Goal: Task Accomplishment & Management: Manage account settings

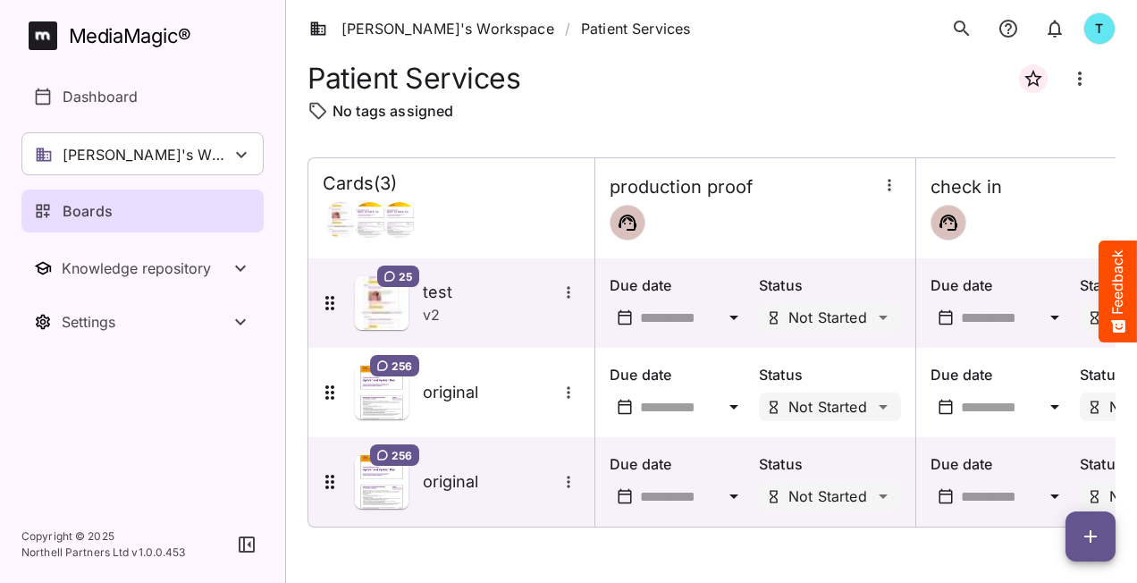
click at [139, 205] on div "Boards" at bounding box center [143, 210] width 219 height 21
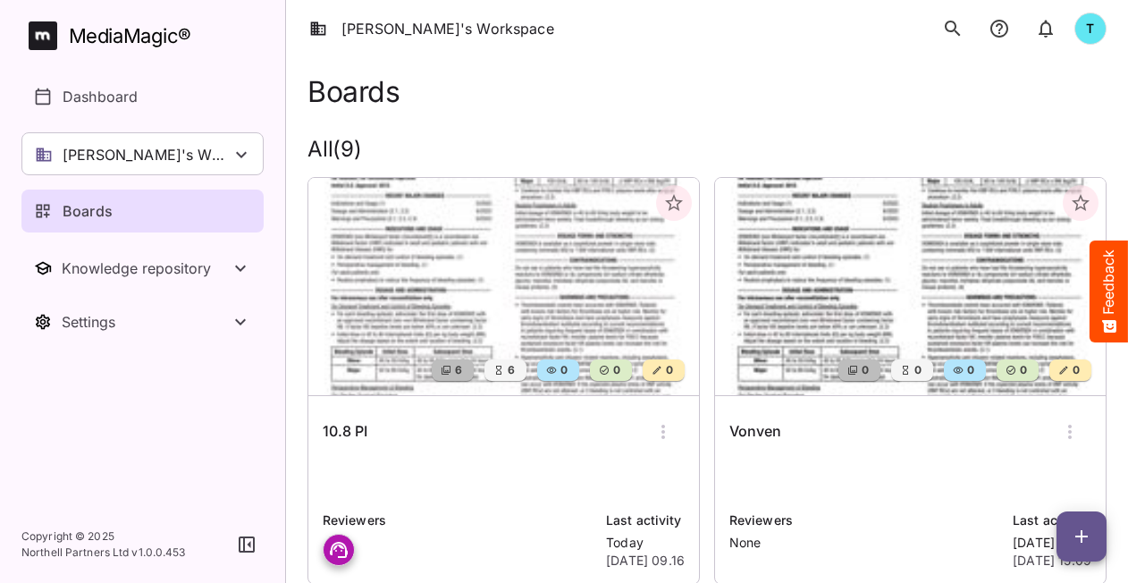
scroll to position [89, 0]
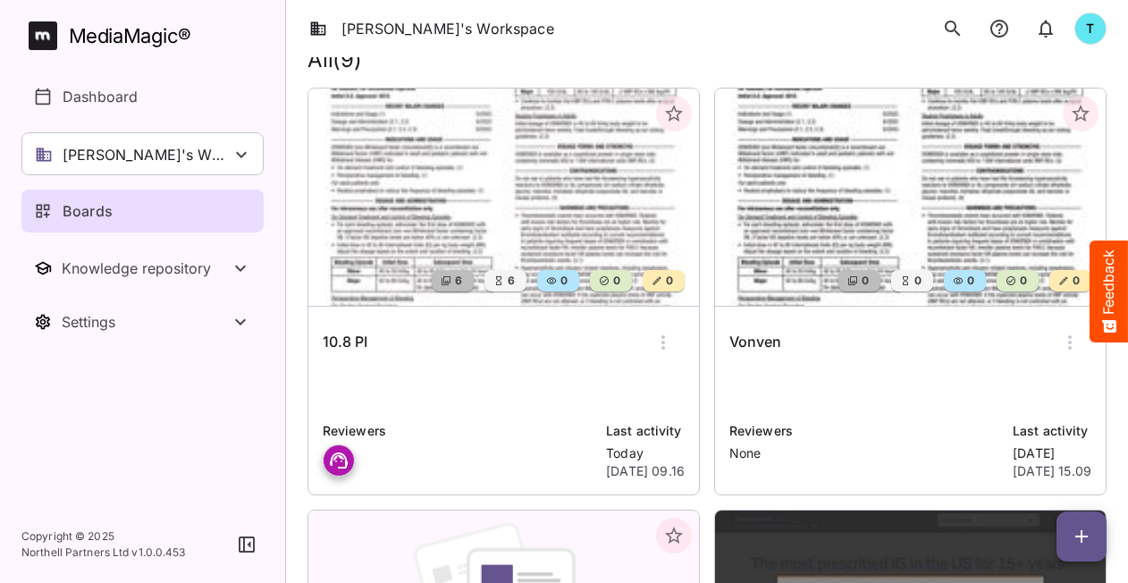
click at [451, 216] on img at bounding box center [504, 197] width 391 height 217
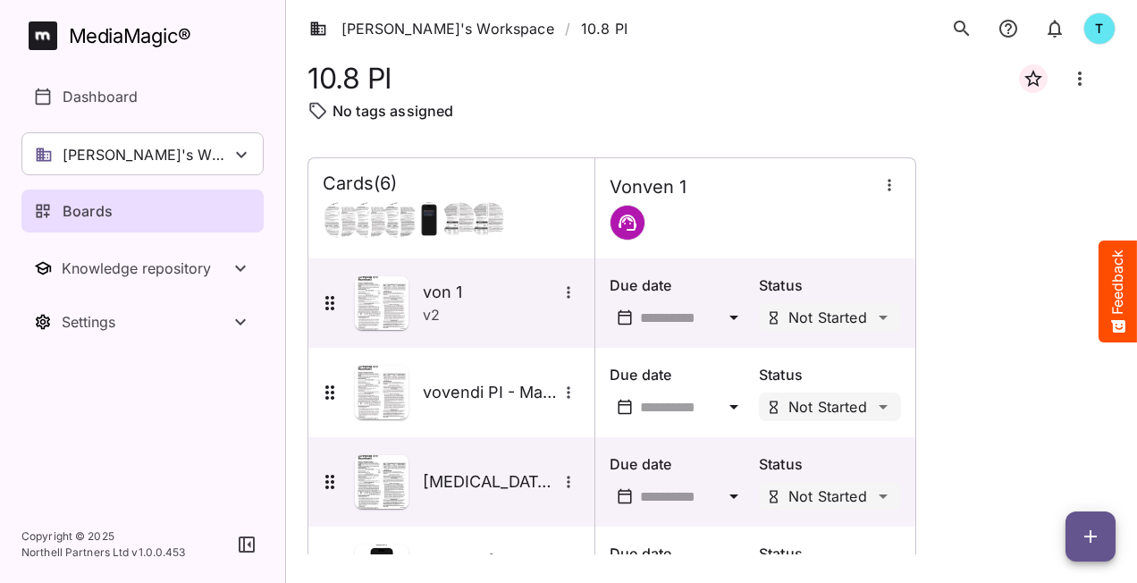
click at [132, 215] on div "Boards" at bounding box center [143, 210] width 219 height 21
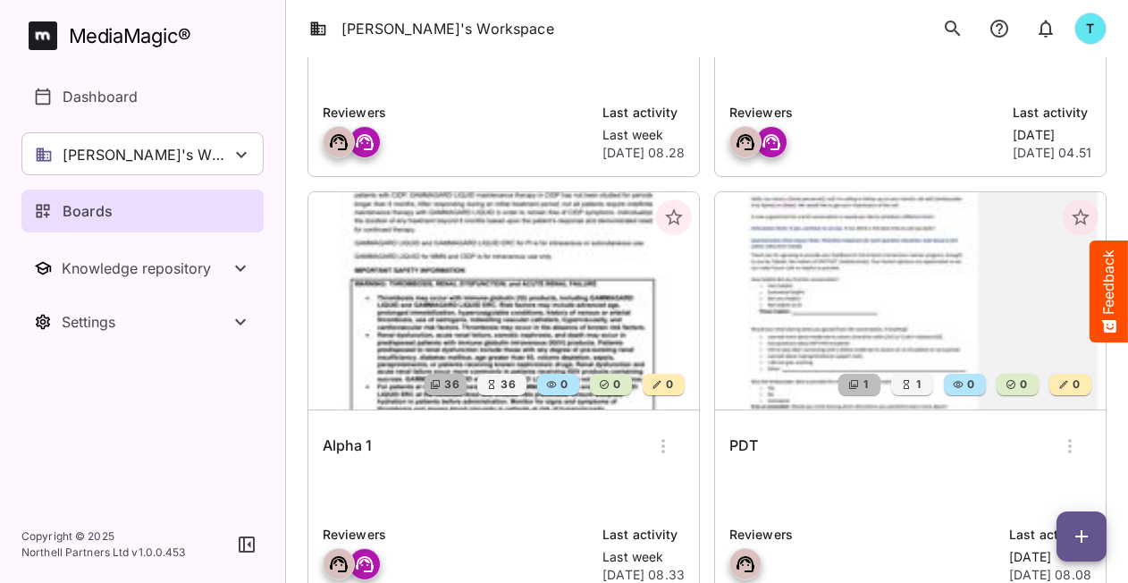
scroll to position [1735, 0]
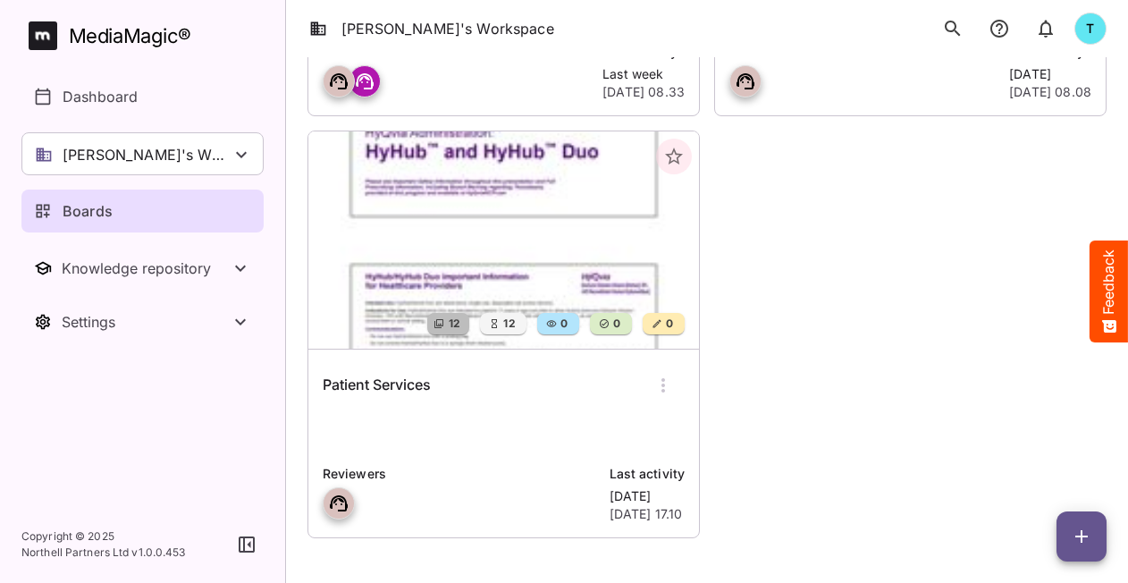
click at [555, 435] on p at bounding box center [504, 432] width 362 height 36
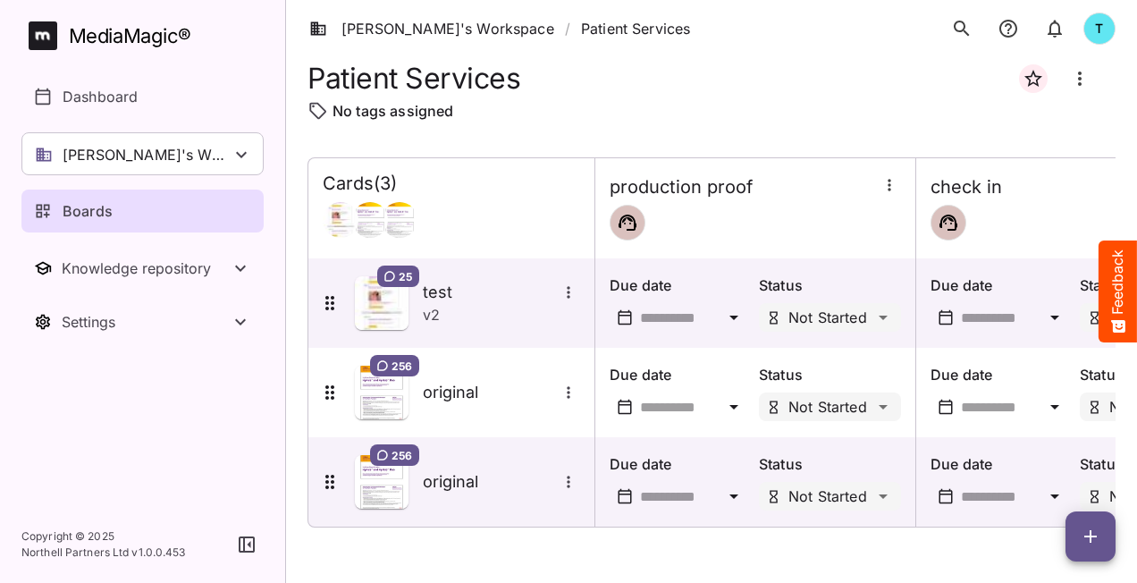
click at [1096, 540] on icon "button" at bounding box center [1090, 536] width 21 height 21
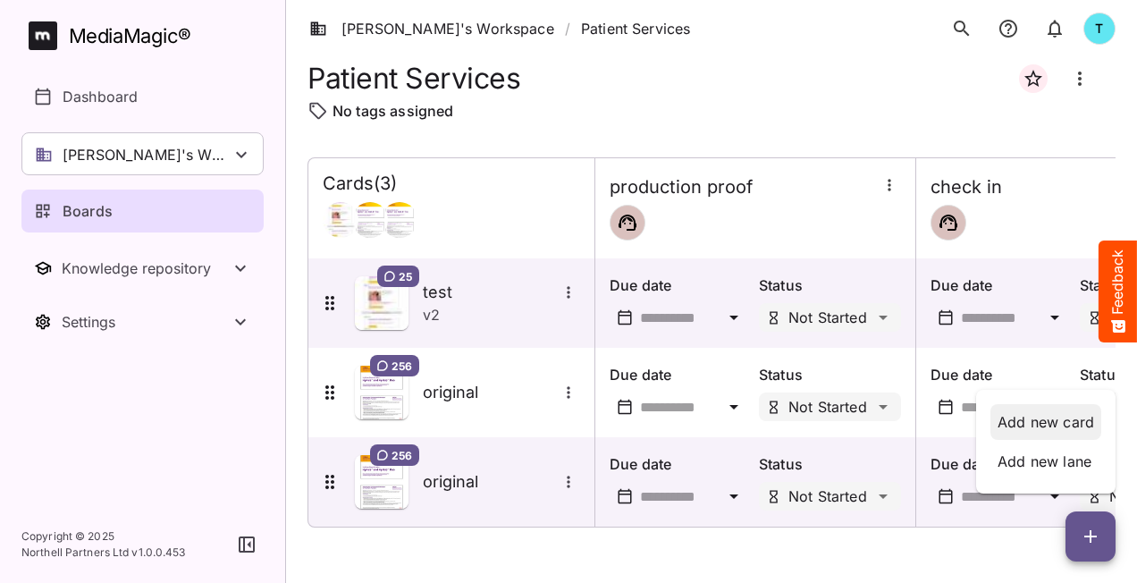
click at [1039, 420] on p "Add new card" at bounding box center [1046, 421] width 97 height 21
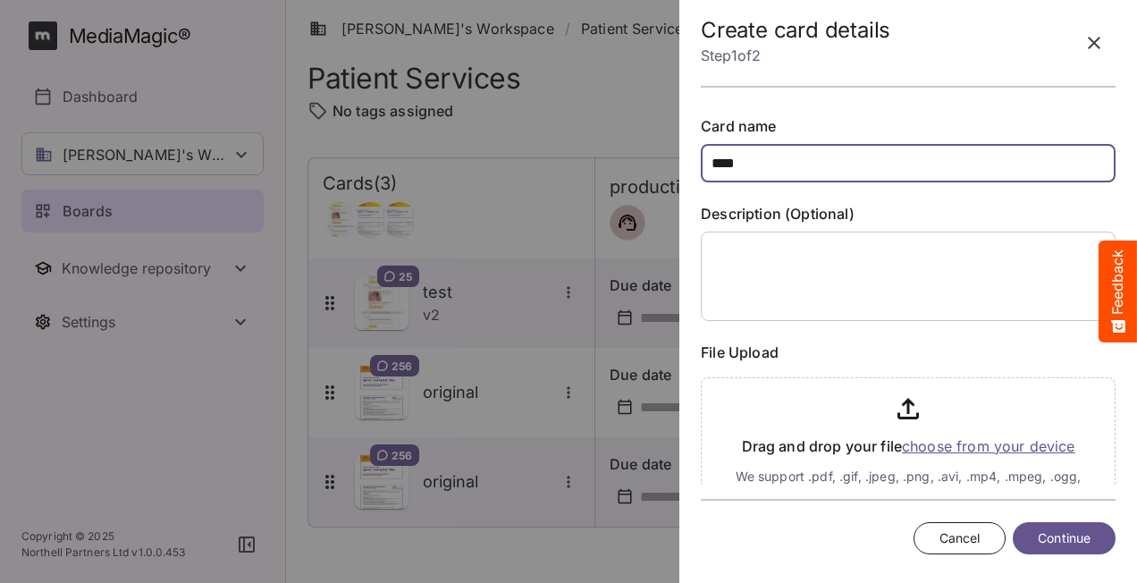
type input "****"
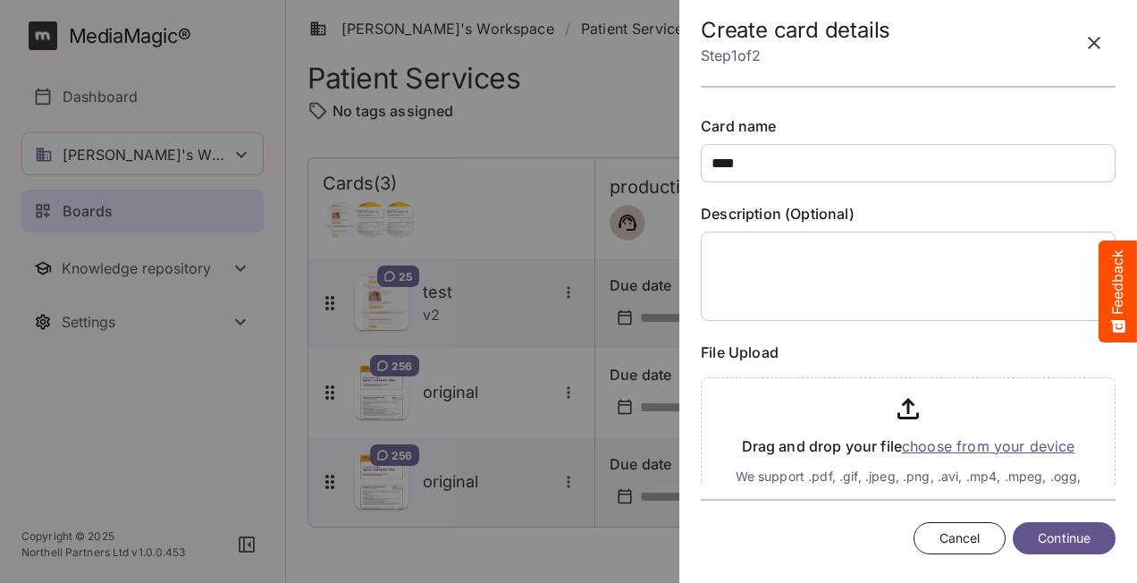
click at [968, 448] on input "file" at bounding box center [908, 444] width 415 height 148
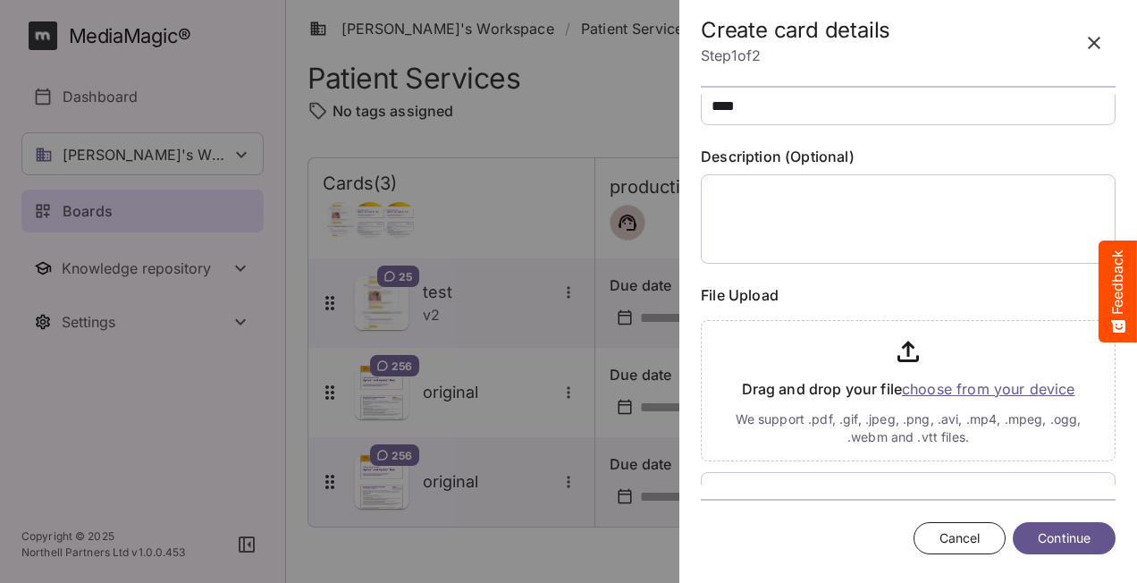
scroll to position [159, 0]
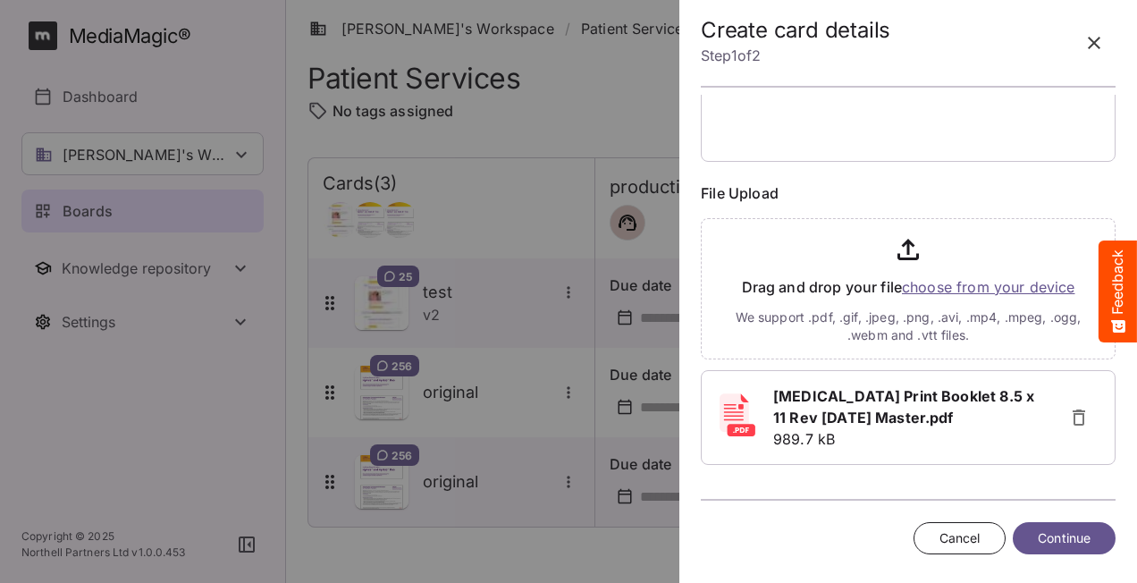
click at [1085, 535] on span "Continue" at bounding box center [1064, 539] width 53 height 22
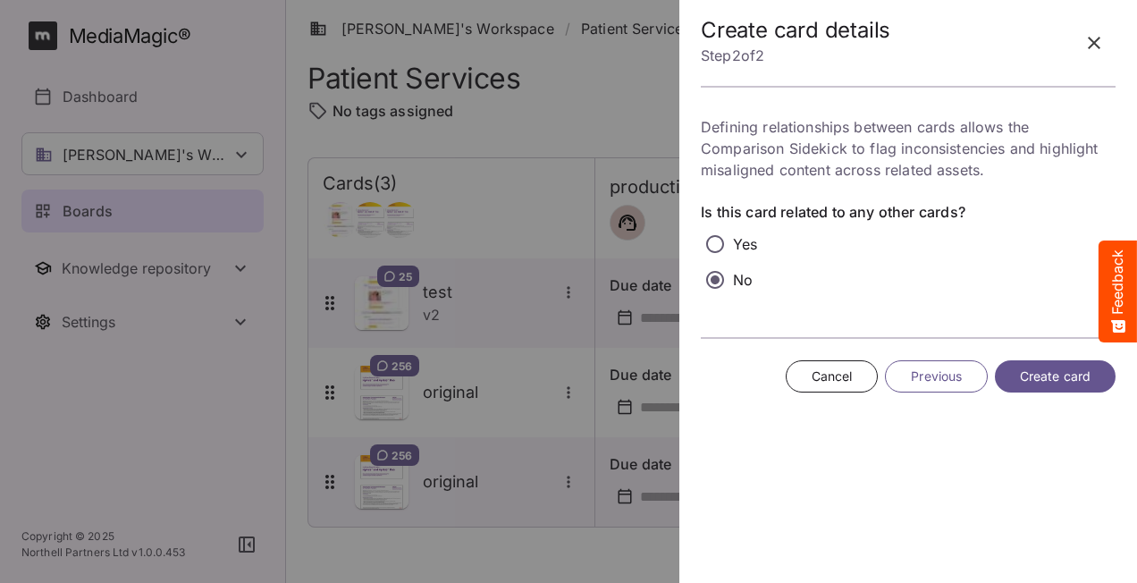
scroll to position [0, 0]
click at [1057, 382] on span "Create card" at bounding box center [1055, 377] width 71 height 22
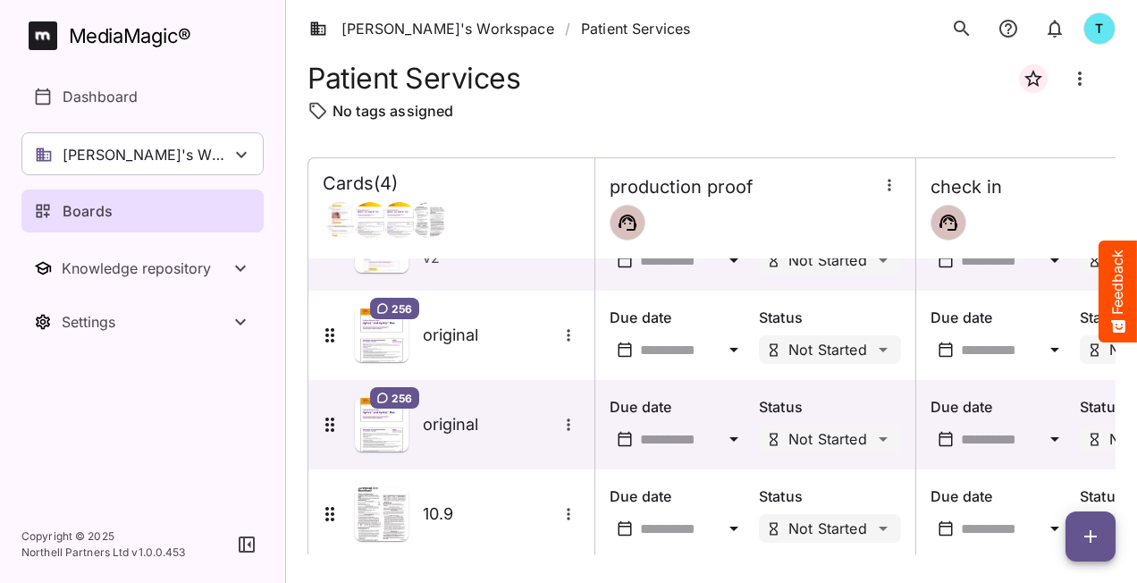
scroll to position [85, 0]
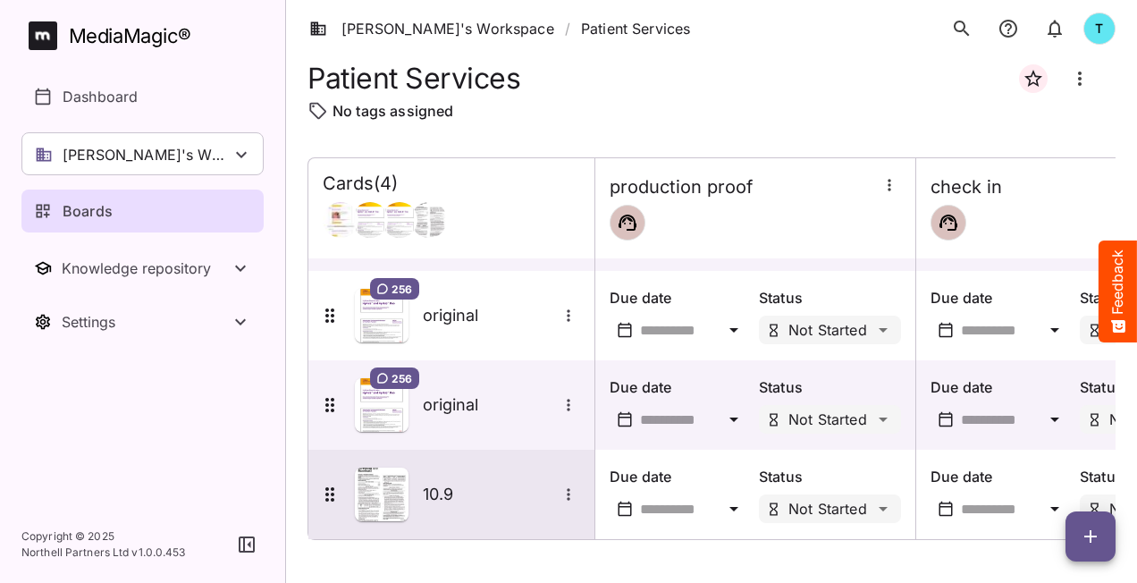
click at [517, 504] on div "10.9" at bounding box center [449, 495] width 261 height 54
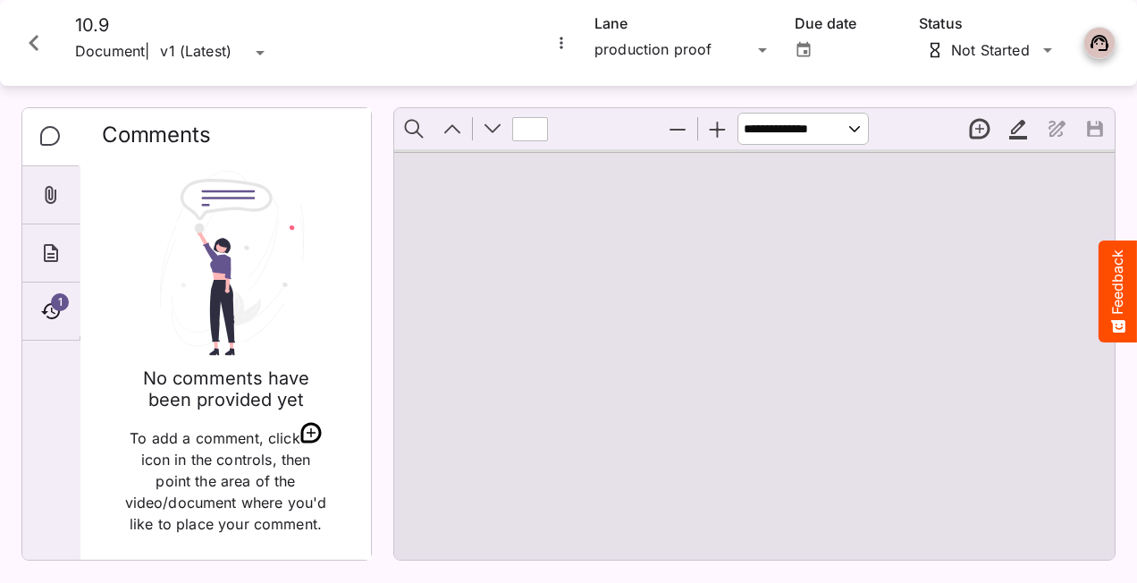
click at [538, 522] on div at bounding box center [754, 354] width 721 height 410
drag, startPoint x: 680, startPoint y: 310, endPoint x: 670, endPoint y: 270, distance: 41.4
click at [678, 293] on div at bounding box center [754, 354] width 721 height 410
click at [565, 45] on icon "More options for 10.9" at bounding box center [562, 43] width 18 height 18
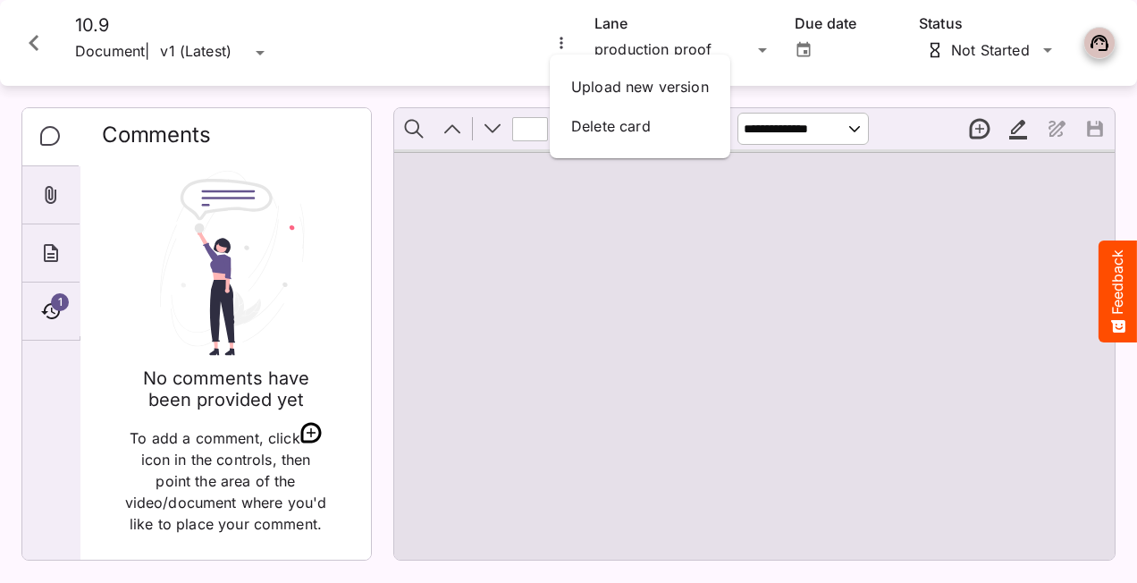
click at [689, 266] on div at bounding box center [568, 291] width 1137 height 583
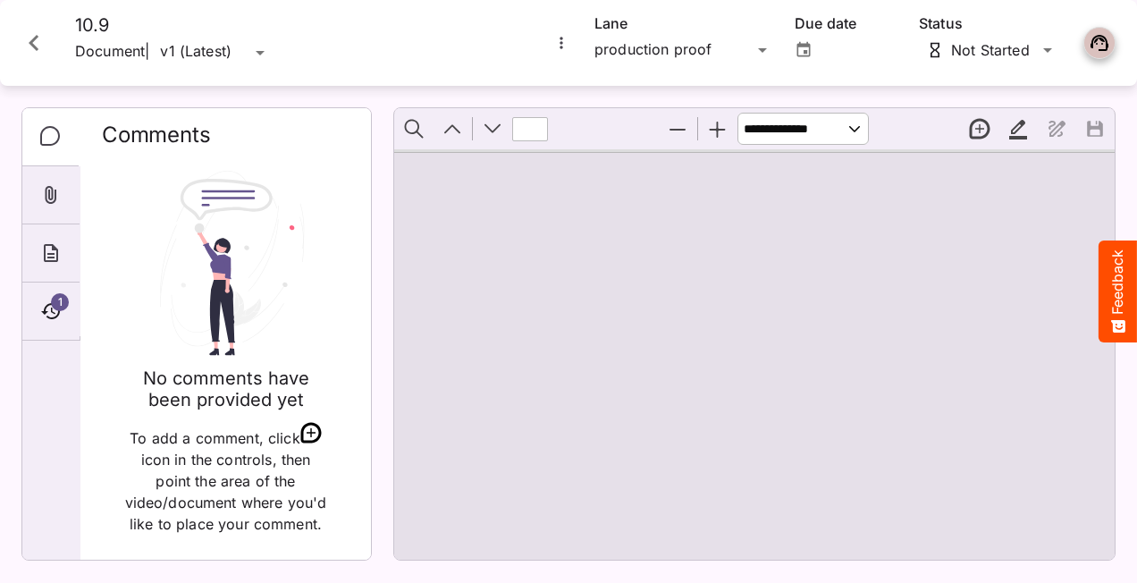
click at [38, 45] on icon "Close card" at bounding box center [34, 43] width 32 height 32
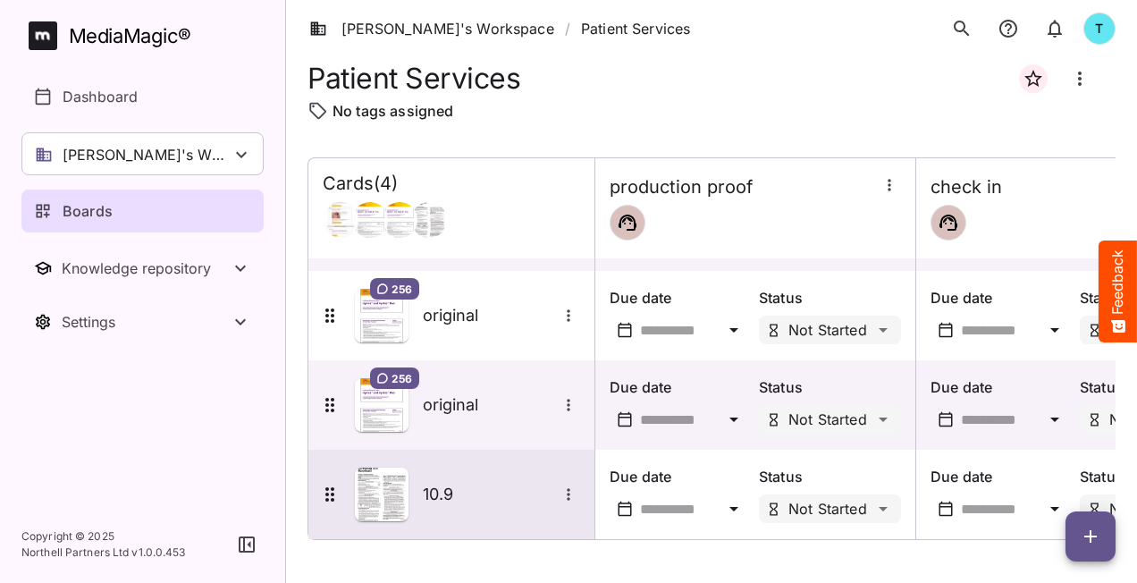
click at [391, 482] on img at bounding box center [382, 495] width 54 height 54
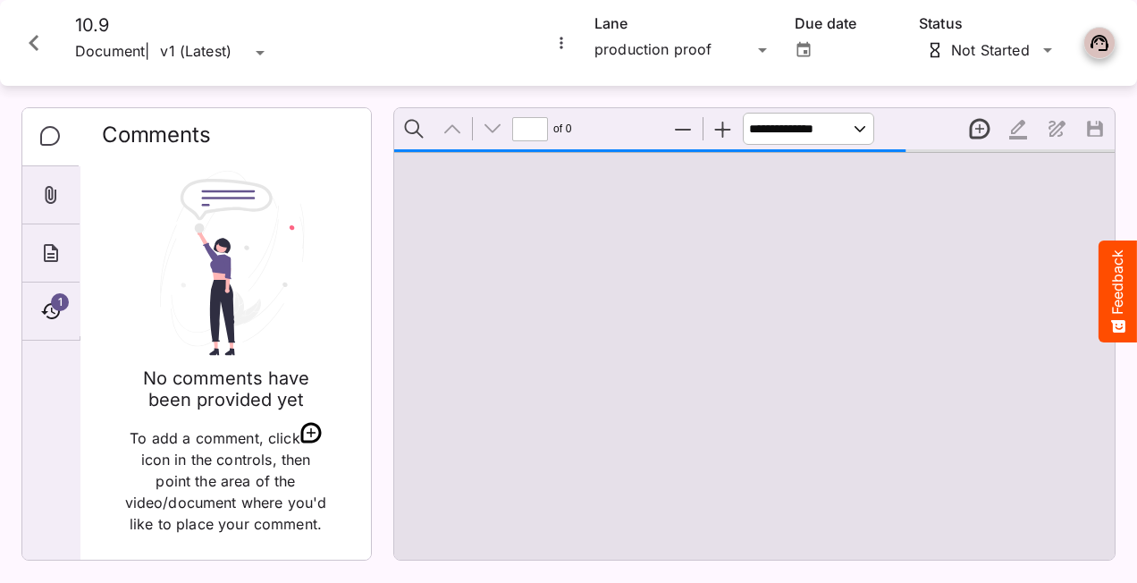
type input "*"
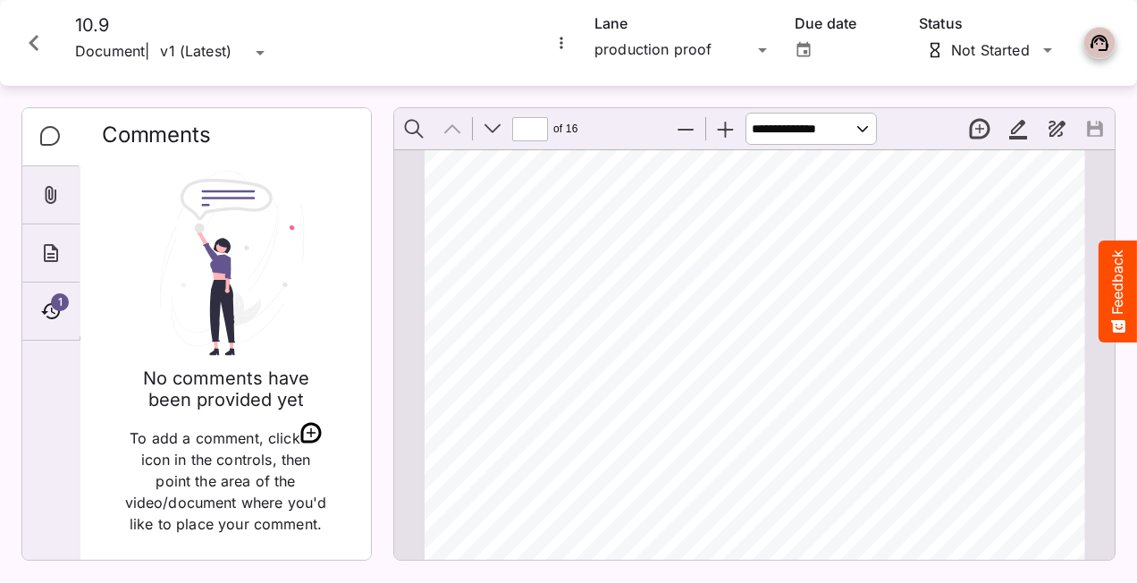
click at [731, 269] on div "HIGHLIGHTS OF PRESCRIBING INFORMATION These highlights do not include all the i…" at bounding box center [763, 586] width 676 height 875
click at [562, 46] on icon "More options for 10.9" at bounding box center [562, 43] width 18 height 18
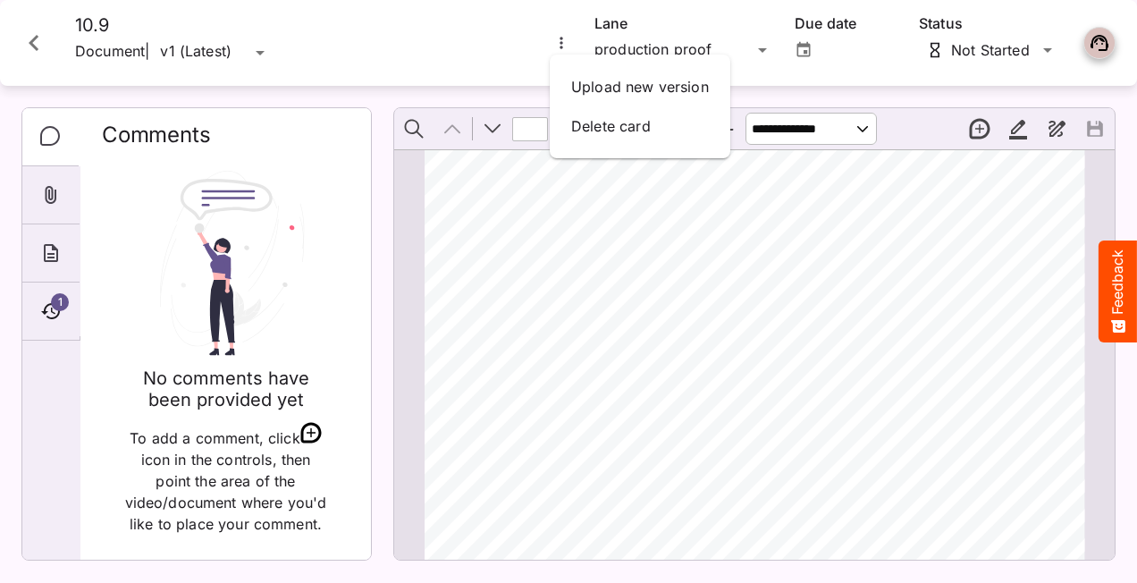
click at [914, 199] on div at bounding box center [568, 291] width 1137 height 583
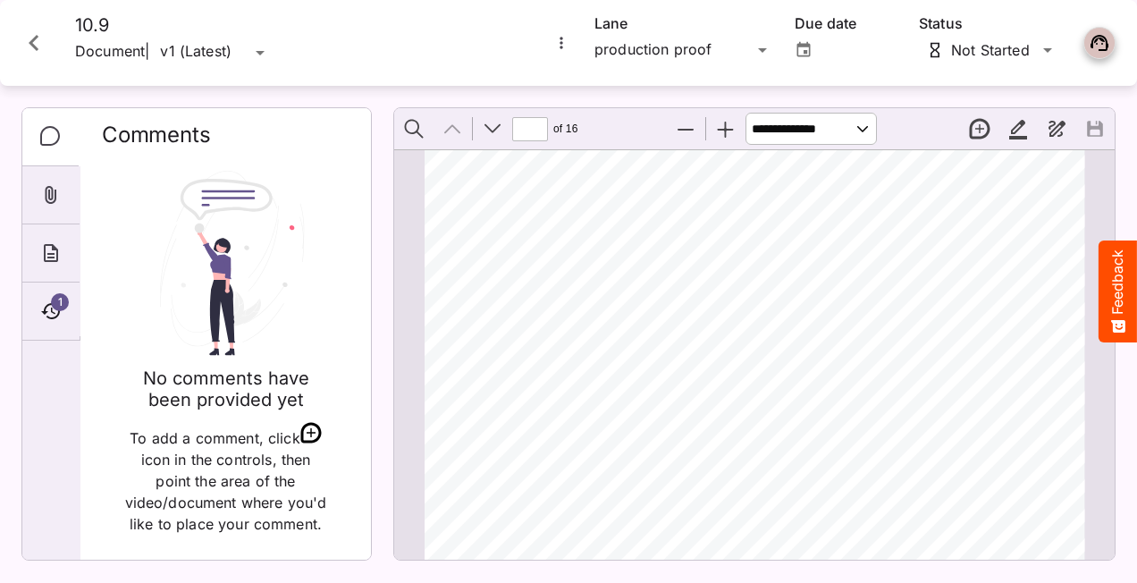
click at [30, 47] on icon "Close card" at bounding box center [34, 43] width 32 height 32
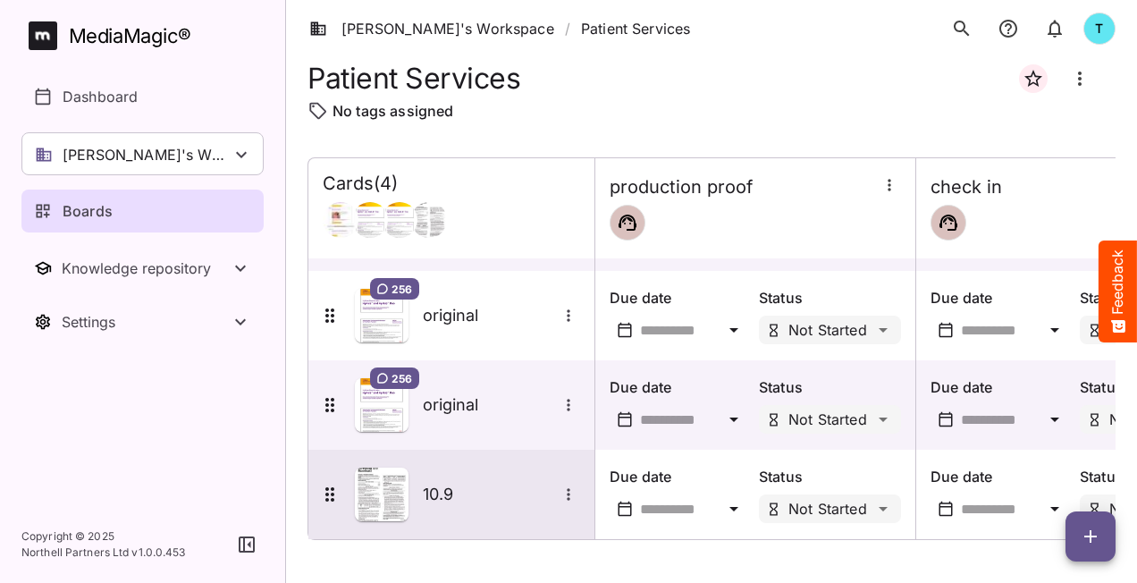
click at [571, 486] on icon "More options for 10.9" at bounding box center [569, 495] width 18 height 18
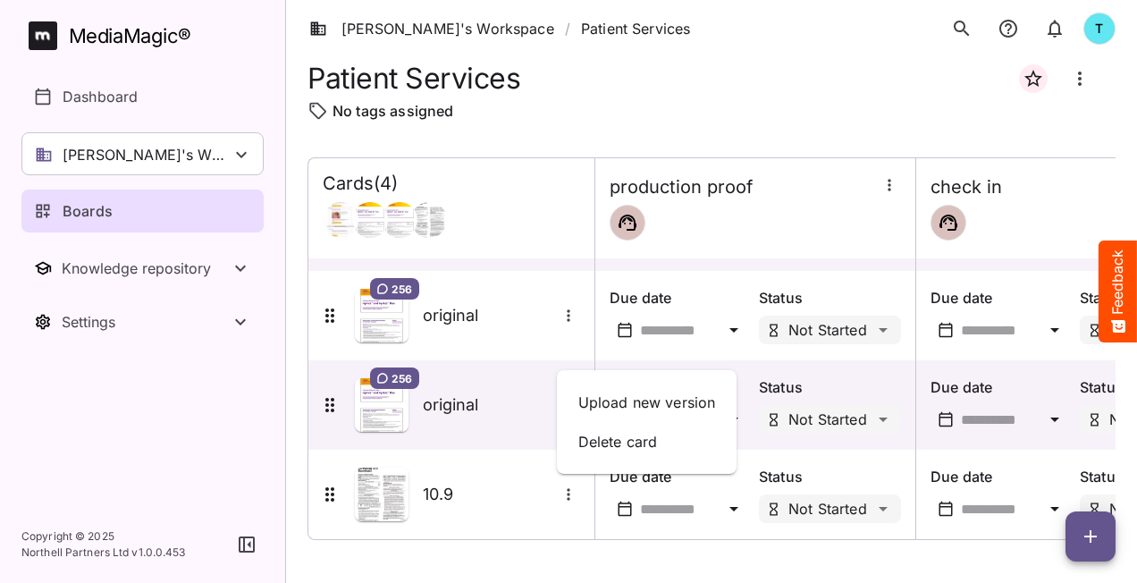
click at [533, 499] on div at bounding box center [568, 291] width 1137 height 583
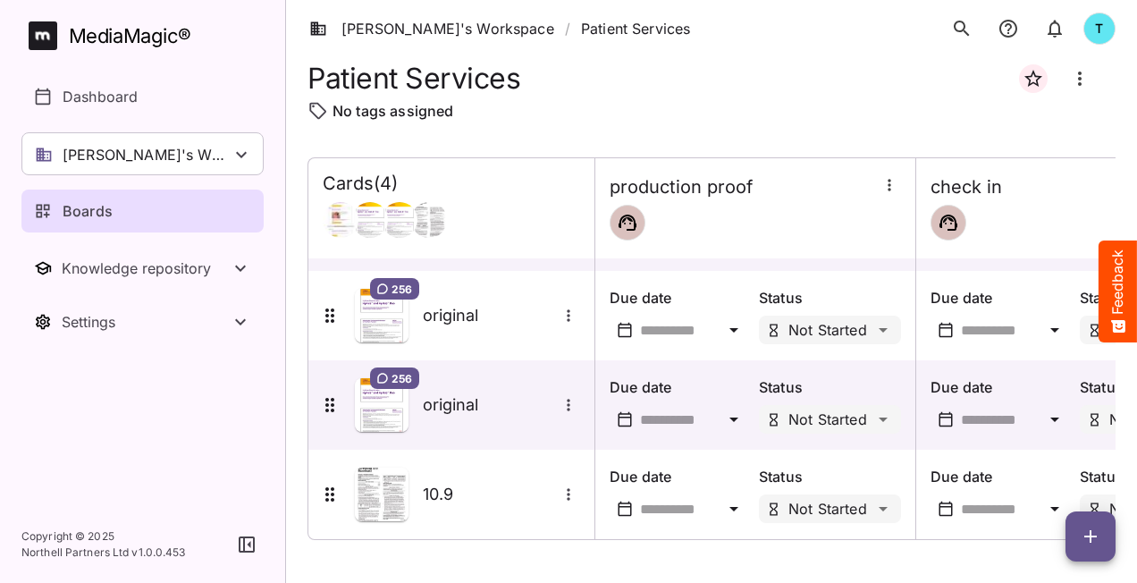
click at [1075, 542] on span "button" at bounding box center [1091, 536] width 50 height 21
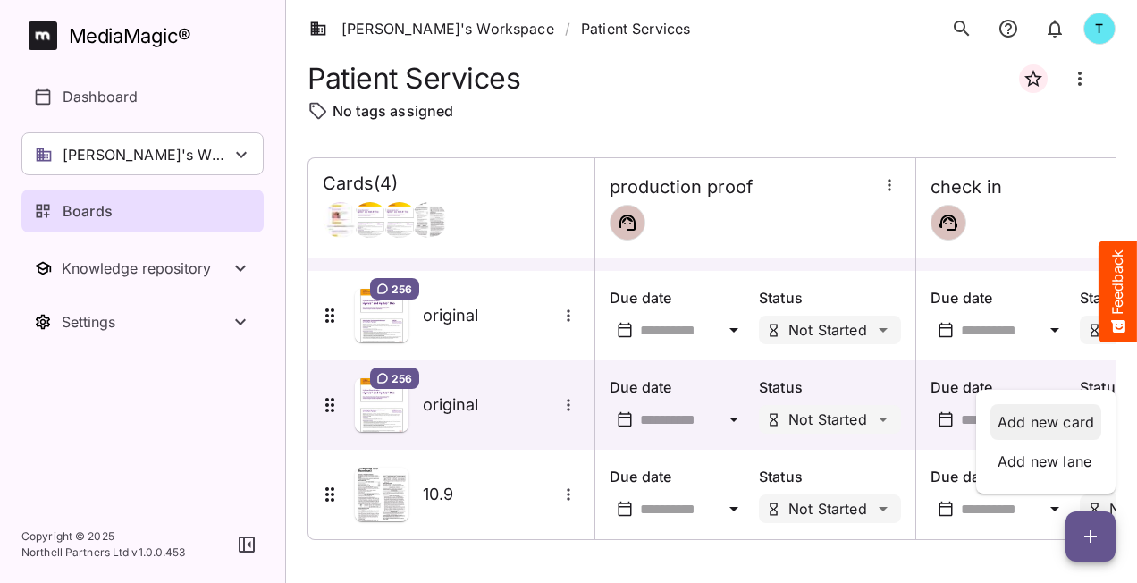
click at [1052, 427] on p "Add new card" at bounding box center [1046, 421] width 97 height 21
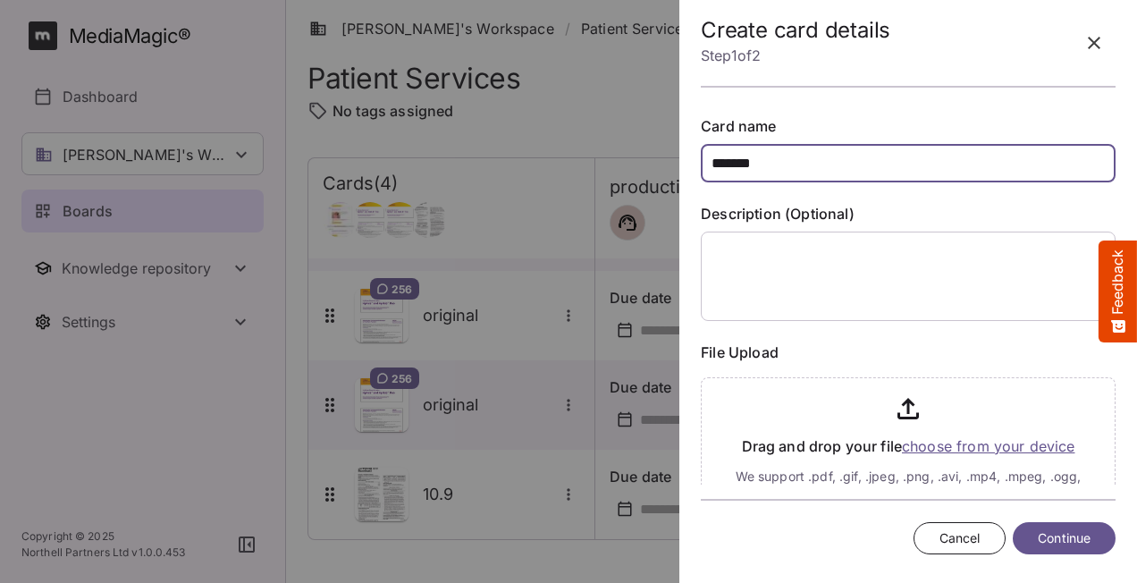
type input "******"
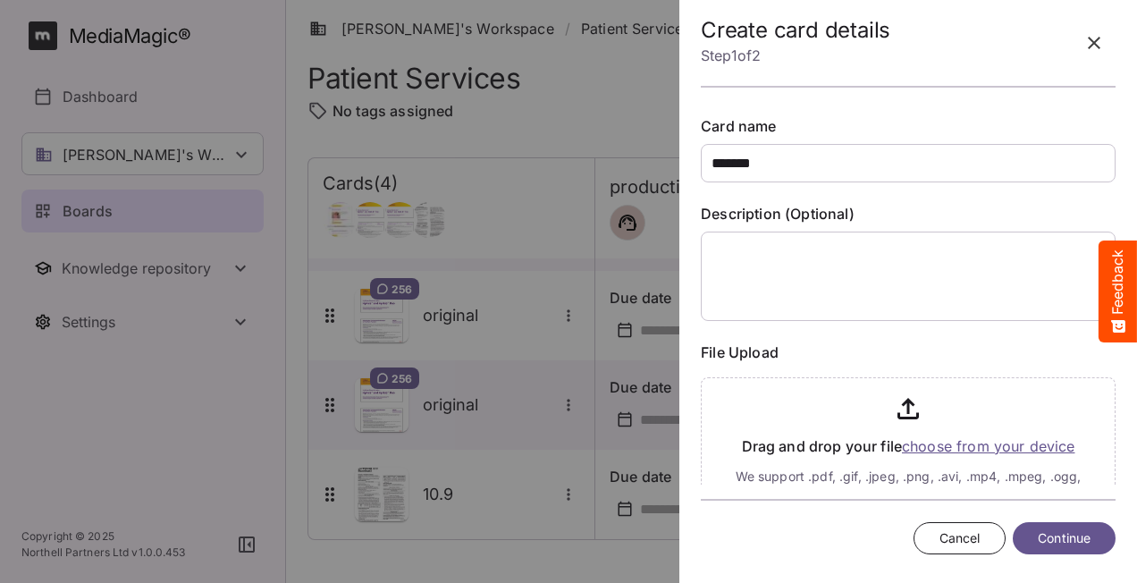
click at [1046, 537] on span "Continue" at bounding box center [1064, 539] width 53 height 22
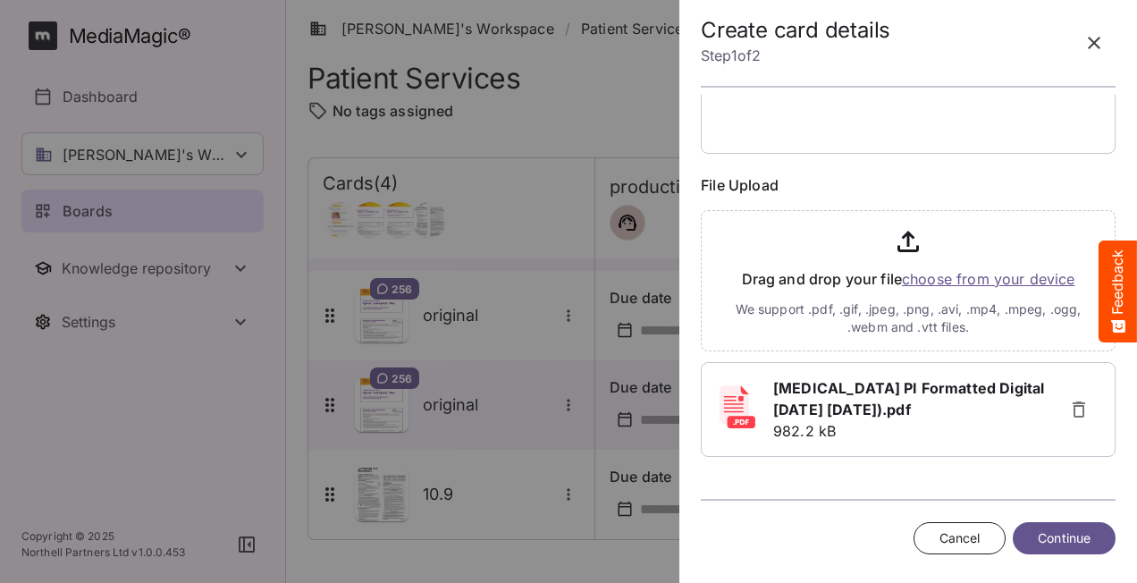
scroll to position [170, 0]
click at [1067, 534] on span "Continue" at bounding box center [1064, 539] width 53 height 22
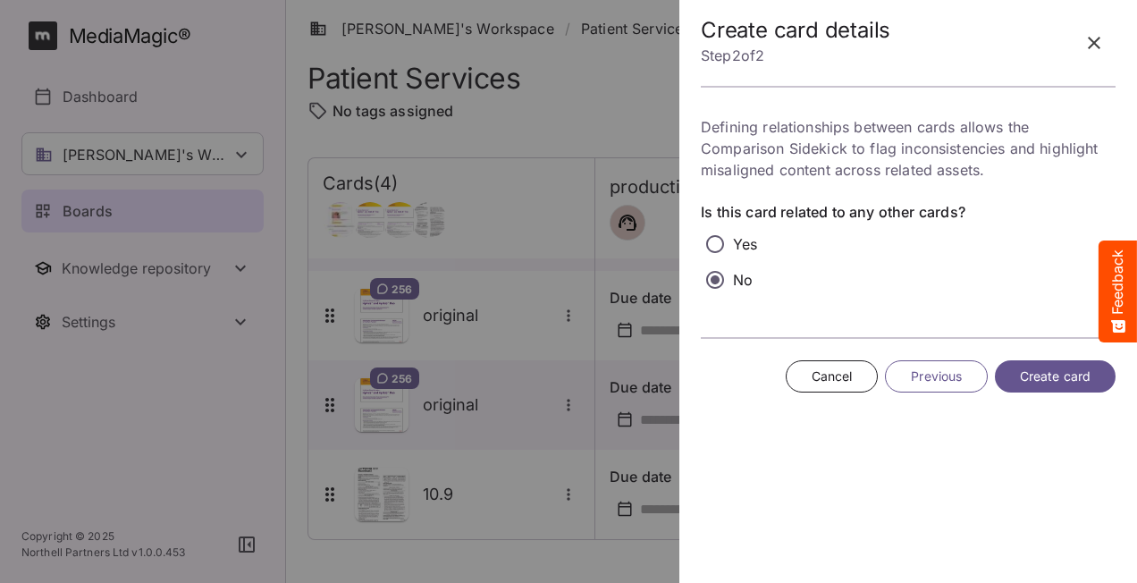
click at [1061, 376] on span "Create card" at bounding box center [1055, 377] width 71 height 22
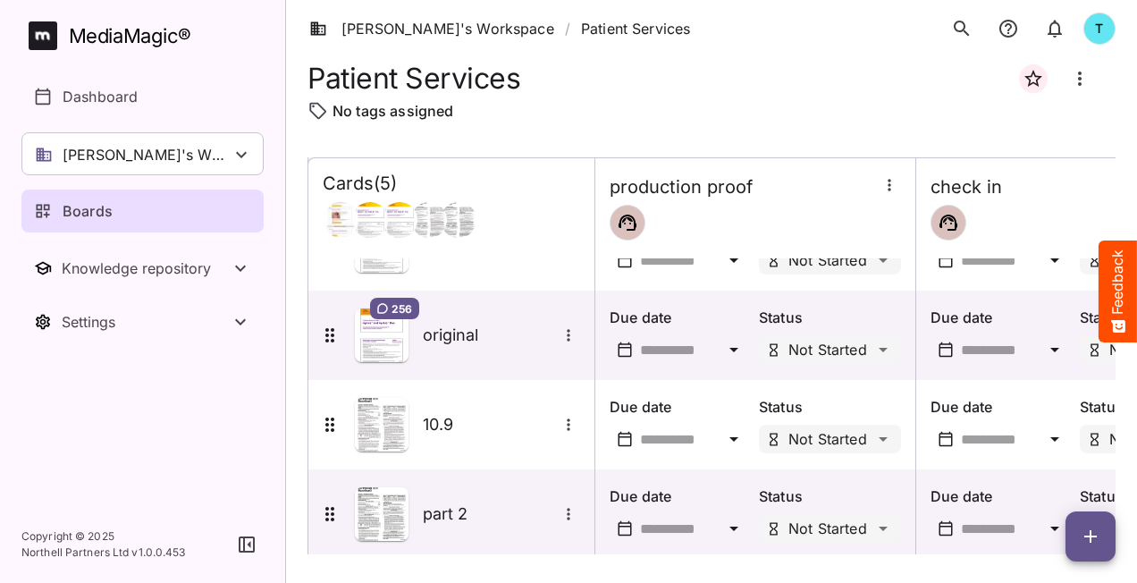
scroll to position [174, 0]
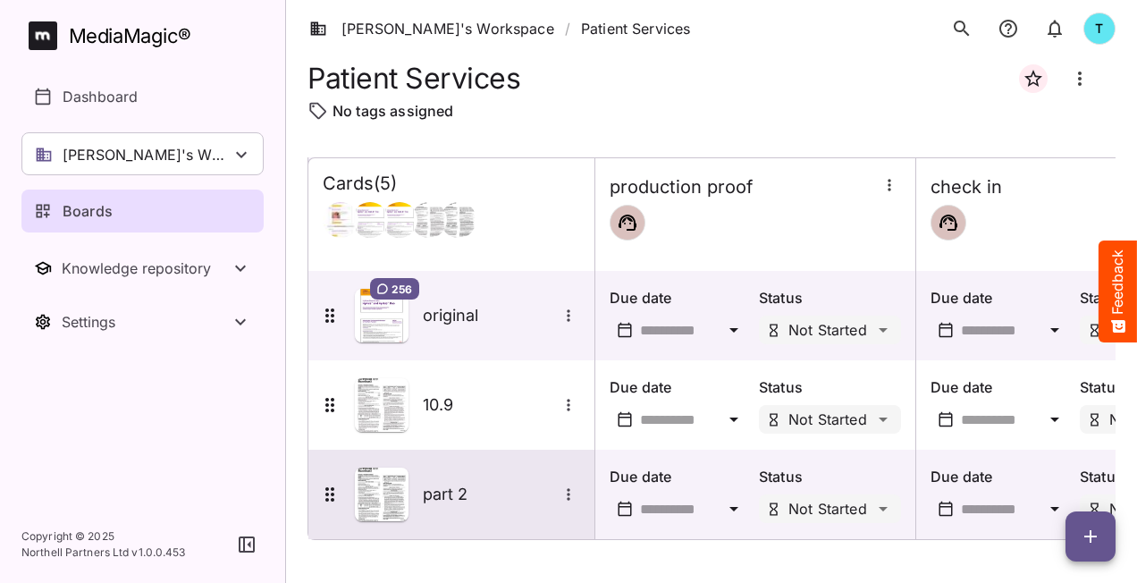
click at [569, 486] on icon "More options for part 2" at bounding box center [569, 495] width 18 height 18
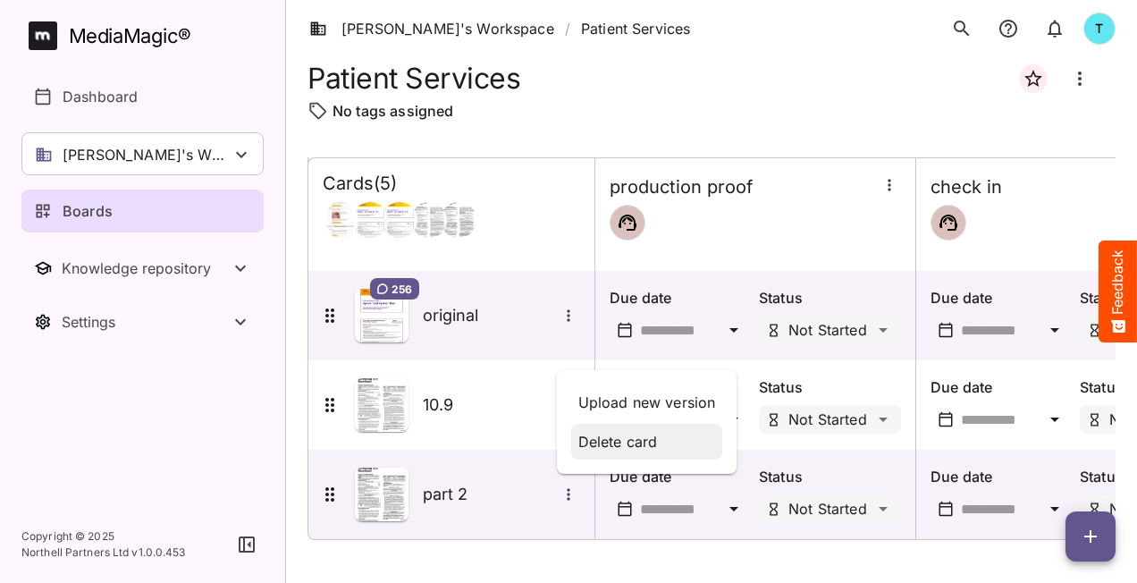
click at [604, 444] on p "Delete card" at bounding box center [648, 441] width 138 height 21
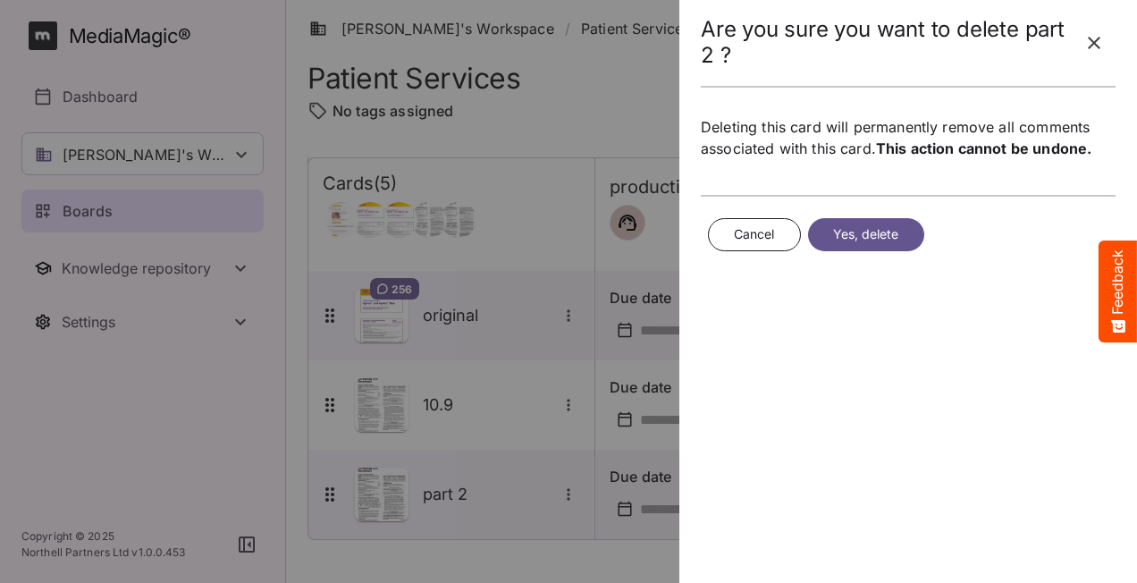
click at [848, 237] on span "Yes, delete" at bounding box center [866, 235] width 66 height 22
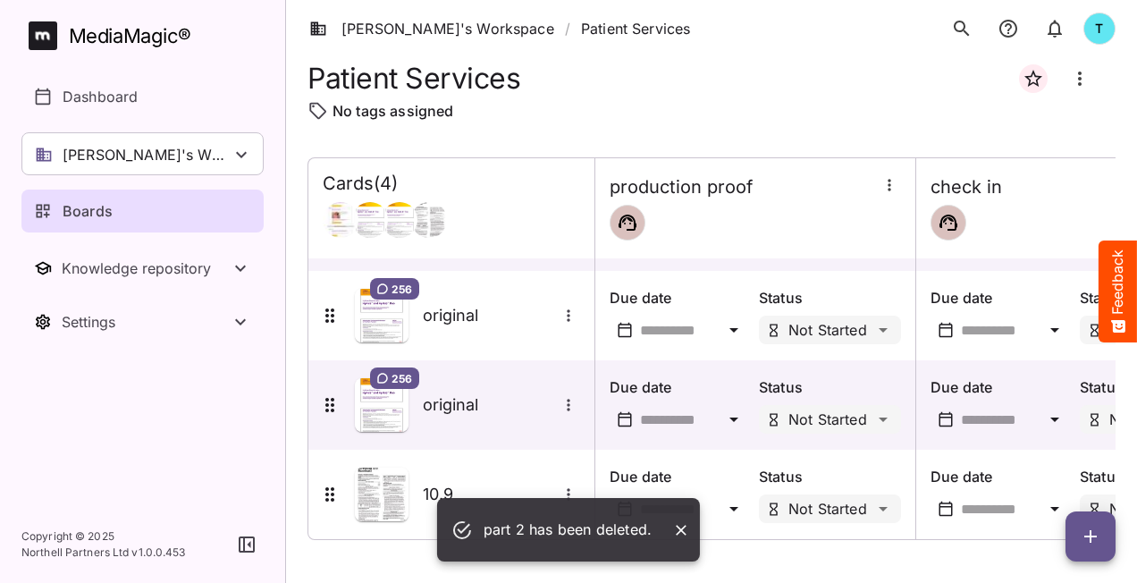
scroll to position [85, 0]
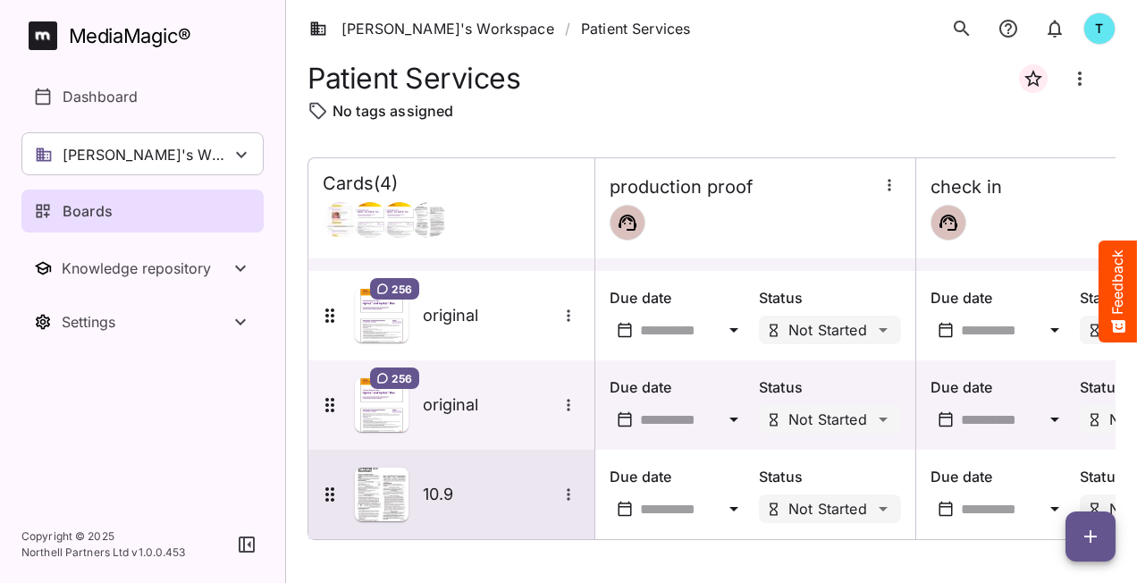
click at [572, 483] on button "More options for 10.9" at bounding box center [568, 494] width 23 height 23
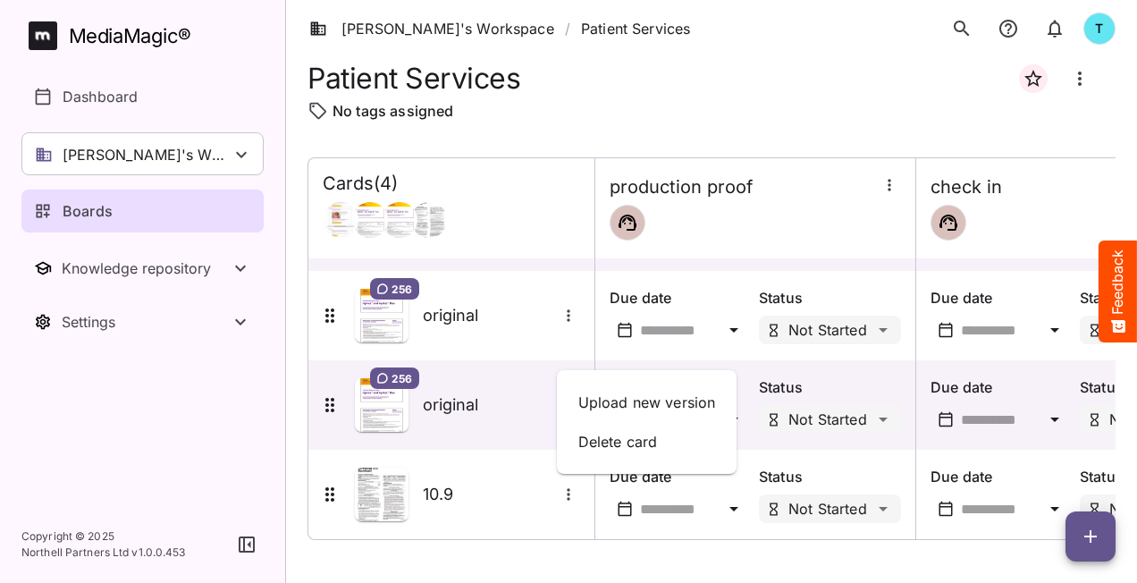
click at [872, 554] on div at bounding box center [568, 291] width 1137 height 583
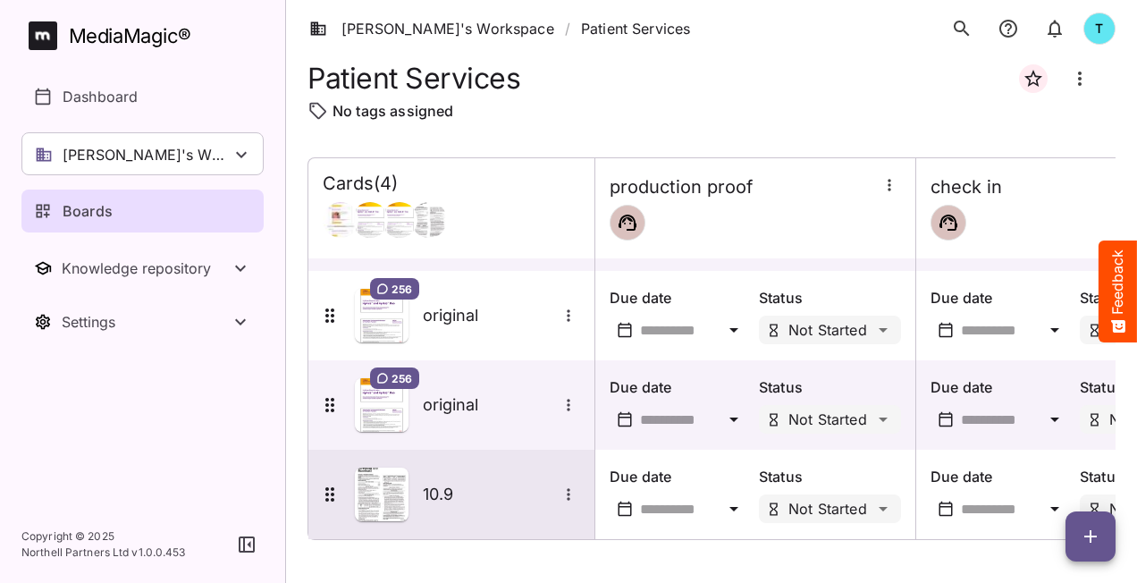
click at [578, 494] on div at bounding box center [568, 494] width 23 height 23
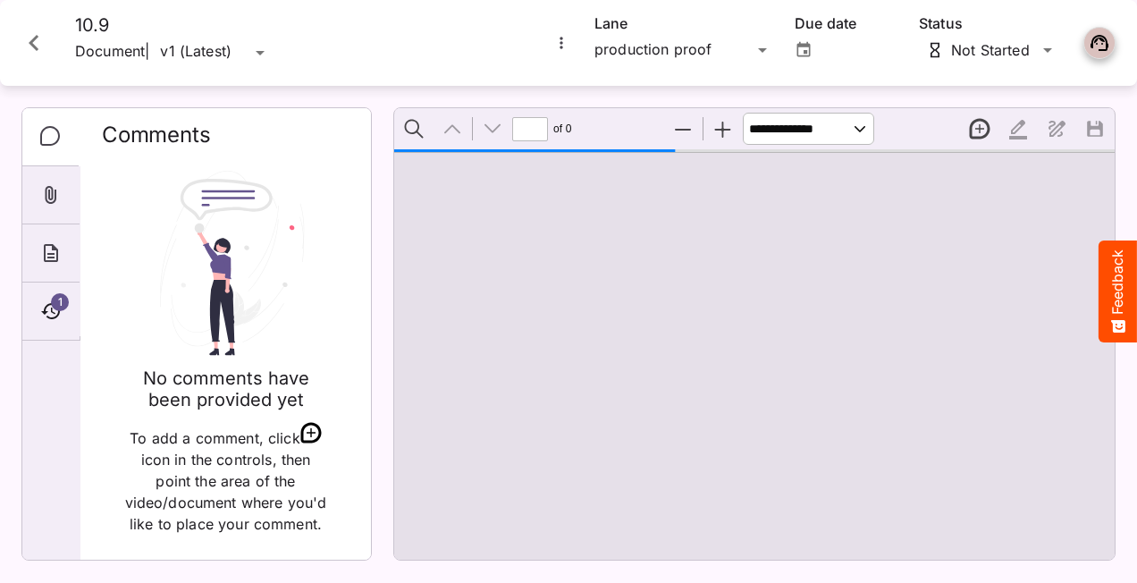
type input "*"
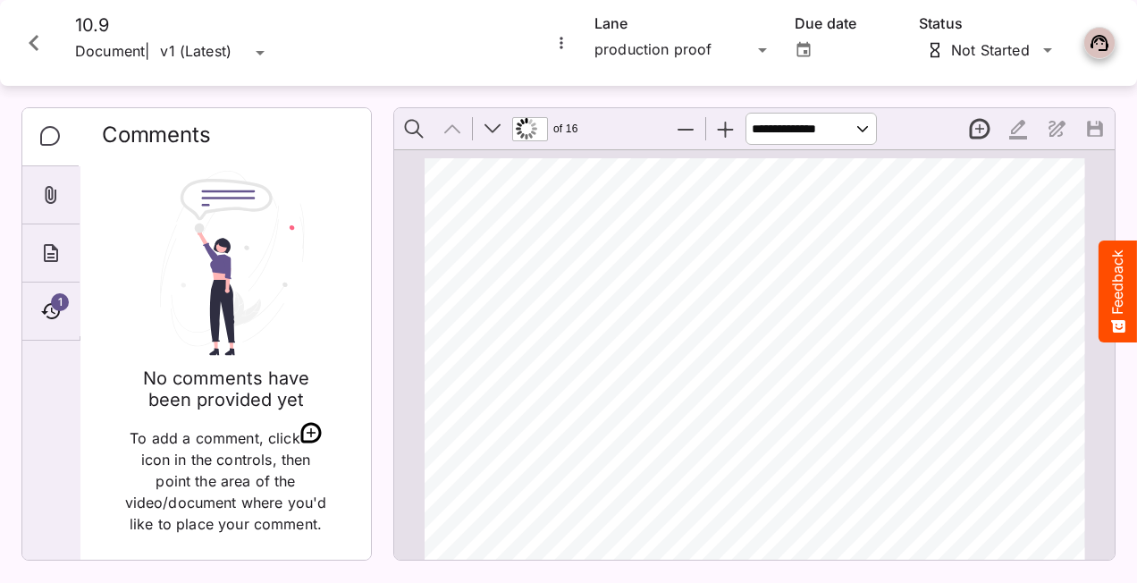
scroll to position [9, 0]
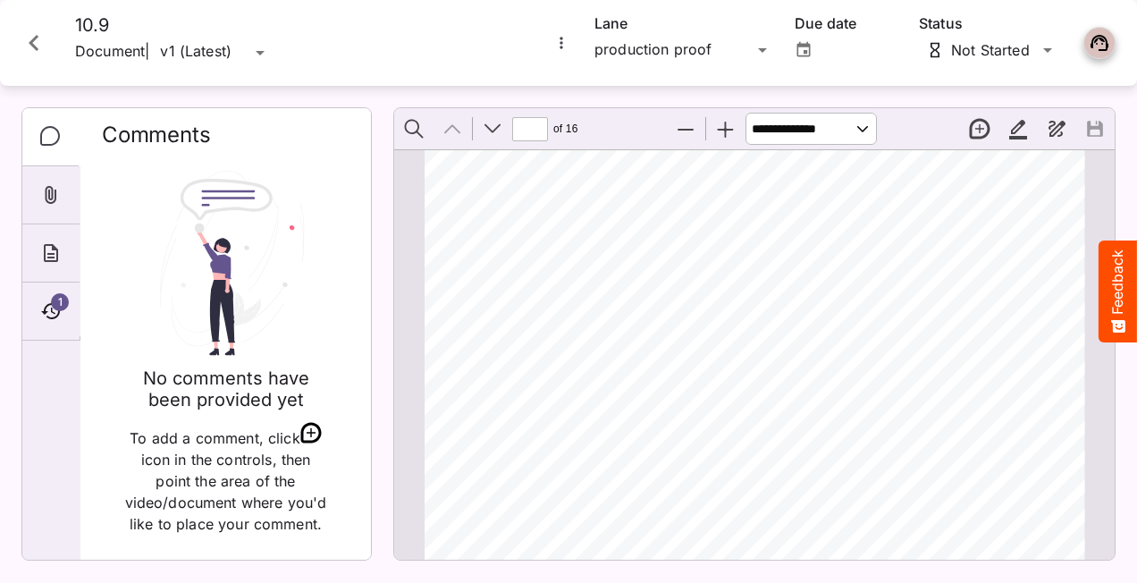
click at [562, 44] on icon "More options for 10.9" at bounding box center [562, 43] width 18 height 18
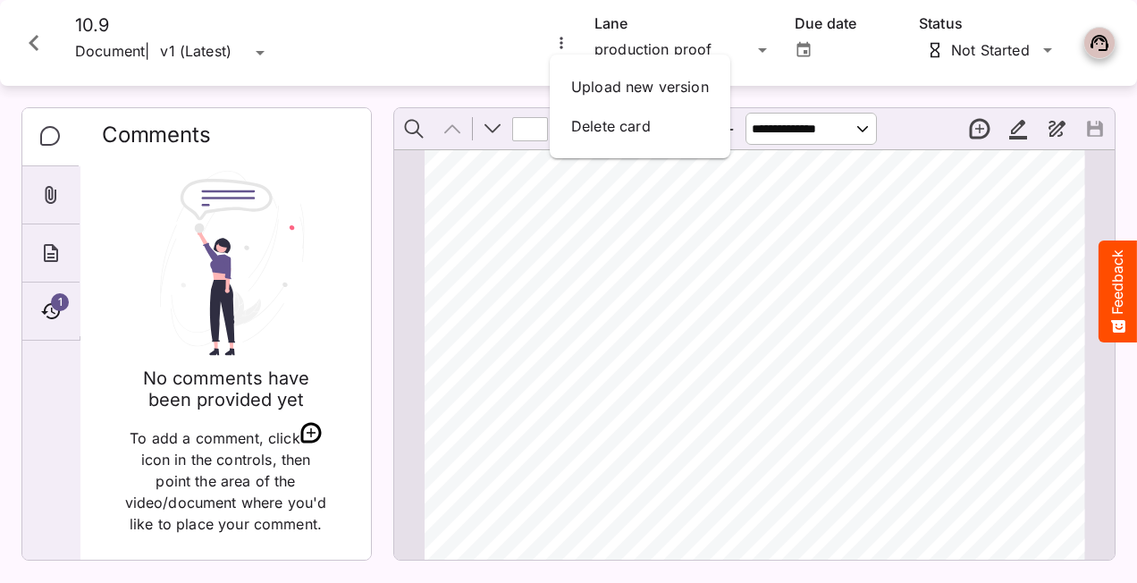
click at [890, 217] on div at bounding box center [568, 291] width 1137 height 583
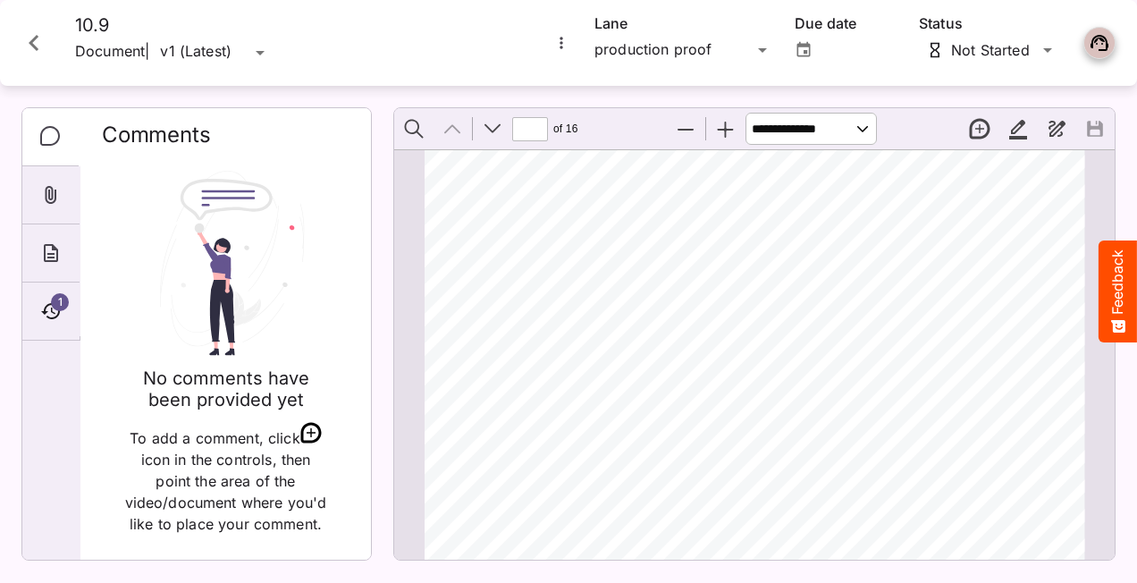
click at [563, 41] on icon "More options for 10.9" at bounding box center [562, 43] width 18 height 18
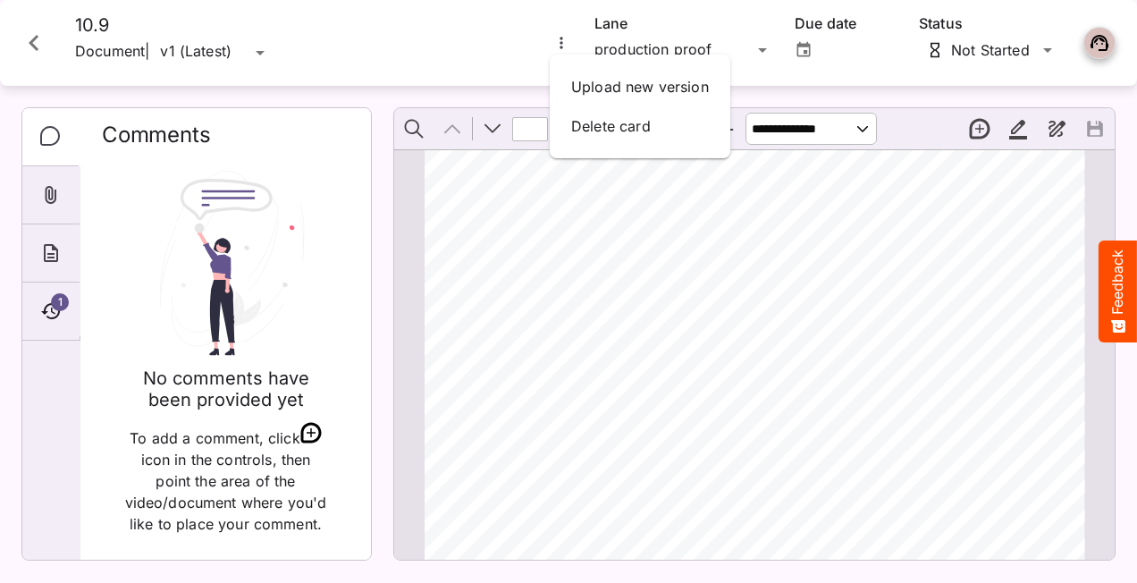
click at [903, 261] on div at bounding box center [568, 291] width 1137 height 583
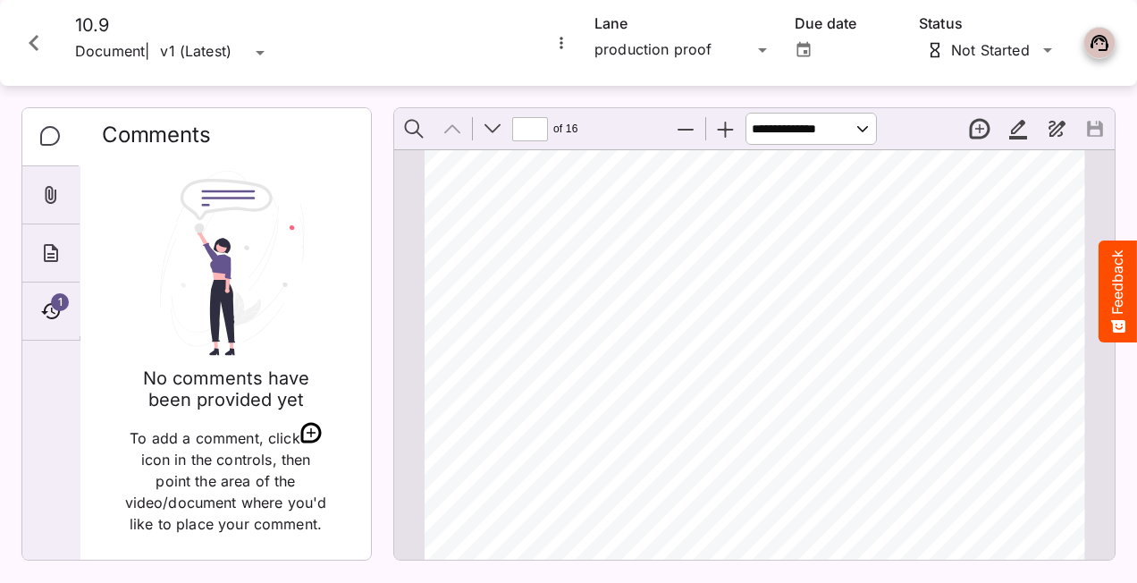
drag, startPoint x: 33, startPoint y: 42, endPoint x: 58, endPoint y: 125, distance: 86.8
click at [33, 43] on icon "Close card" at bounding box center [34, 43] width 32 height 32
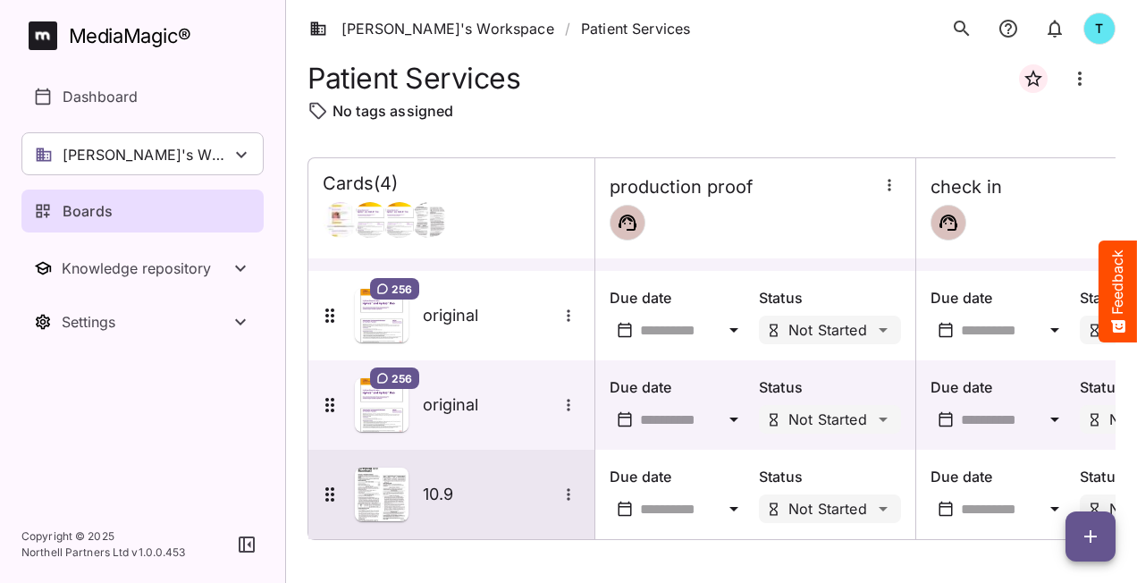
click at [482, 502] on div "10.9" at bounding box center [449, 495] width 261 height 54
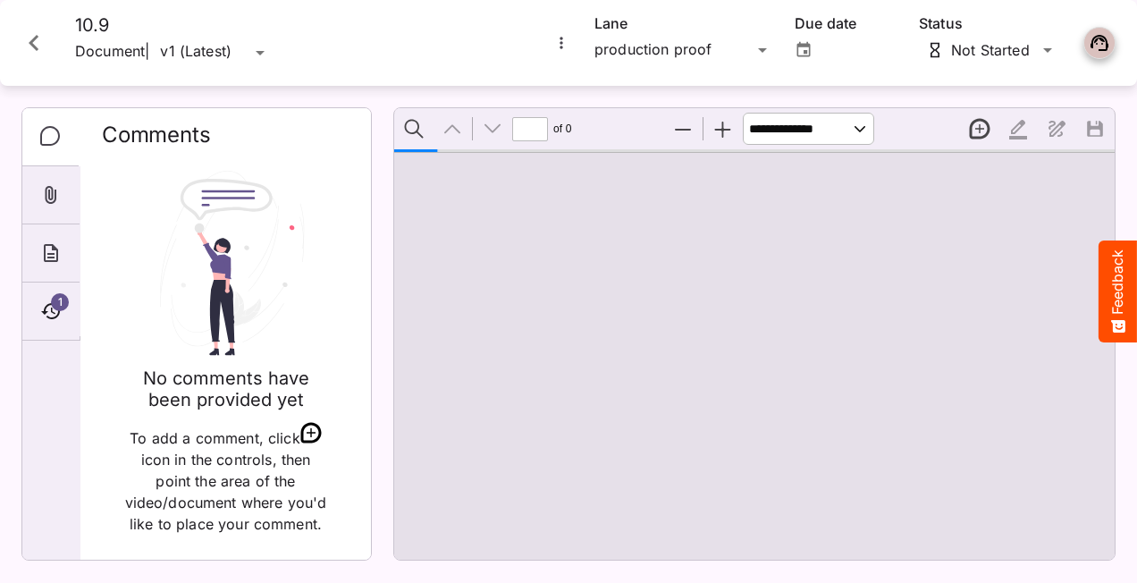
type input "*"
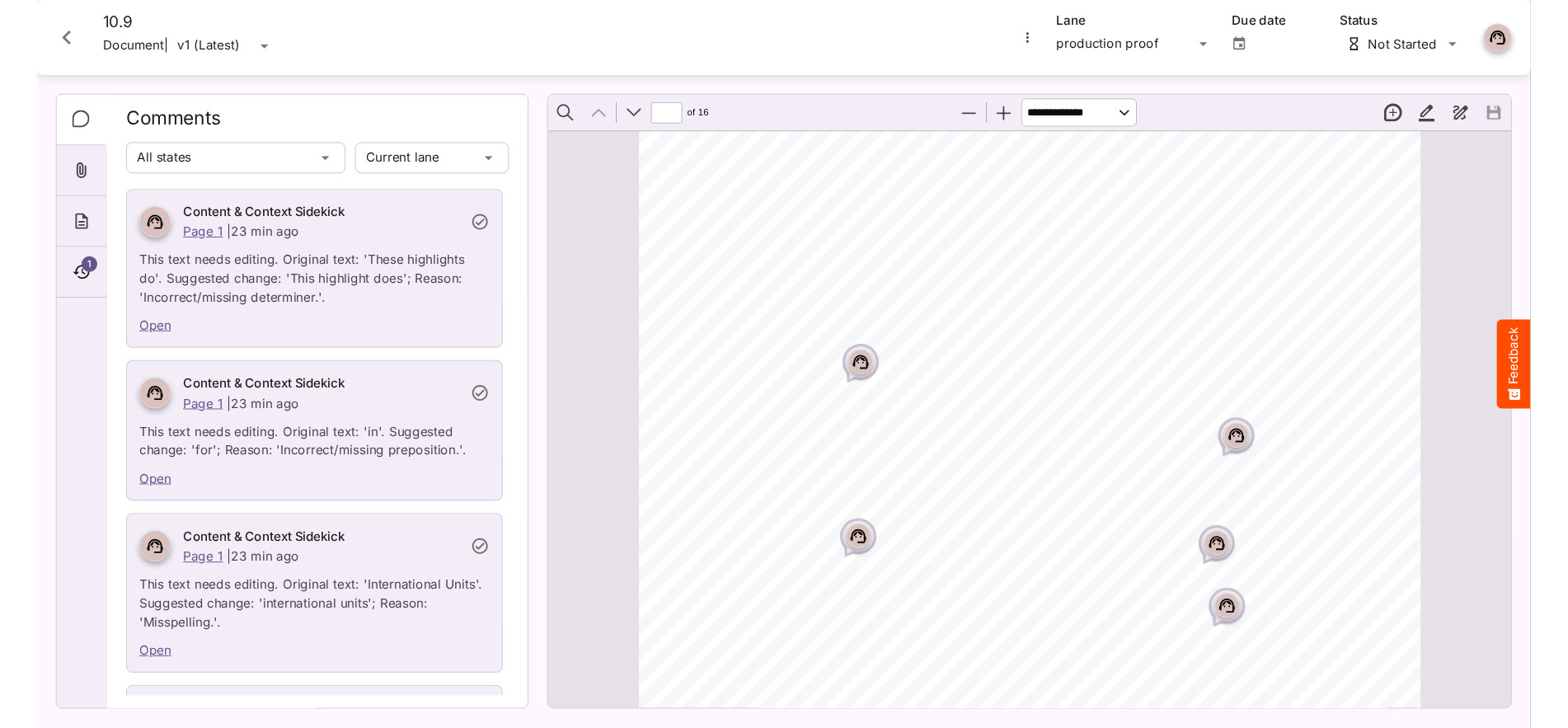
scroll to position [0, 1]
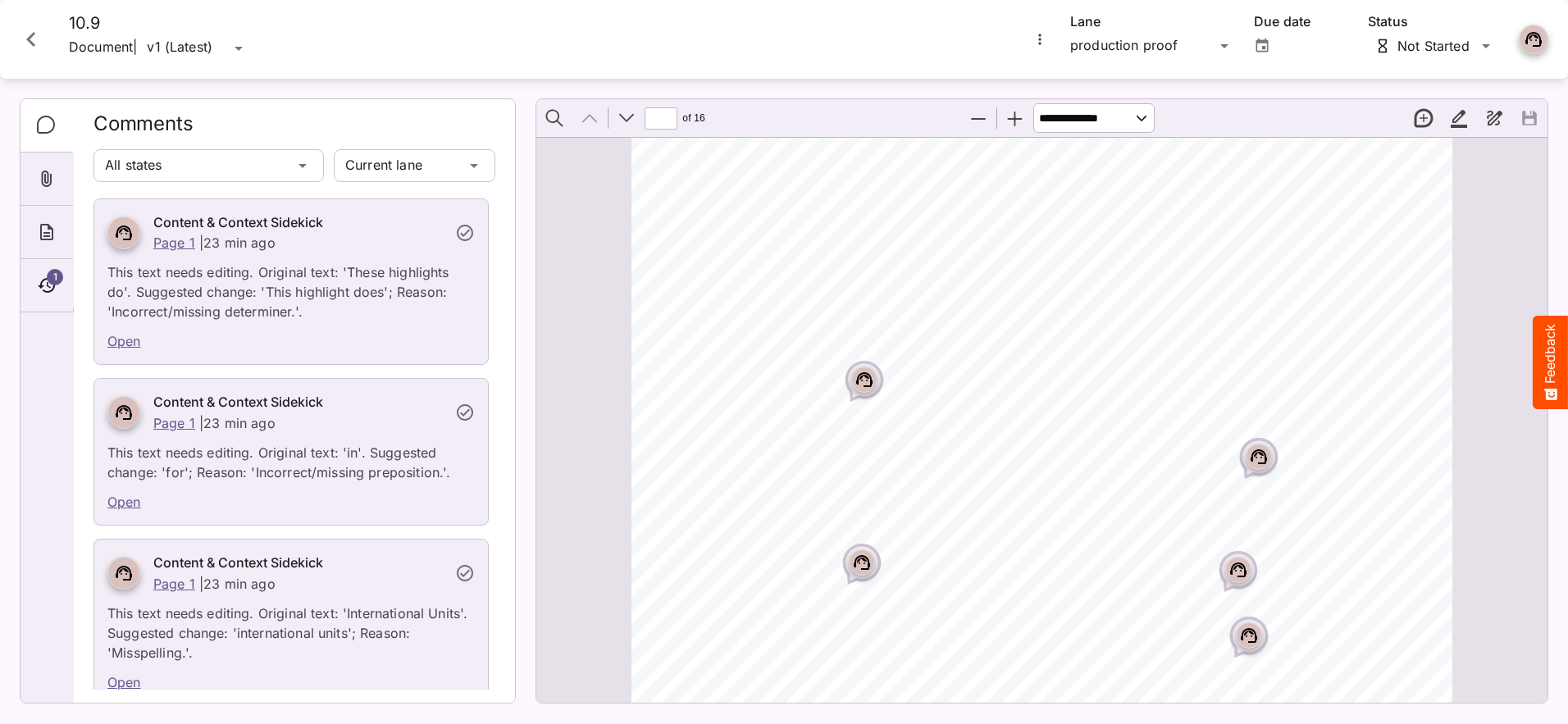
click at [31, 38] on icon "Close card" at bounding box center [31, 39] width 9 height 15
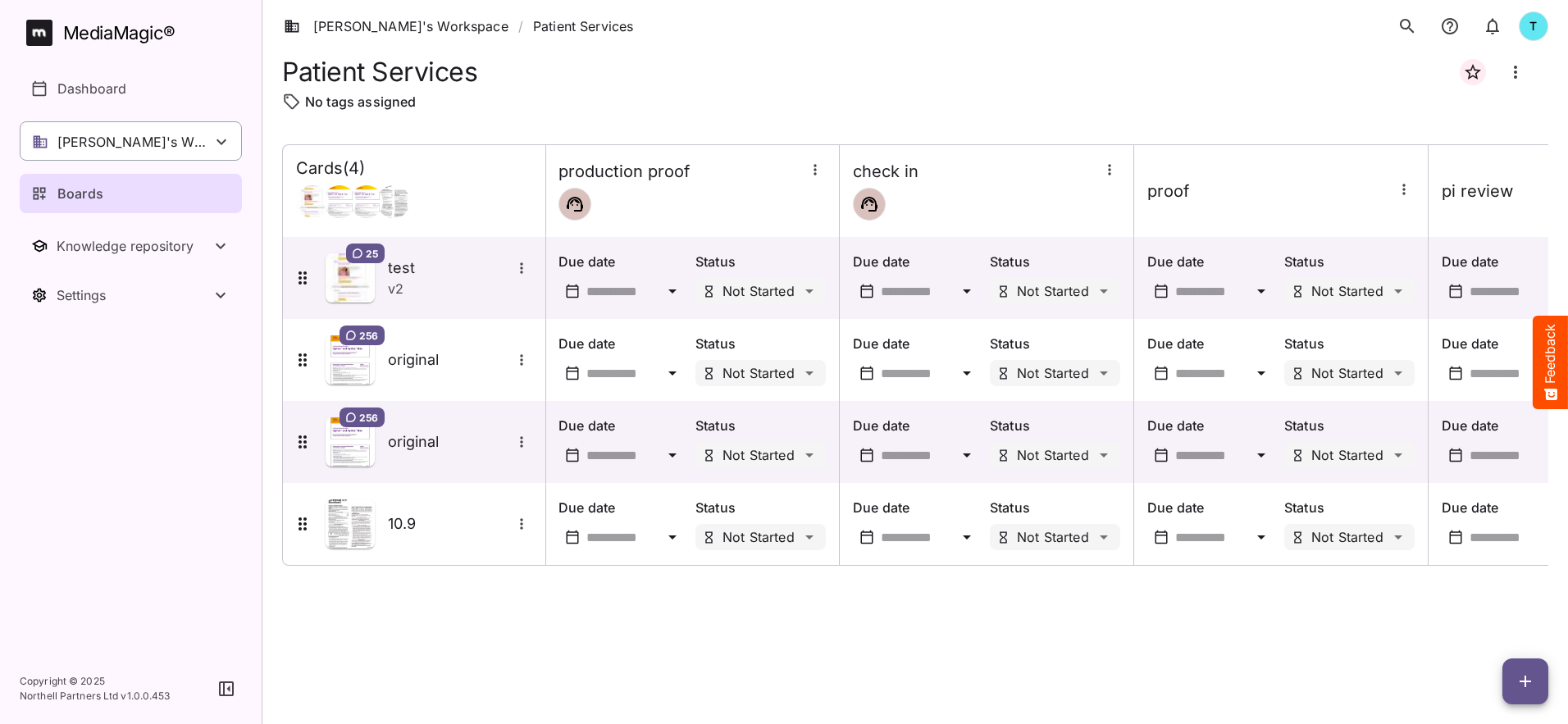
click at [105, 140] on p "[PERSON_NAME]'s Workspace" at bounding box center [135, 141] width 154 height 19
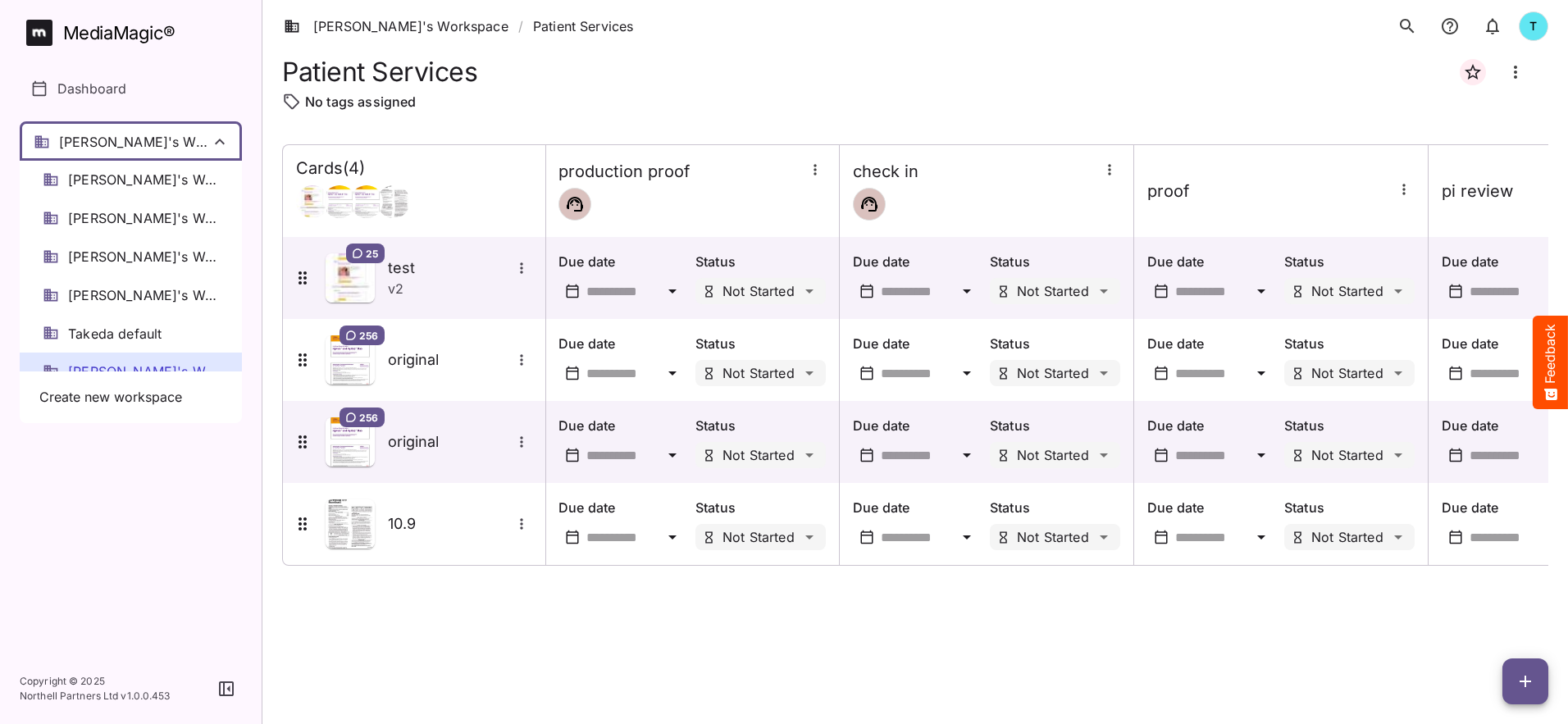
click at [105, 140] on div at bounding box center [784, 362] width 1568 height 724
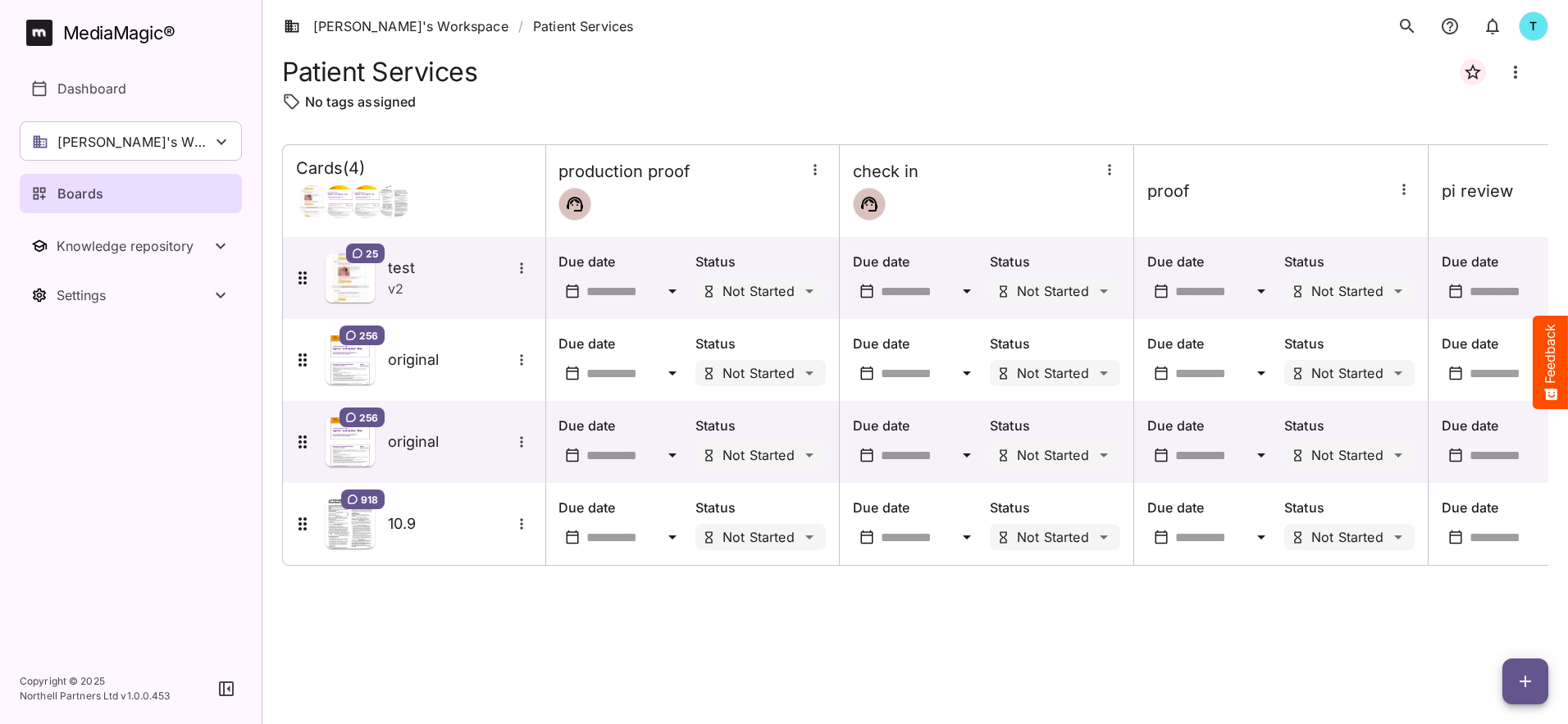
click at [182, 187] on div "Boards" at bounding box center [131, 192] width 201 height 19
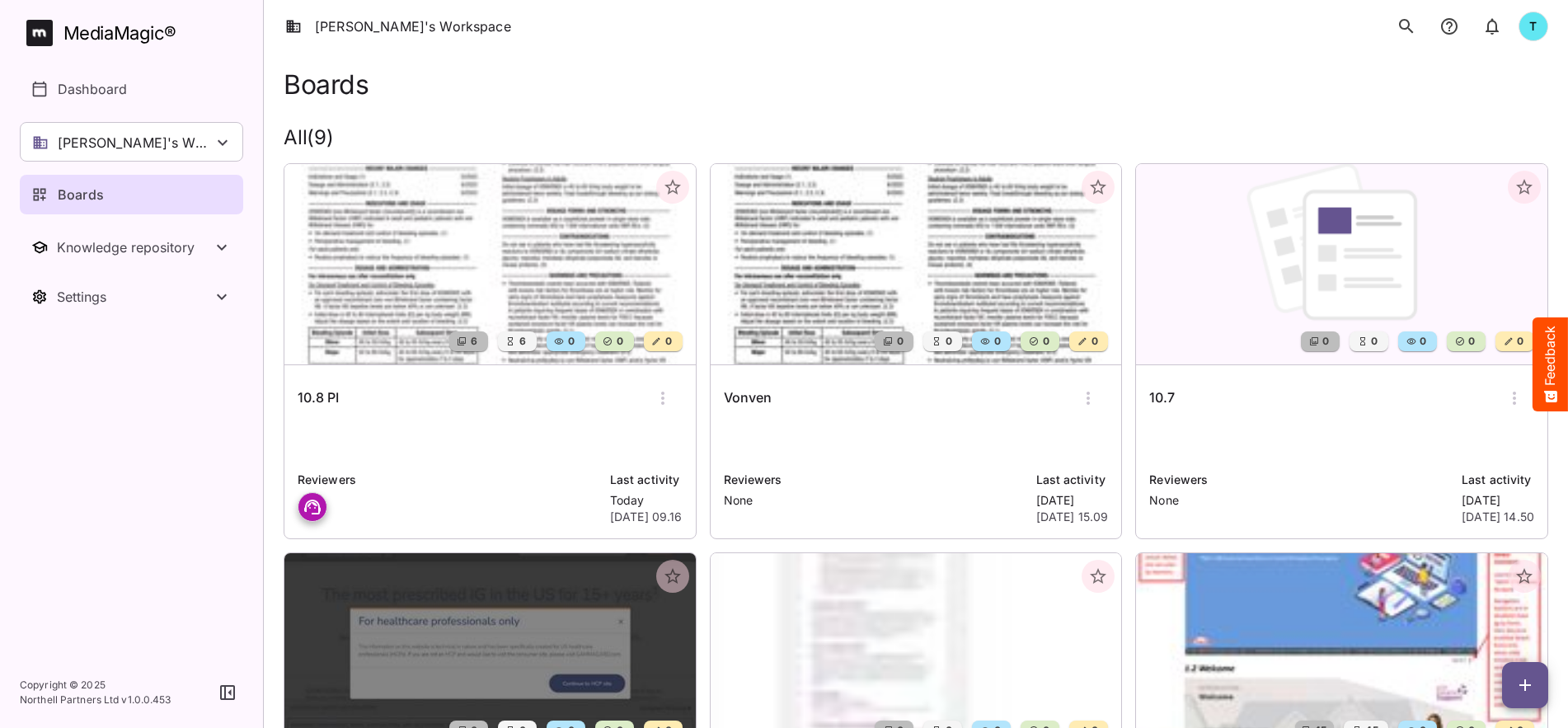
click at [457, 132] on h2 "All ( 9 )" at bounding box center [916, 138] width 1265 height 24
click at [1048, 536] on icon "button" at bounding box center [1525, 684] width 19 height 19
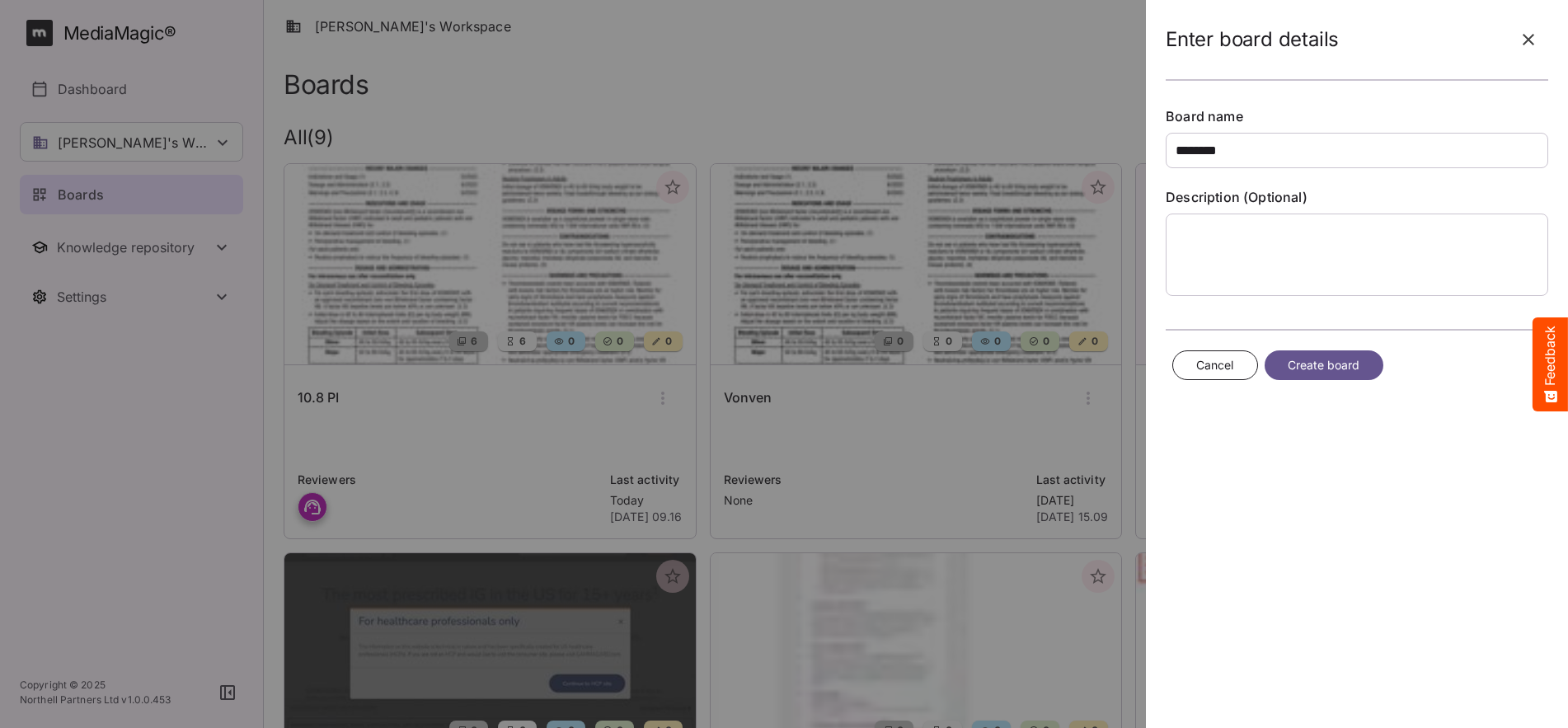
type input "********"
click at [1048, 353] on button "Create board" at bounding box center [1324, 365] width 119 height 30
drag, startPoint x: 1357, startPoint y: 359, endPoint x: 1432, endPoint y: 431, distance: 104.0
click at [1048, 359] on span "Create board" at bounding box center [1324, 365] width 73 height 20
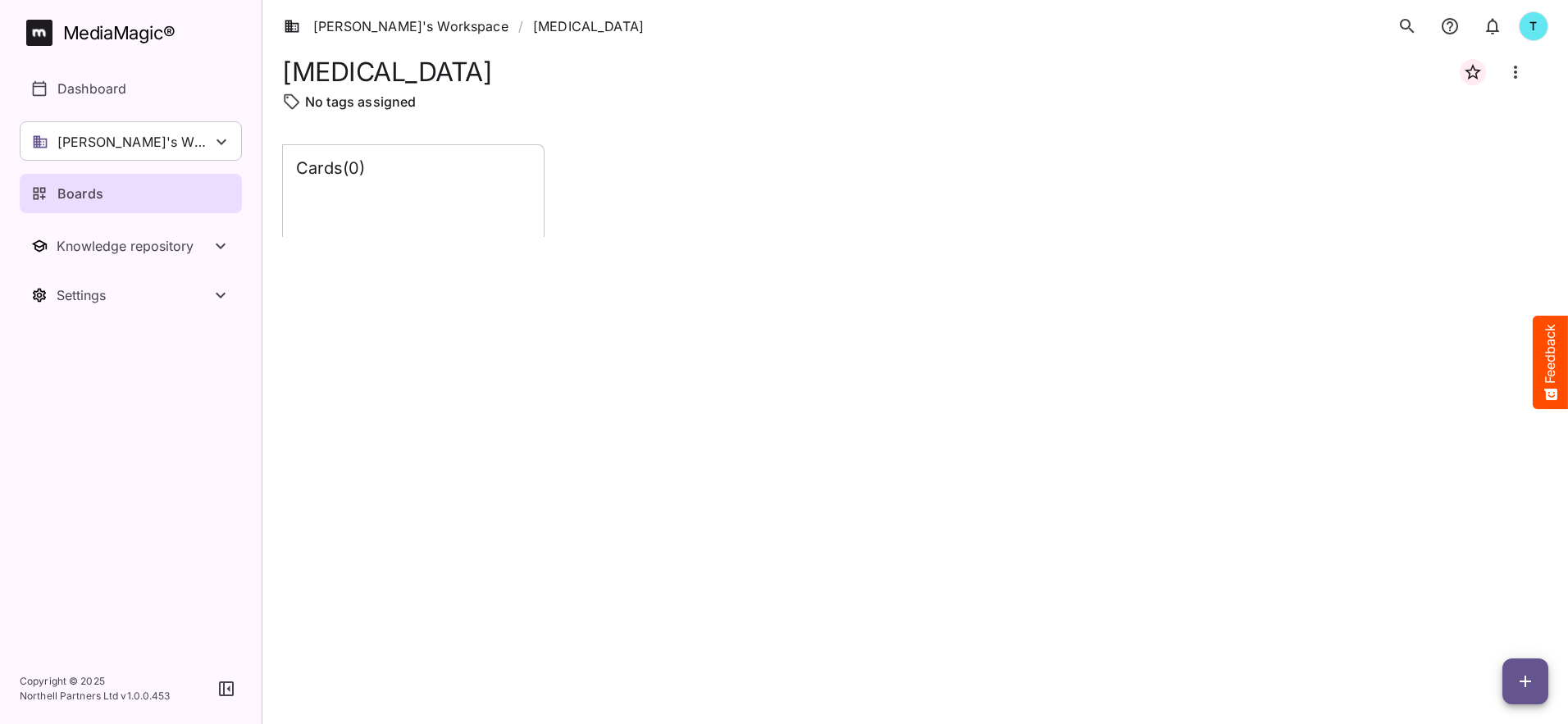
click at [155, 201] on div "Boards" at bounding box center [131, 192] width 201 height 19
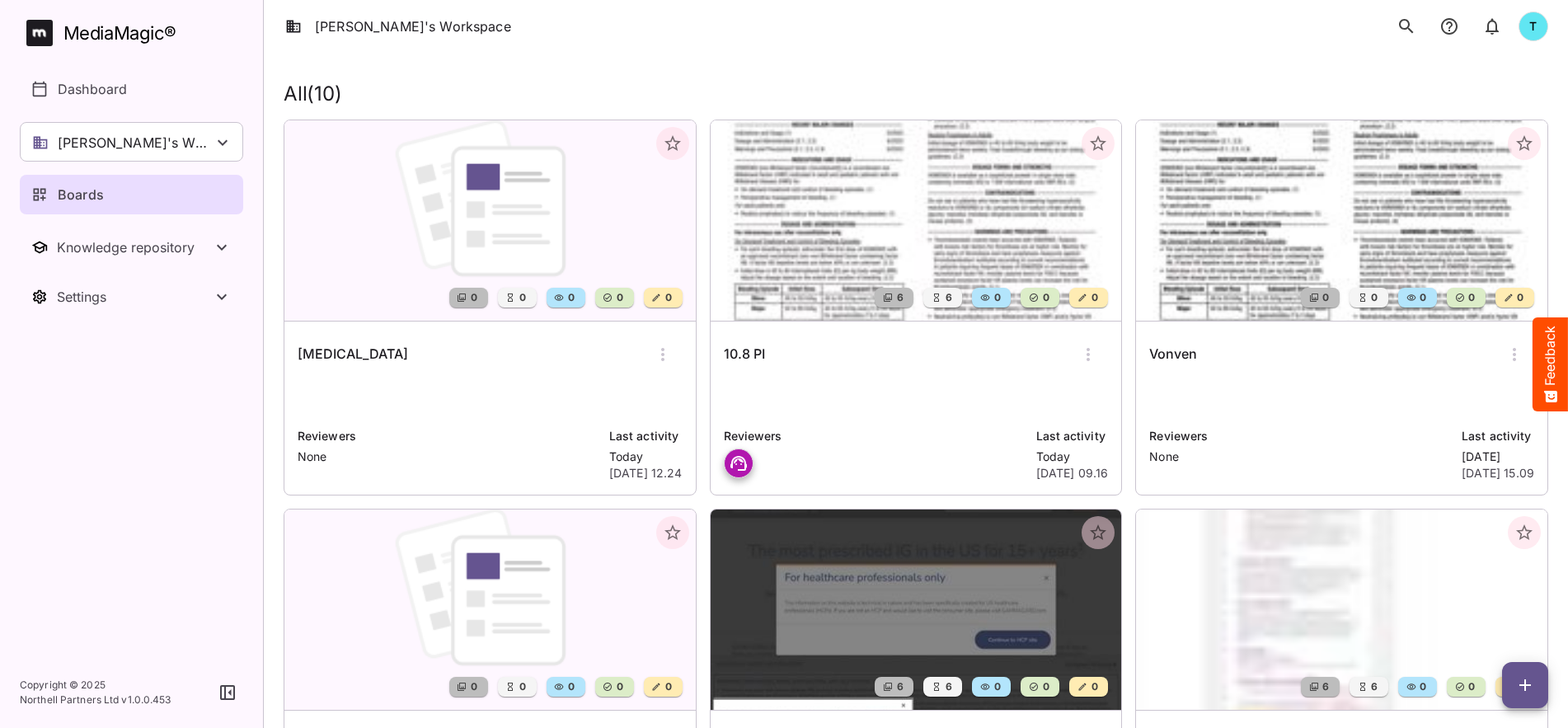
scroll to position [35, 0]
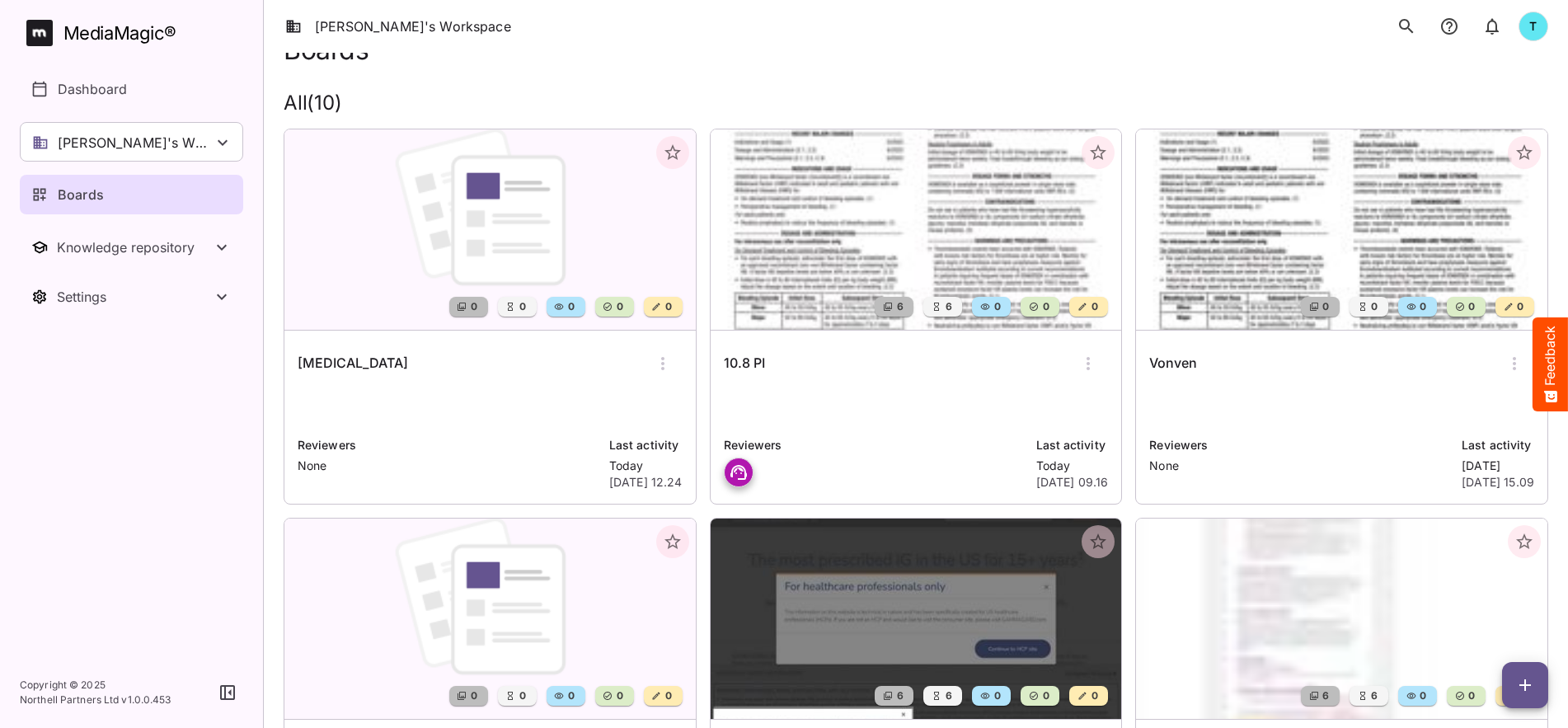
click at [506, 419] on p at bounding box center [490, 406] width 385 height 33
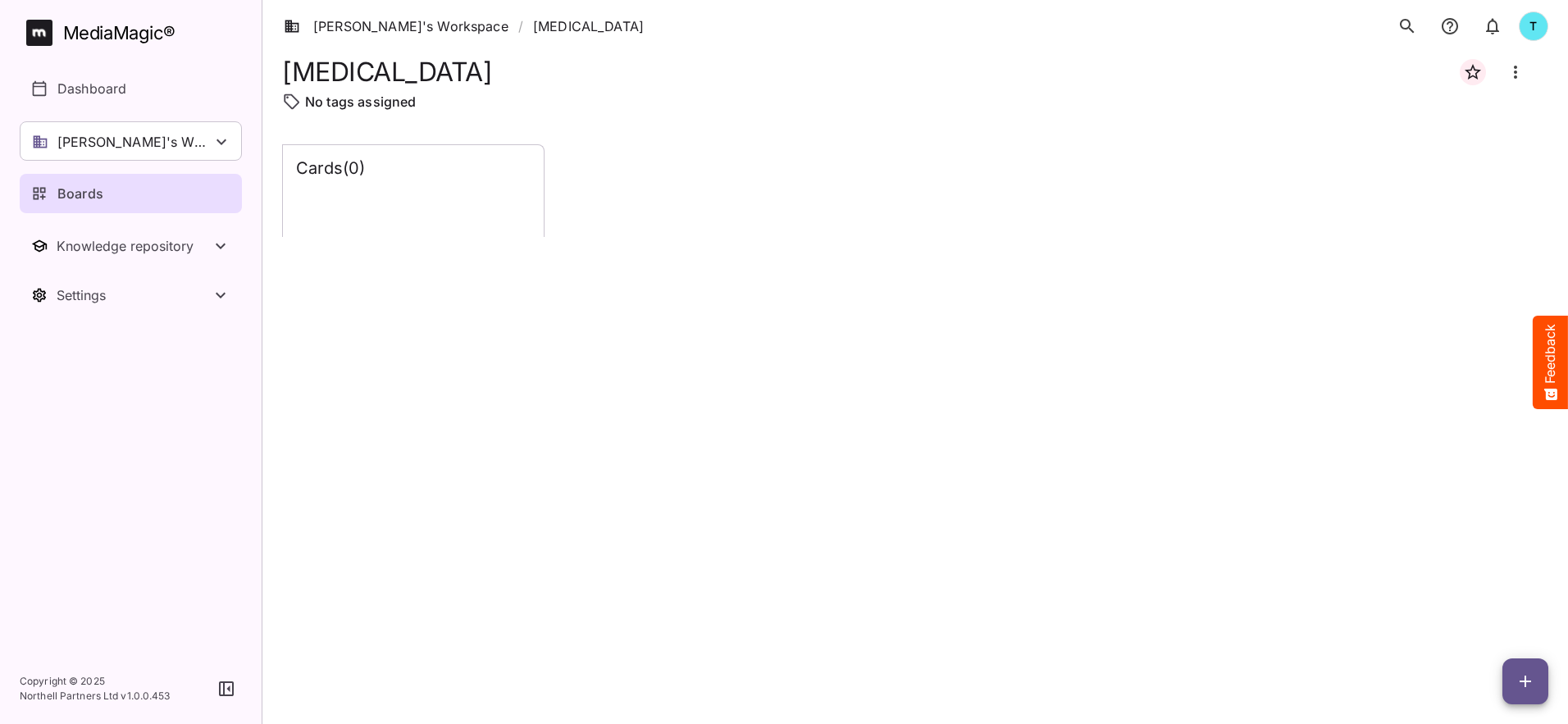
click at [1043, 533] on icon "button" at bounding box center [1525, 681] width 12 height 12
click at [1043, 533] on p "Add new lane" at bounding box center [1484, 611] width 89 height 19
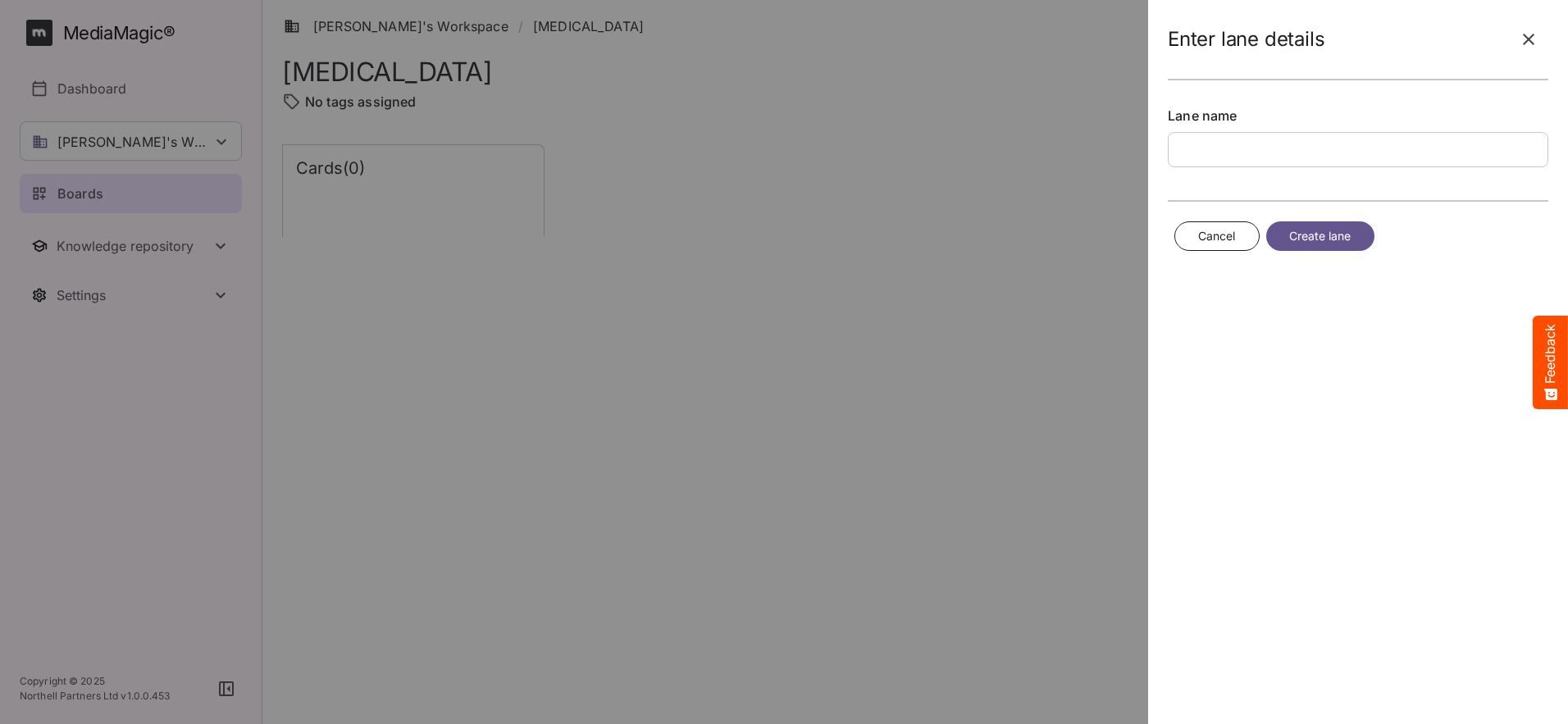
click at [1043, 152] on input "text" at bounding box center [1357, 149] width 381 height 35
type input "**********"
click at [1043, 239] on span "Create lane" at bounding box center [1320, 236] width 62 height 20
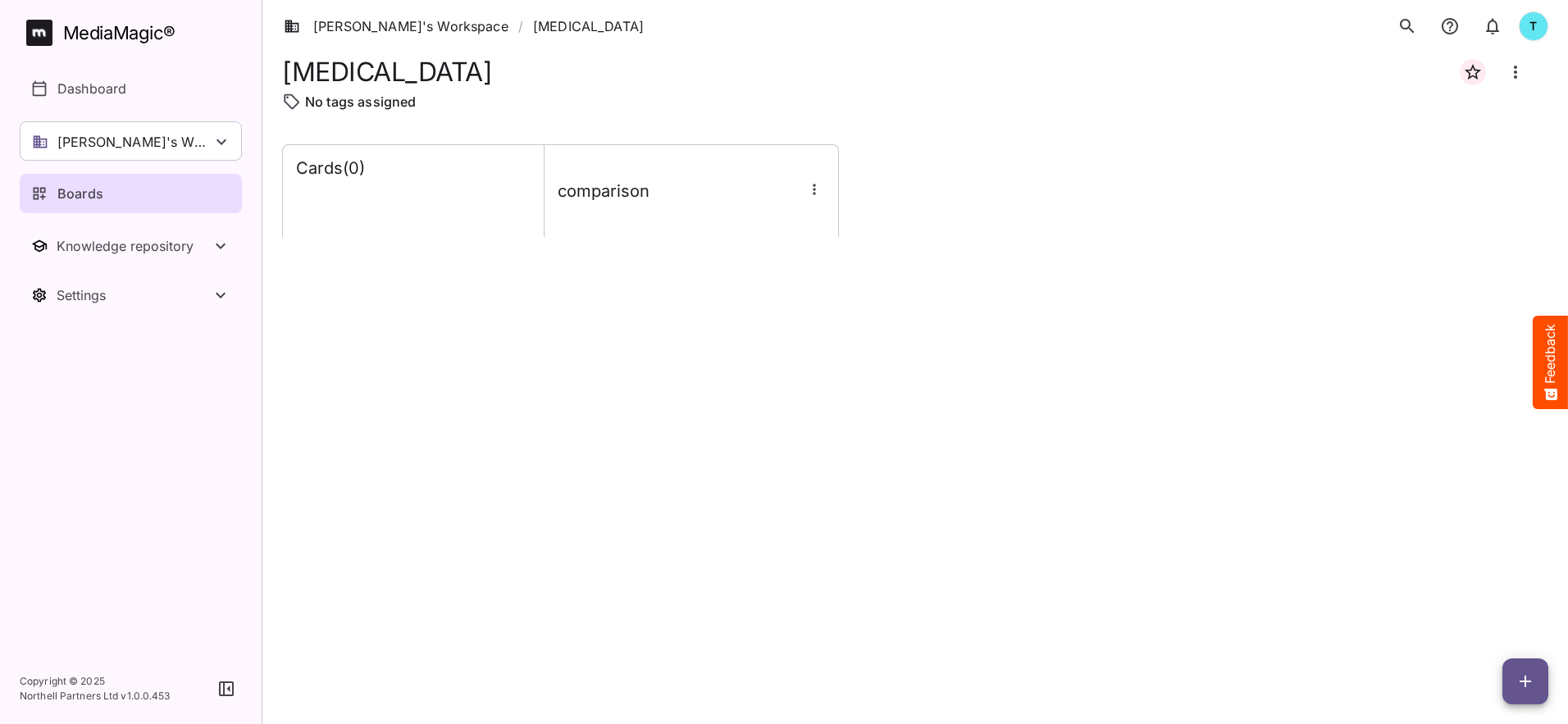
click at [1043, 533] on span "button" at bounding box center [1525, 680] width 46 height 19
click at [1043, 533] on p "Add new card" at bounding box center [1484, 576] width 89 height 19
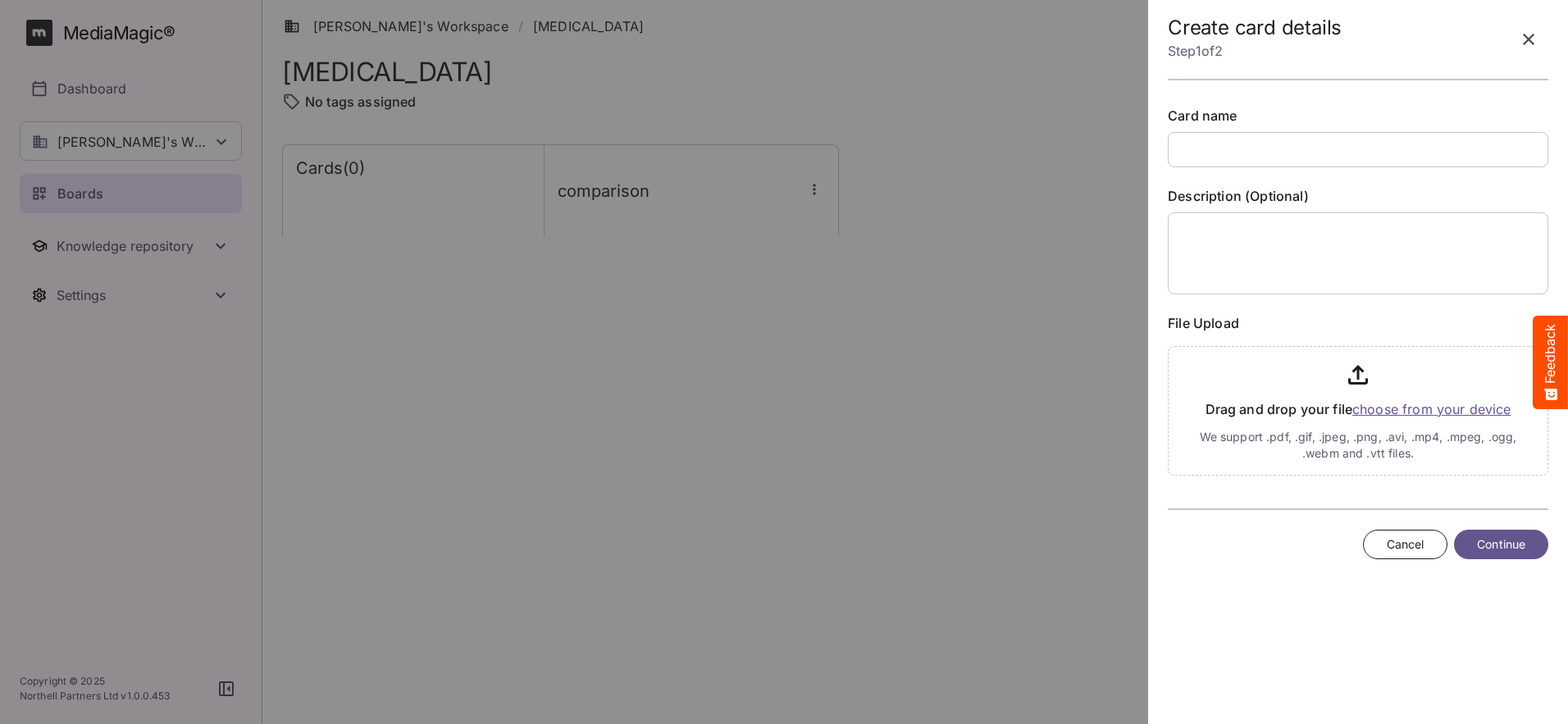
click at [1043, 146] on input "text" at bounding box center [1357, 149] width 381 height 35
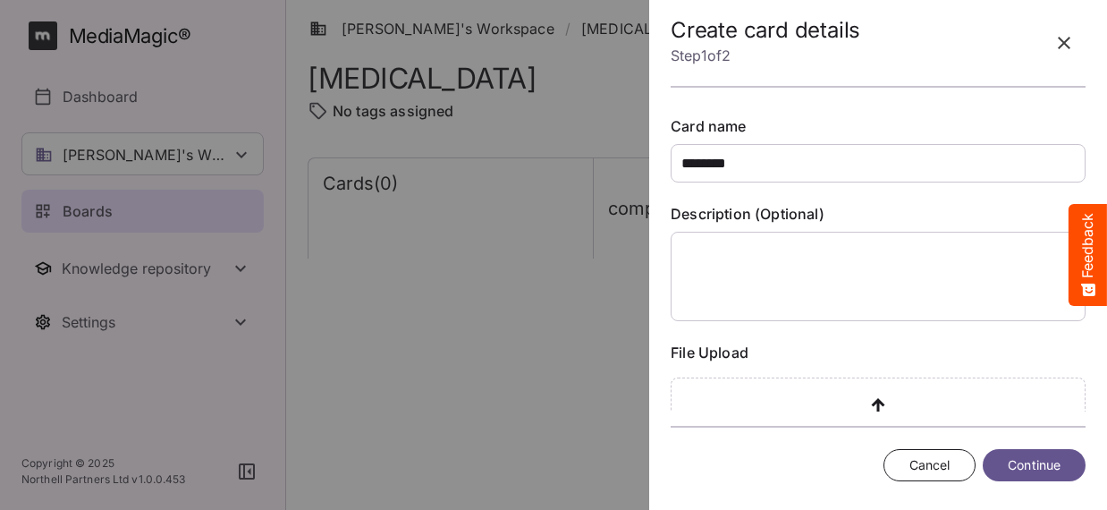
type input "********"
click at [1017, 461] on span "Continue" at bounding box center [1032, 464] width 53 height 22
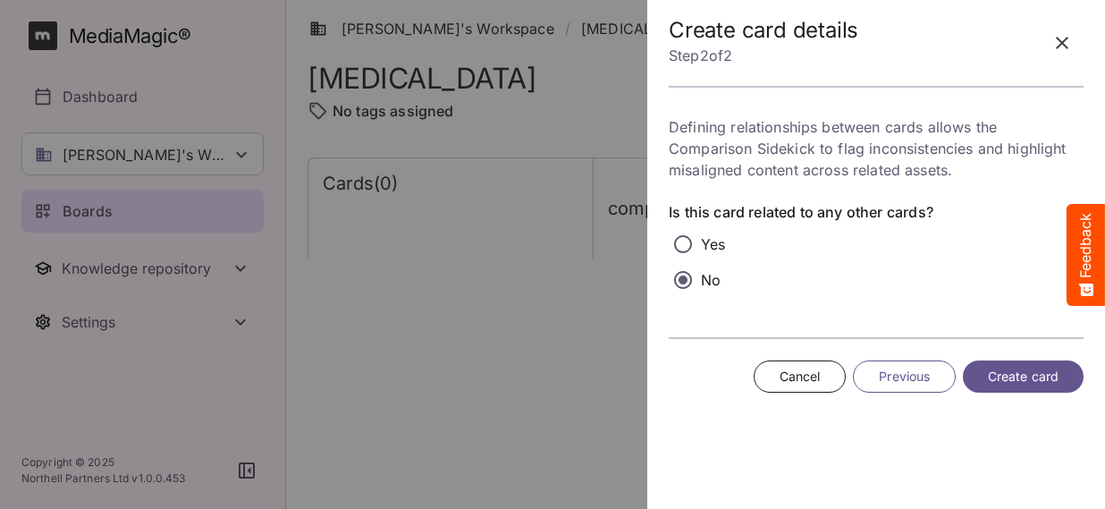
click at [1030, 376] on span "Create card" at bounding box center [1023, 377] width 71 height 22
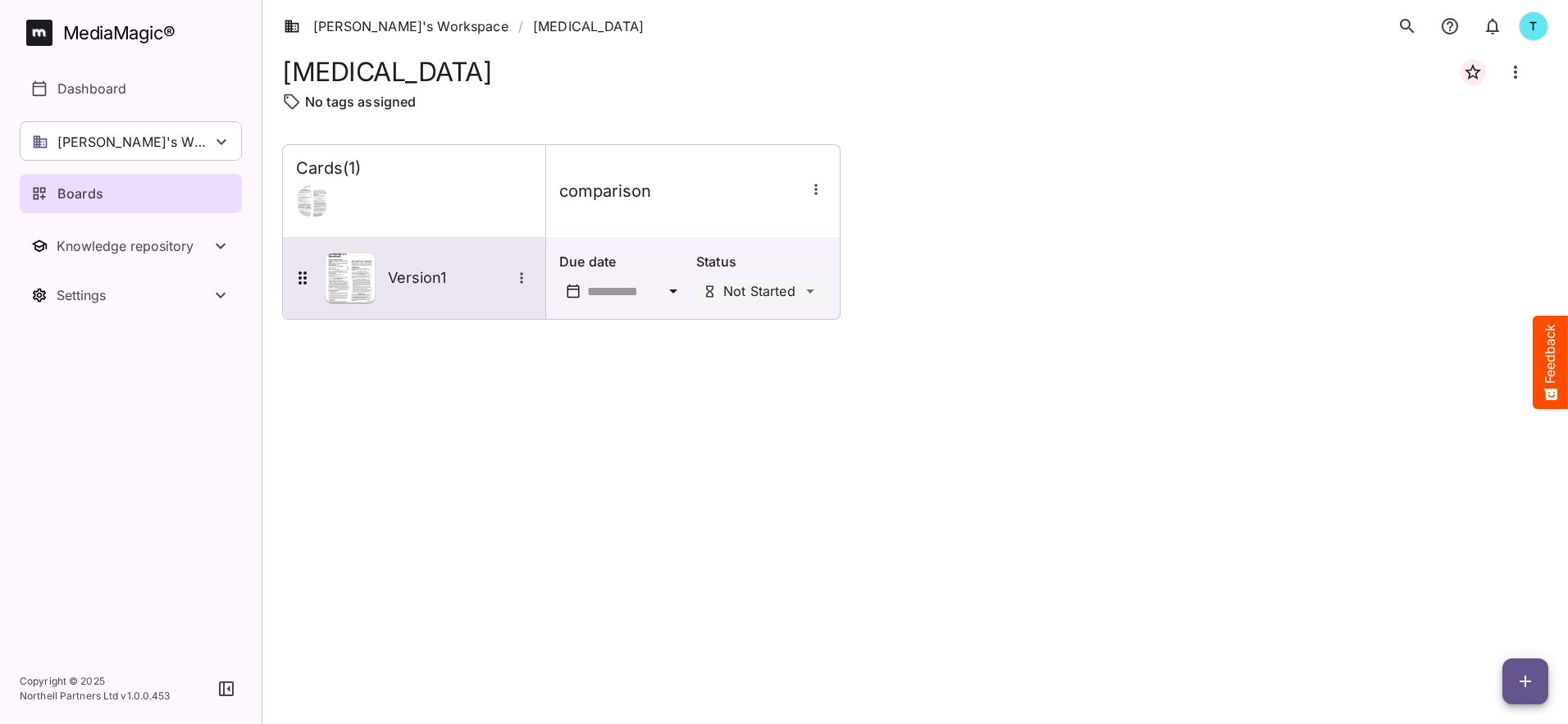
click at [474, 290] on div "Version1" at bounding box center [412, 278] width 239 height 49
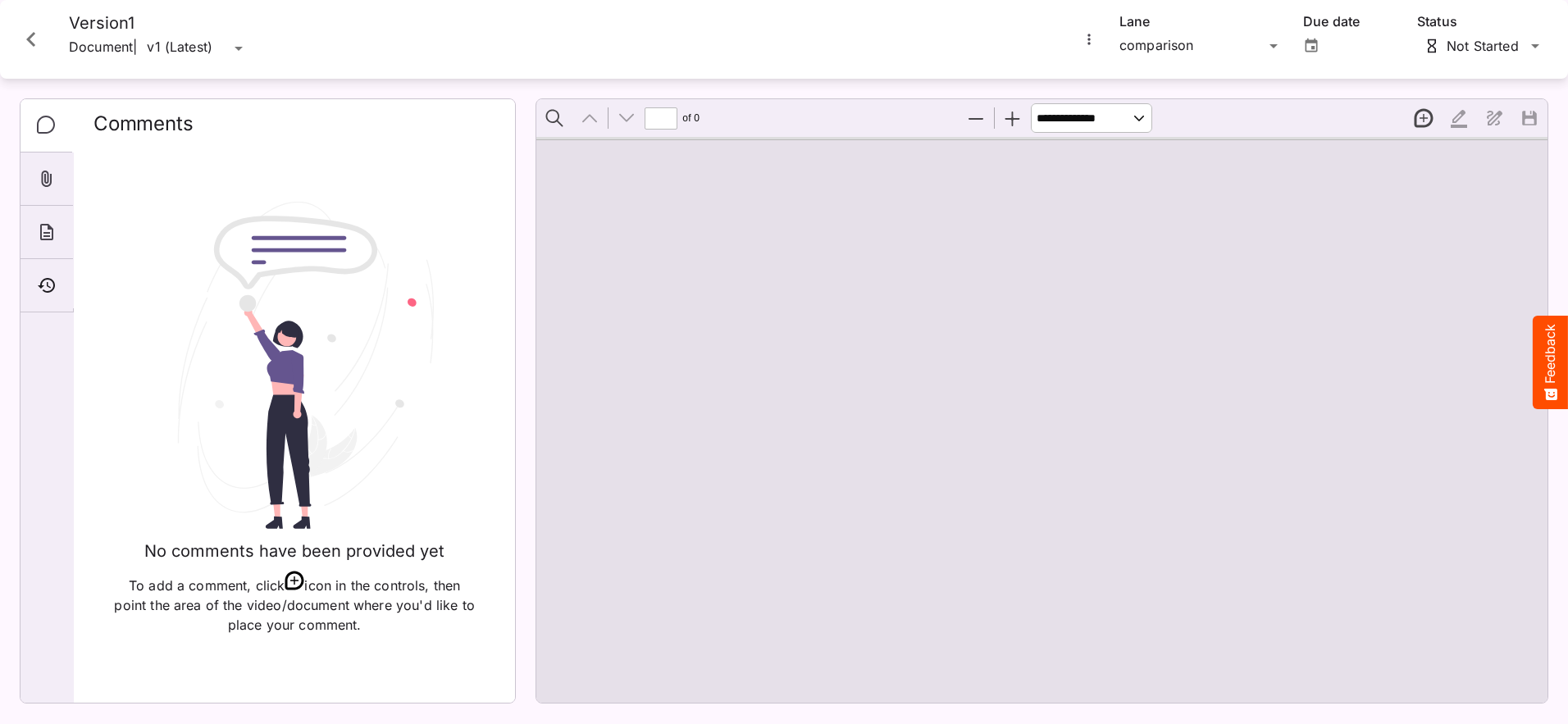
type input "*"
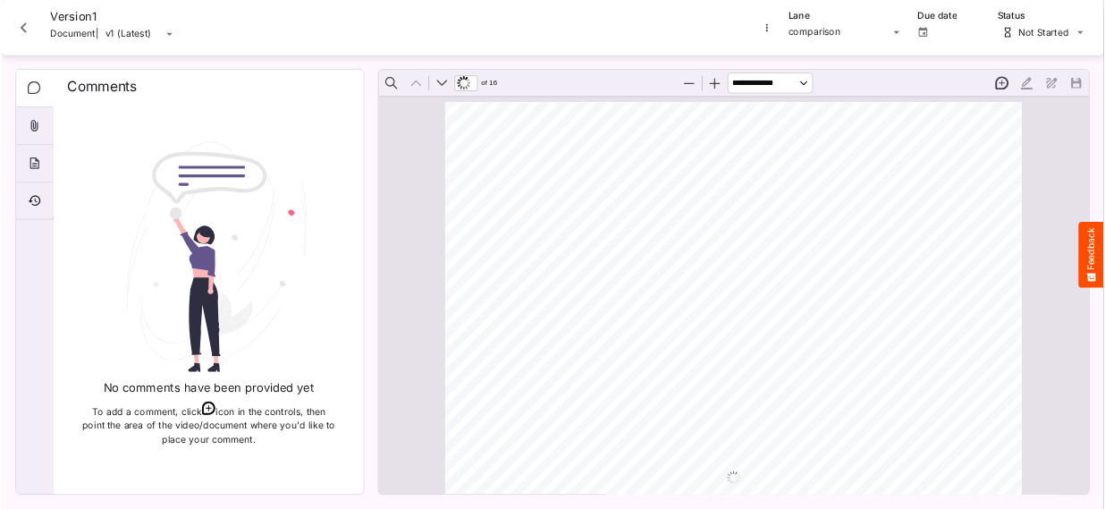
scroll to position [9, 0]
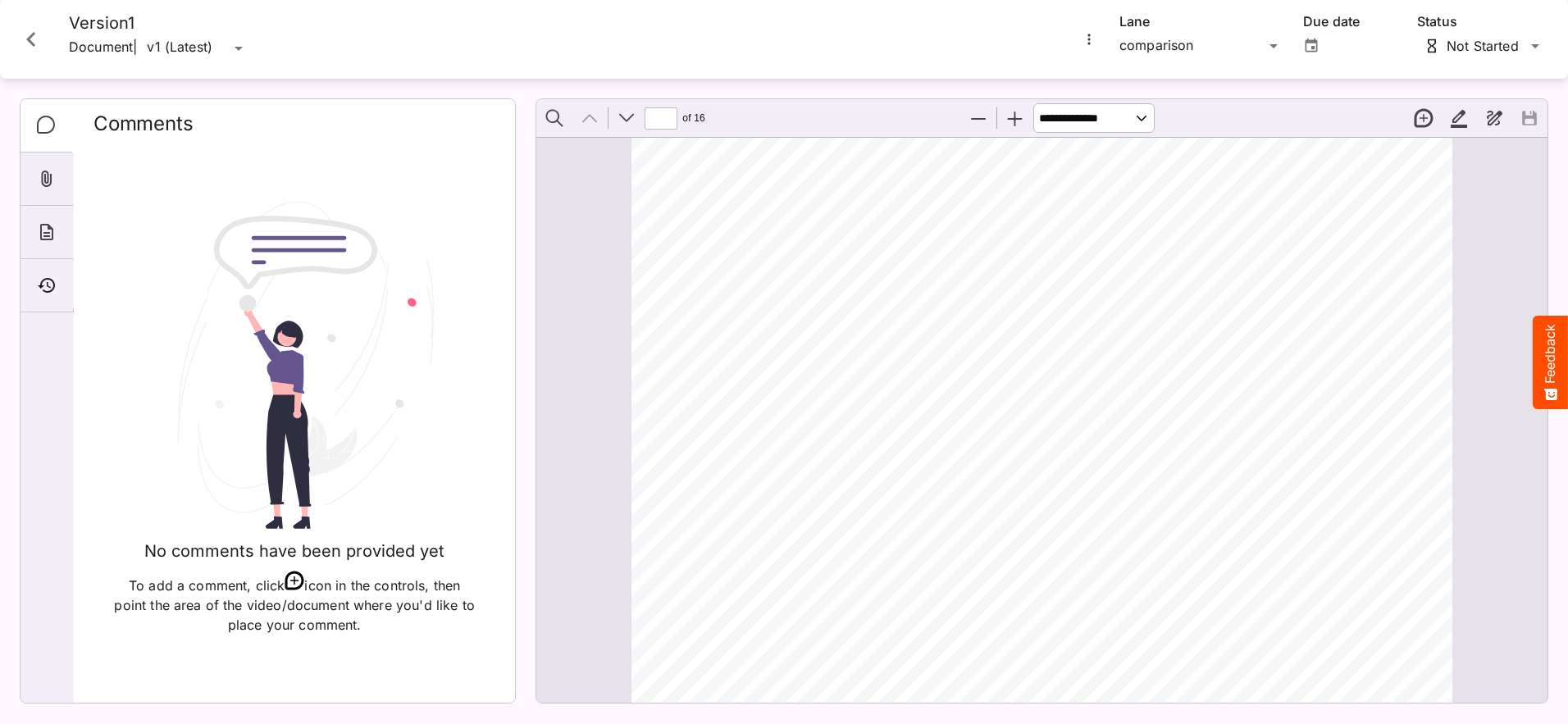
click at [1043, 40] on icon "More options for Version1" at bounding box center [1088, 39] width 3 height 11
click at [1043, 83] on p "Upload new version" at bounding box center [1161, 79] width 127 height 19
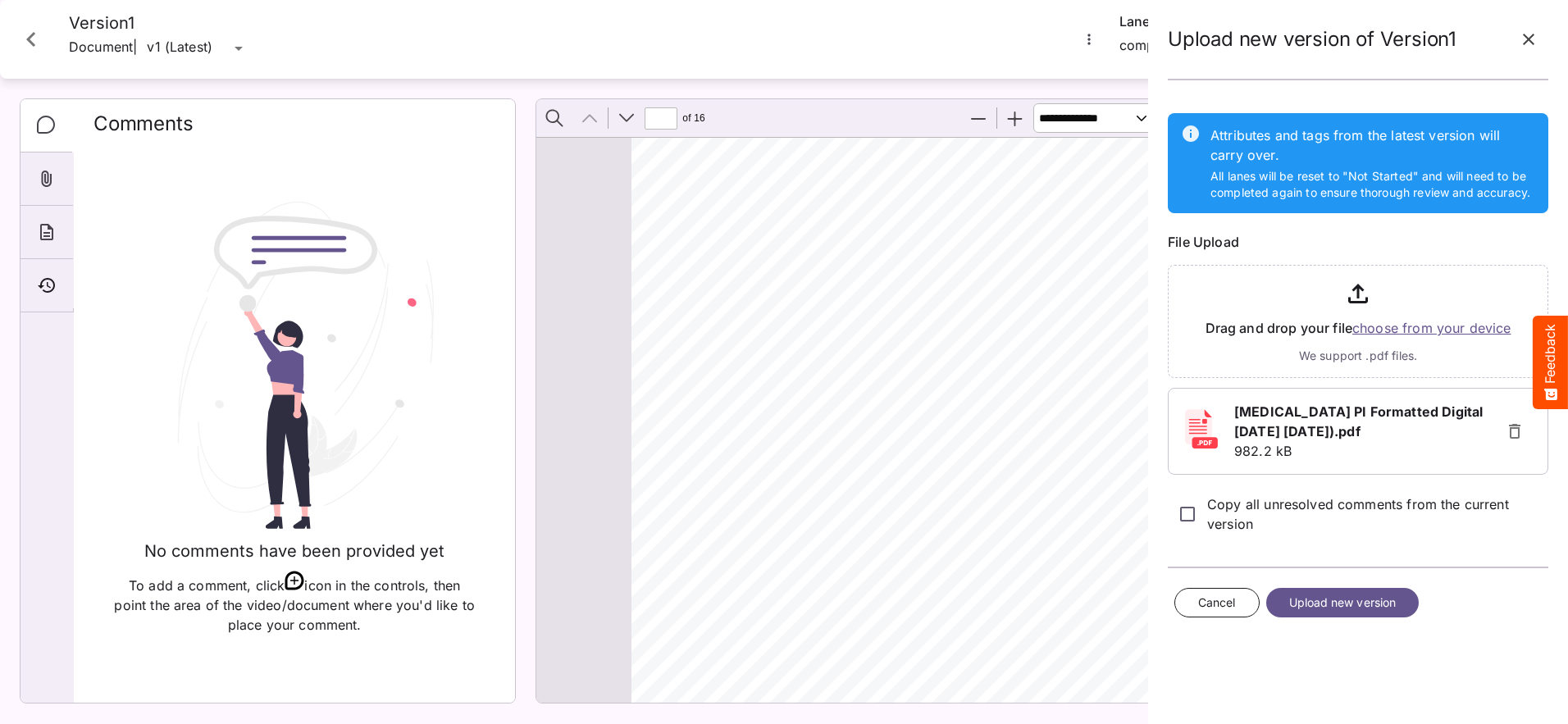
click at [1043, 533] on span "Upload new version" at bounding box center [1342, 603] width 107 height 20
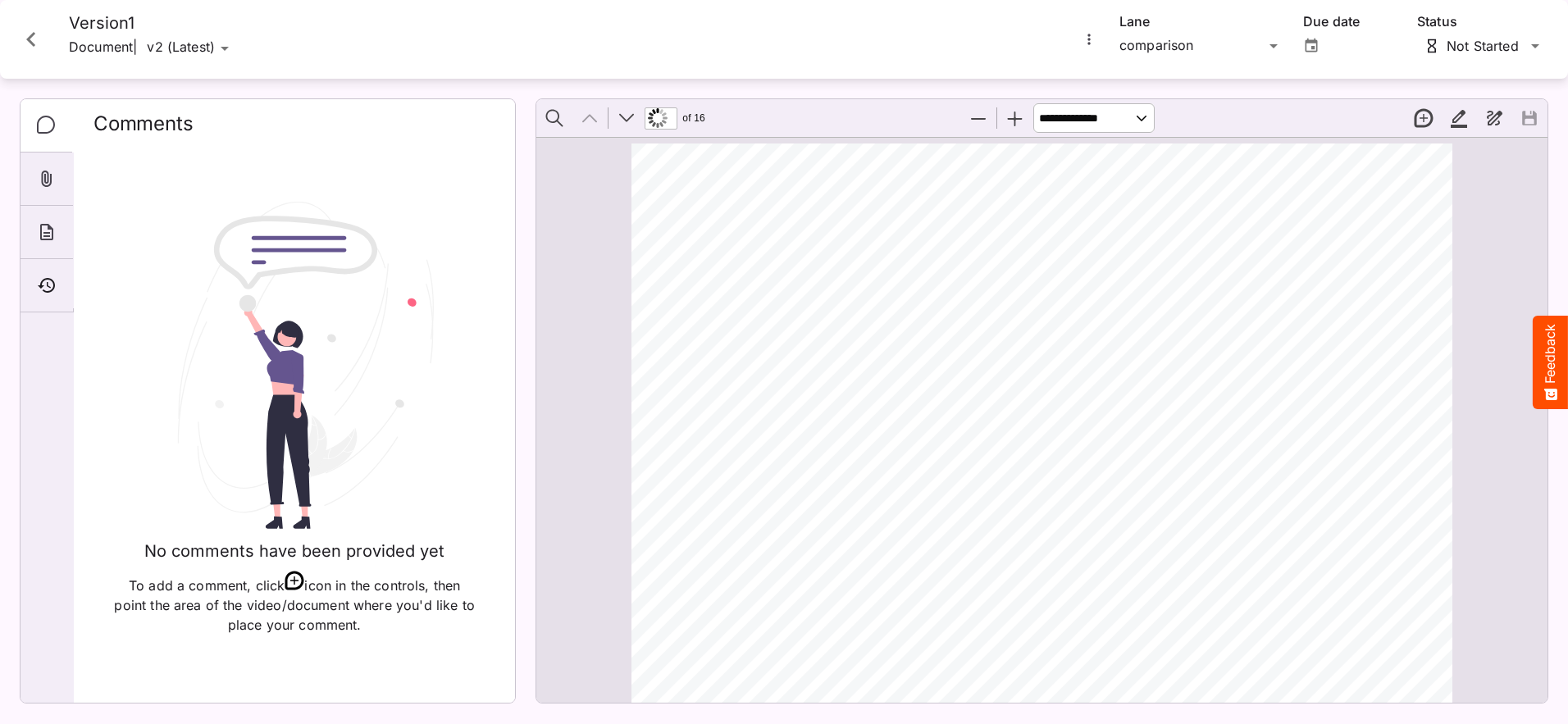
scroll to position [8, 0]
click at [231, 46] on div "Tim's Workspace / VONVENDI T MediaMagic ® Dashboard Tim's Workspace Camille's W…" at bounding box center [784, 358] width 1568 height 717
click at [231, 85] on p "v1 (Old)" at bounding box center [234, 80] width 121 height 19
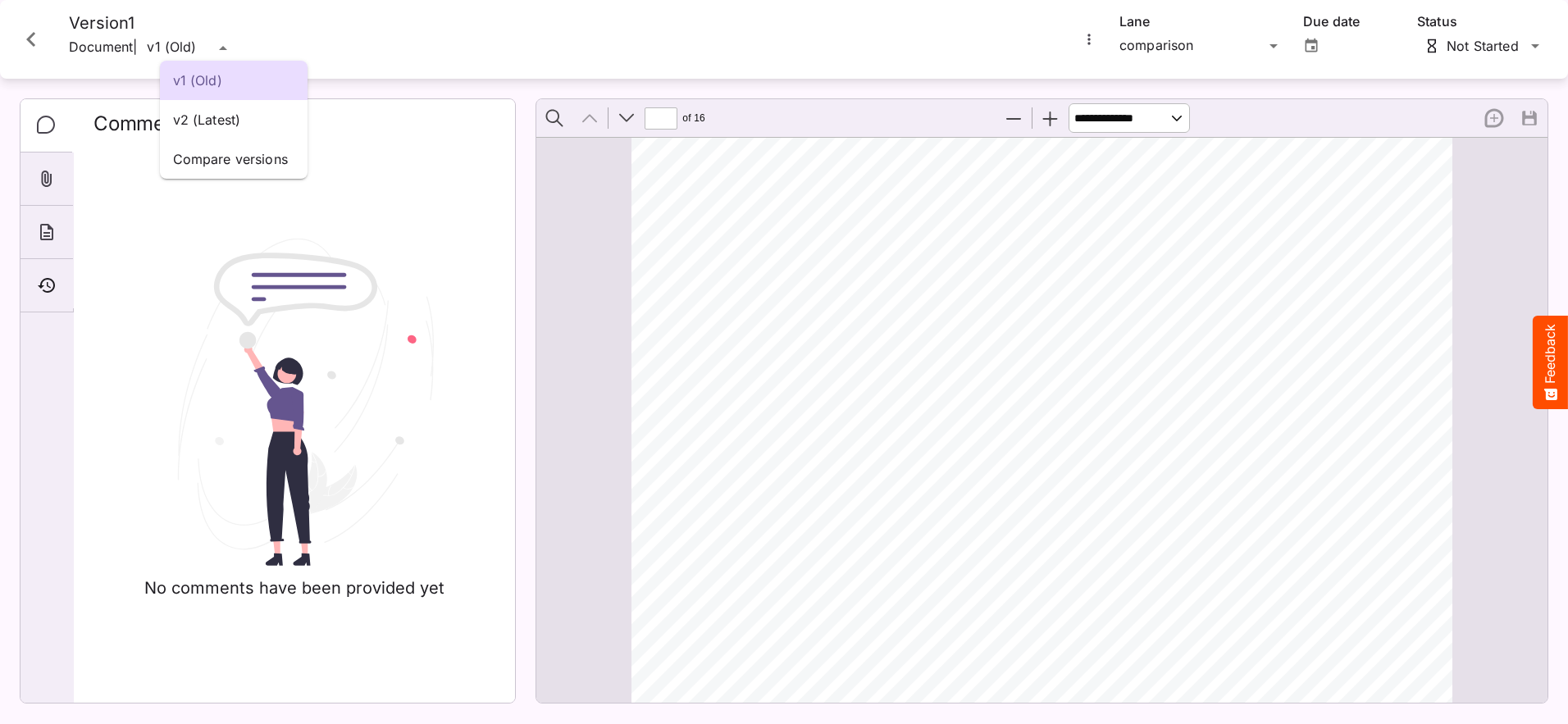
click at [230, 50] on div "v1 (Old) v2 (Latest) Compare versions Tim's Workspace / VONVENDI T MediaMagic ®…" at bounding box center [784, 358] width 1568 height 717
click at [237, 115] on p "v2 (Latest)" at bounding box center [234, 119] width 121 height 19
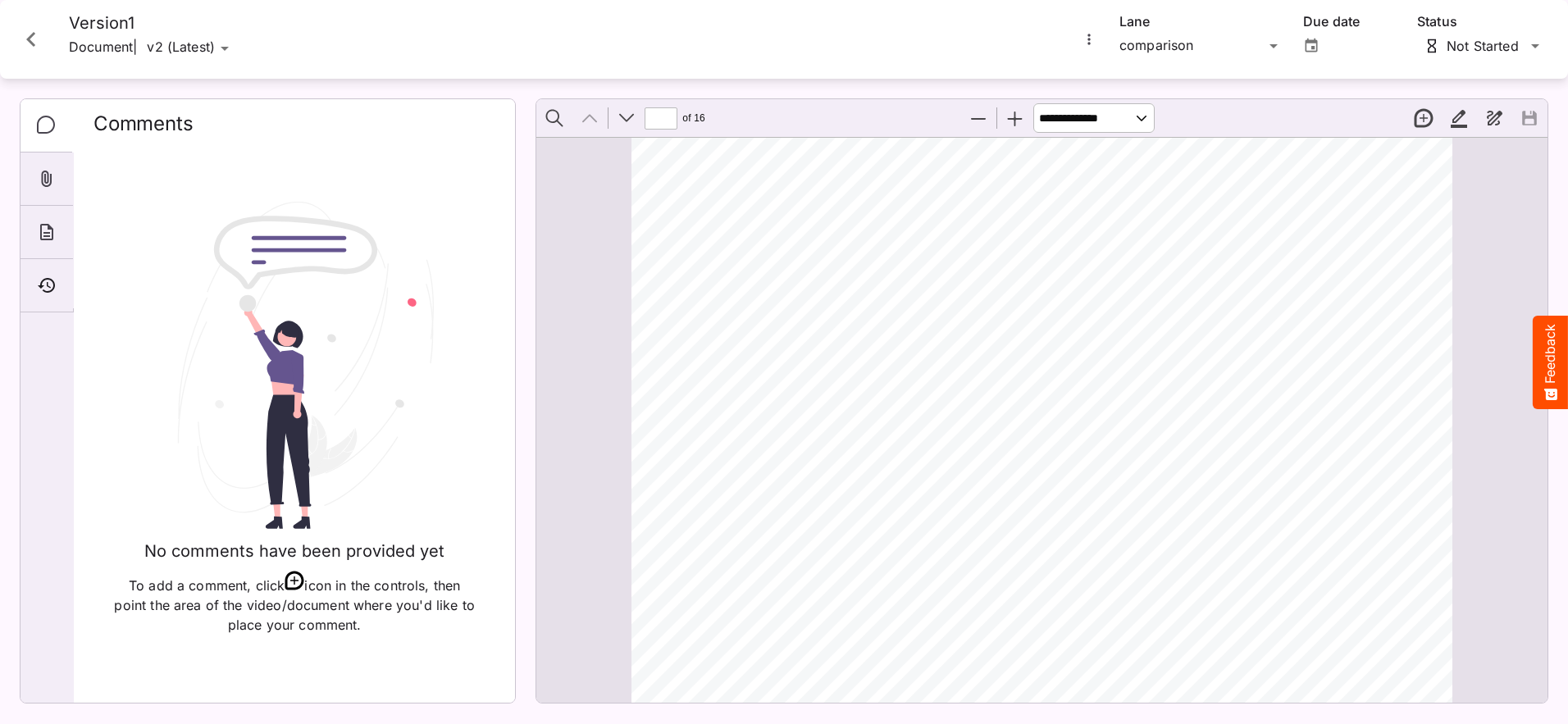
click at [1043, 42] on icon "More options for Version1" at bounding box center [1089, 39] width 17 height 16
click at [1043, 112] on p "Compare versions" at bounding box center [1172, 115] width 149 height 19
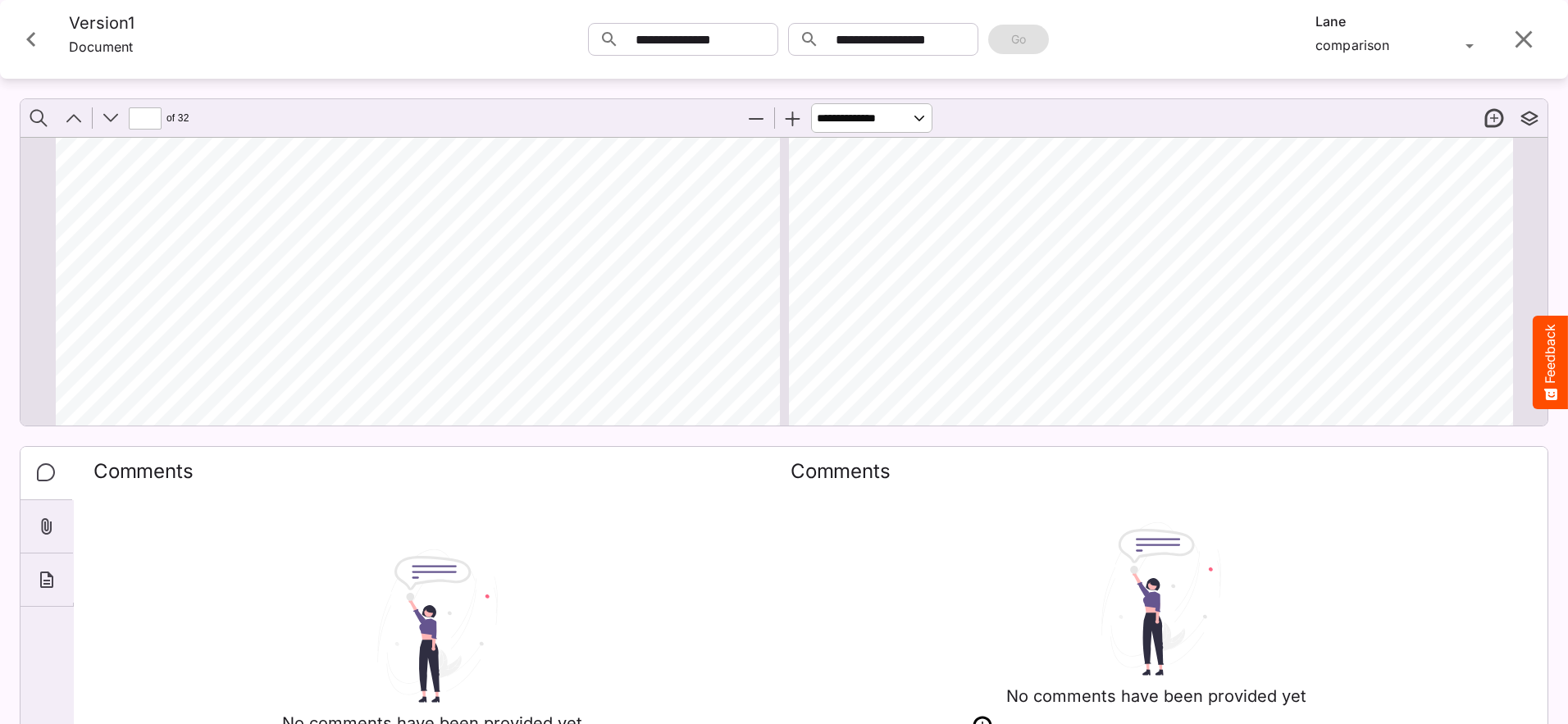
scroll to position [11072, 0]
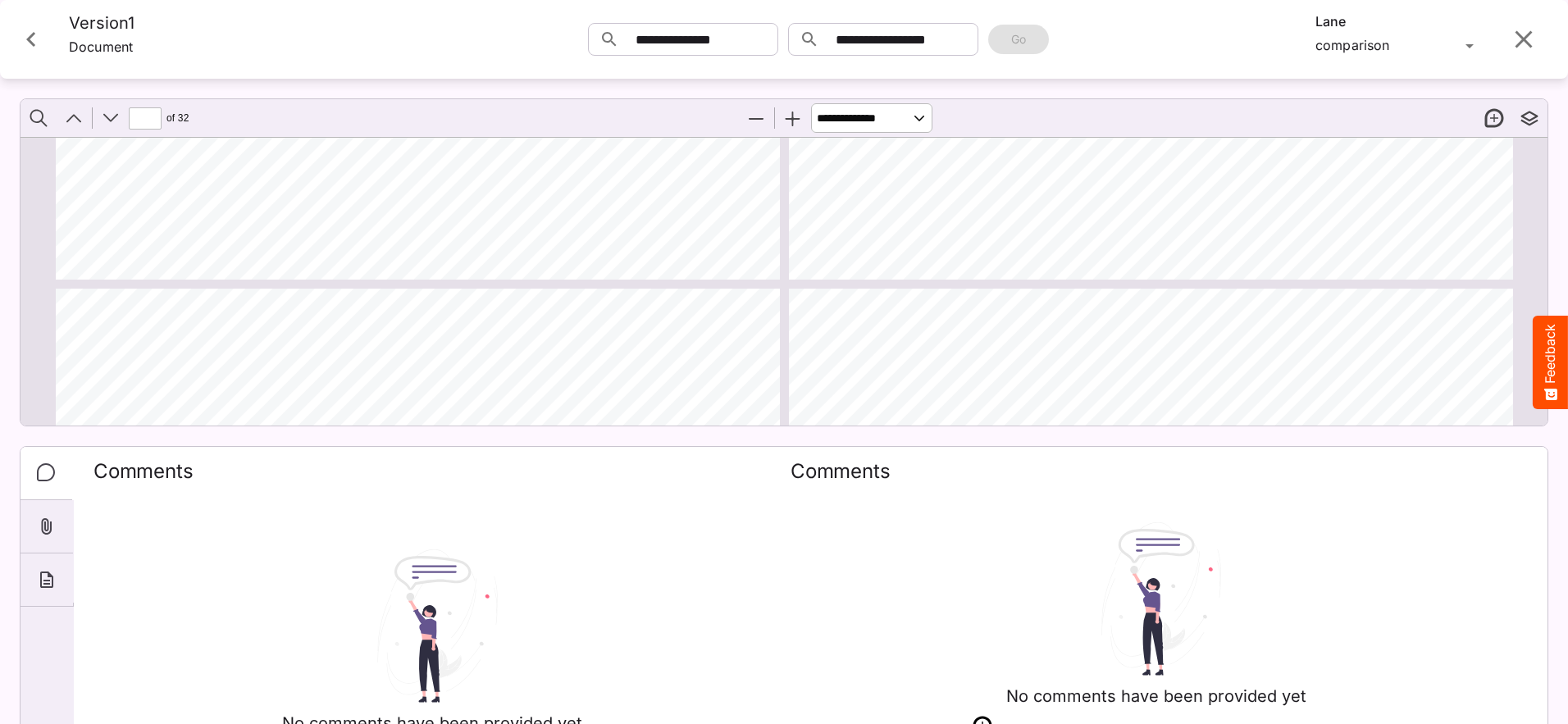
type input "**"
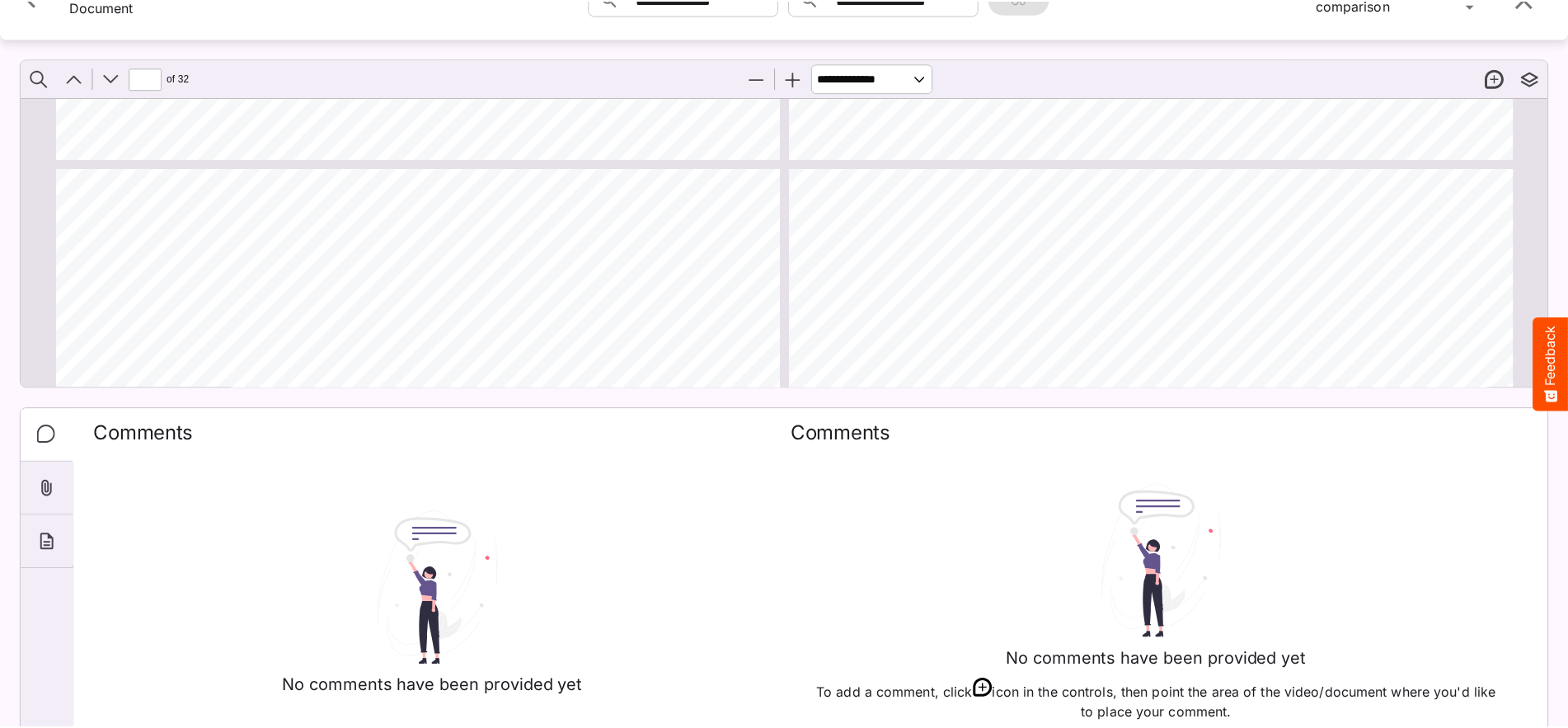
scroll to position [0, 0]
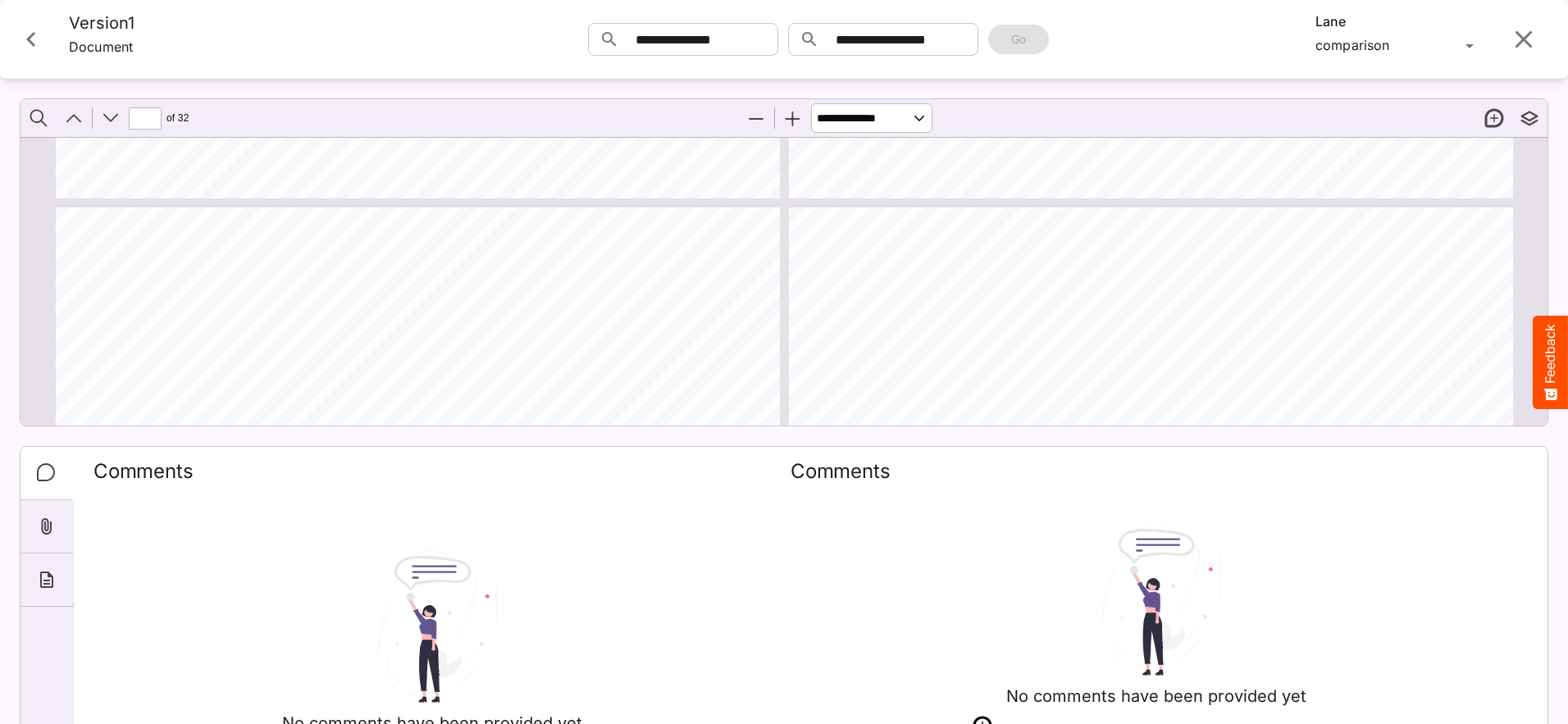
click at [34, 45] on icon "Close card" at bounding box center [31, 39] width 9 height 15
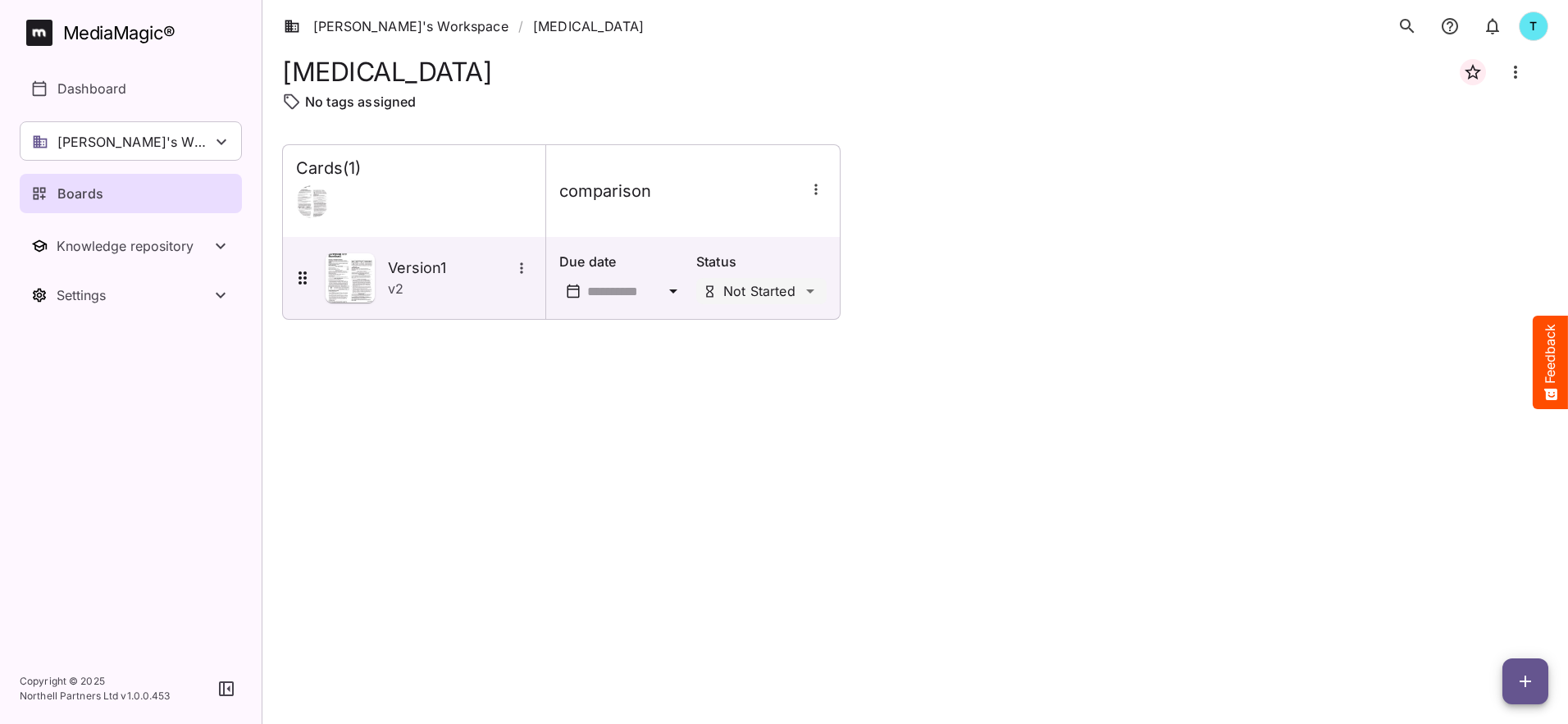
click at [134, 192] on div "Boards" at bounding box center [131, 192] width 201 height 19
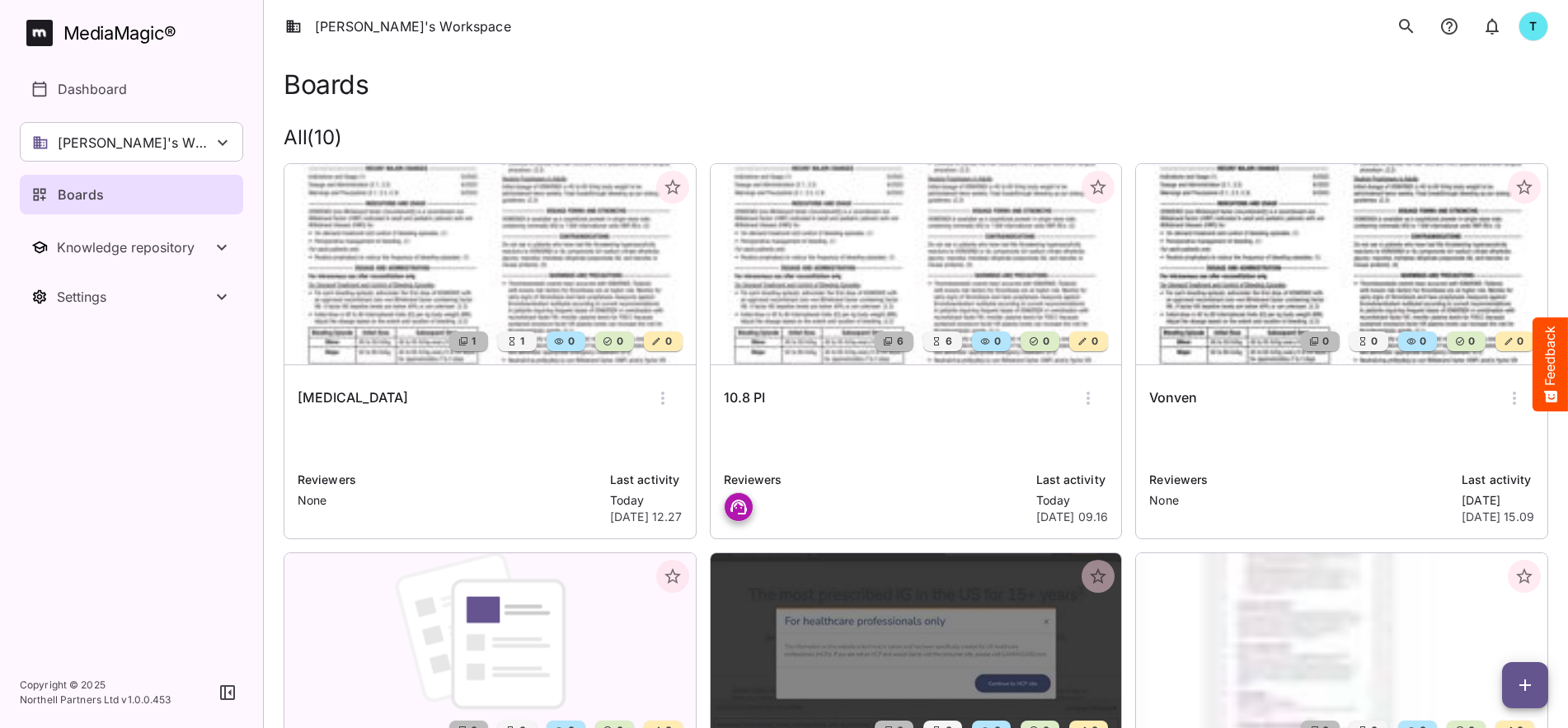
click at [658, 395] on icon "button" at bounding box center [662, 397] width 19 height 19
click at [703, 536] on p "Delete board" at bounding box center [718, 536] width 111 height 19
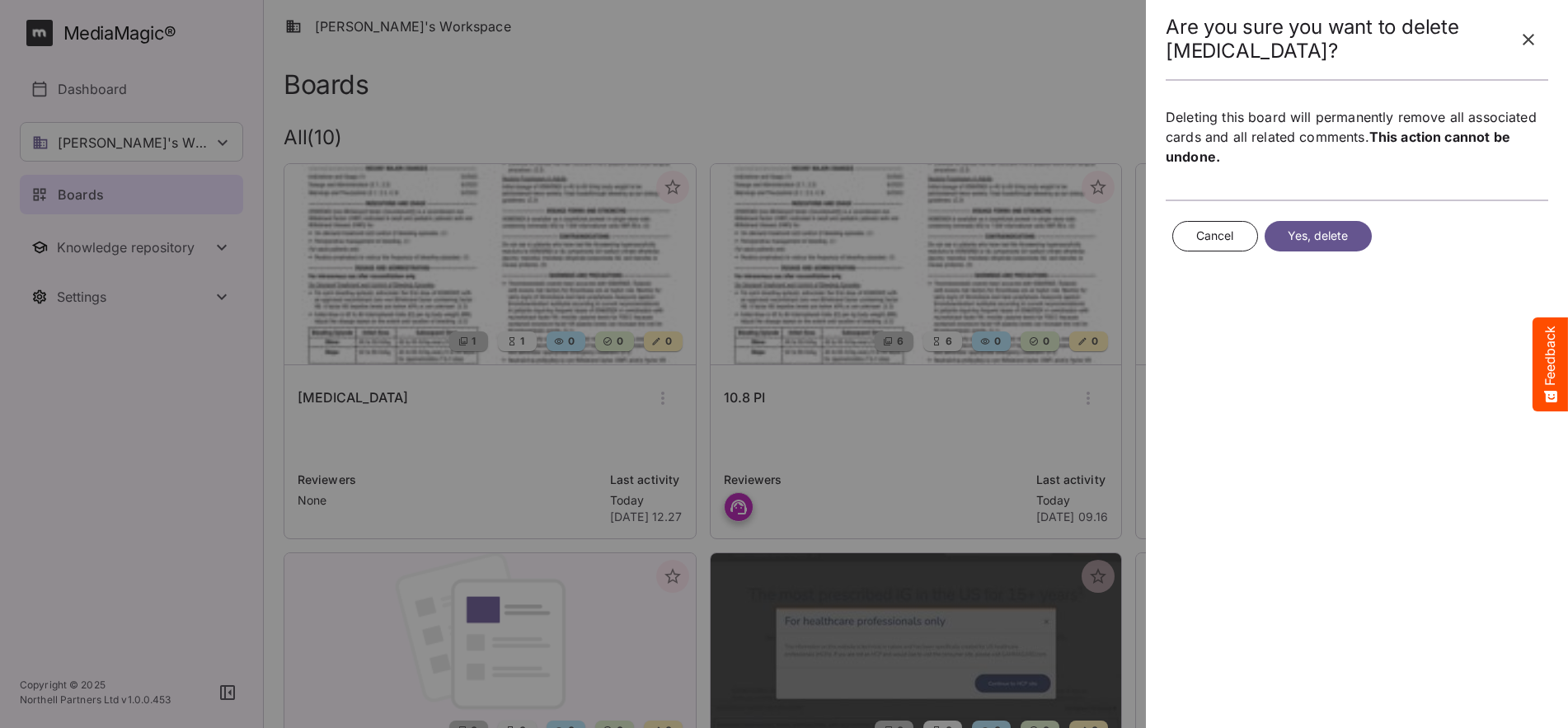
click at [1048, 237] on span "Yes, delete" at bounding box center [1318, 236] width 61 height 20
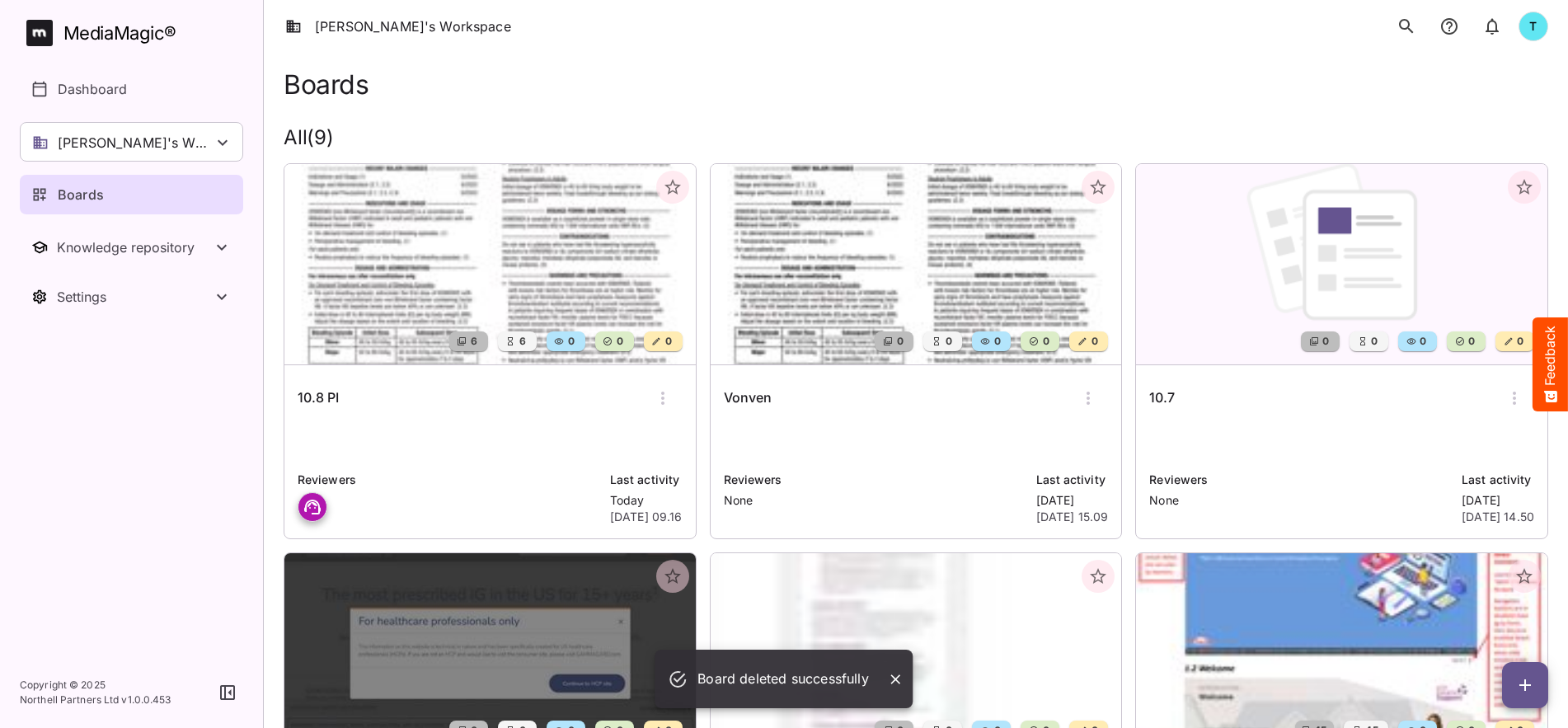
click at [672, 395] on icon "button" at bounding box center [662, 397] width 19 height 19
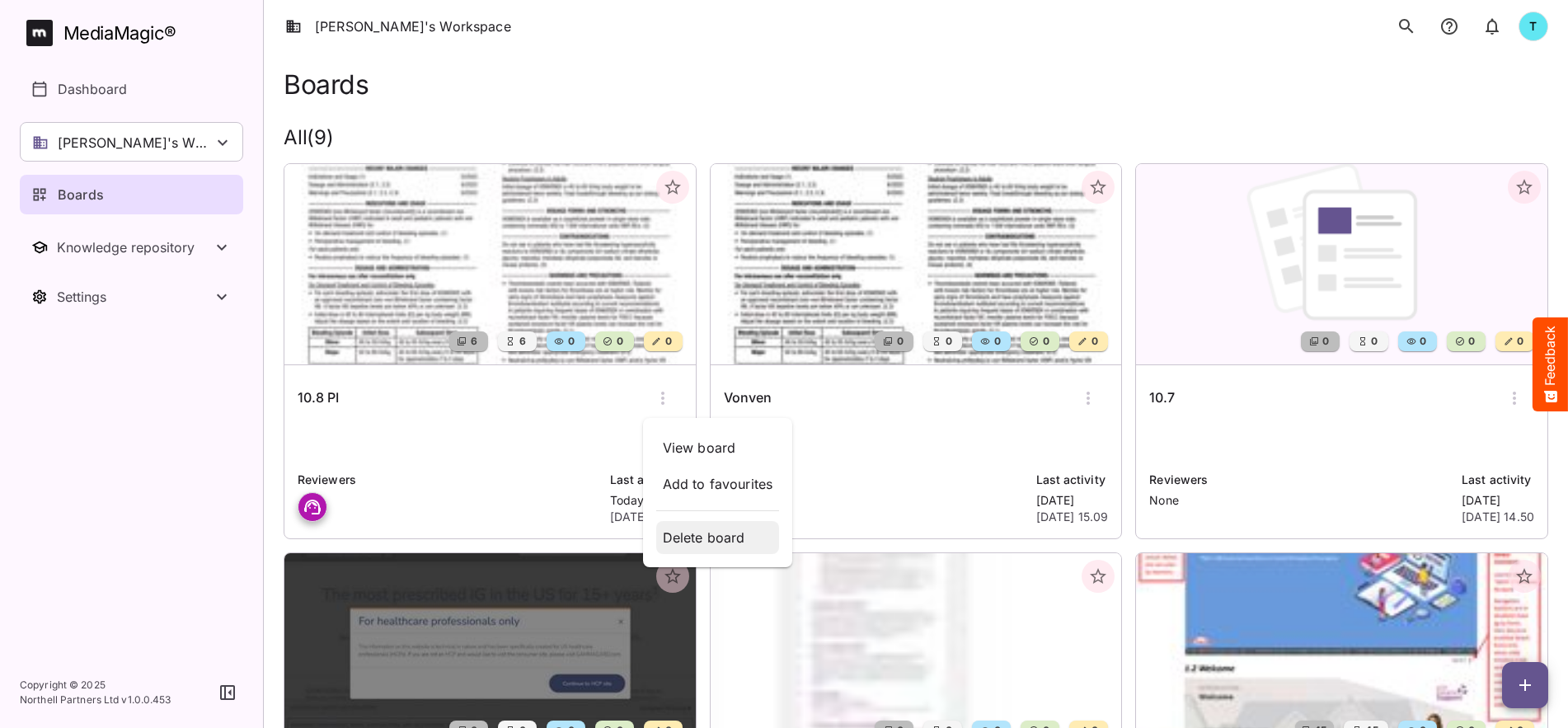
click at [707, 533] on p "Delete board" at bounding box center [718, 536] width 111 height 19
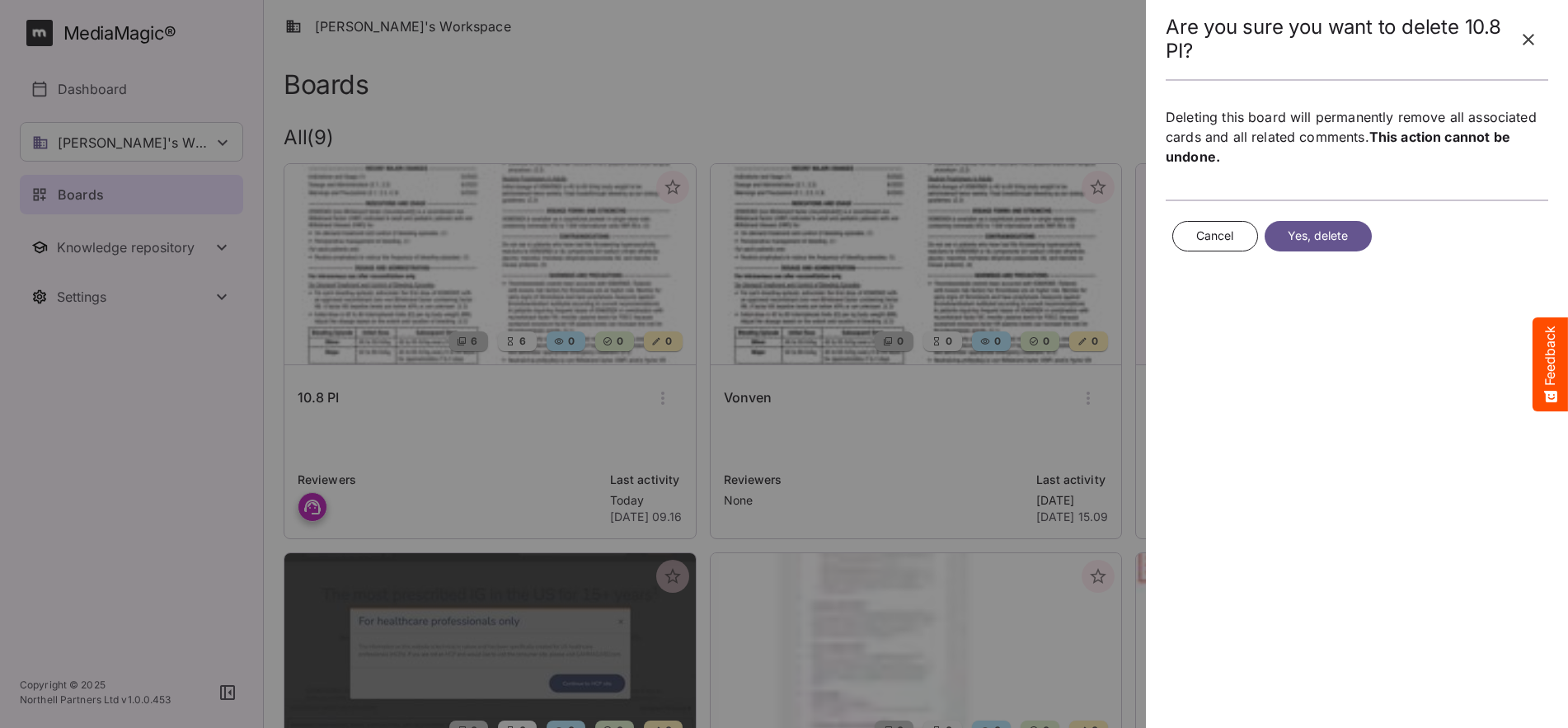
click at [1048, 229] on span "Yes, delete" at bounding box center [1318, 236] width 61 height 20
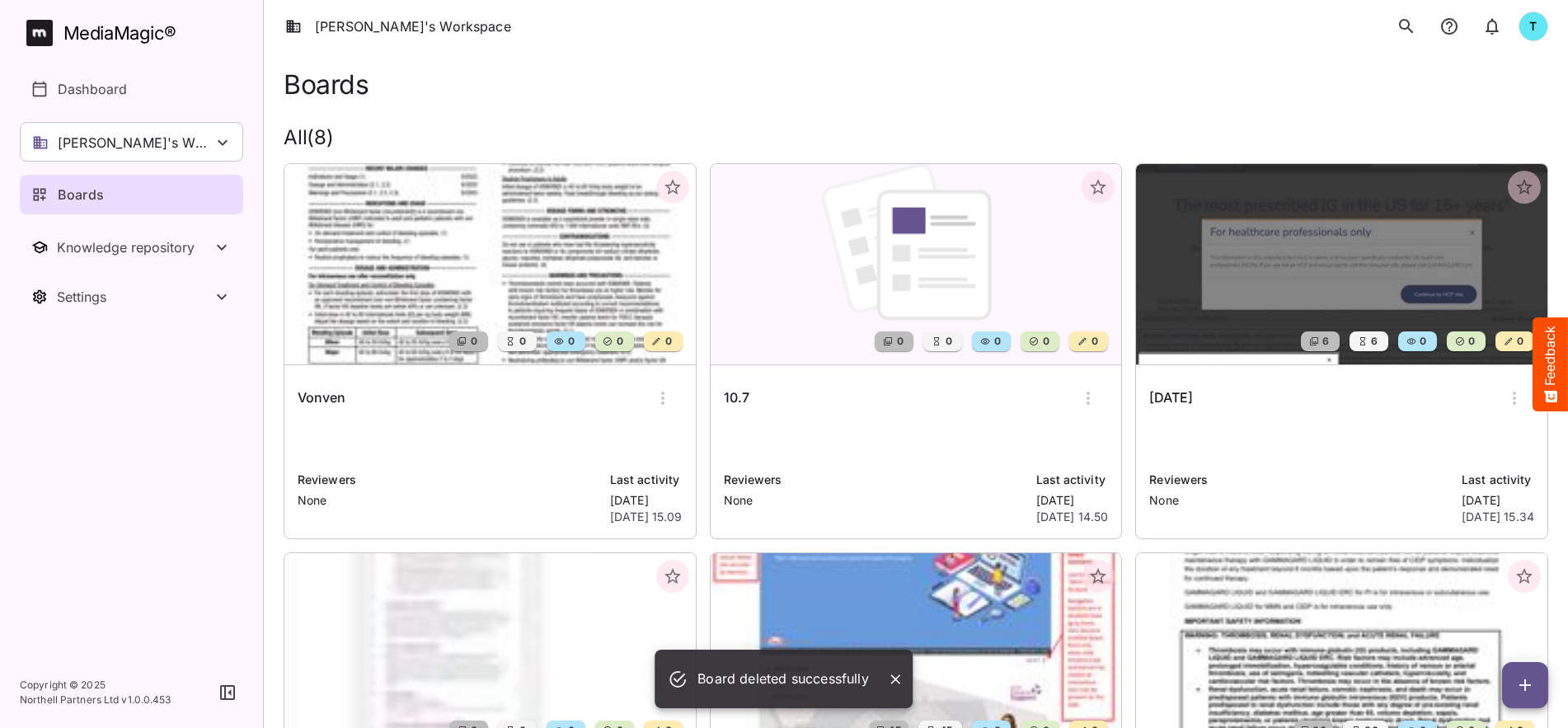
click at [667, 393] on icon "button" at bounding box center [662, 397] width 19 height 19
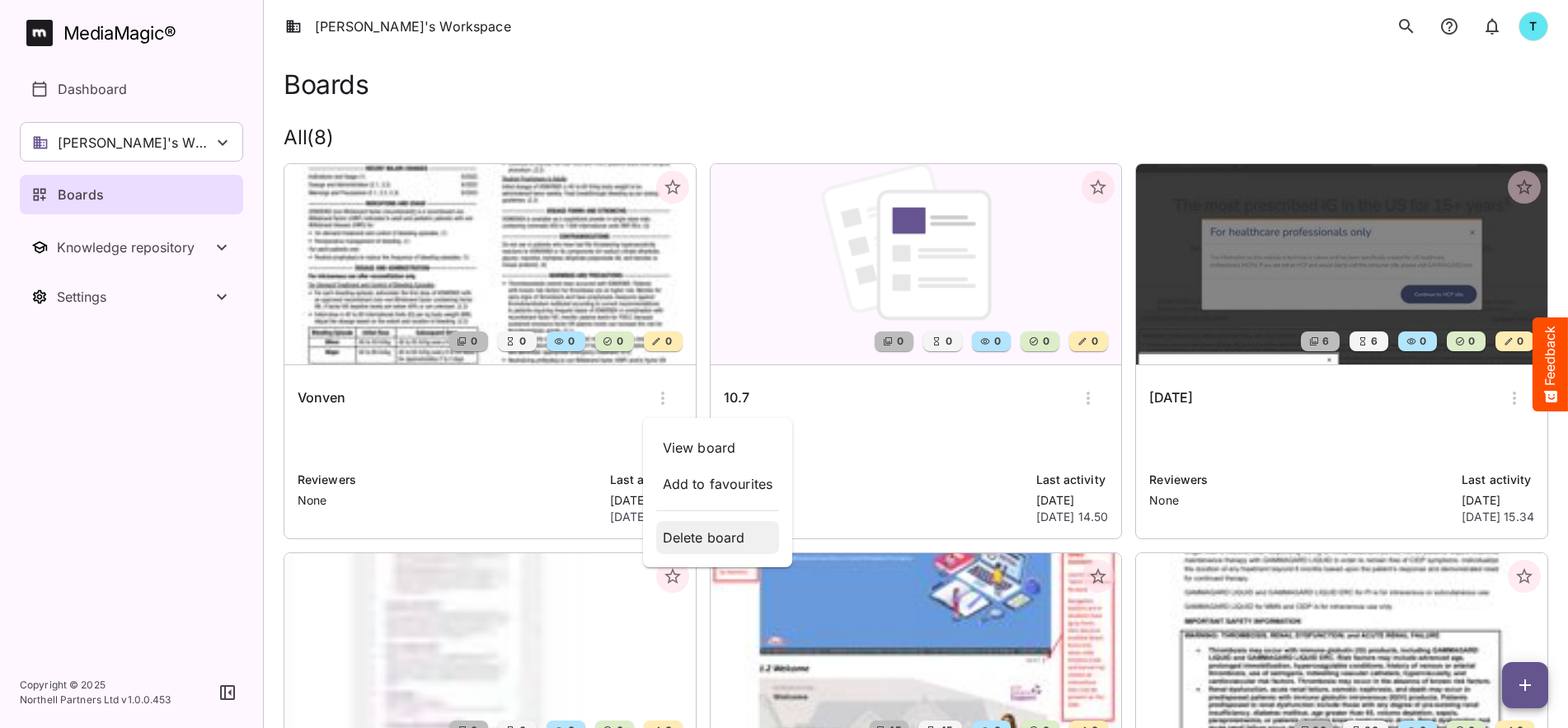
click at [735, 536] on p "Delete board" at bounding box center [718, 536] width 111 height 19
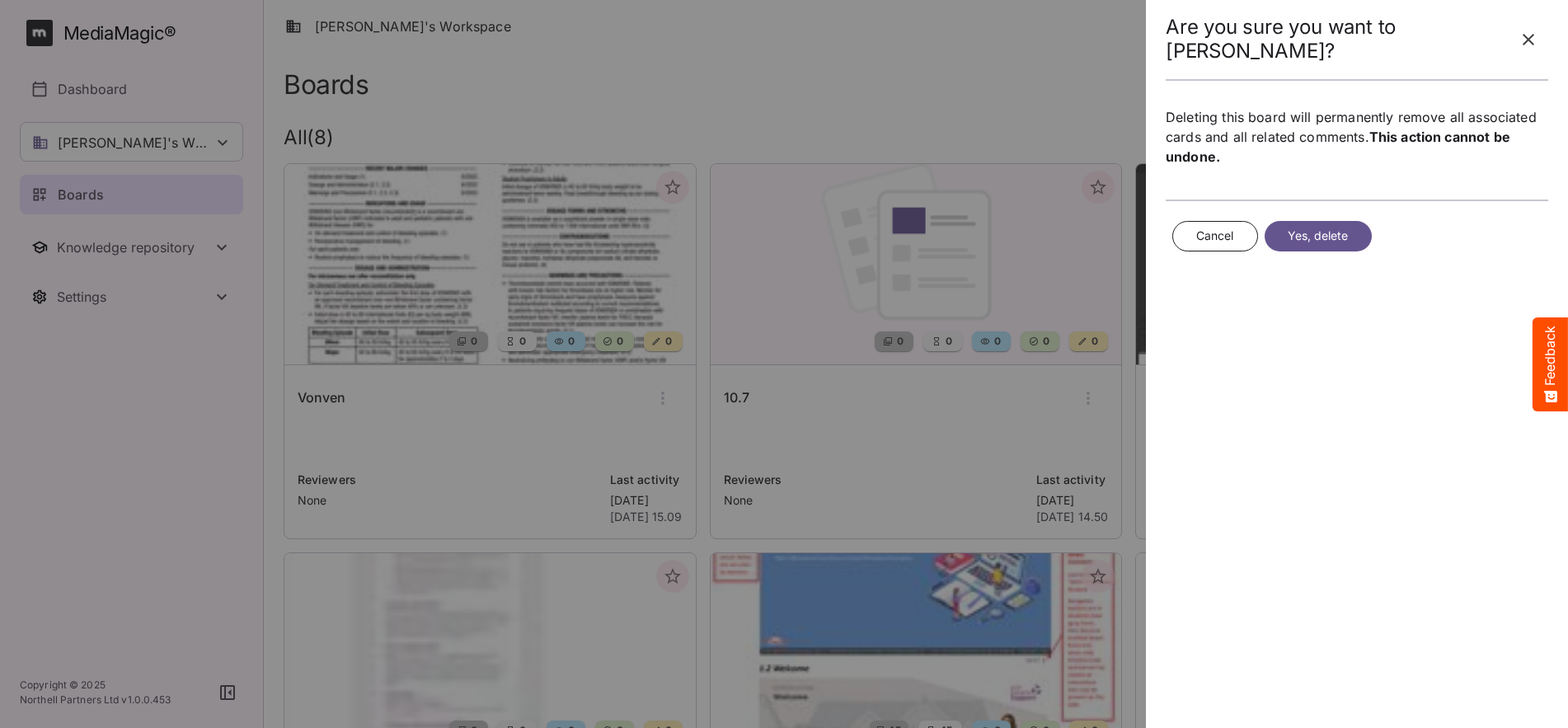
click at [1048, 232] on span "Yes, delete" at bounding box center [1318, 236] width 61 height 20
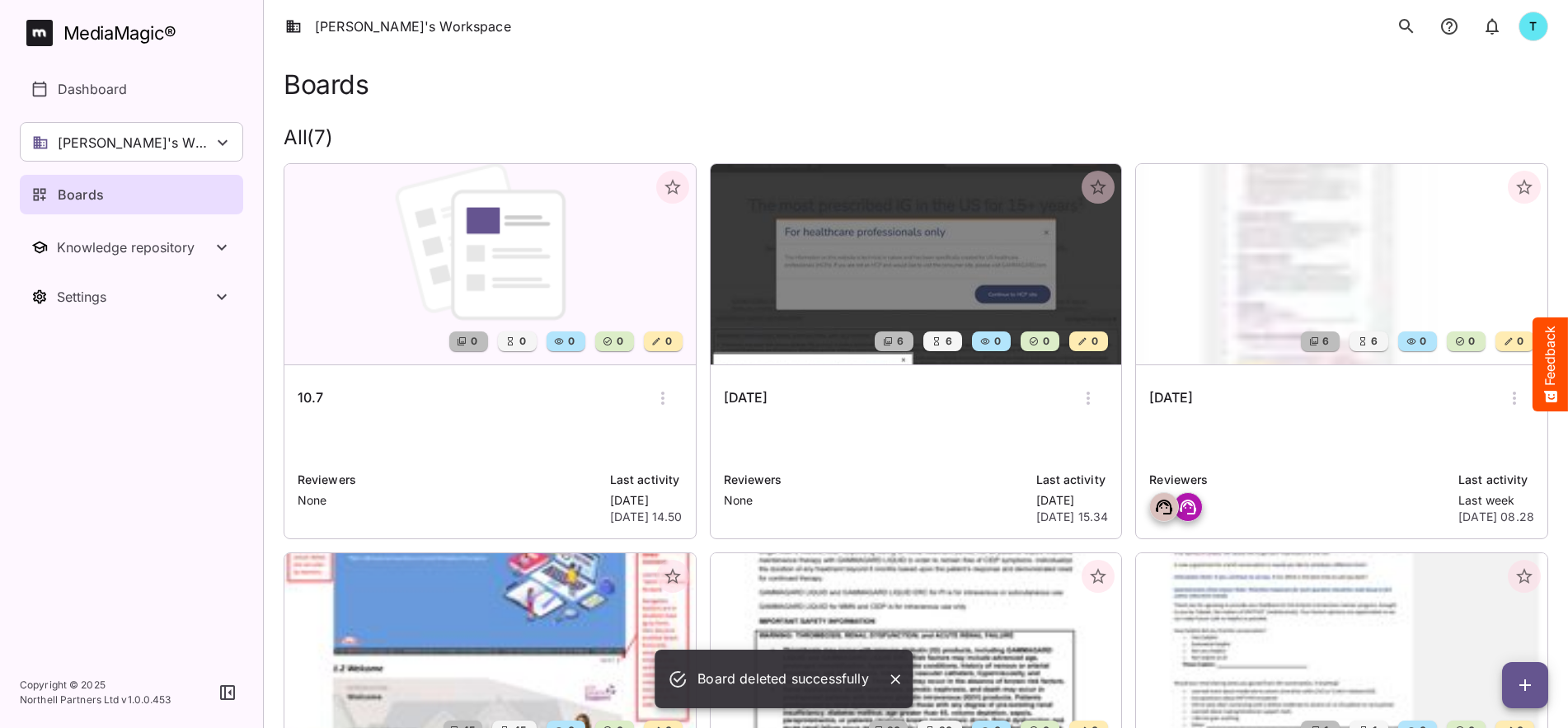
click at [666, 394] on icon "button" at bounding box center [662, 397] width 19 height 19
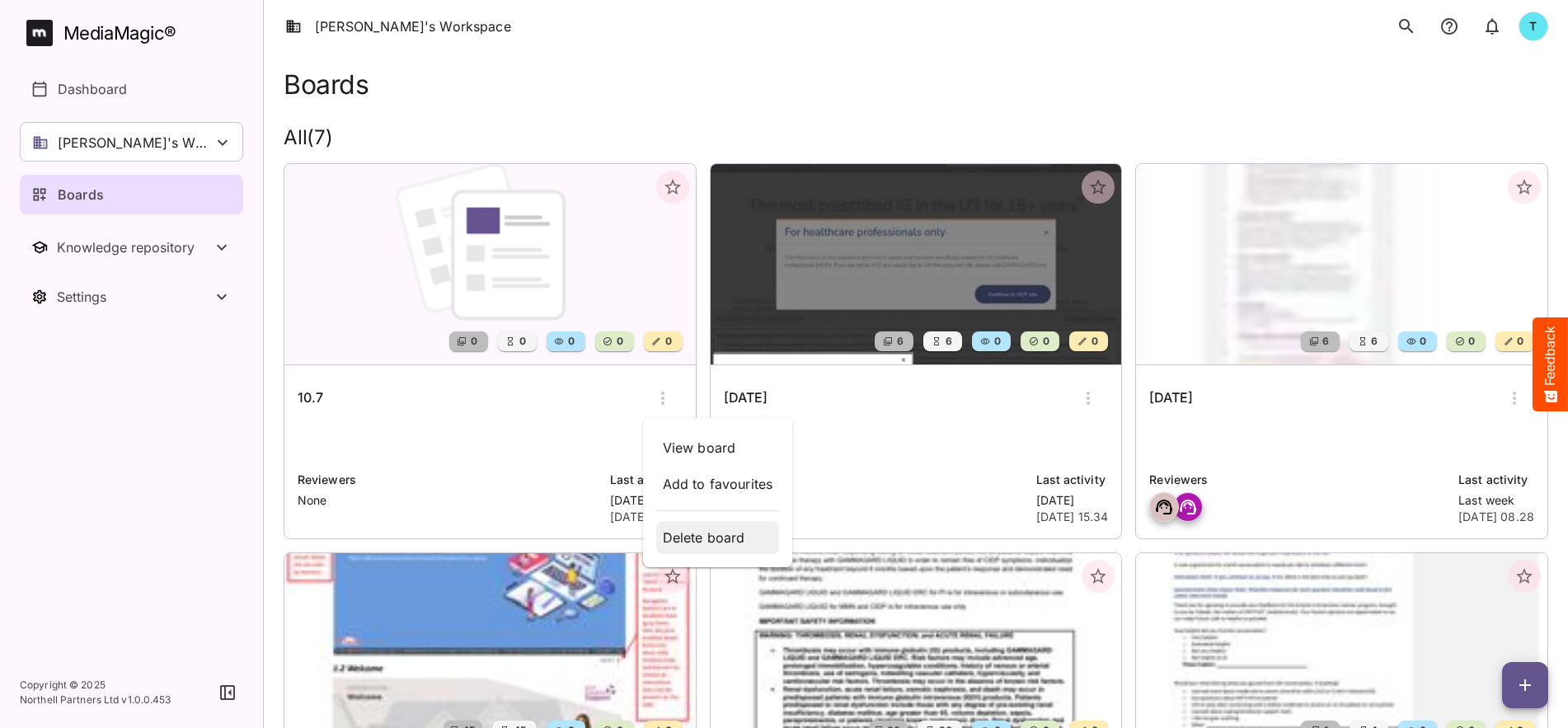
click at [723, 536] on p "Delete board" at bounding box center [718, 536] width 111 height 19
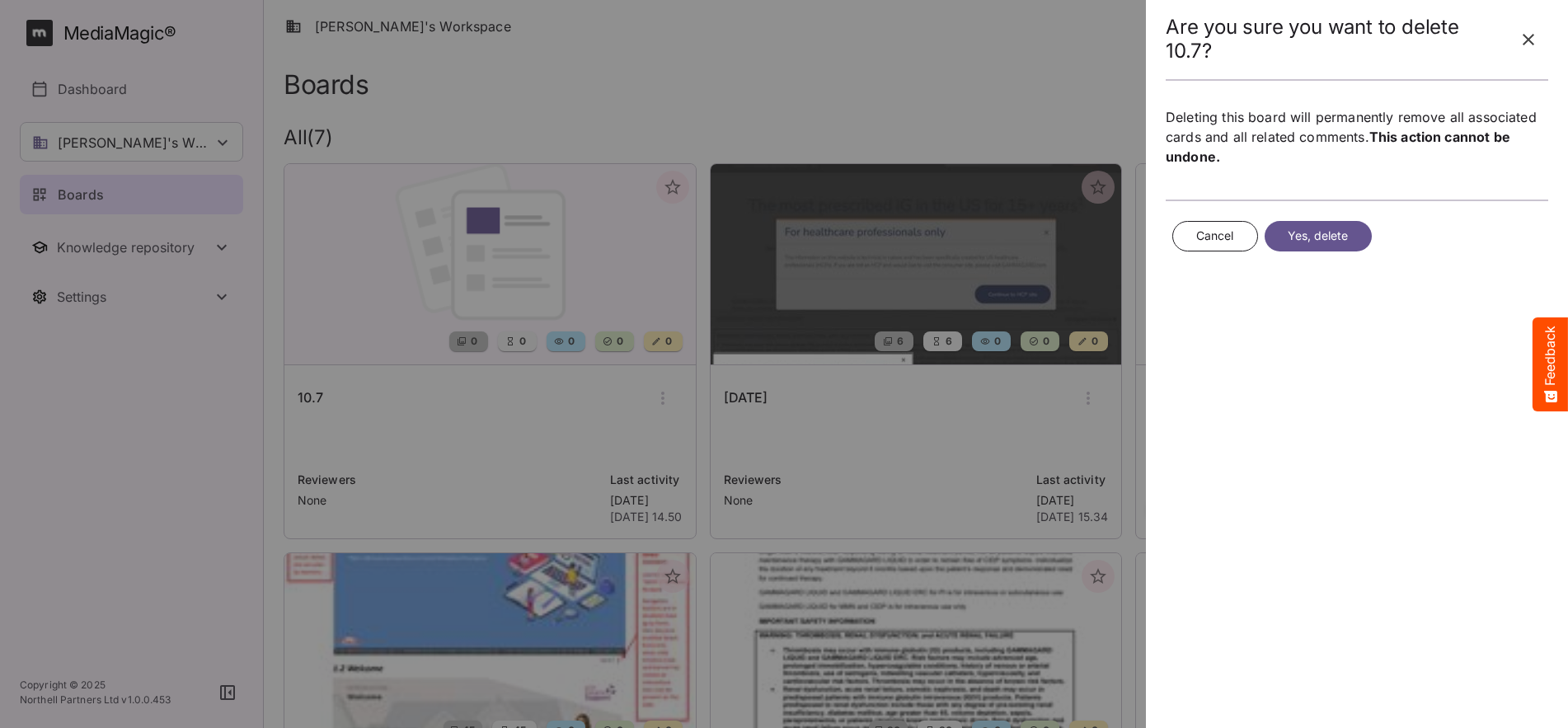
click at [1048, 241] on span "Yes, delete" at bounding box center [1318, 236] width 61 height 20
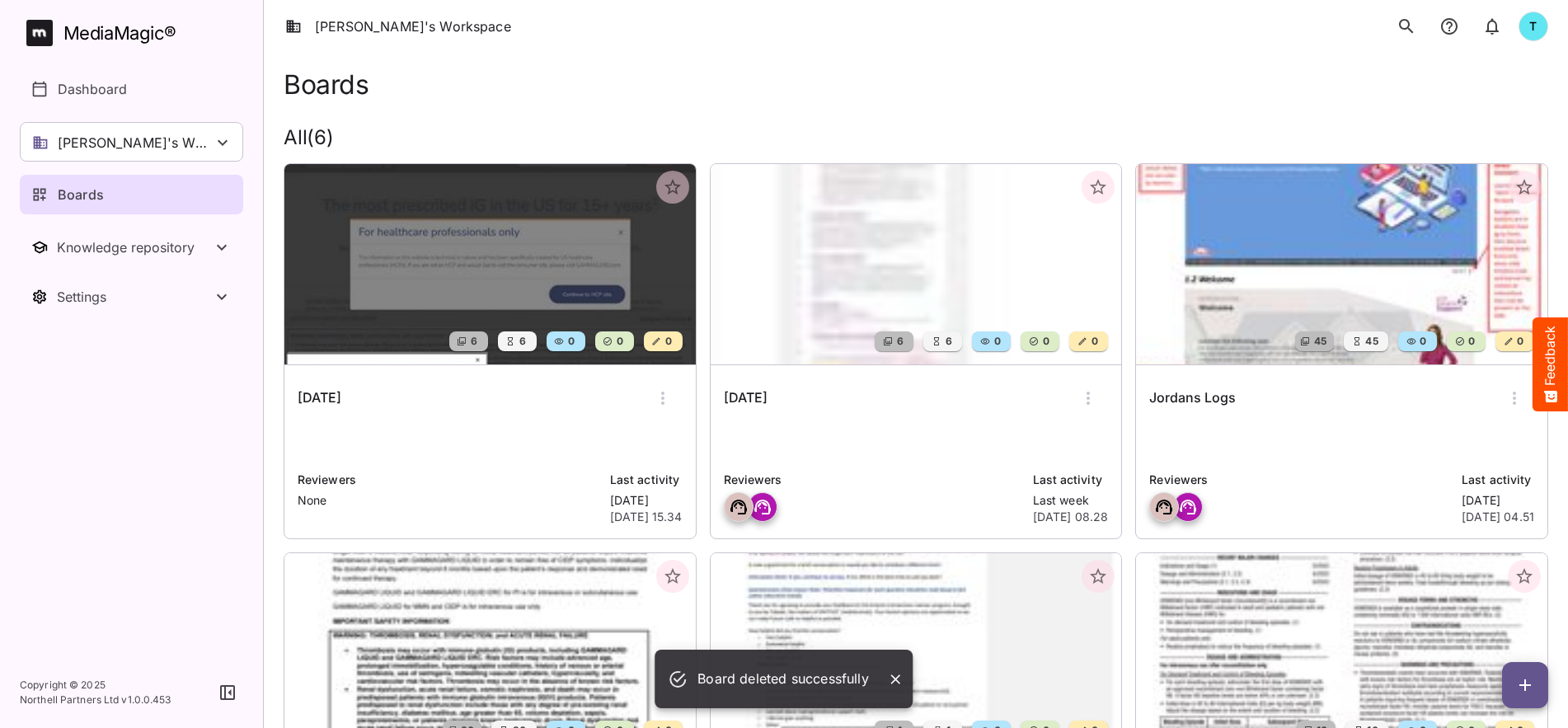
click at [666, 389] on icon "button" at bounding box center [662, 397] width 19 height 19
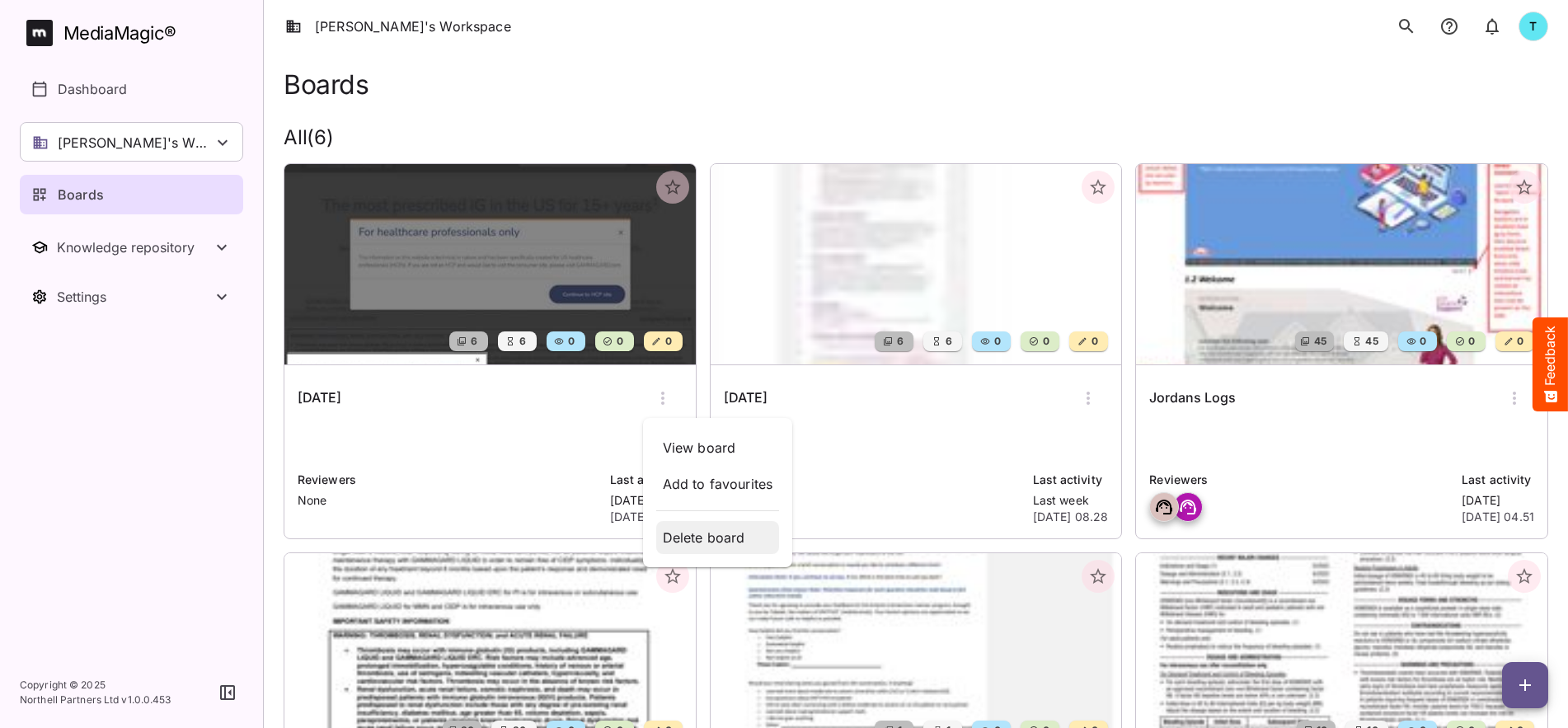
click at [690, 534] on p "Delete board" at bounding box center [718, 536] width 111 height 19
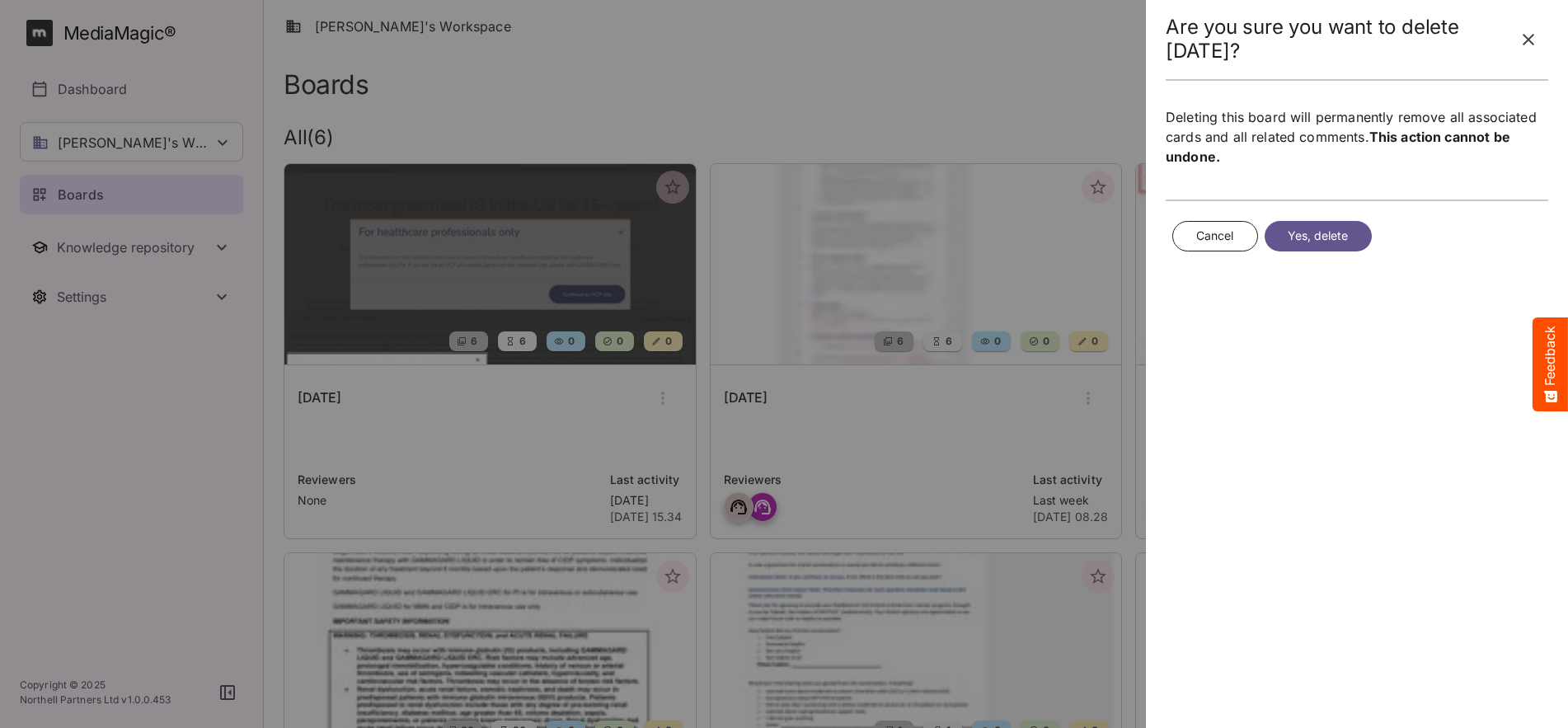
click at [1048, 238] on span "Yes, delete" at bounding box center [1318, 236] width 61 height 20
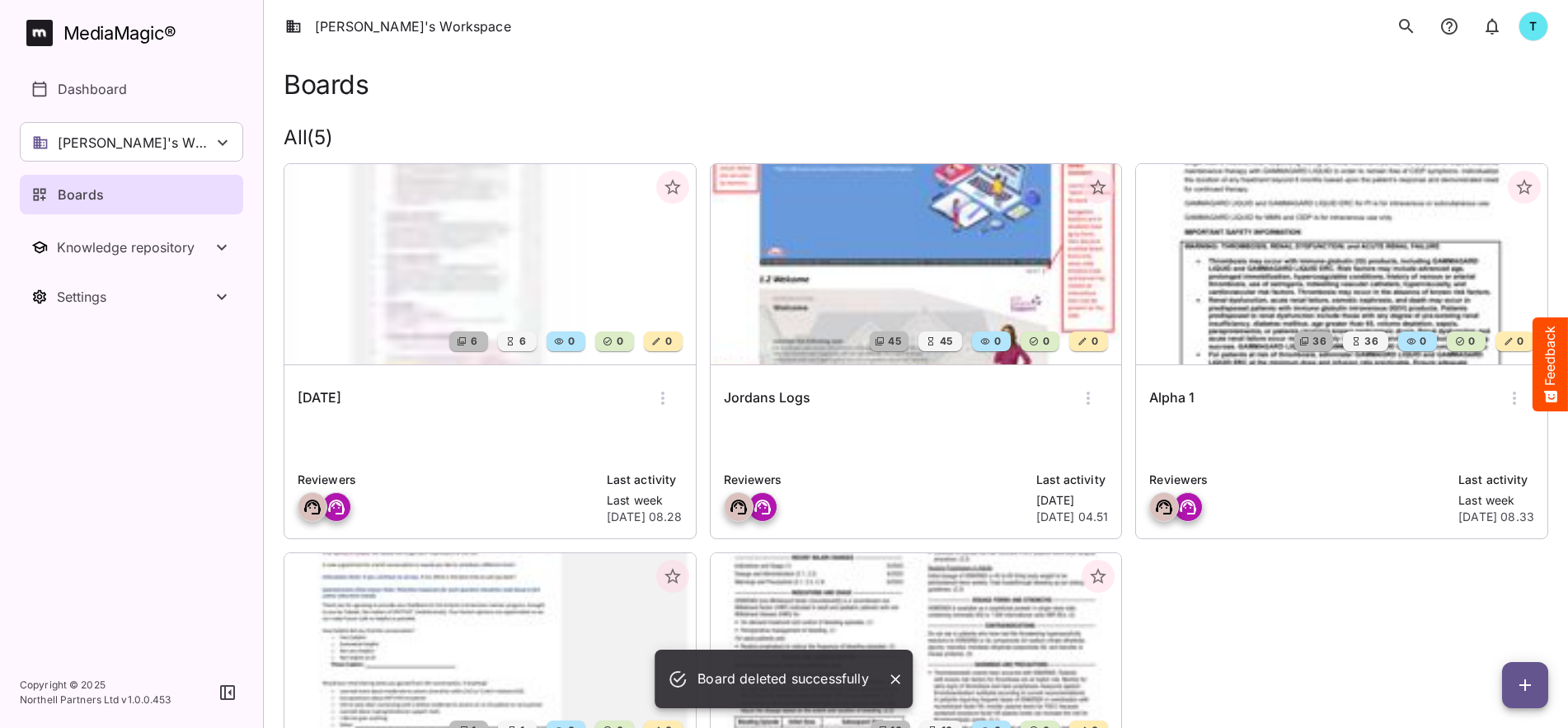
click at [666, 393] on icon "button" at bounding box center [662, 397] width 19 height 19
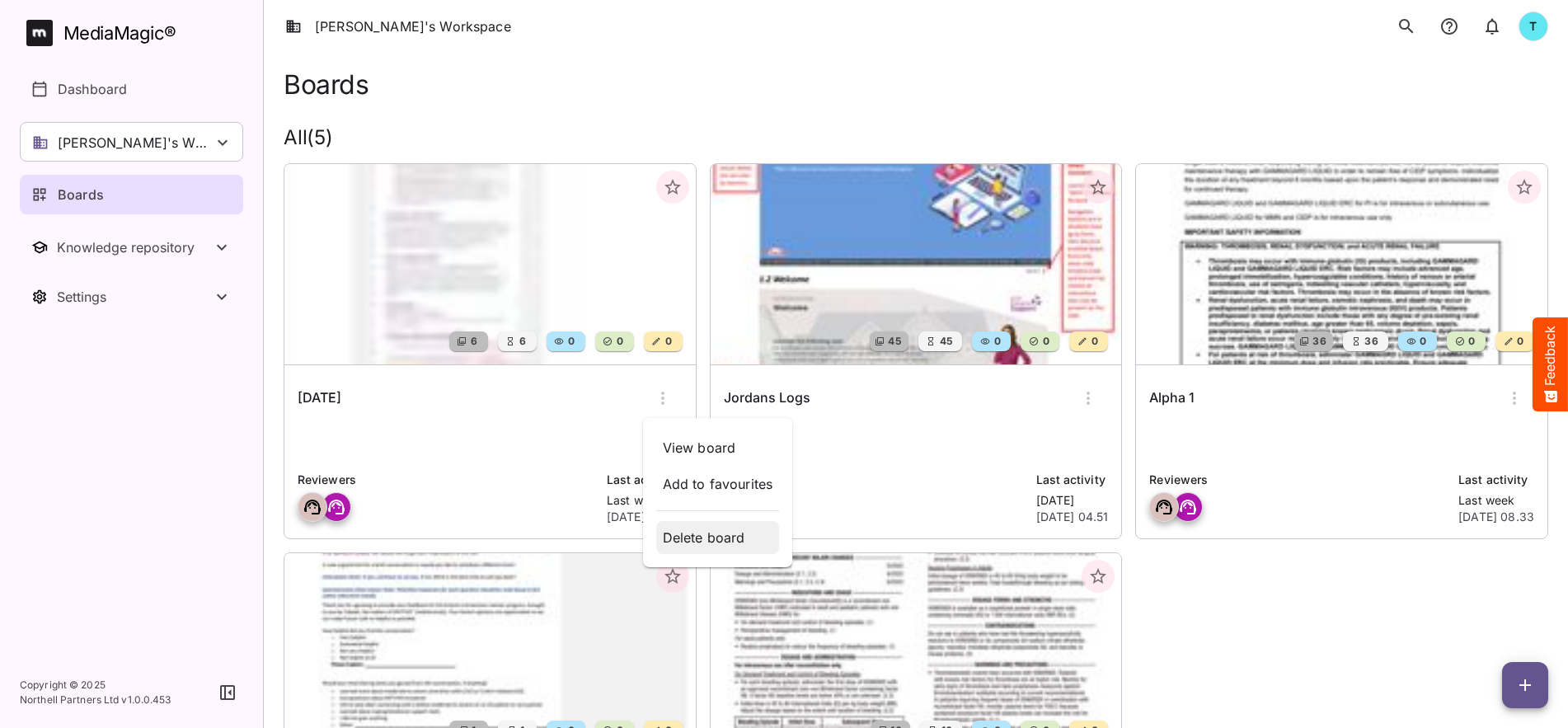
click at [731, 532] on p "Delete board" at bounding box center [718, 536] width 111 height 19
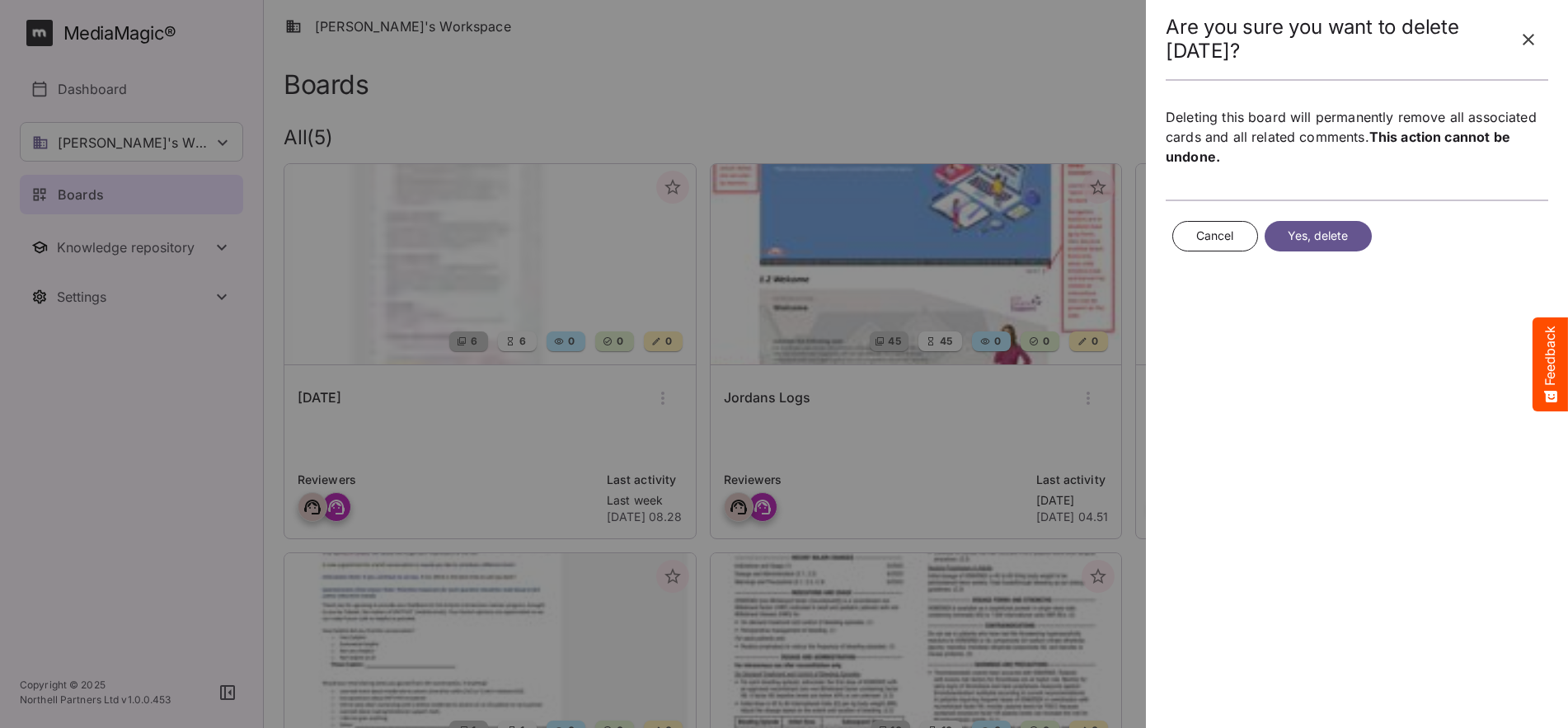
click at [1048, 229] on span "Yes, delete" at bounding box center [1318, 236] width 61 height 20
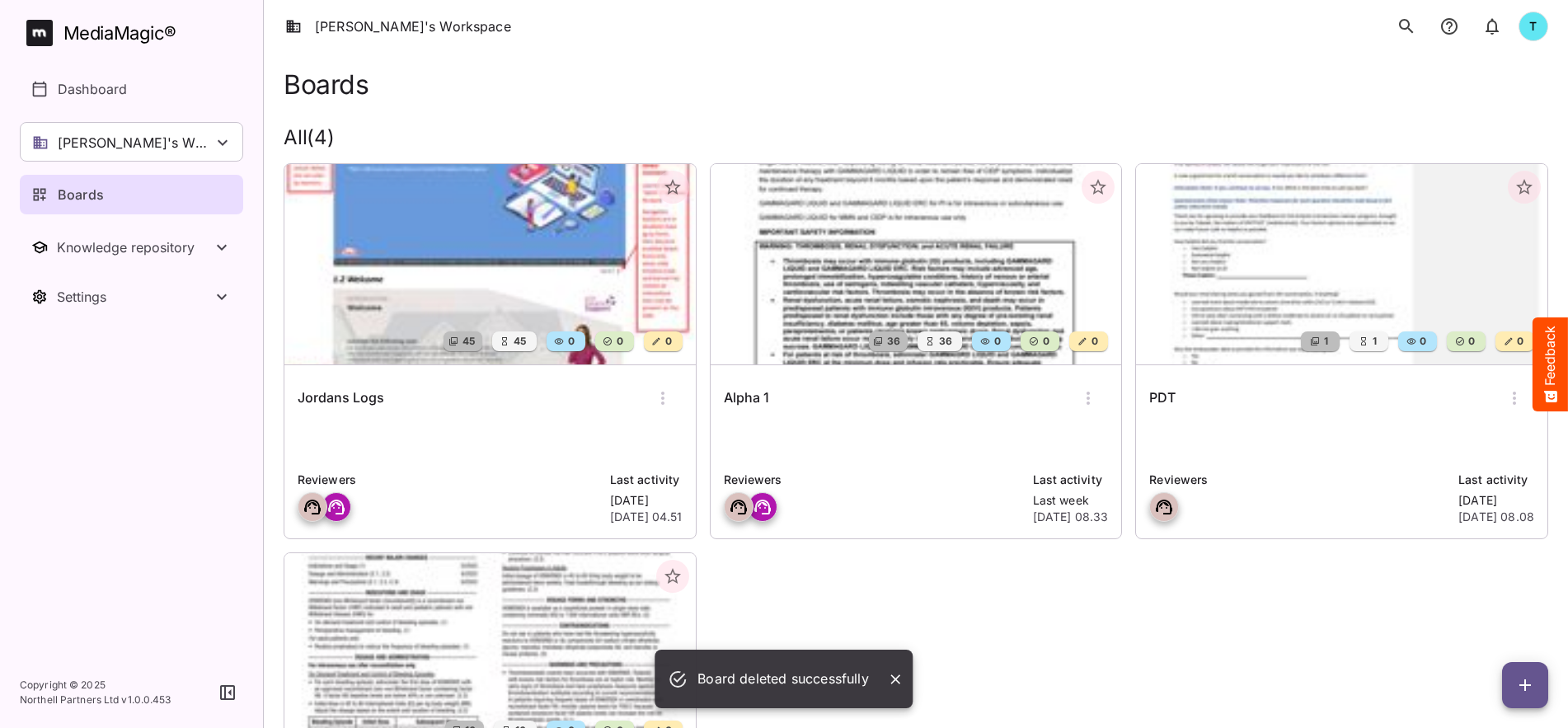
click at [665, 398] on icon "button" at bounding box center [662, 397] width 19 height 19
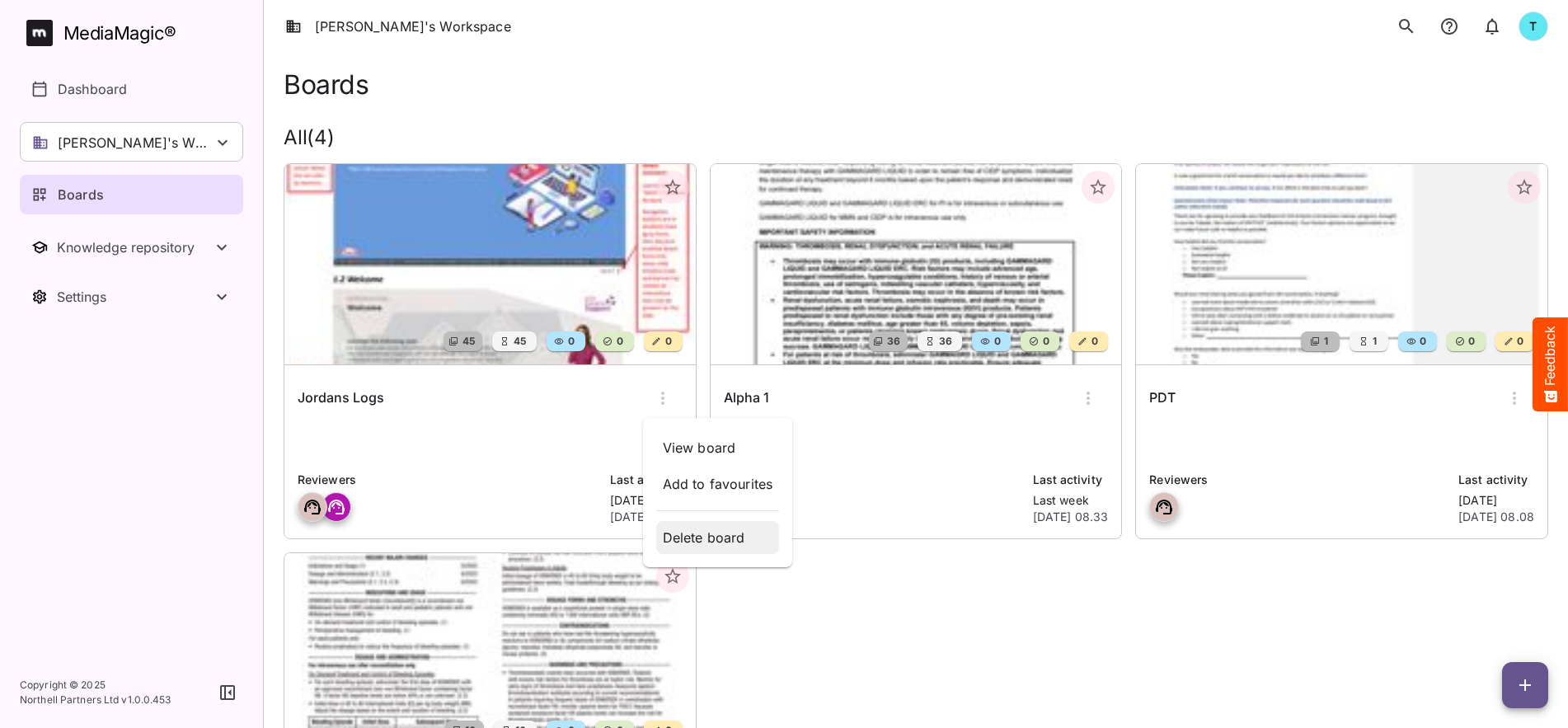
click at [692, 529] on p "Delete board" at bounding box center [718, 536] width 111 height 19
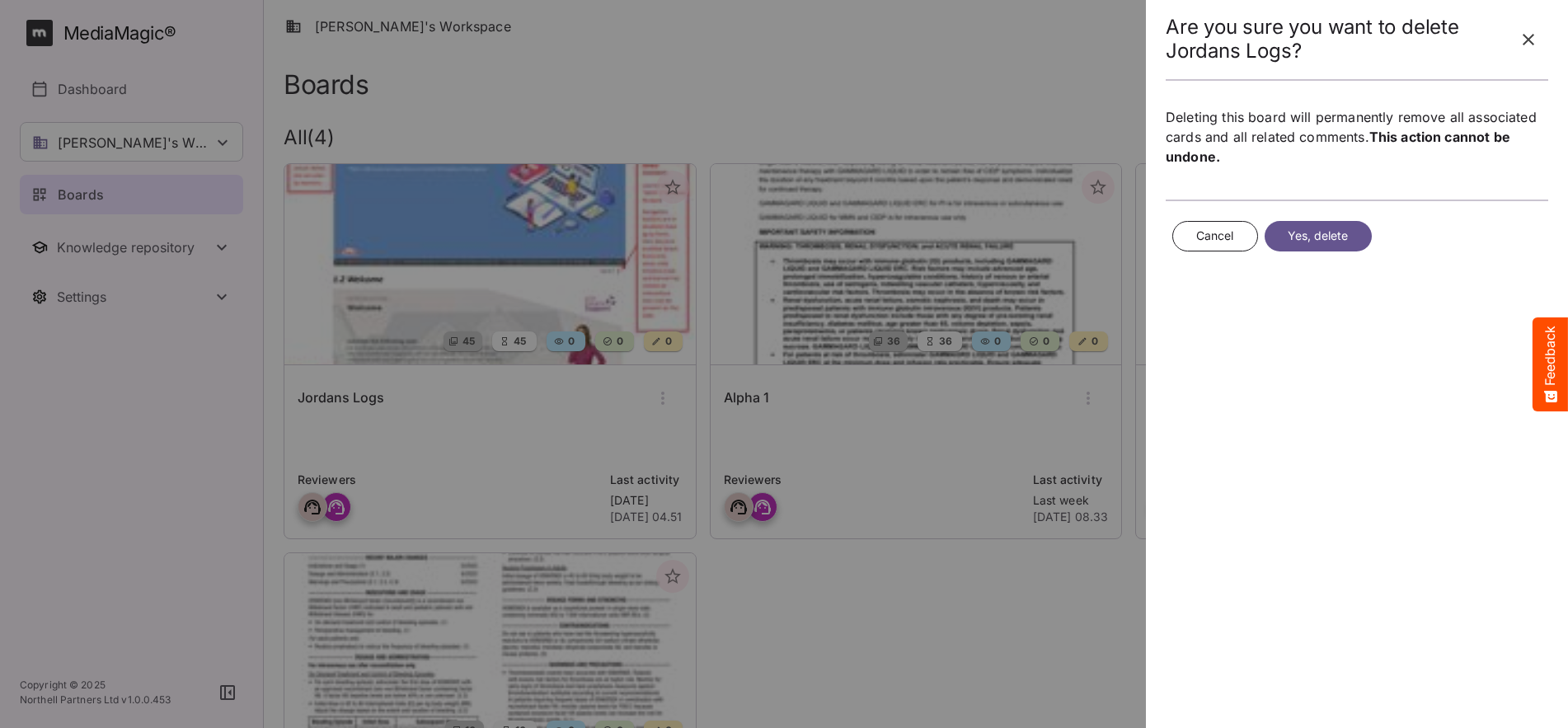
click at [1048, 234] on span "Yes, delete" at bounding box center [1318, 236] width 61 height 20
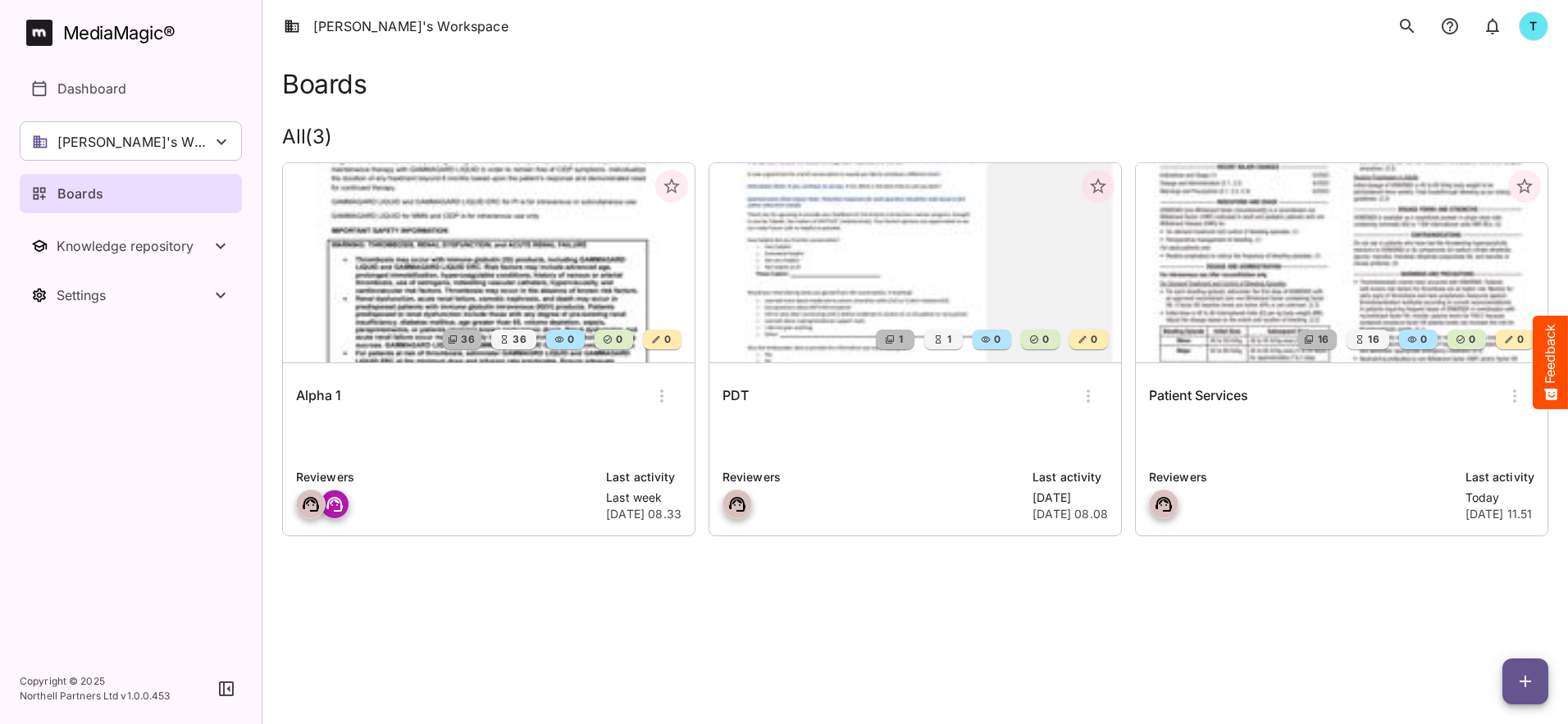
click at [662, 403] on icon "button" at bounding box center [661, 395] width 19 height 19
click at [706, 533] on p "Delete board" at bounding box center [717, 533] width 110 height 19
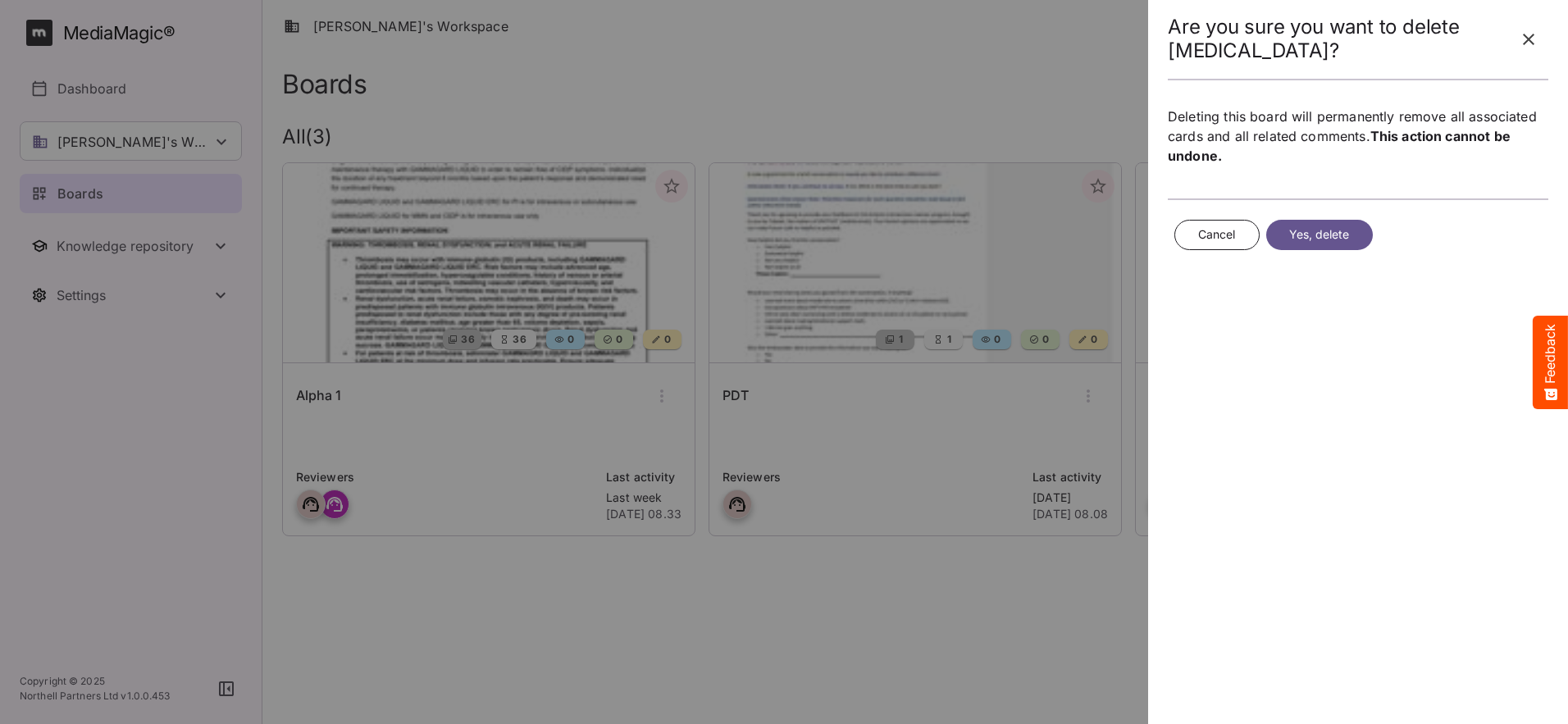
click at [1043, 242] on span "Yes, delete" at bounding box center [1320, 235] width 61 height 20
click at [1043, 236] on span "Yes, delete" at bounding box center [1320, 235] width 61 height 20
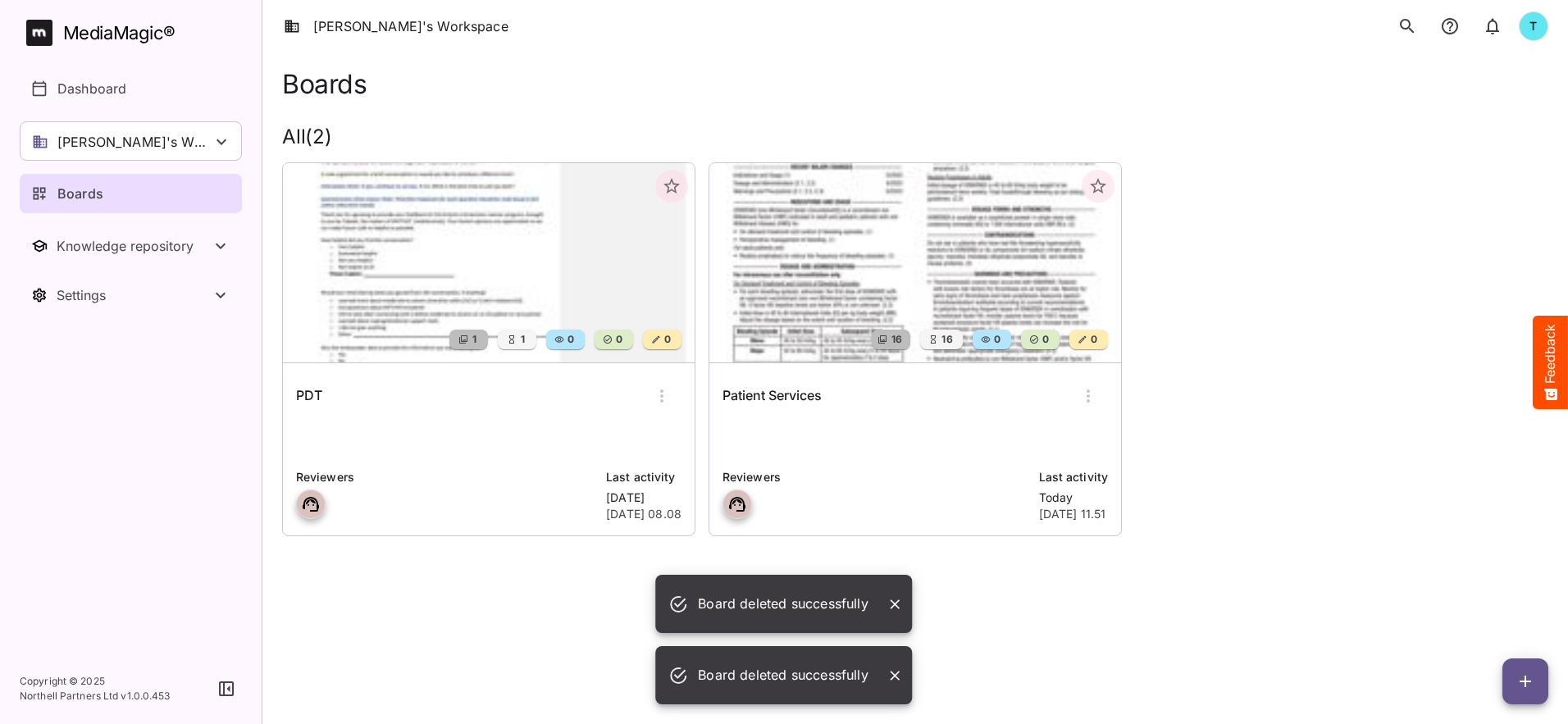
click at [1043, 234] on div "1 1 0 0 0 PDT Reviewers Last activity 2 weeks ago 19th Sep 2025, 08.08 16 16 0 …" at bounding box center [908, 343] width 1279 height 387
click at [665, 400] on icon "button" at bounding box center [661, 395] width 19 height 19
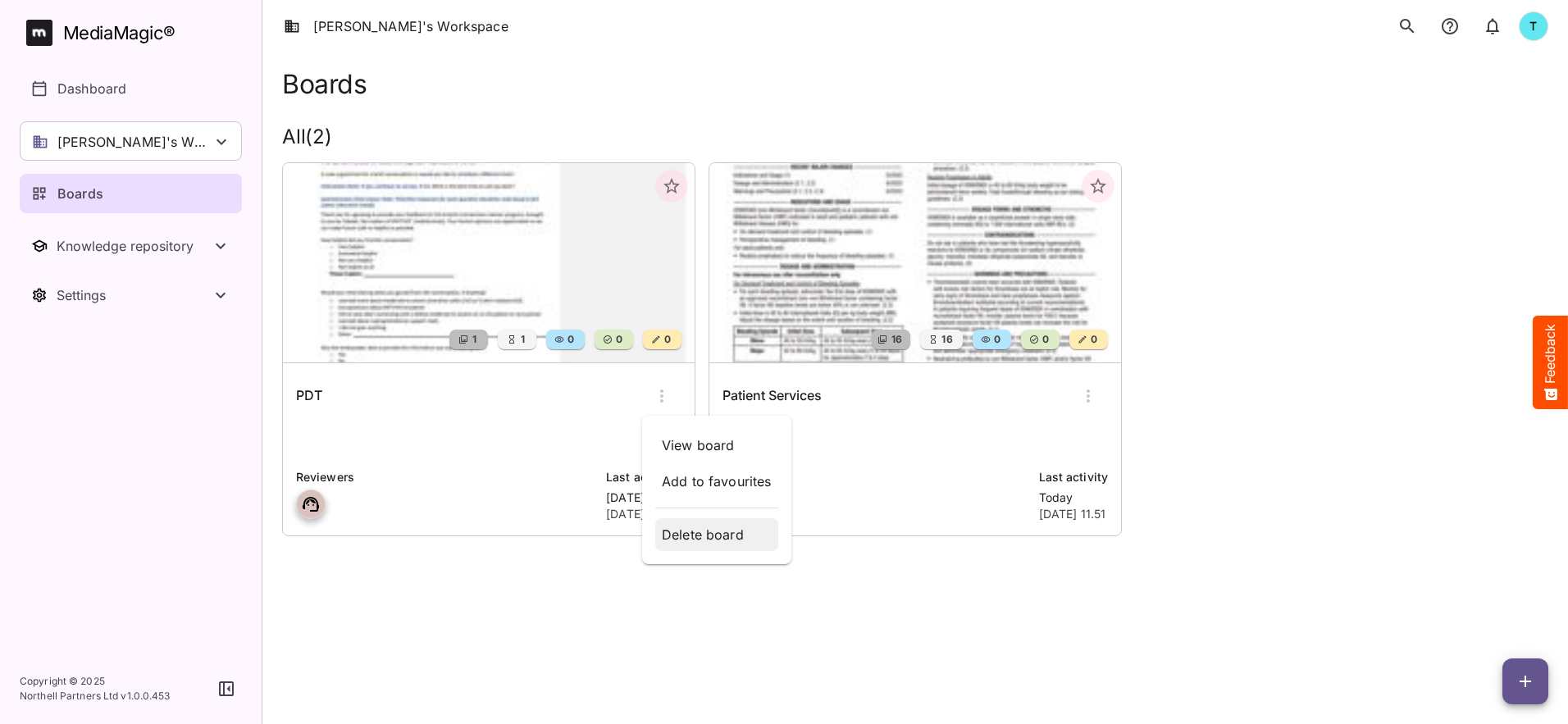
click at [731, 533] on p "Delete board" at bounding box center [717, 533] width 110 height 19
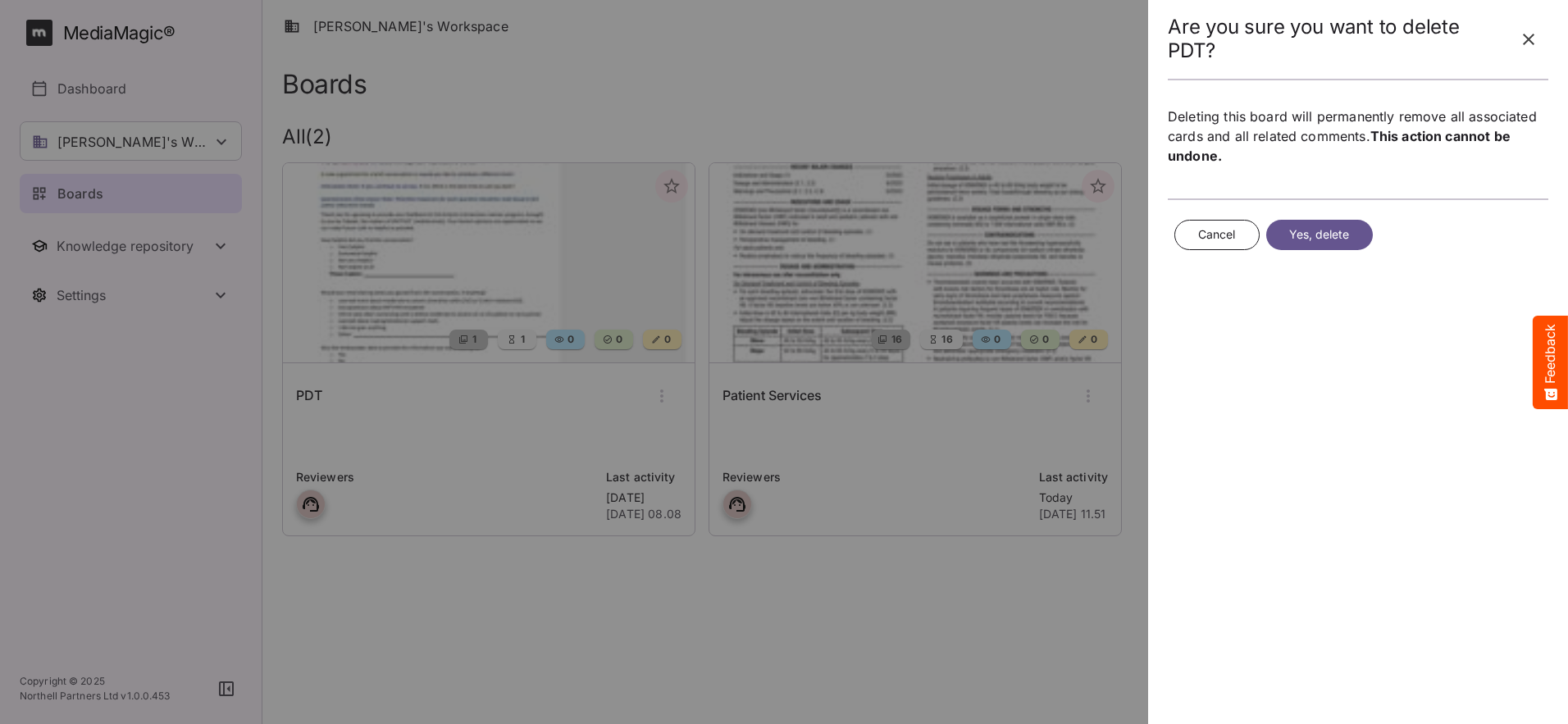
click at [1043, 228] on span "Yes, delete" at bounding box center [1320, 235] width 61 height 20
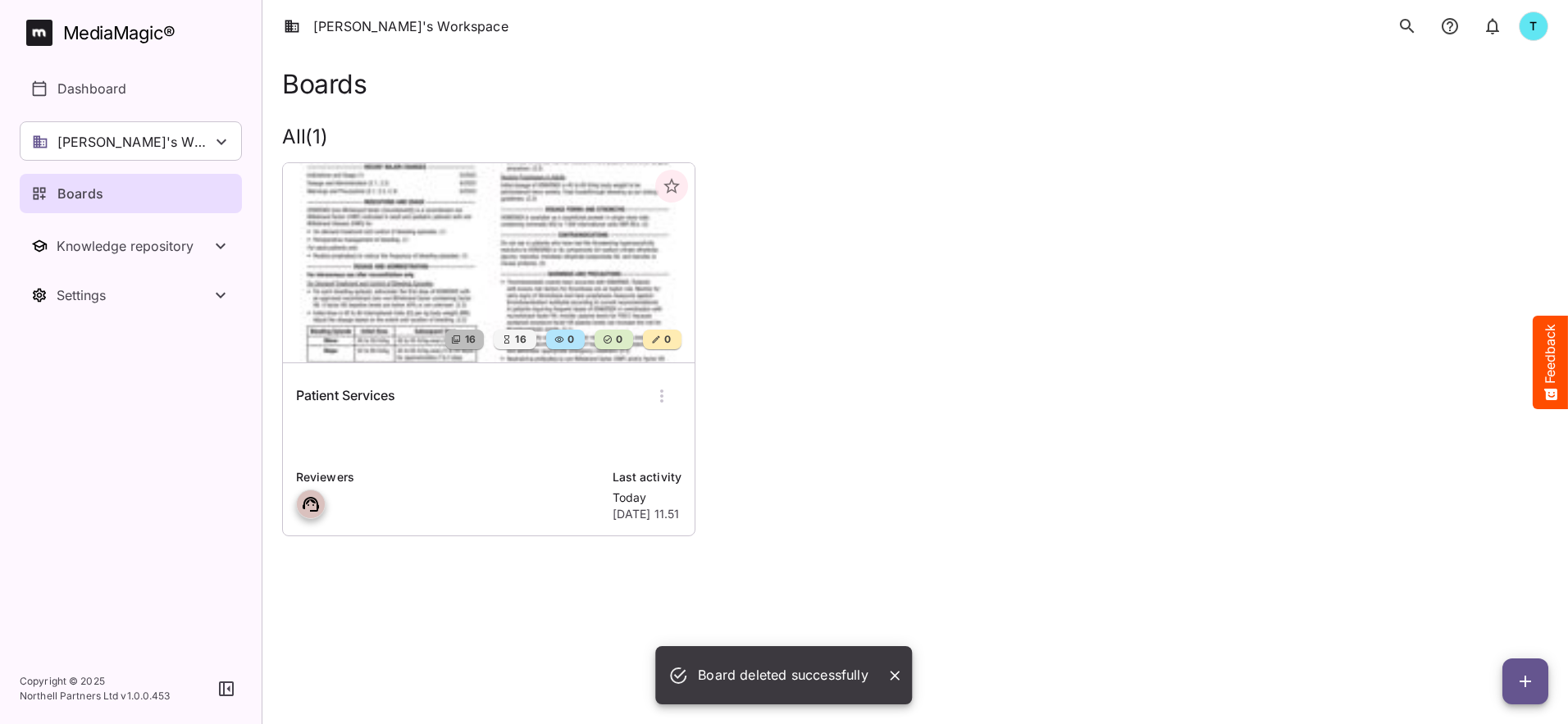
click at [663, 400] on icon "button" at bounding box center [661, 395] width 19 height 19
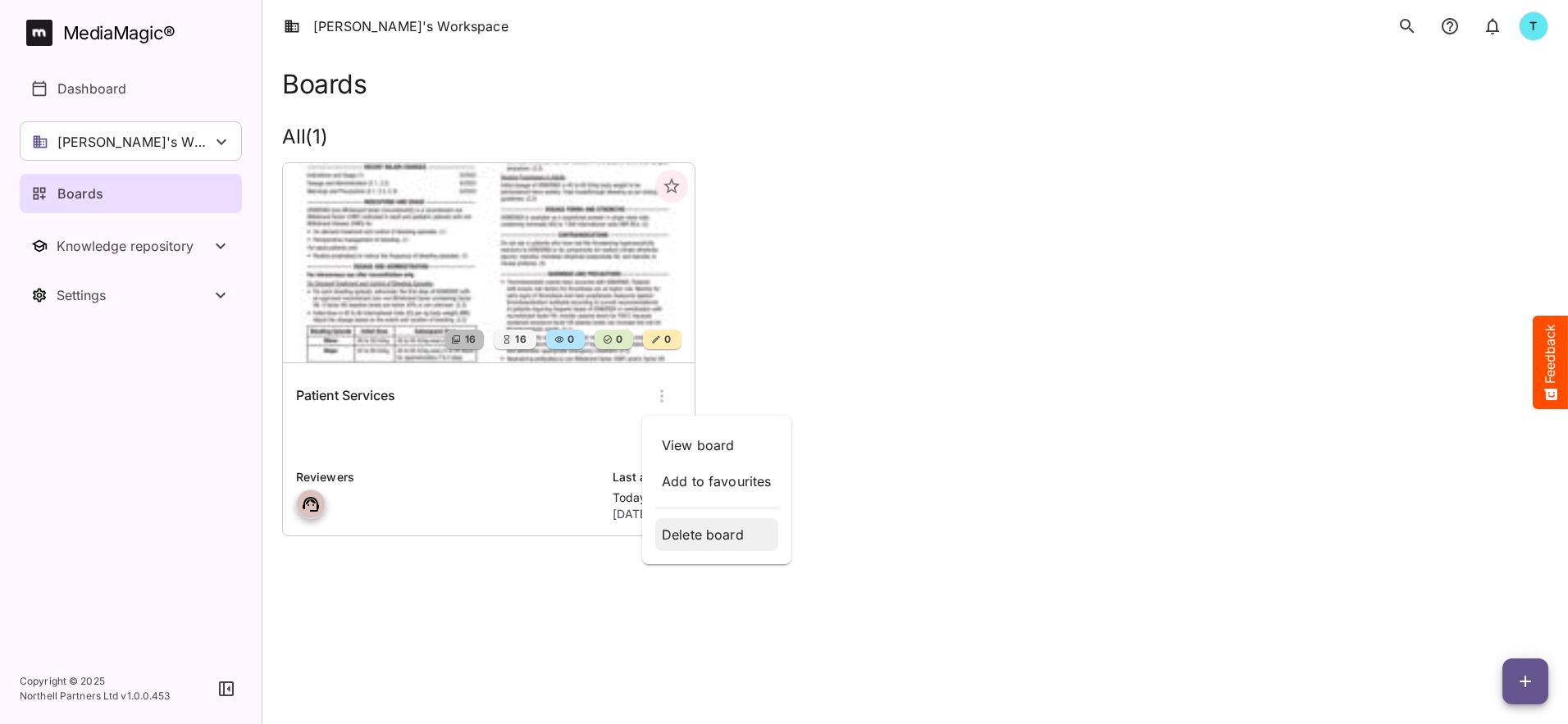
click at [717, 532] on p "Delete board" at bounding box center [717, 533] width 110 height 19
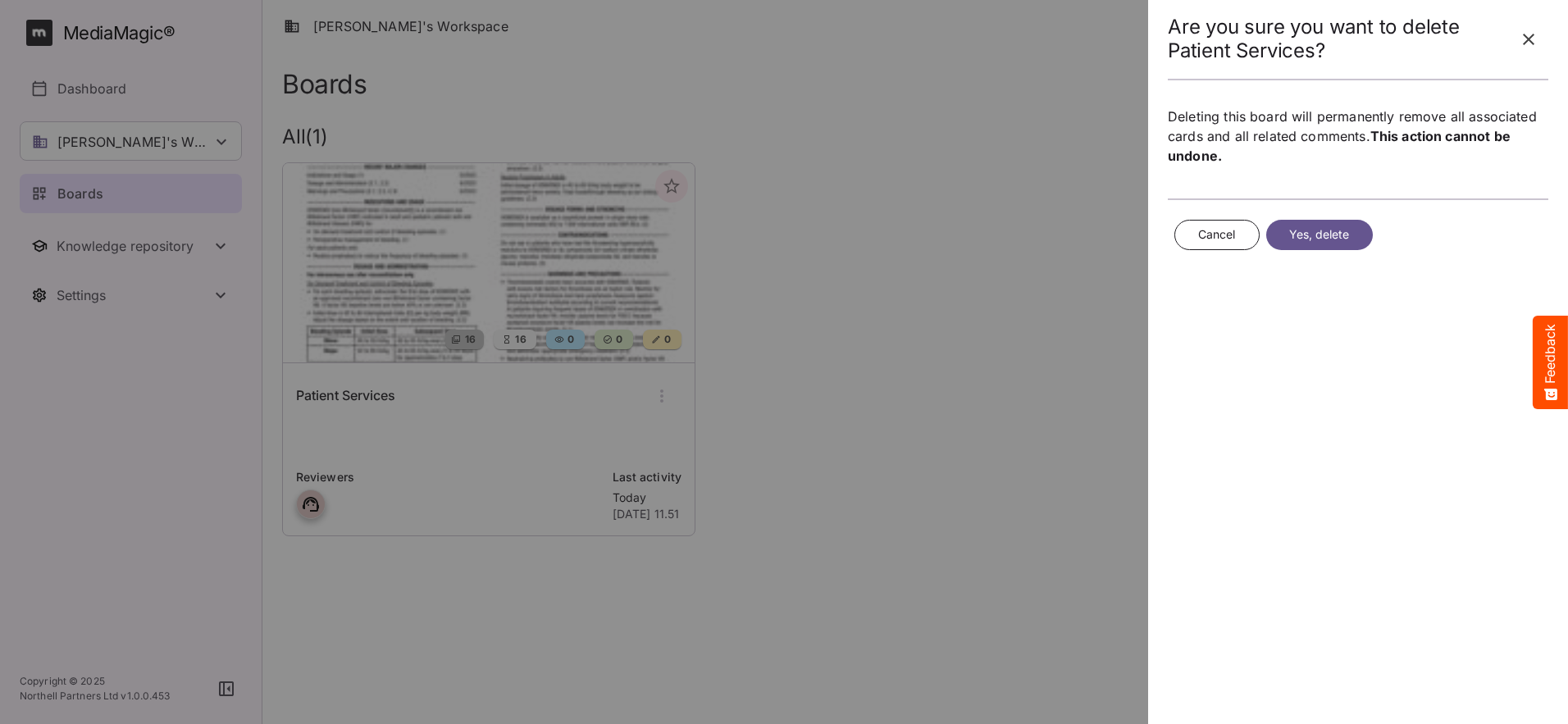
click at [1043, 235] on span "Yes, delete" at bounding box center [1320, 235] width 61 height 20
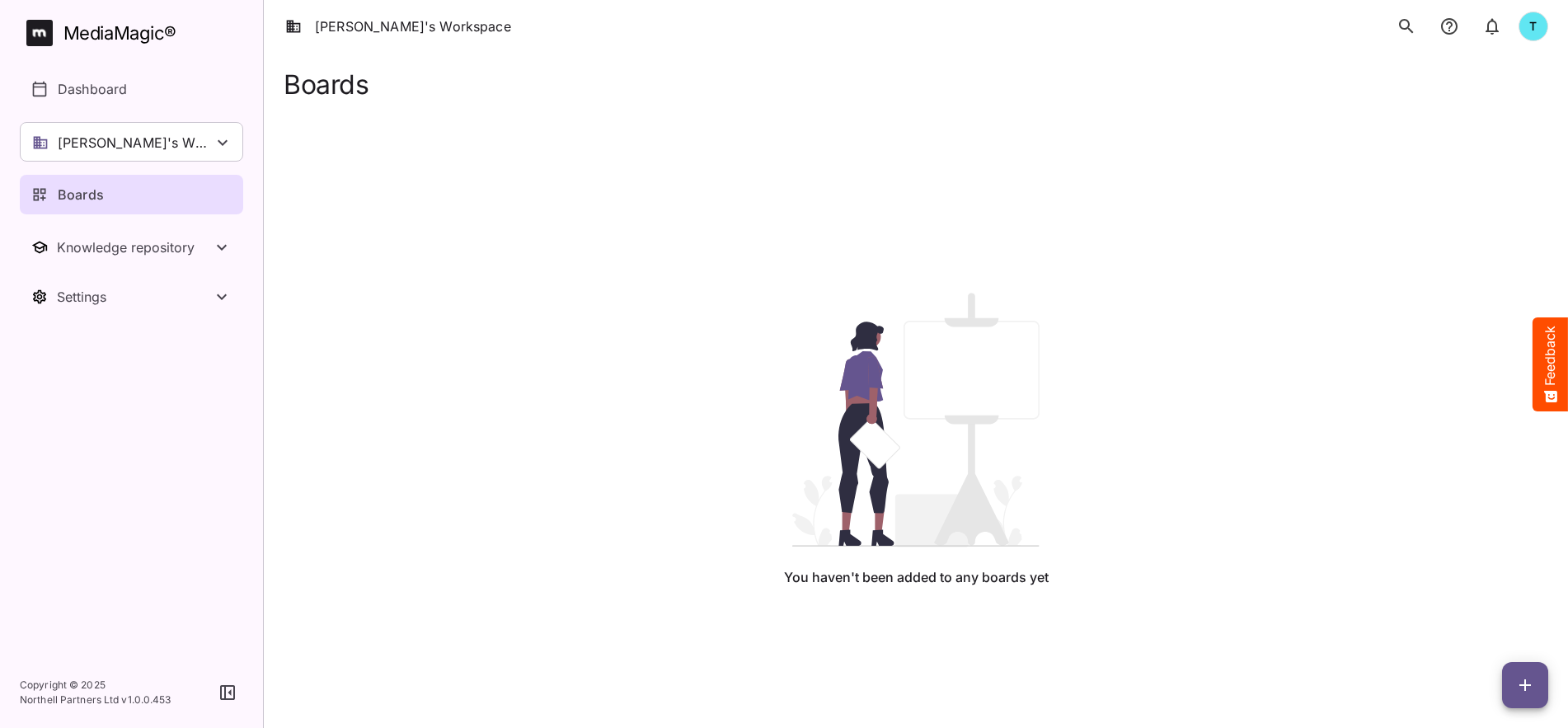
click at [195, 194] on div "Boards" at bounding box center [132, 194] width 202 height 19
click at [1048, 536] on icon "button" at bounding box center [1525, 684] width 19 height 19
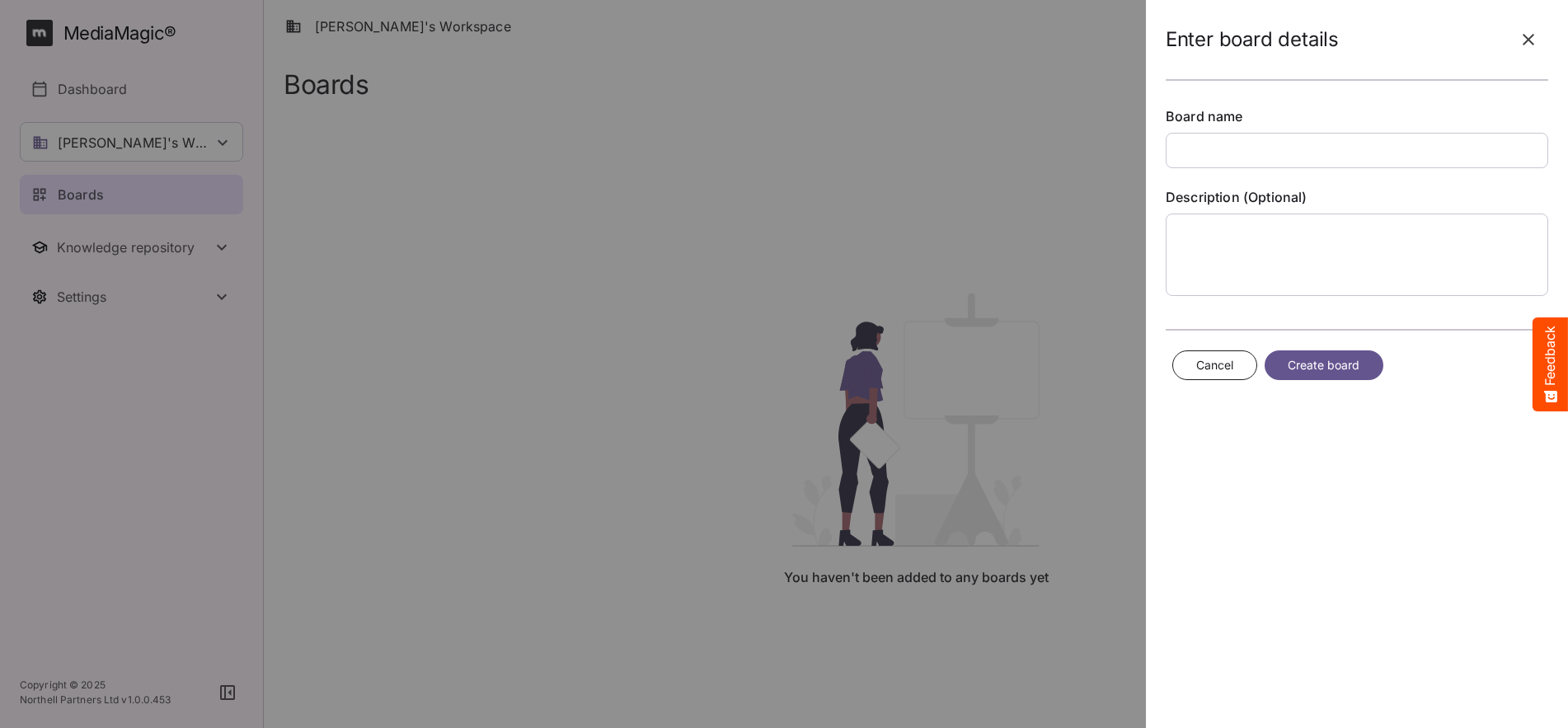
click at [1048, 154] on input "text" at bounding box center [1356, 150] width 383 height 35
type input "**********"
click at [1048, 363] on span "Create board" at bounding box center [1324, 365] width 73 height 20
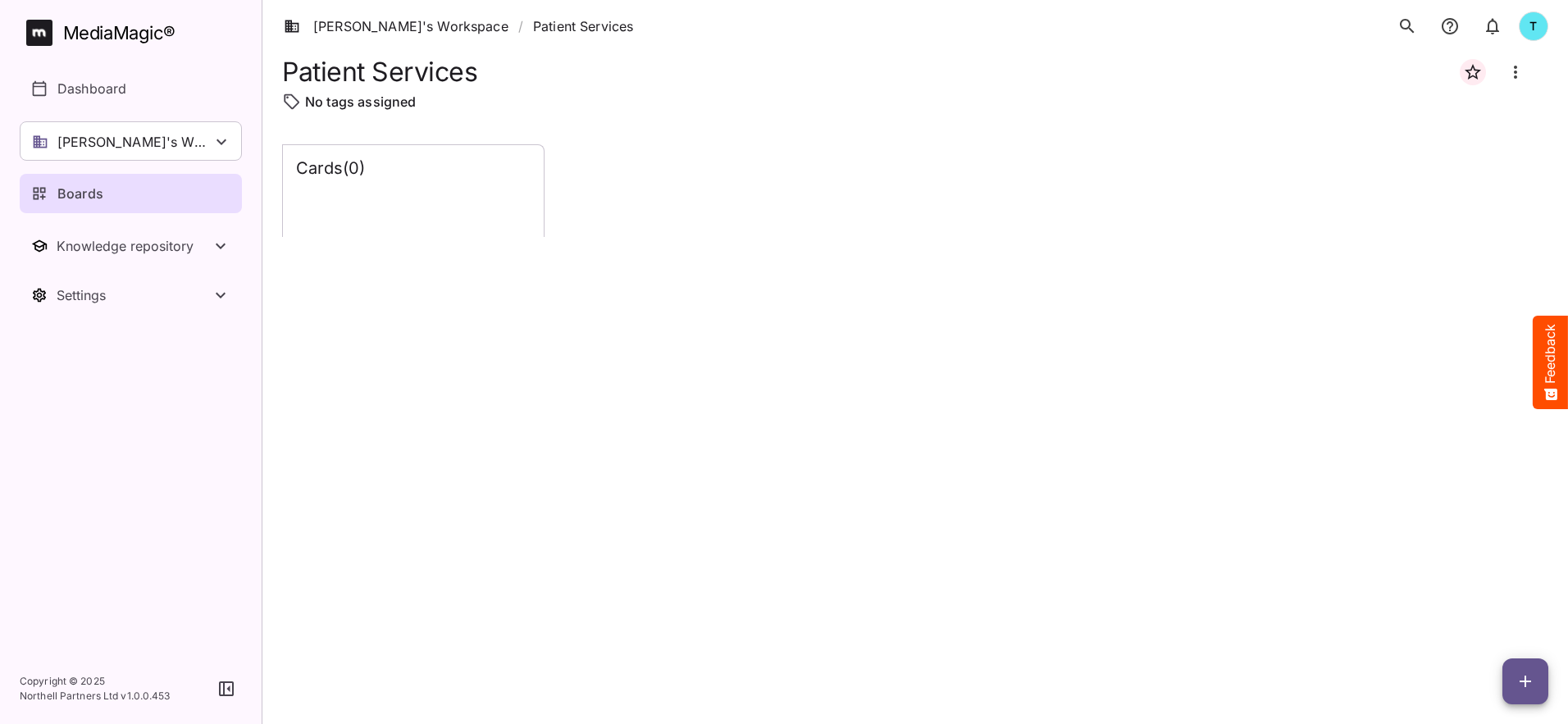
click at [1043, 533] on icon "button" at bounding box center [1525, 680] width 19 height 19
click at [1043, 533] on p "Add new lane" at bounding box center [1484, 611] width 89 height 19
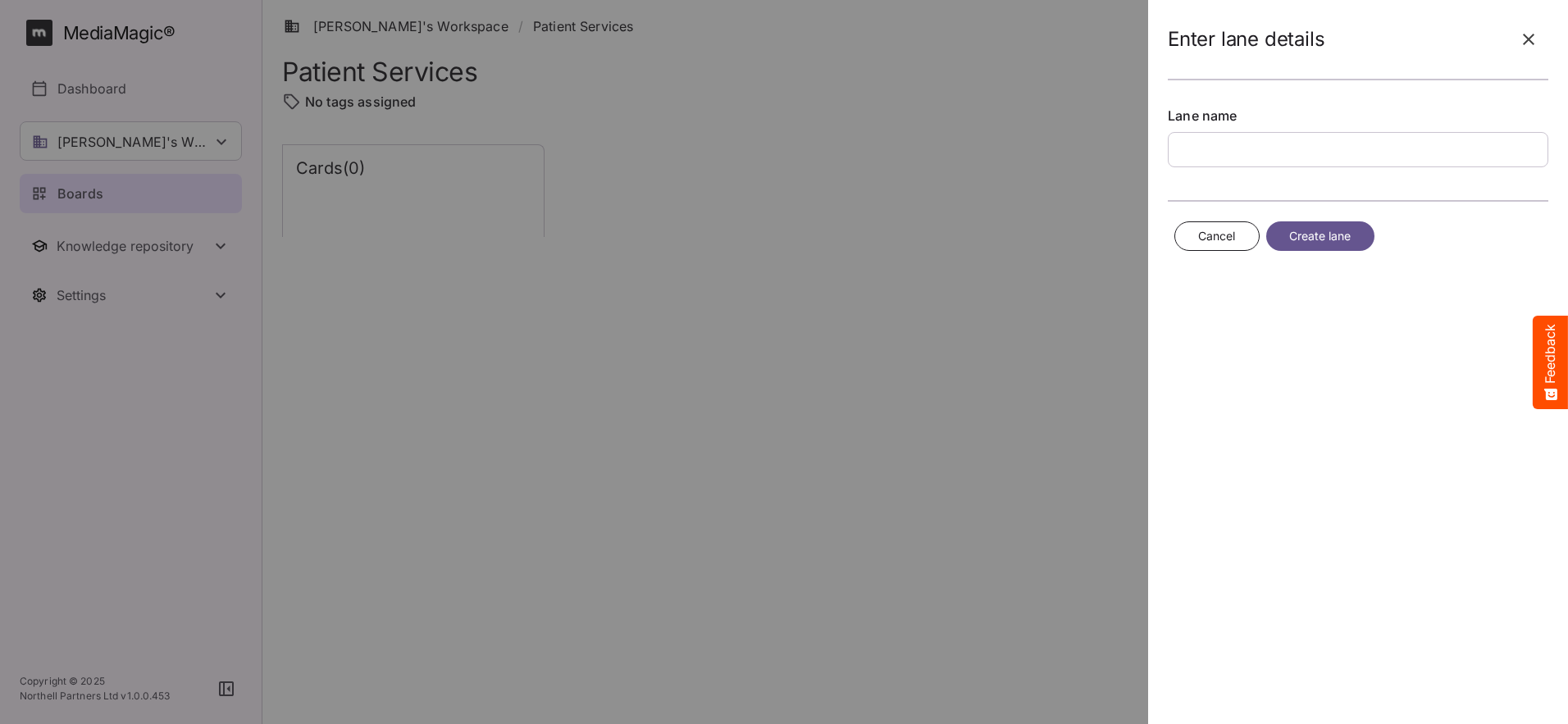
click at [1043, 140] on input "text" at bounding box center [1357, 149] width 381 height 35
type input "**********"
click at [1043, 234] on span "Create lane" at bounding box center [1320, 236] width 62 height 20
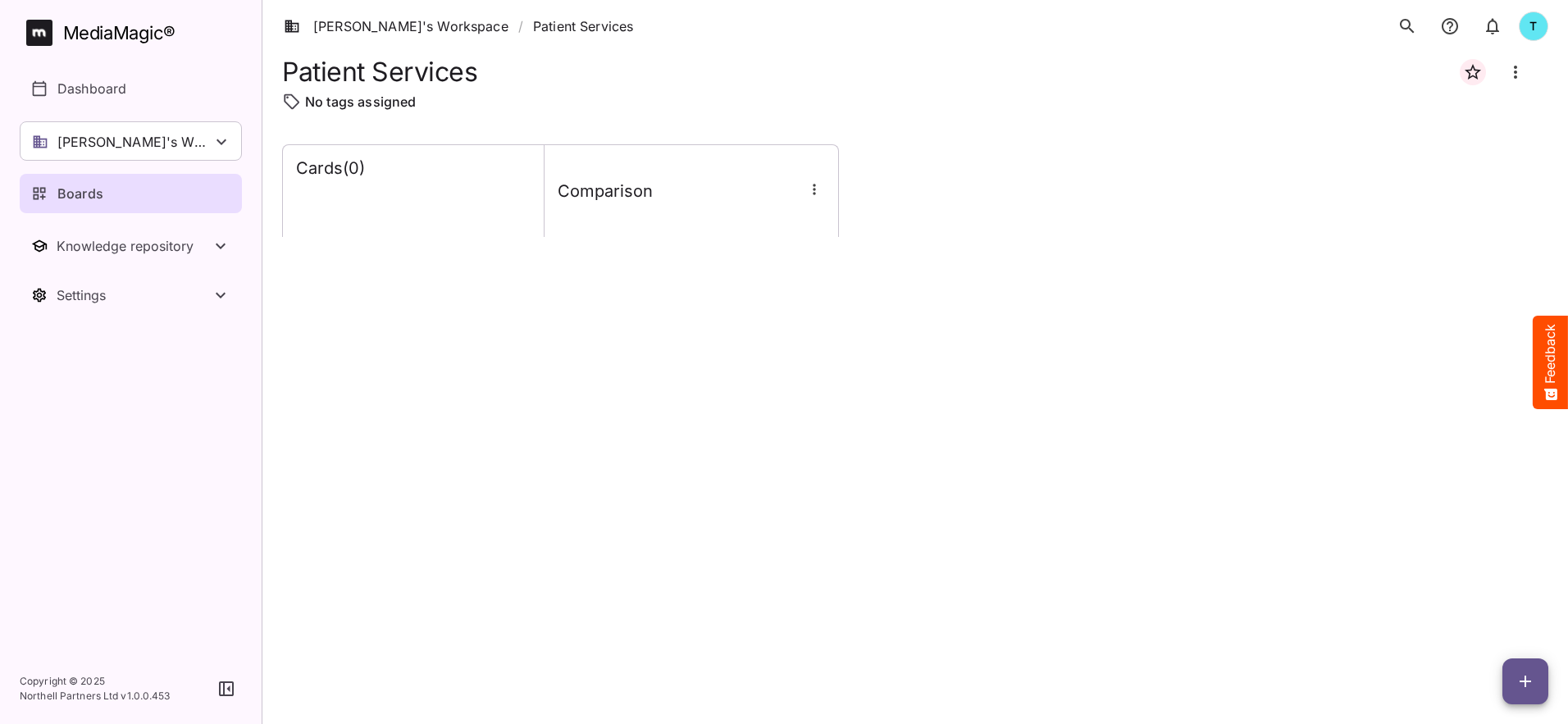
click at [1043, 533] on icon "button" at bounding box center [1525, 680] width 19 height 19
click at [1043, 533] on p "Add new lane" at bounding box center [1484, 611] width 89 height 19
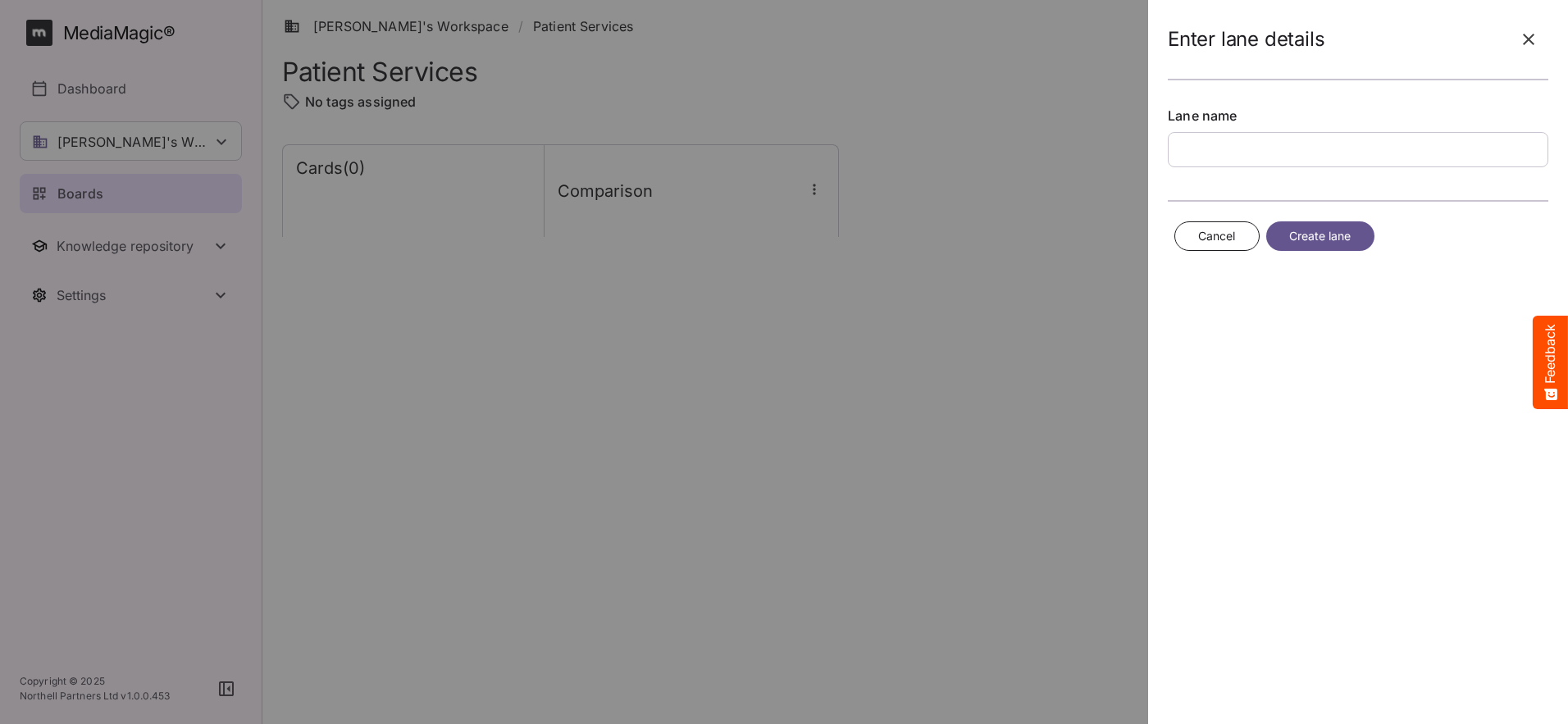
click at [1043, 156] on input "text" at bounding box center [1357, 149] width 381 height 35
type input "**"
click at [1043, 234] on span "Create lane" at bounding box center [1320, 236] width 62 height 20
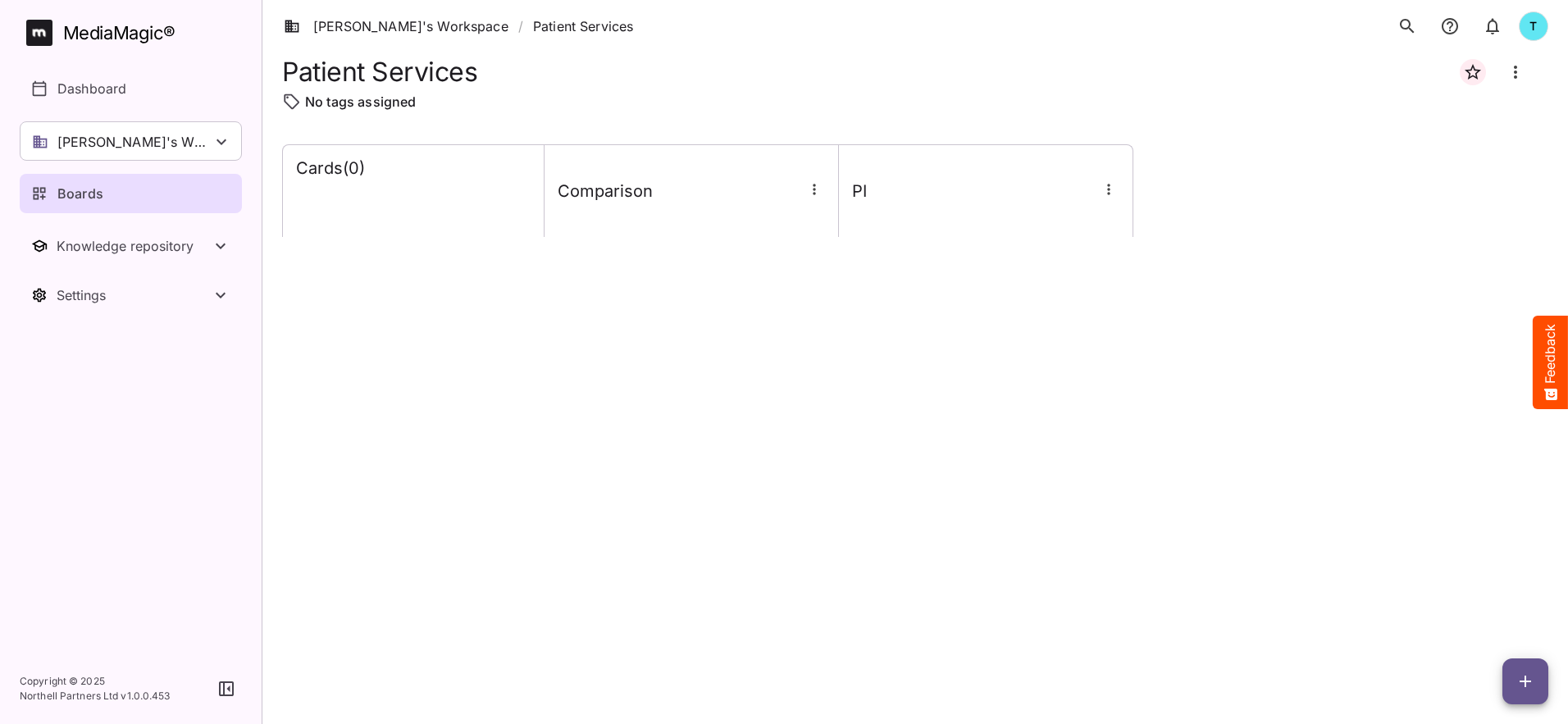
click at [1043, 533] on button "button" at bounding box center [1525, 681] width 46 height 46
click at [1043, 533] on p "Add new card" at bounding box center [1484, 576] width 89 height 19
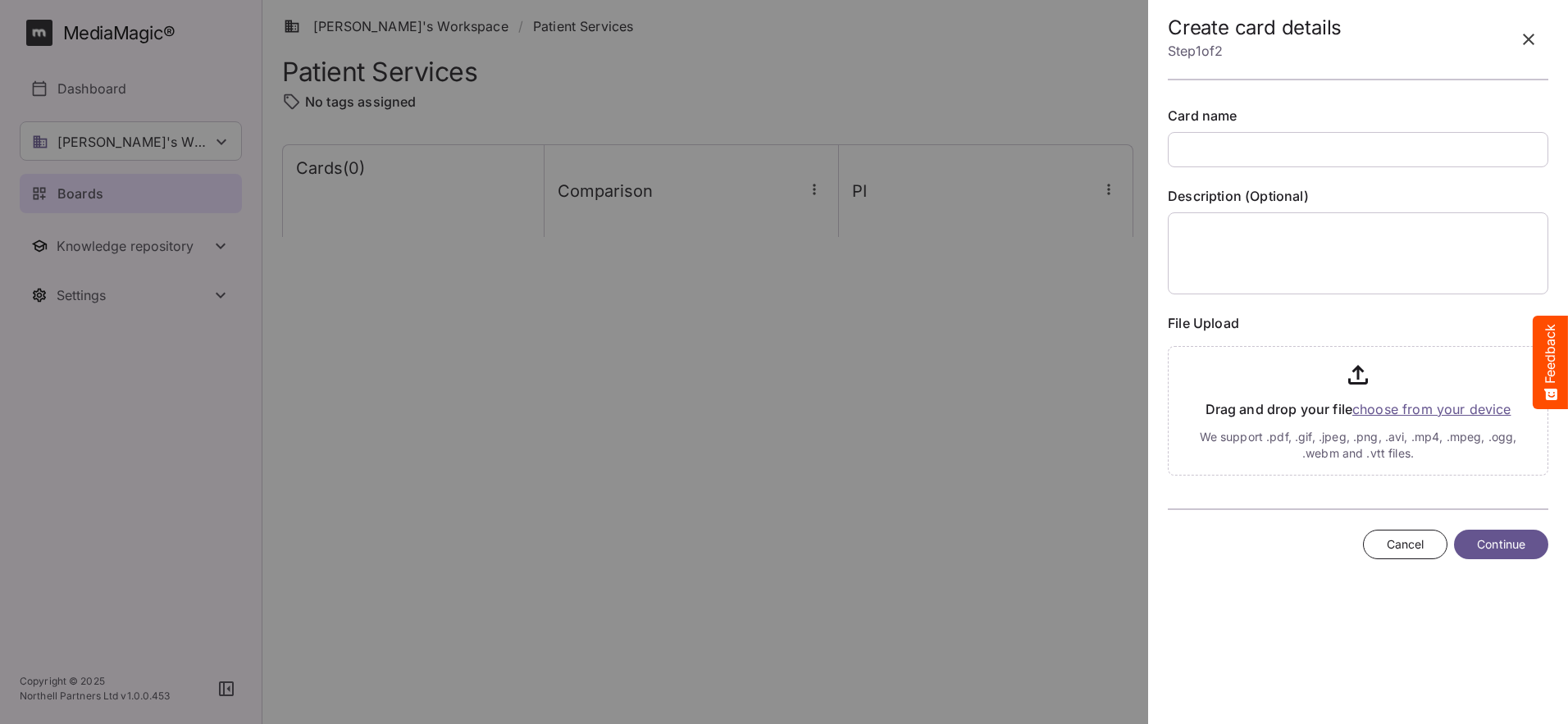
drag, startPoint x: 1187, startPoint y: 149, endPoint x: 1567, endPoint y: 166, distance: 380.4
click at [1043, 149] on input "text" at bounding box center [1357, 149] width 381 height 35
type input "****"
click at [1043, 408] on input "file" at bounding box center [1357, 407] width 381 height 136
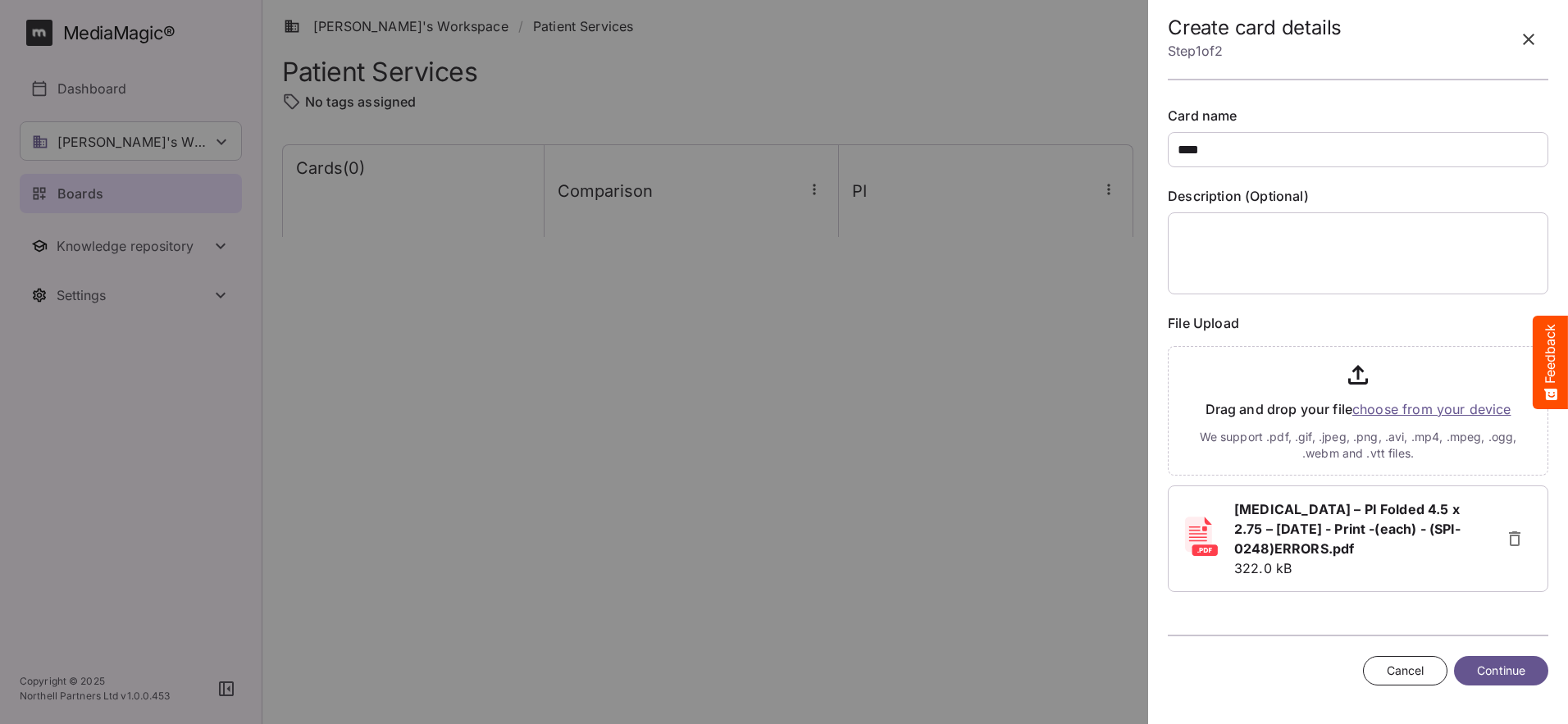
click at [1043, 533] on span "Continue" at bounding box center [1500, 671] width 49 height 20
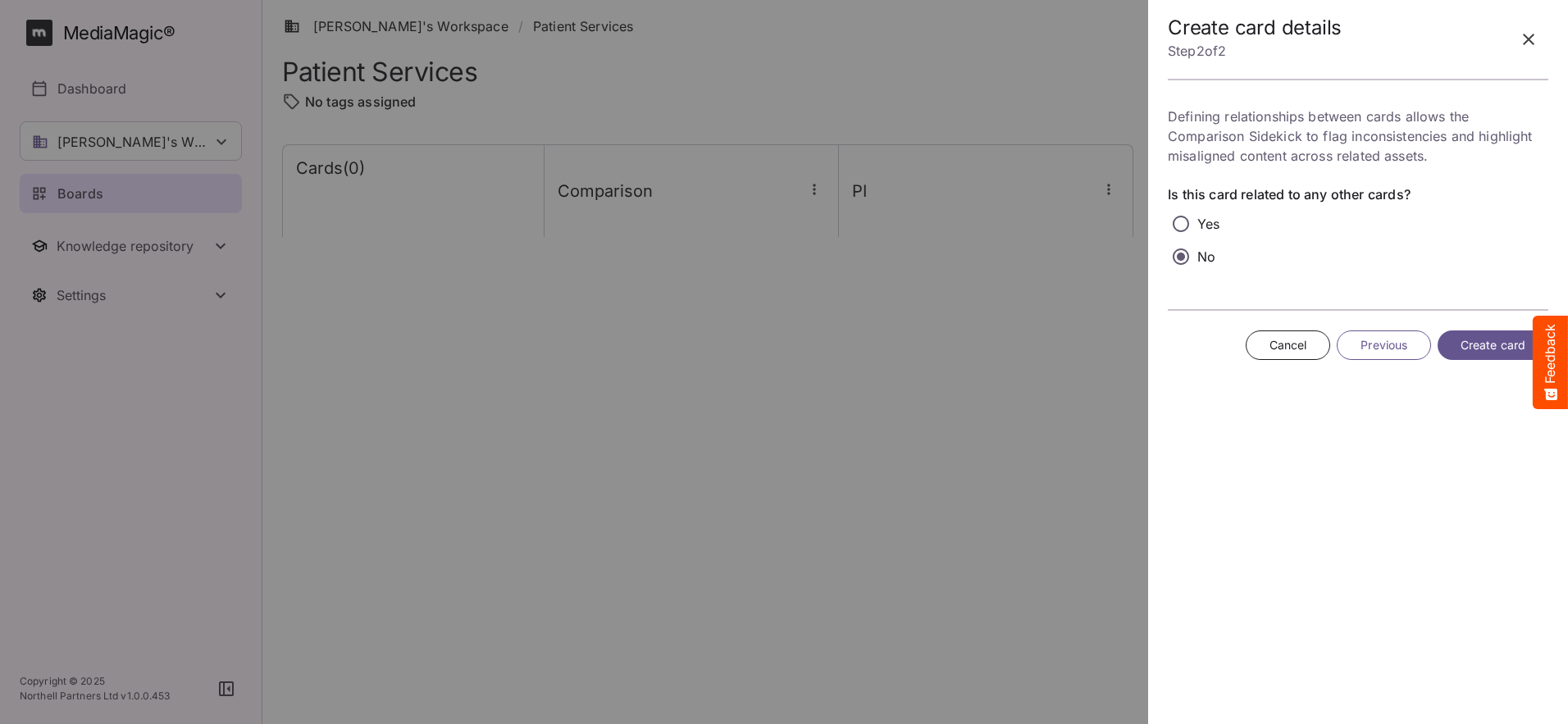
drag, startPoint x: 1492, startPoint y: 345, endPoint x: 1472, endPoint y: 349, distance: 20.4
click at [1043, 345] on span "Create card" at bounding box center [1493, 346] width 65 height 20
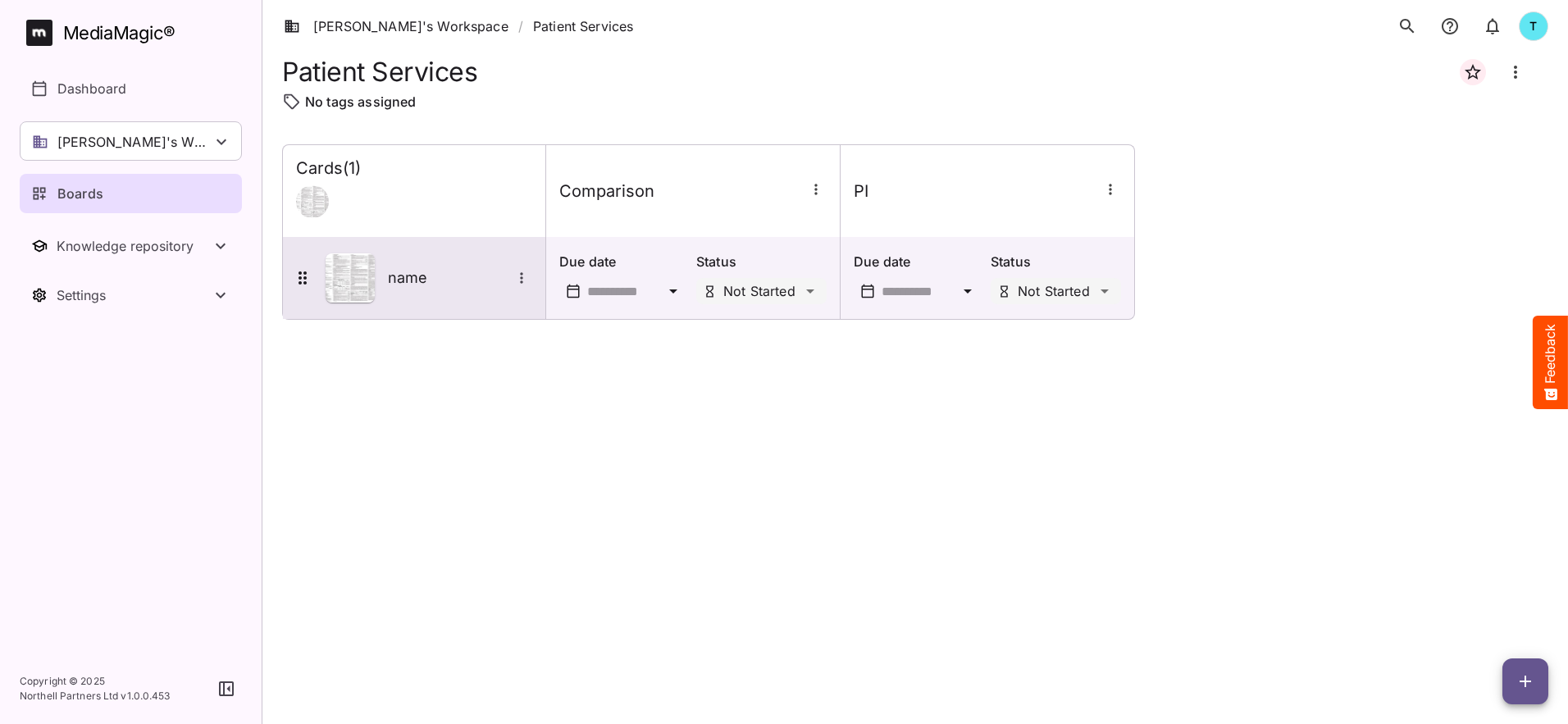
click at [484, 300] on div "name" at bounding box center [412, 278] width 239 height 49
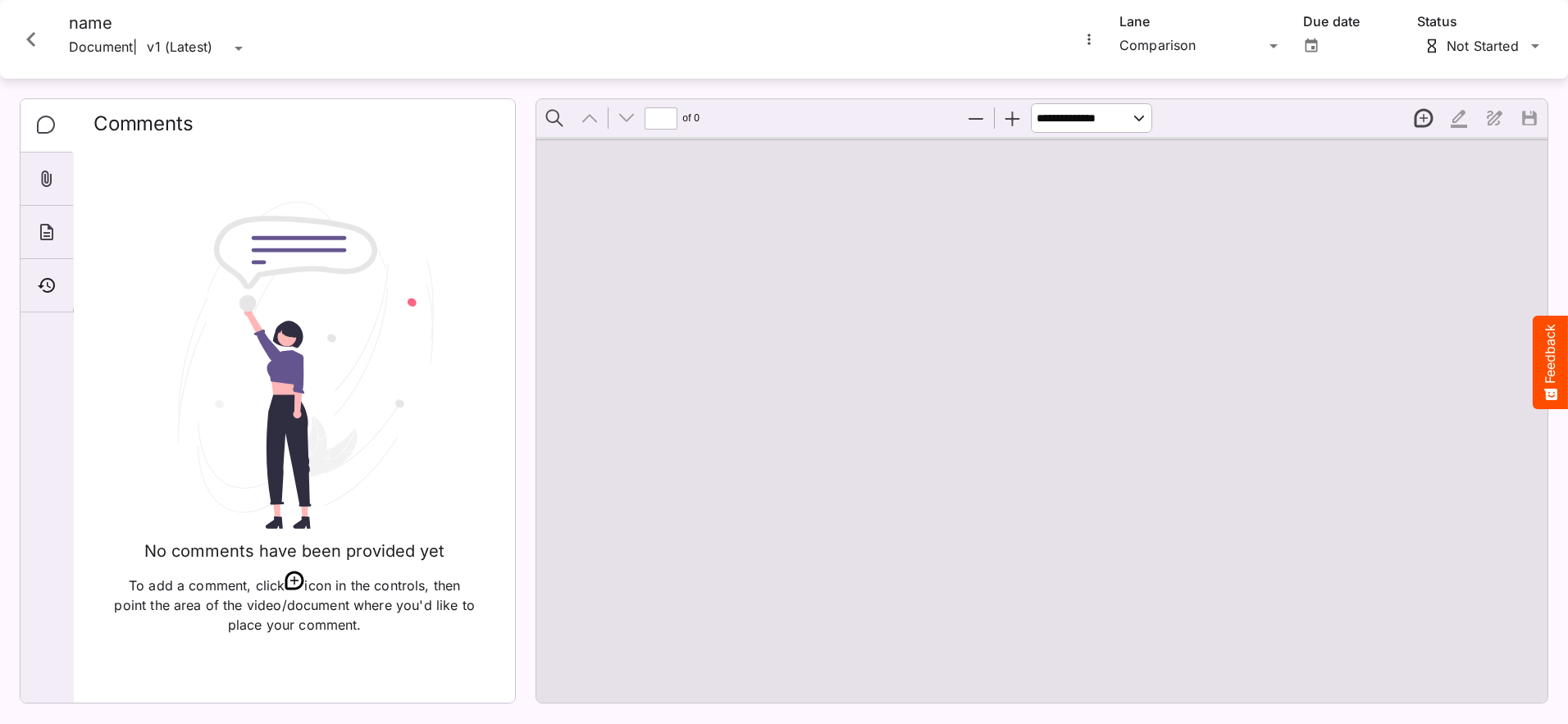
type input "*"
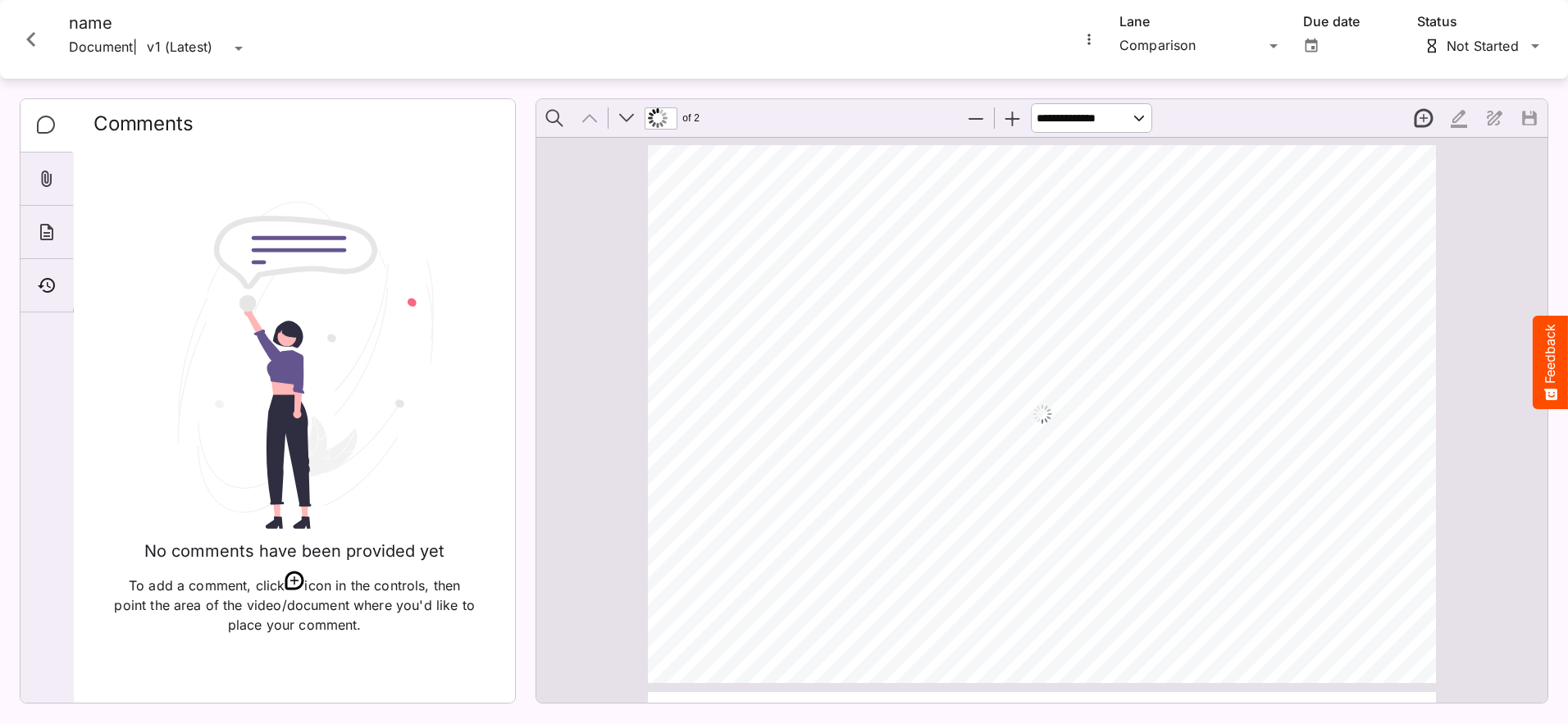
scroll to position [8, 0]
click at [1043, 41] on icon "More options for name" at bounding box center [1089, 39] width 17 height 16
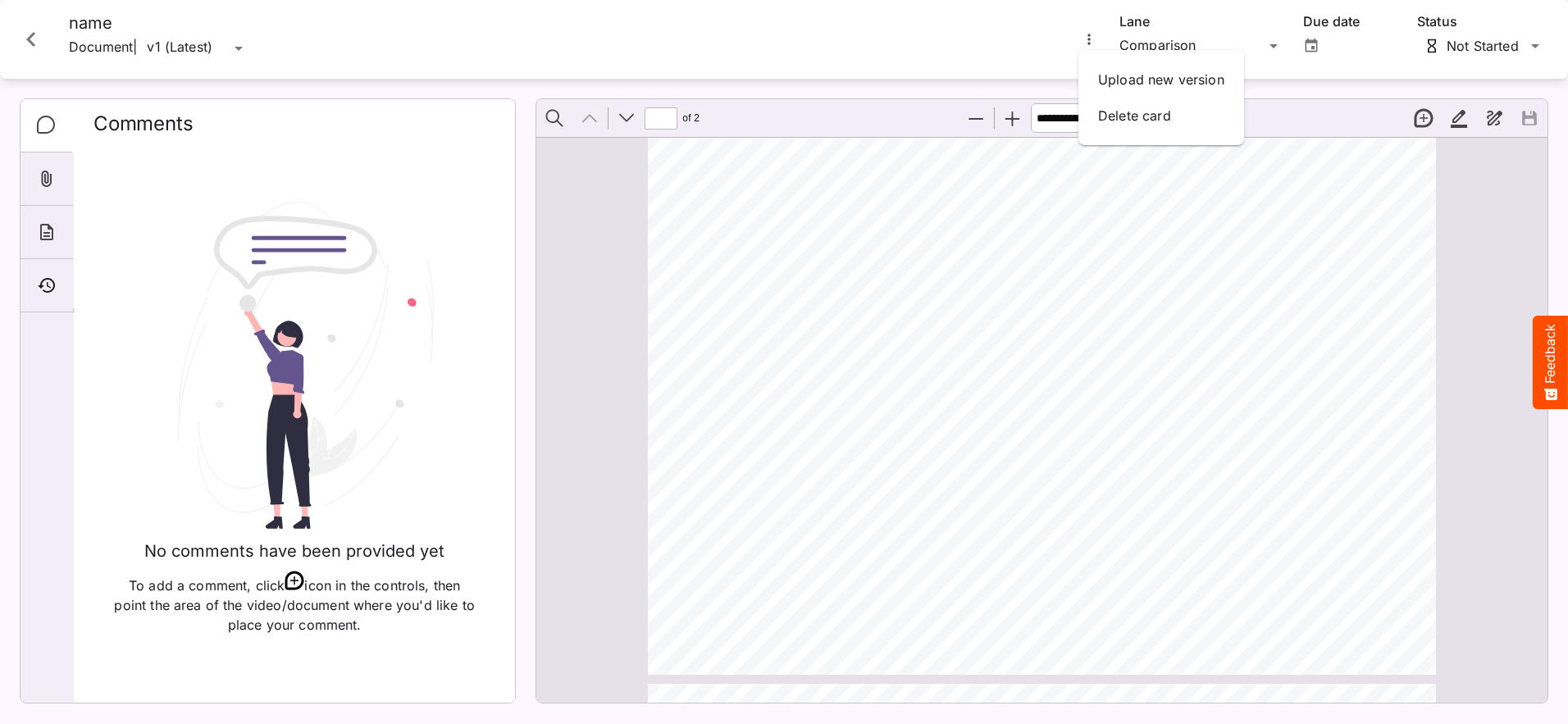
click at [914, 81] on div at bounding box center [784, 362] width 1568 height 724
click at [32, 42] on icon "Close card" at bounding box center [31, 39] width 9 height 15
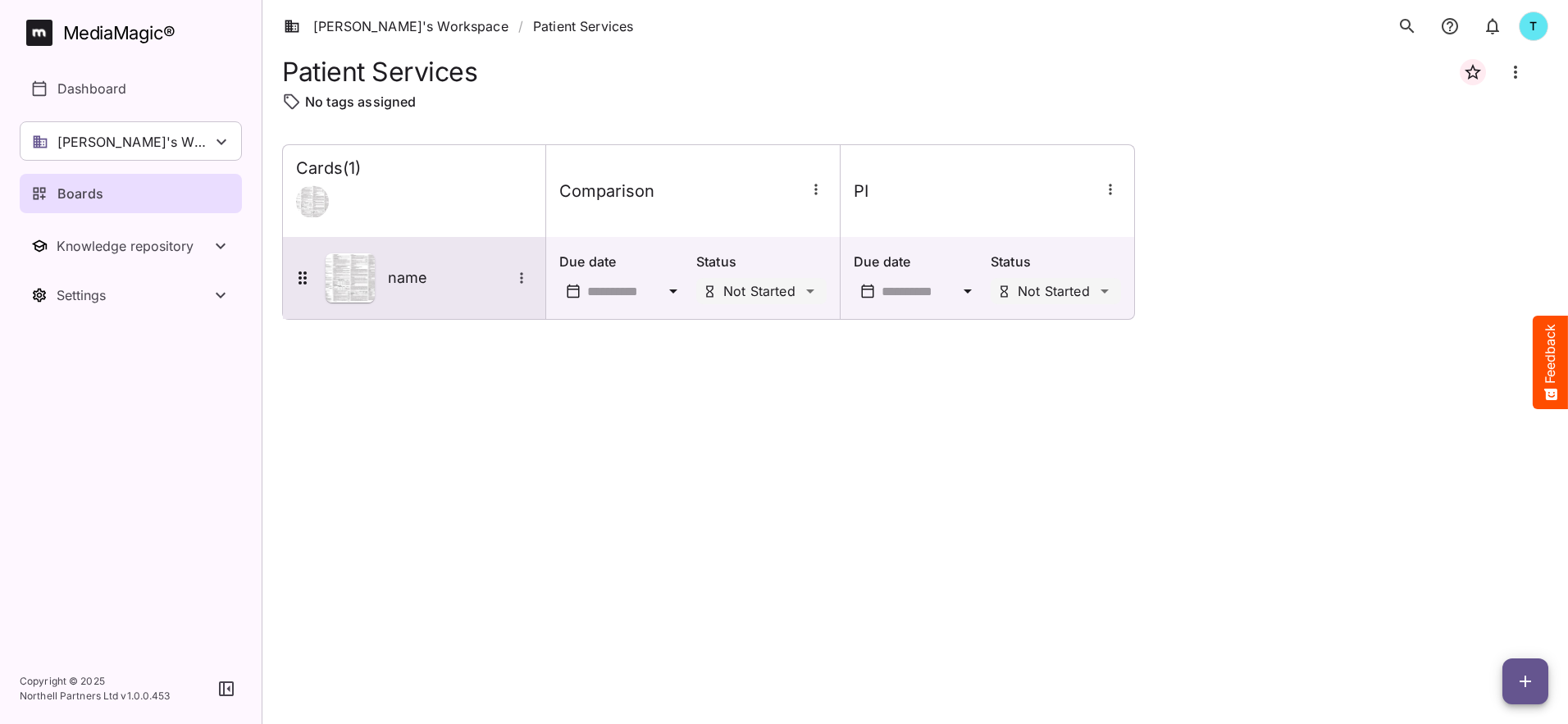
click at [523, 279] on icon "More options for name" at bounding box center [521, 278] width 3 height 11
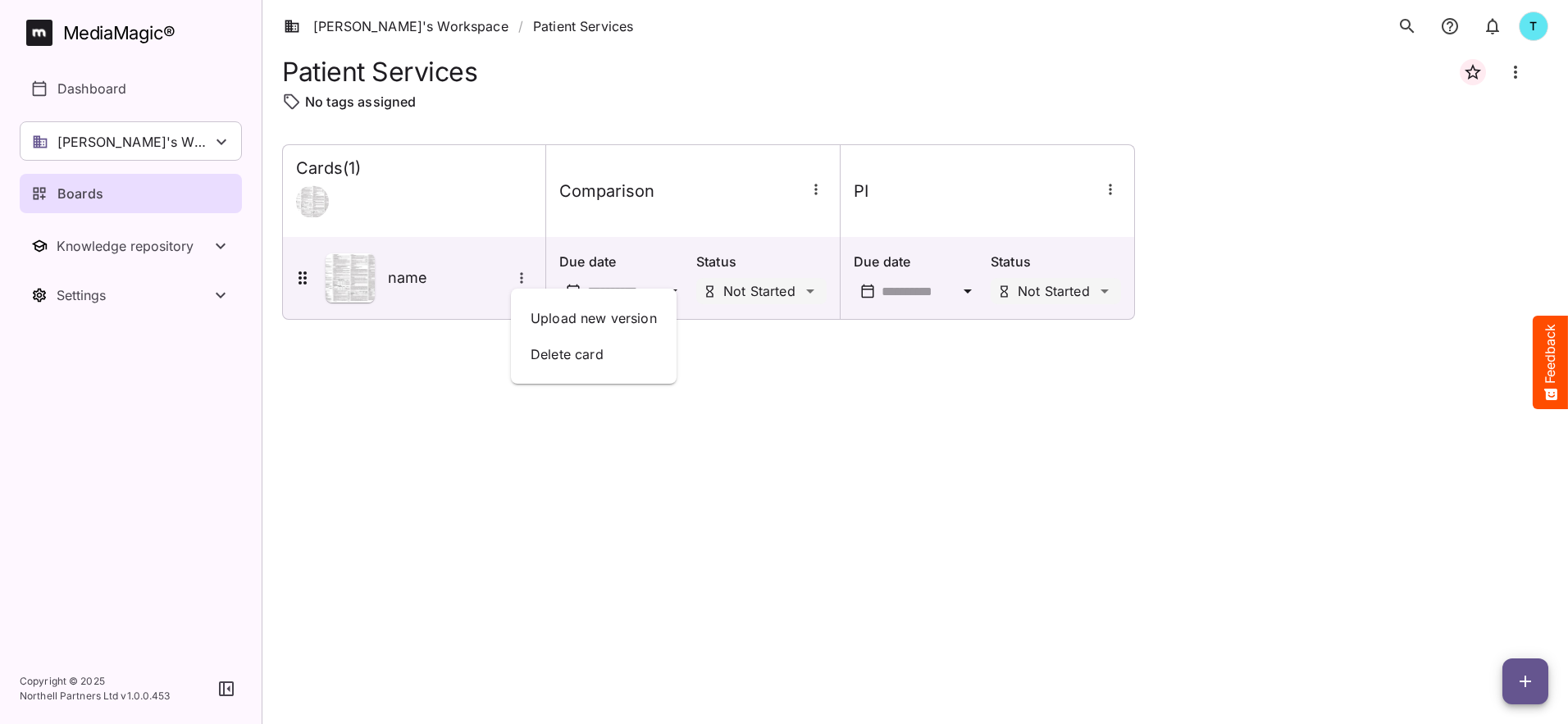
click at [859, 434] on div at bounding box center [784, 362] width 1568 height 724
click at [138, 136] on p "[PERSON_NAME]'s Workspace" at bounding box center [135, 141] width 154 height 19
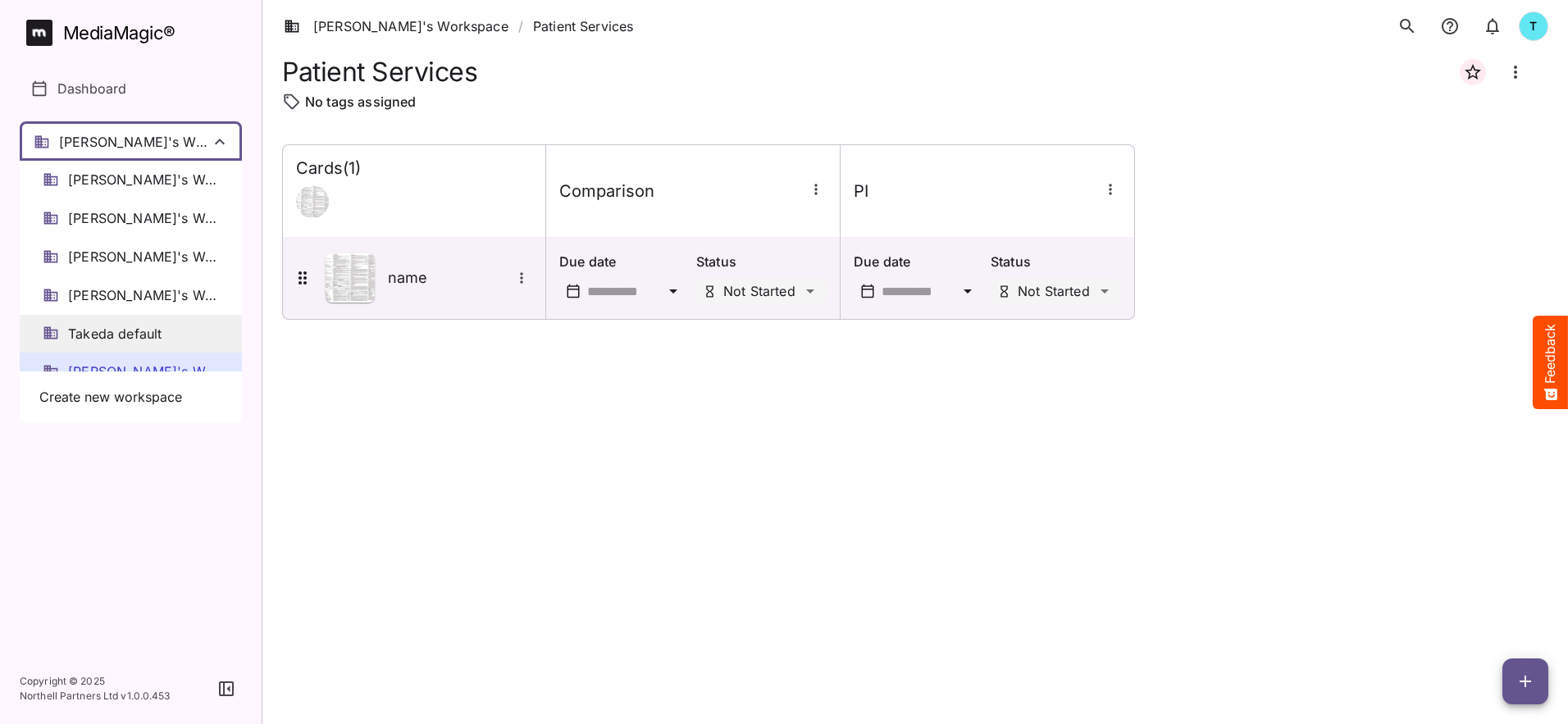
scroll to position [22, 0]
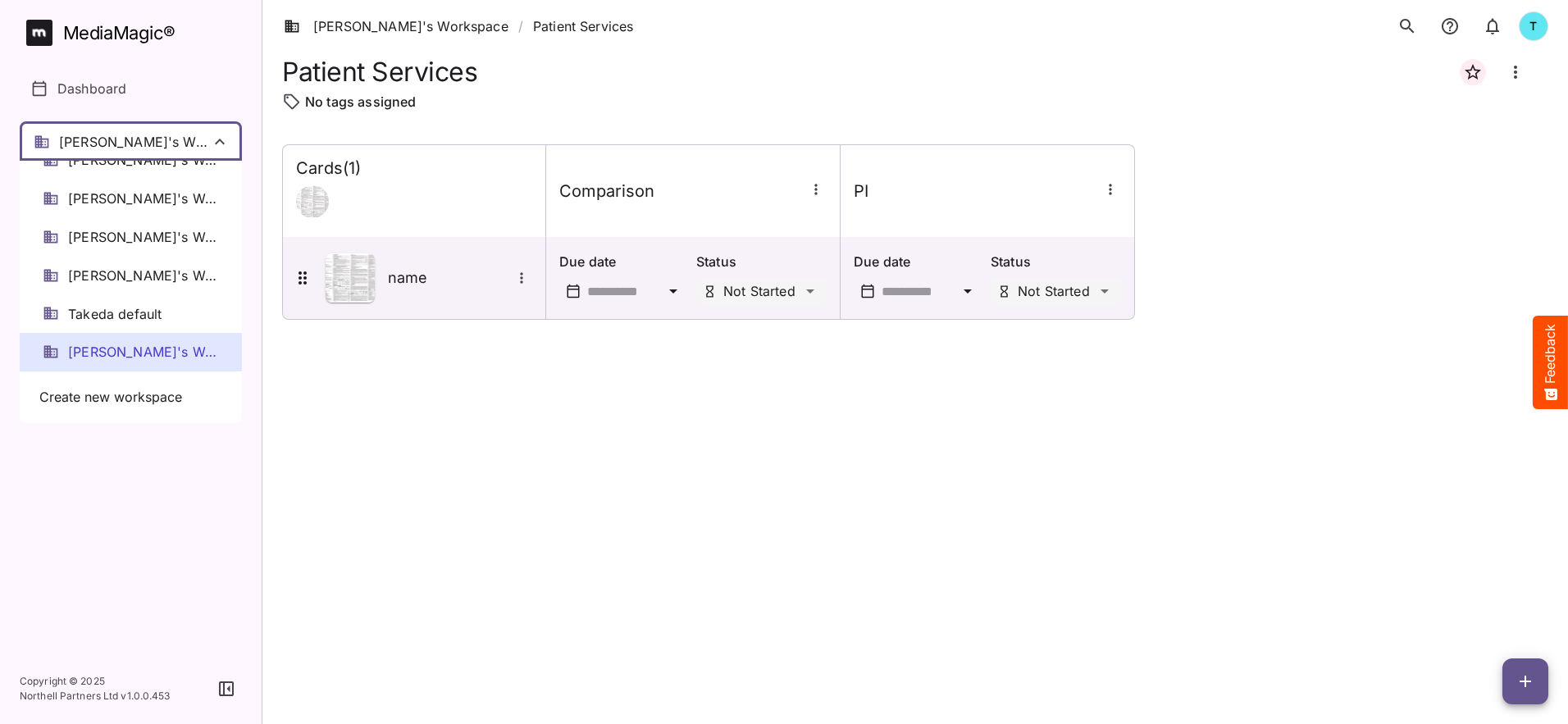
click at [103, 352] on span "[PERSON_NAME]'s Workspace" at bounding box center [143, 352] width 151 height 19
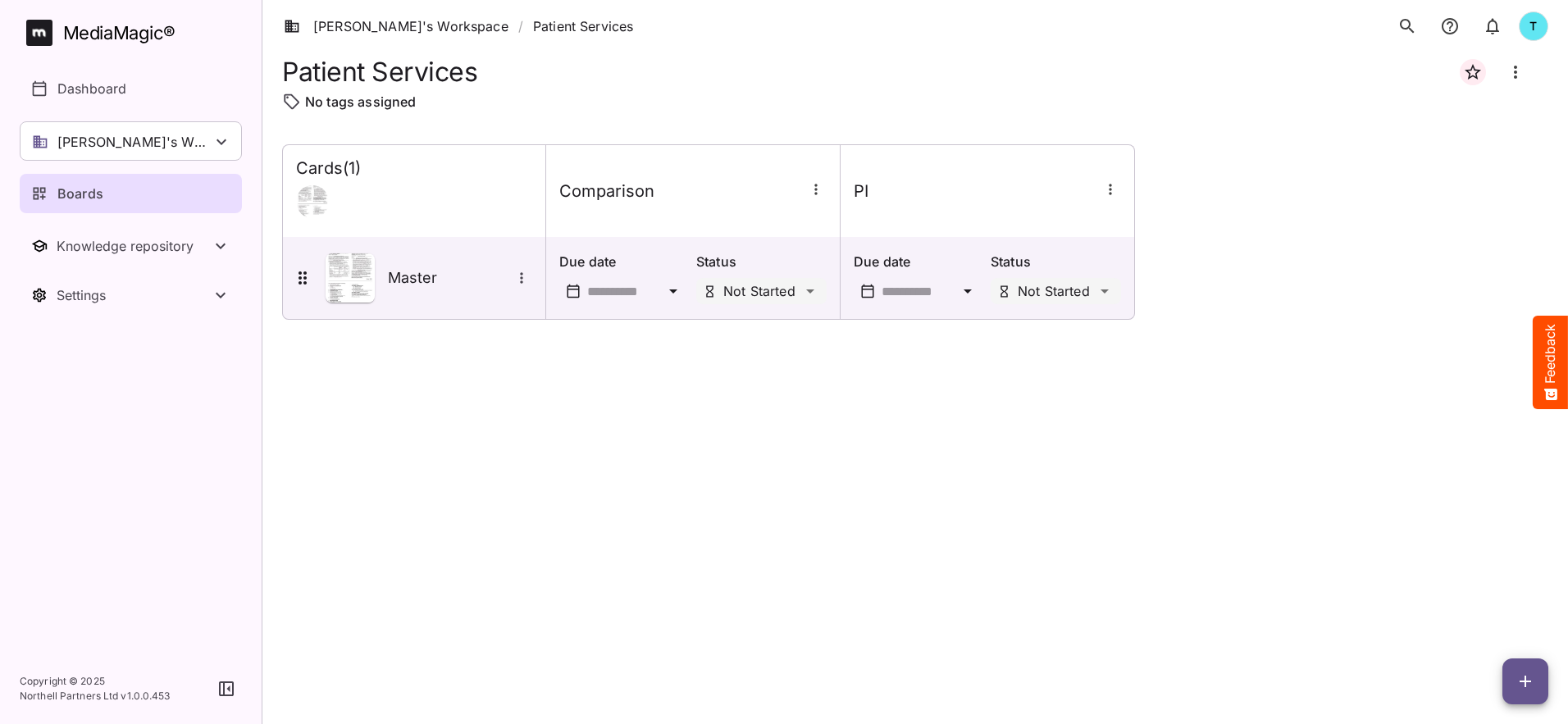
click at [1108, 190] on icon "button" at bounding box center [1110, 190] width 17 height 16
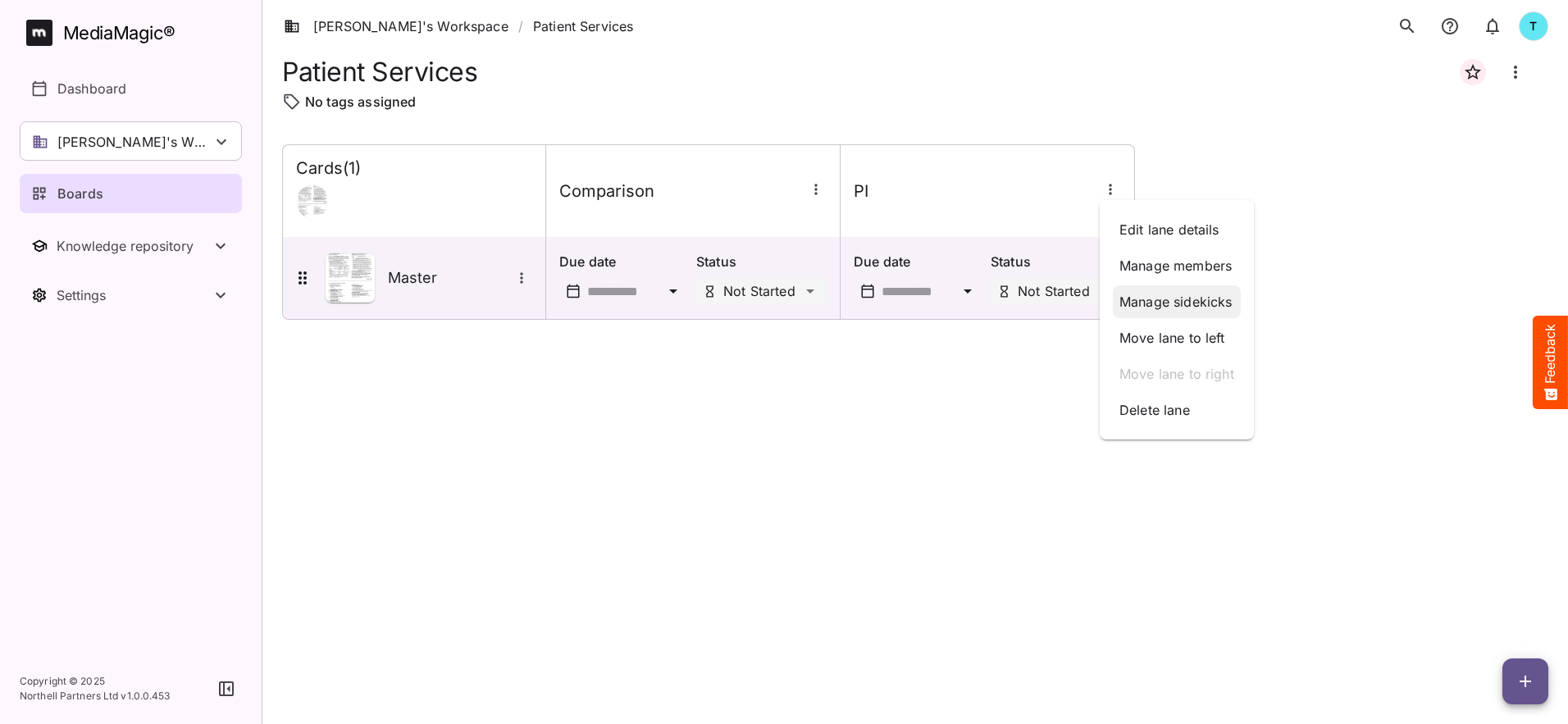
click at [1176, 306] on p "Manage sidekicks" at bounding box center [1176, 301] width 115 height 19
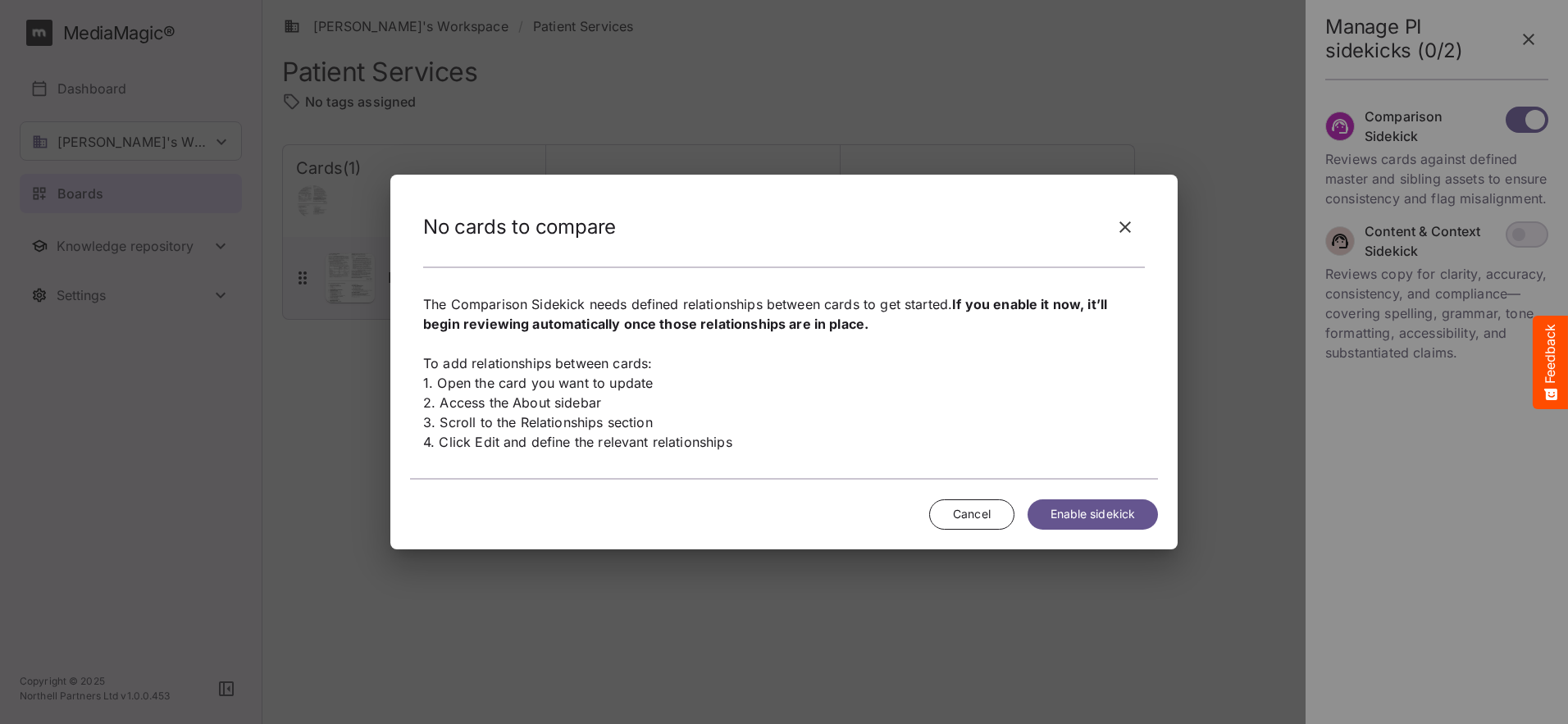
click at [1112, 512] on span "Enable sidekick" at bounding box center [1092, 514] width 84 height 20
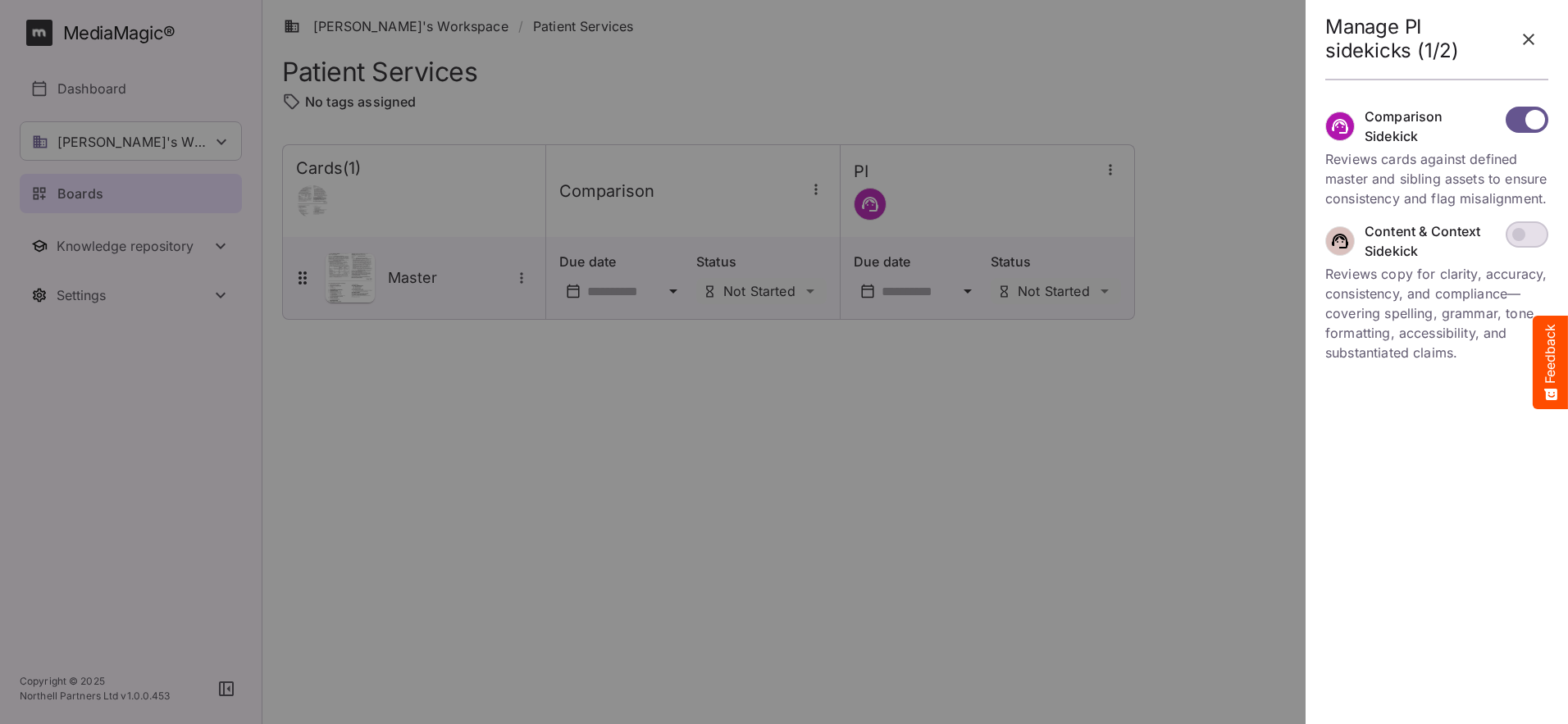
click at [1535, 44] on icon "button" at bounding box center [1528, 38] width 19 height 19
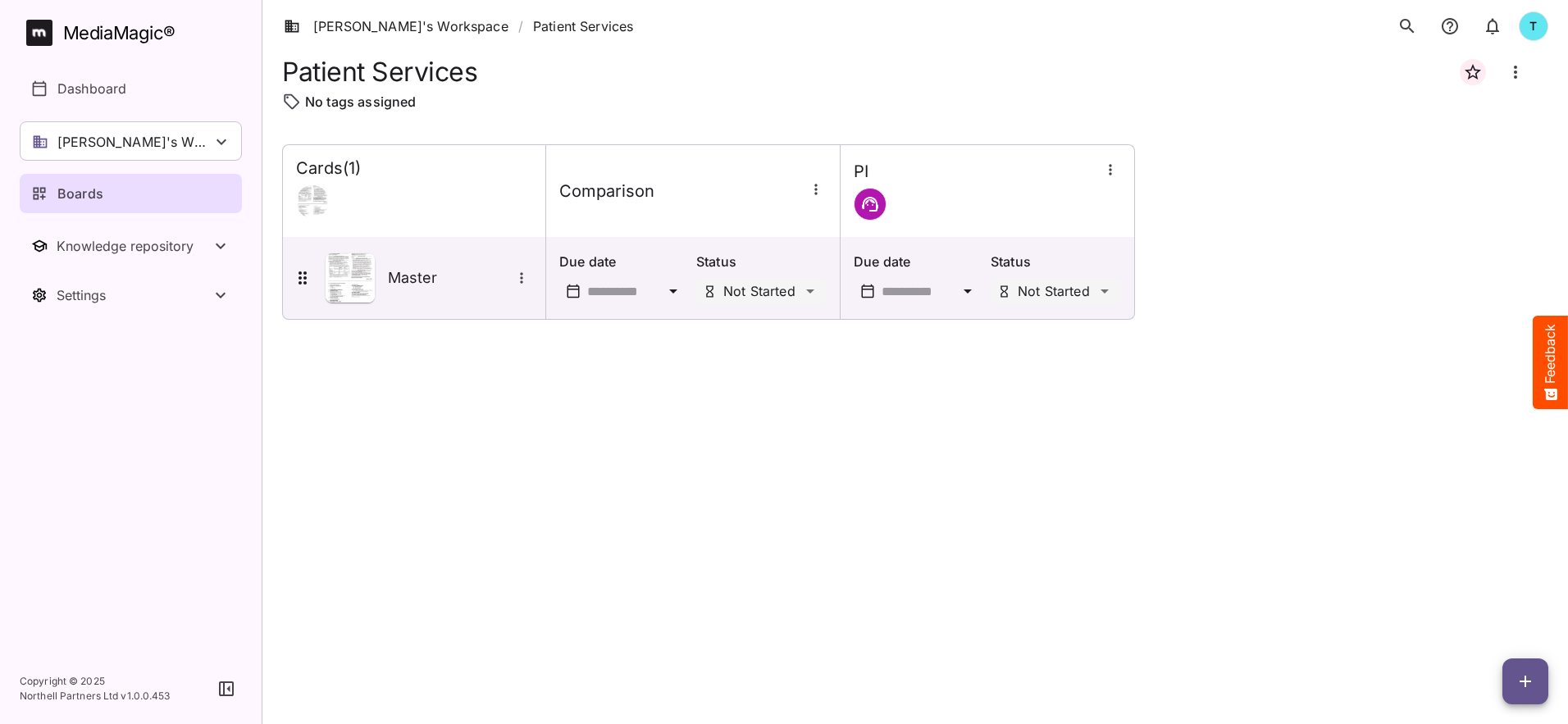
click at [1089, 202] on div at bounding box center [988, 204] width 268 height 33
click at [1529, 680] on icon "button" at bounding box center [1525, 681] width 12 height 12
click at [1483, 583] on p "Add new card" at bounding box center [1484, 576] width 89 height 19
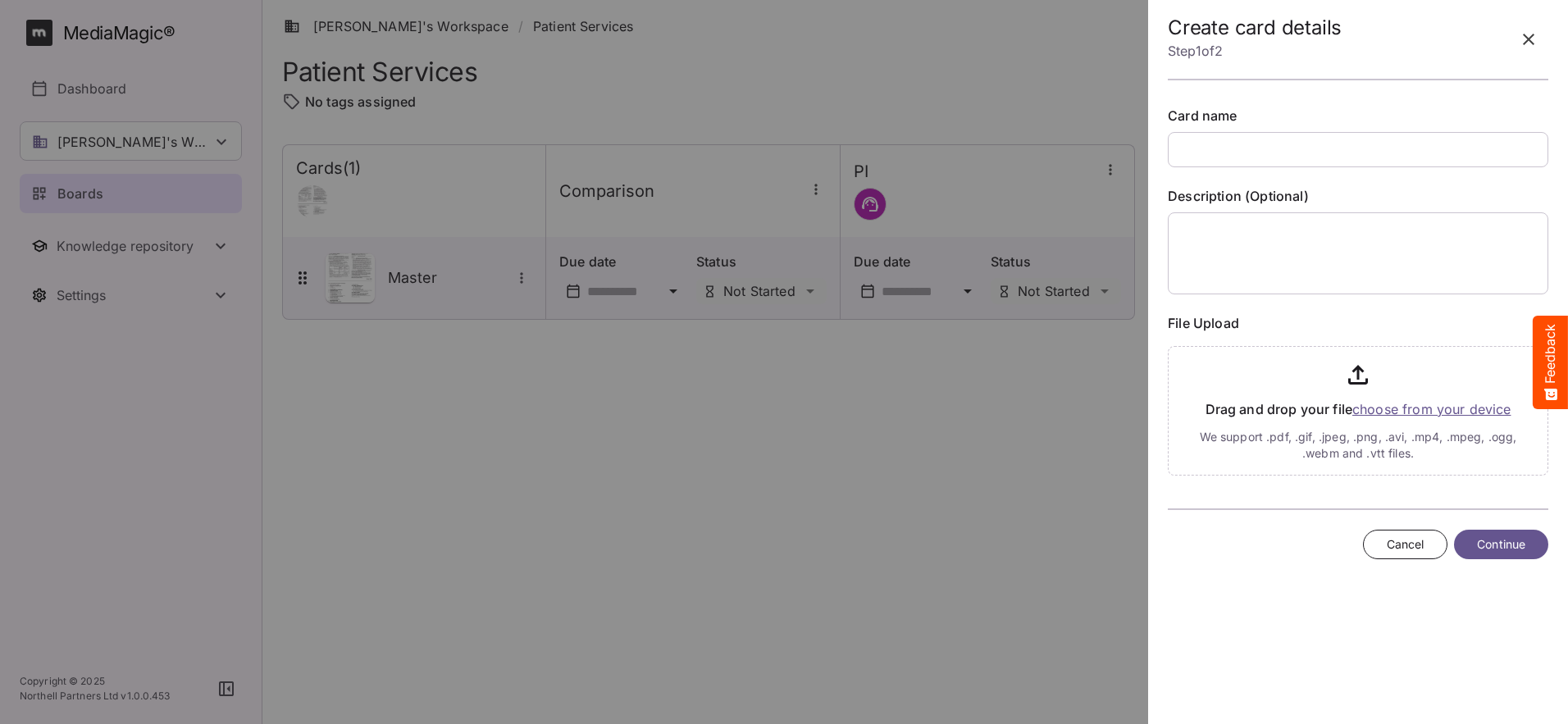
click at [1234, 155] on input "text" at bounding box center [1357, 149] width 381 height 35
click at [1489, 545] on span "Continue" at bounding box center [1500, 544] width 49 height 20
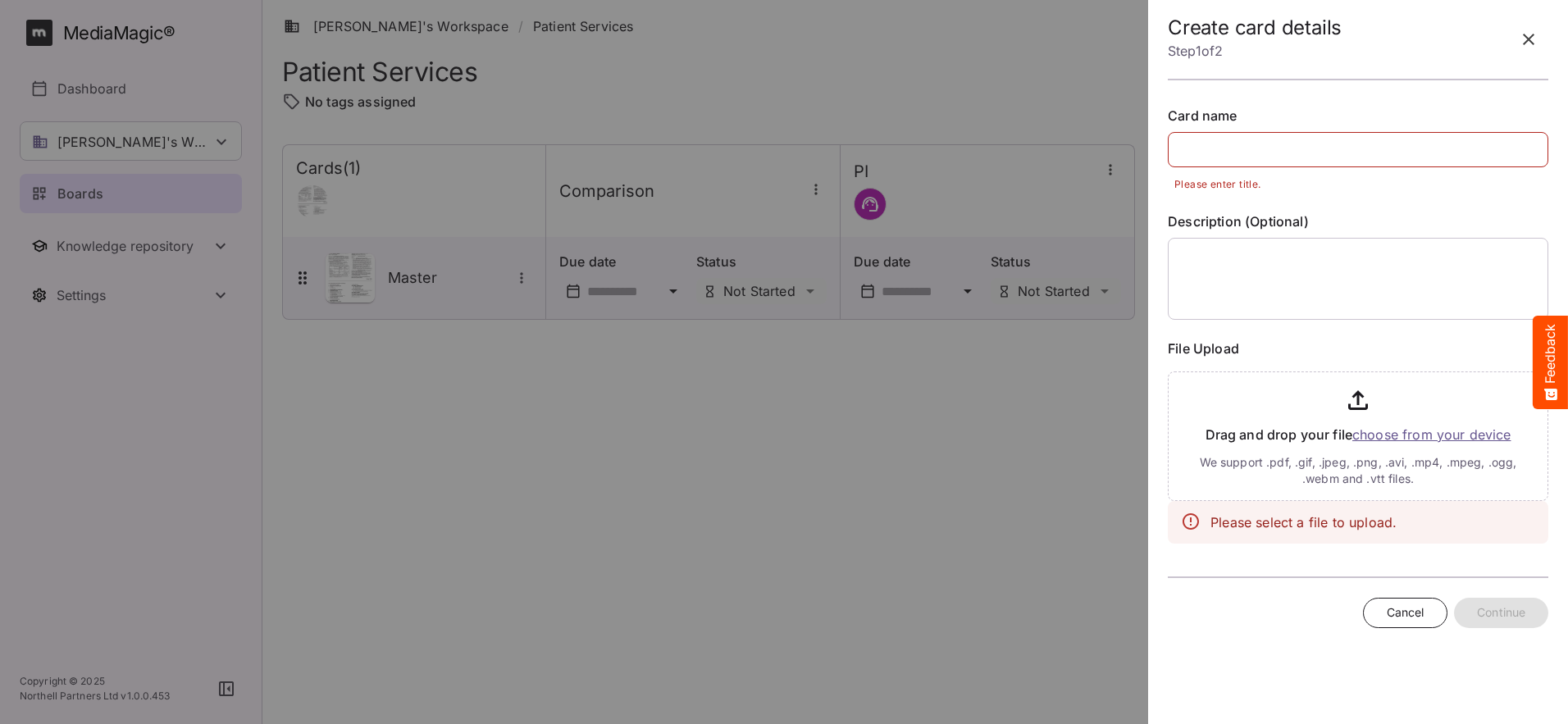
click at [1395, 438] on input "file" at bounding box center [1357, 433] width 381 height 136
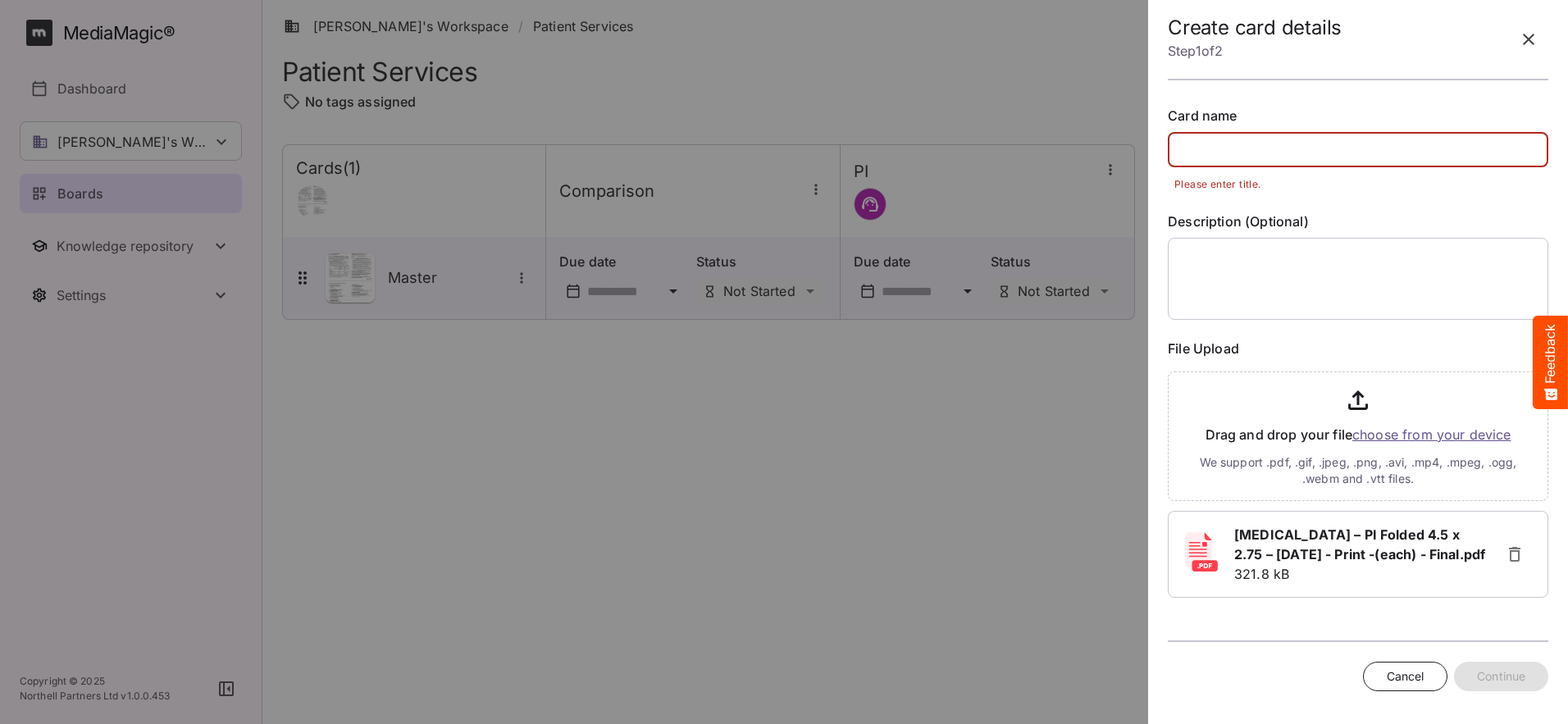
click at [1298, 150] on input "text" at bounding box center [1357, 149] width 381 height 35
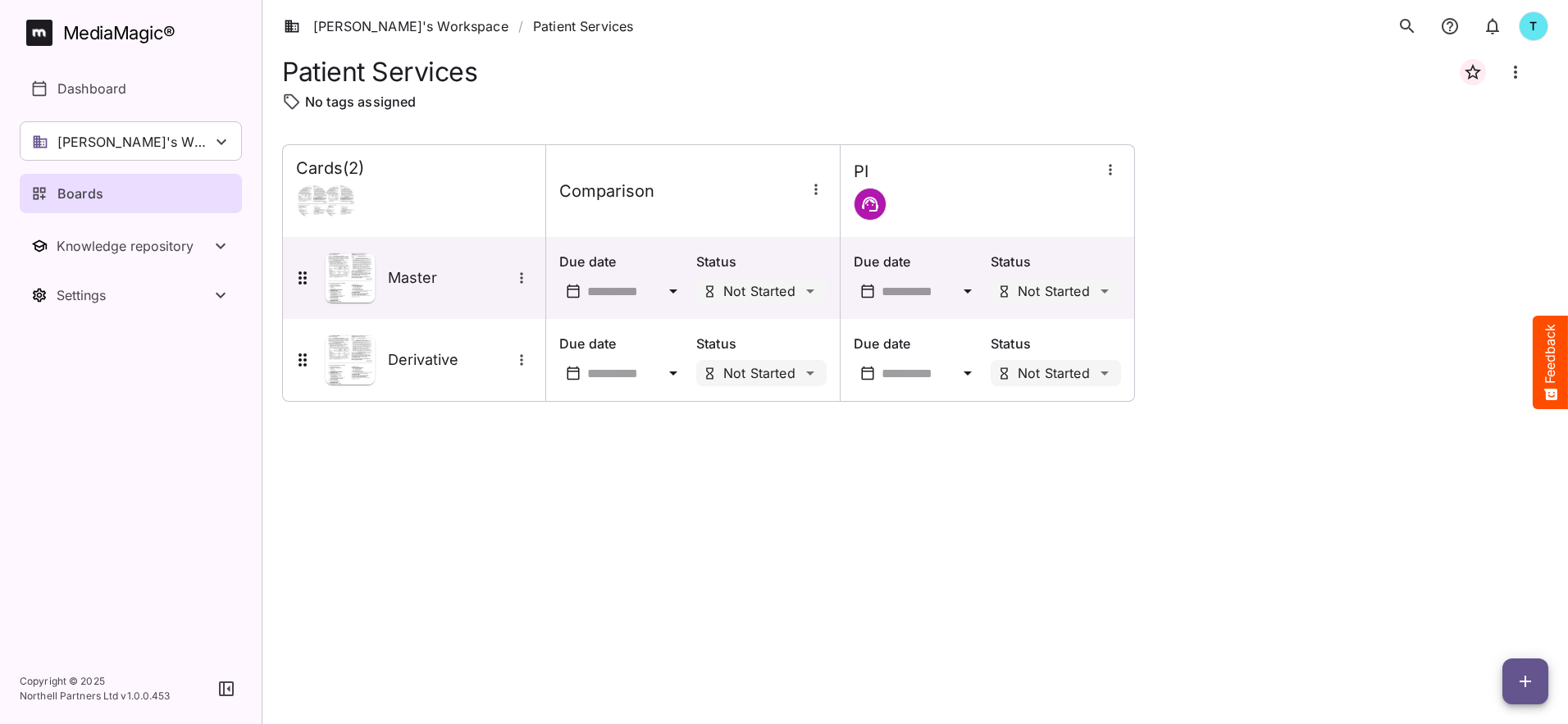
click at [1535, 678] on span "button" at bounding box center [1525, 680] width 46 height 19
click at [1503, 578] on p "Add new card" at bounding box center [1484, 576] width 89 height 19
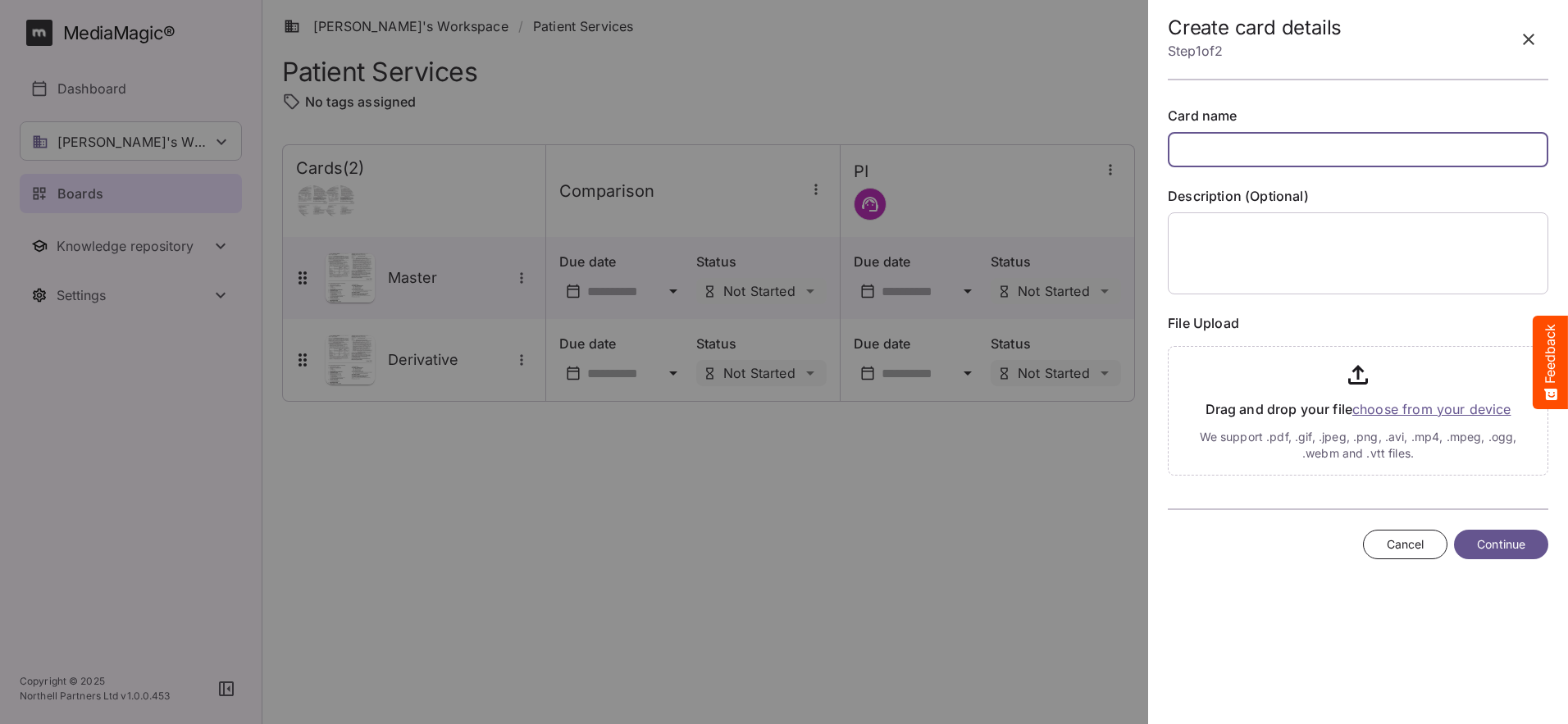
click at [1209, 146] on input "text" at bounding box center [1357, 149] width 381 height 35
type input "********"
click at [1445, 416] on input "file" at bounding box center [1357, 407] width 381 height 136
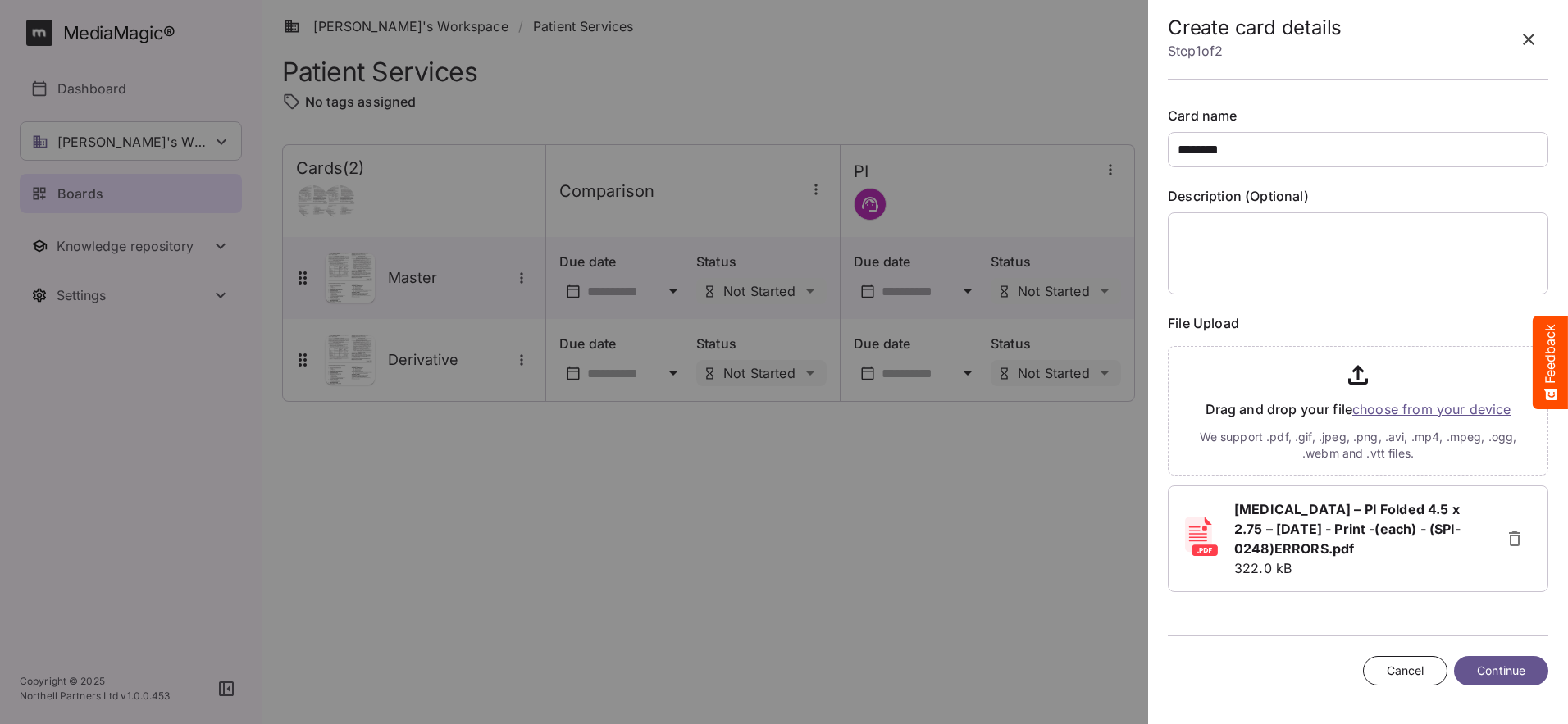
click at [1498, 670] on span "Continue" at bounding box center [1500, 671] width 49 height 20
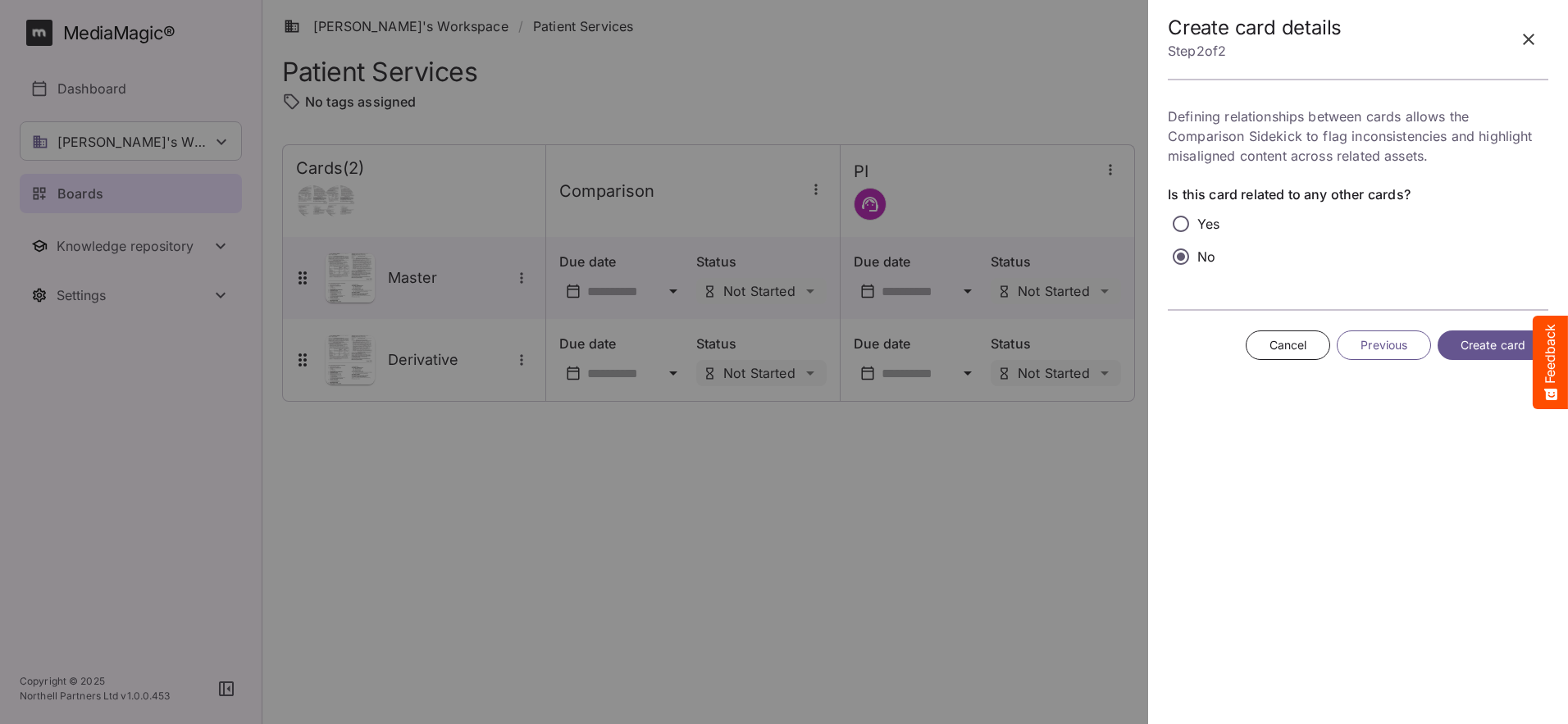
click at [1485, 351] on span "Create card" at bounding box center [1493, 346] width 65 height 20
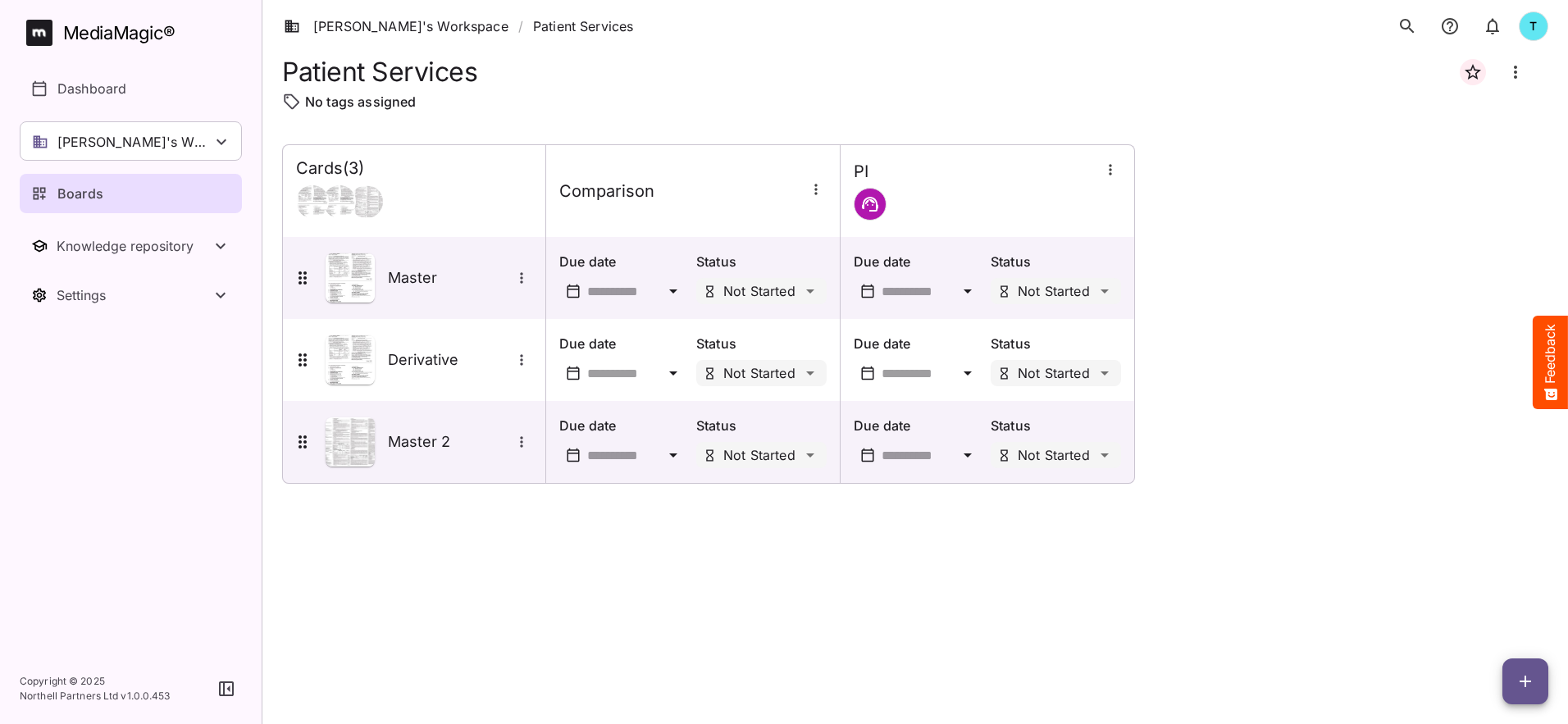
click at [1516, 689] on icon "button" at bounding box center [1525, 680] width 19 height 19
click at [1489, 581] on p "Add new card" at bounding box center [1484, 576] width 89 height 19
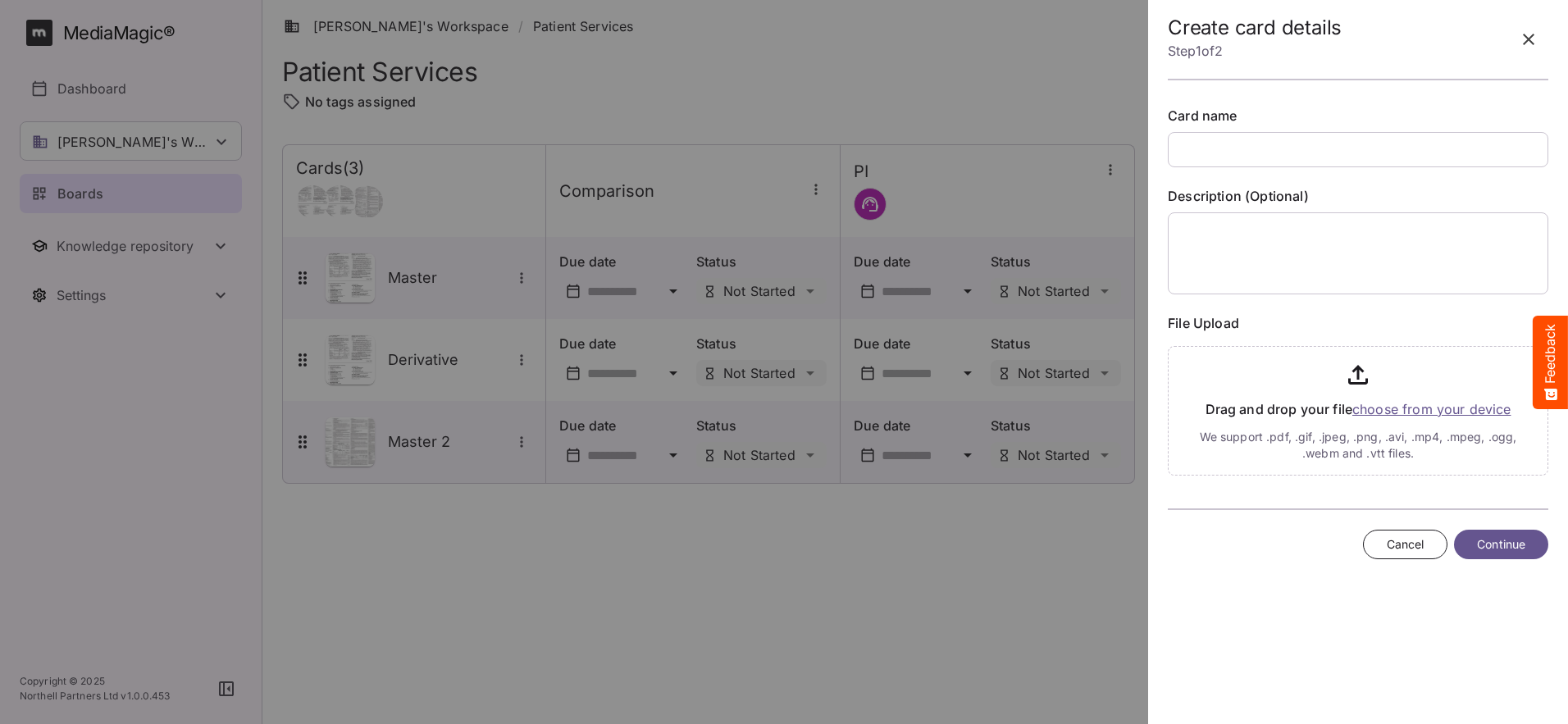
click at [1220, 151] on input "text" at bounding box center [1357, 149] width 381 height 35
type input "**********"
click at [1407, 410] on input "file" at bounding box center [1357, 407] width 381 height 136
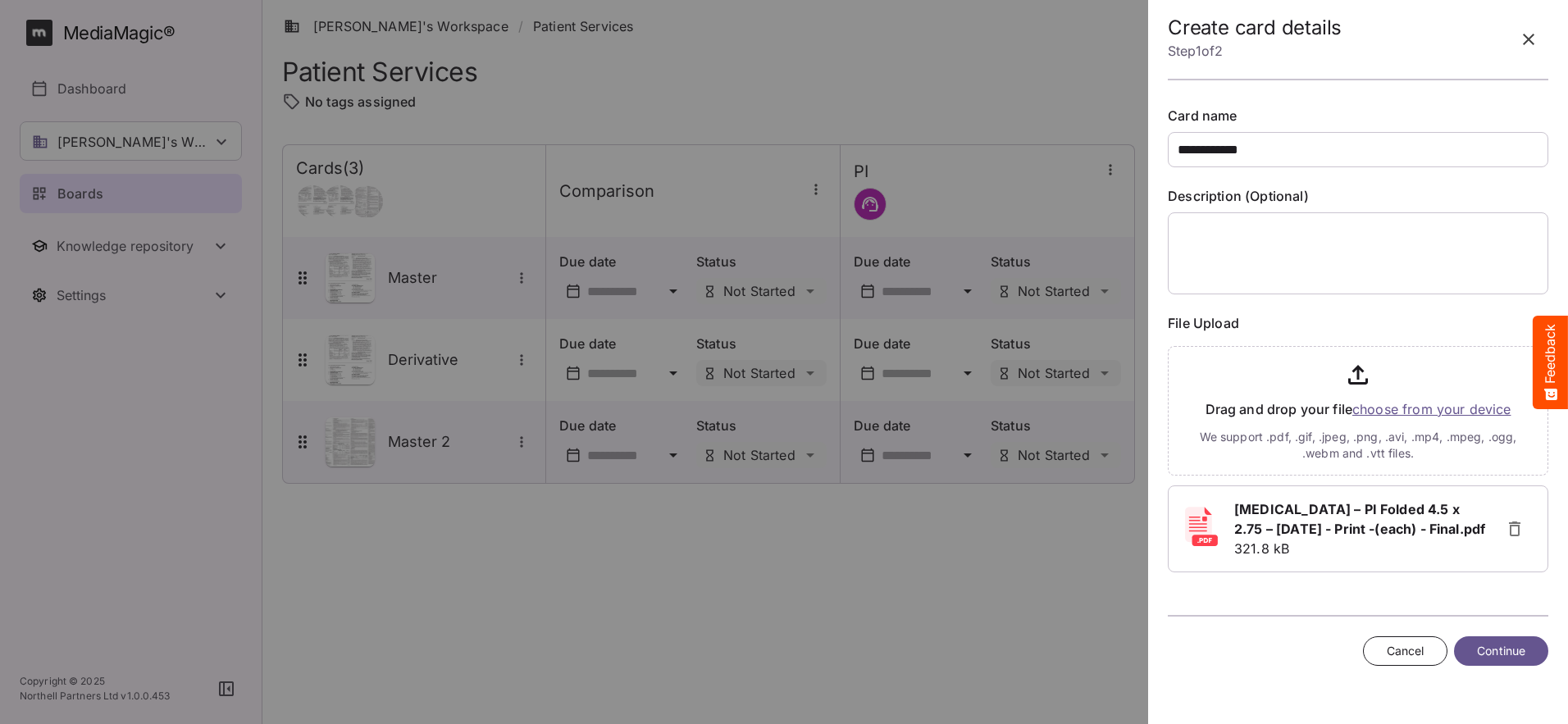
click at [1516, 642] on span "Continue" at bounding box center [1500, 651] width 49 height 20
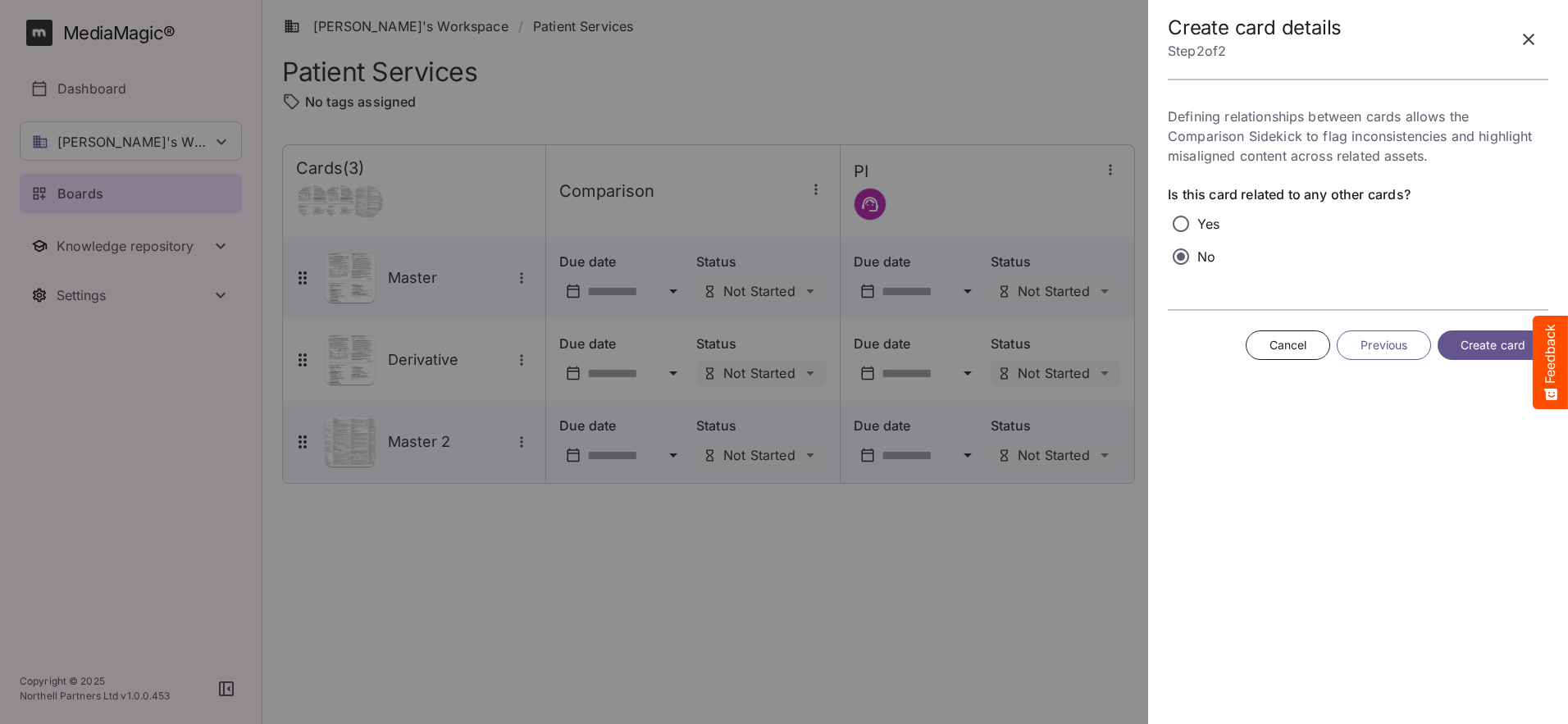
click at [1484, 351] on span "Create card" at bounding box center [1493, 346] width 65 height 20
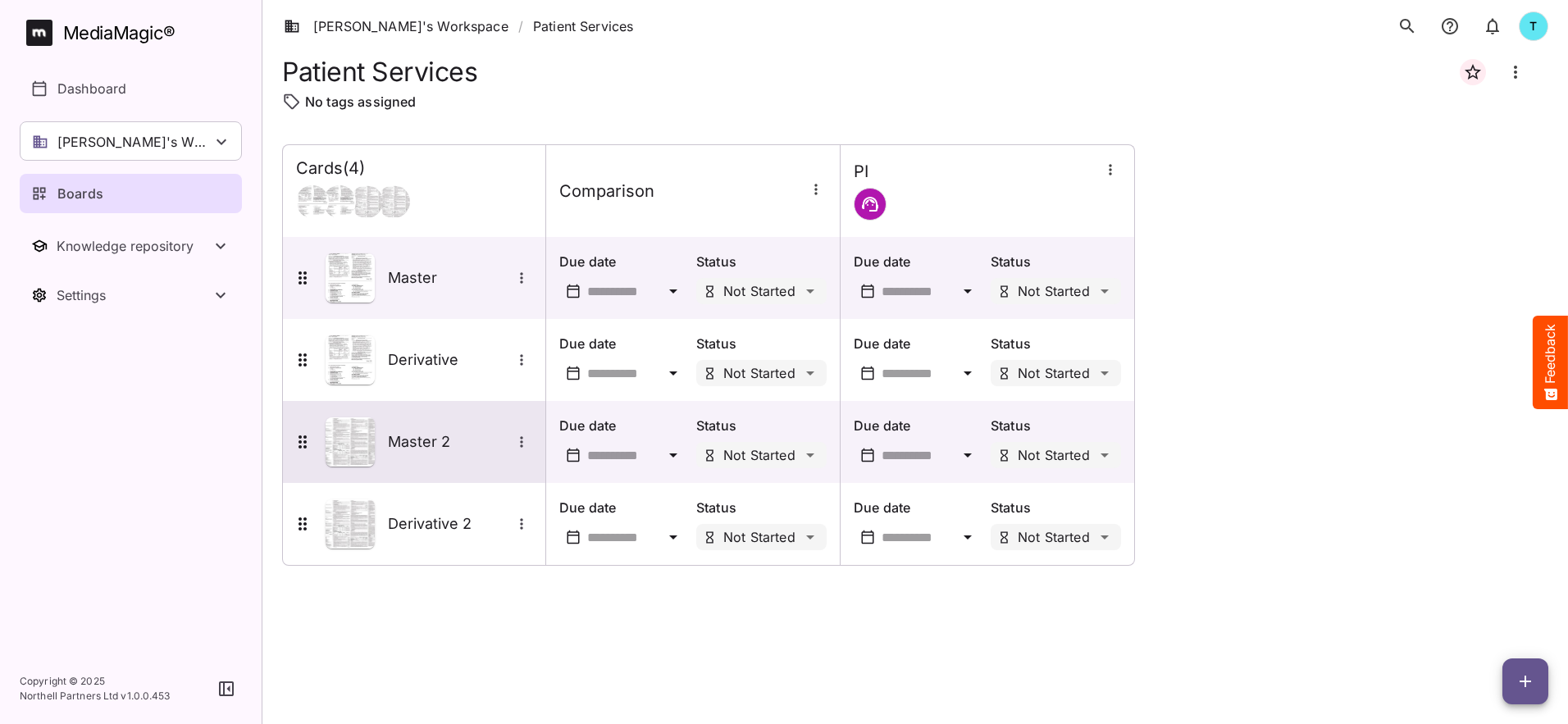
click at [480, 458] on div "Master 2" at bounding box center [412, 442] width 239 height 49
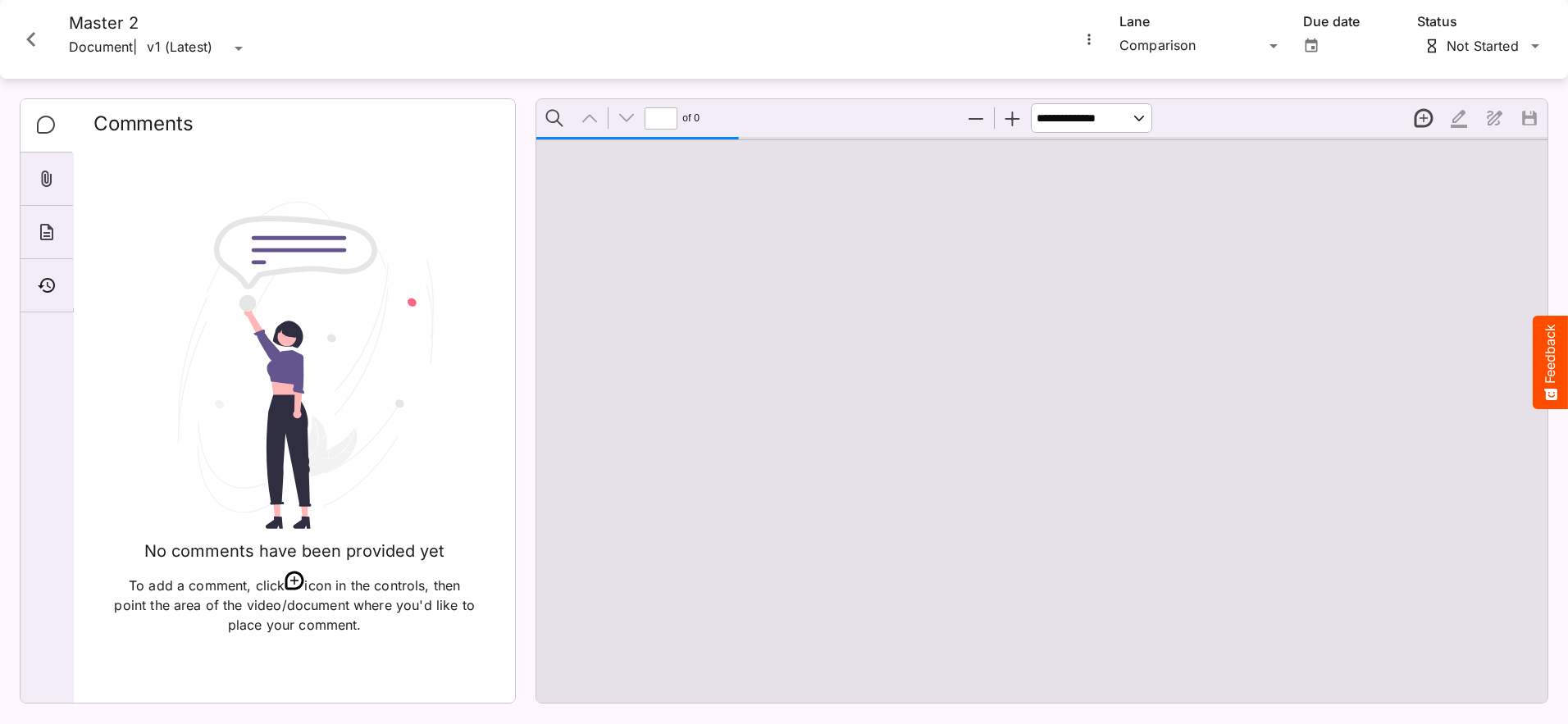
type input "*"
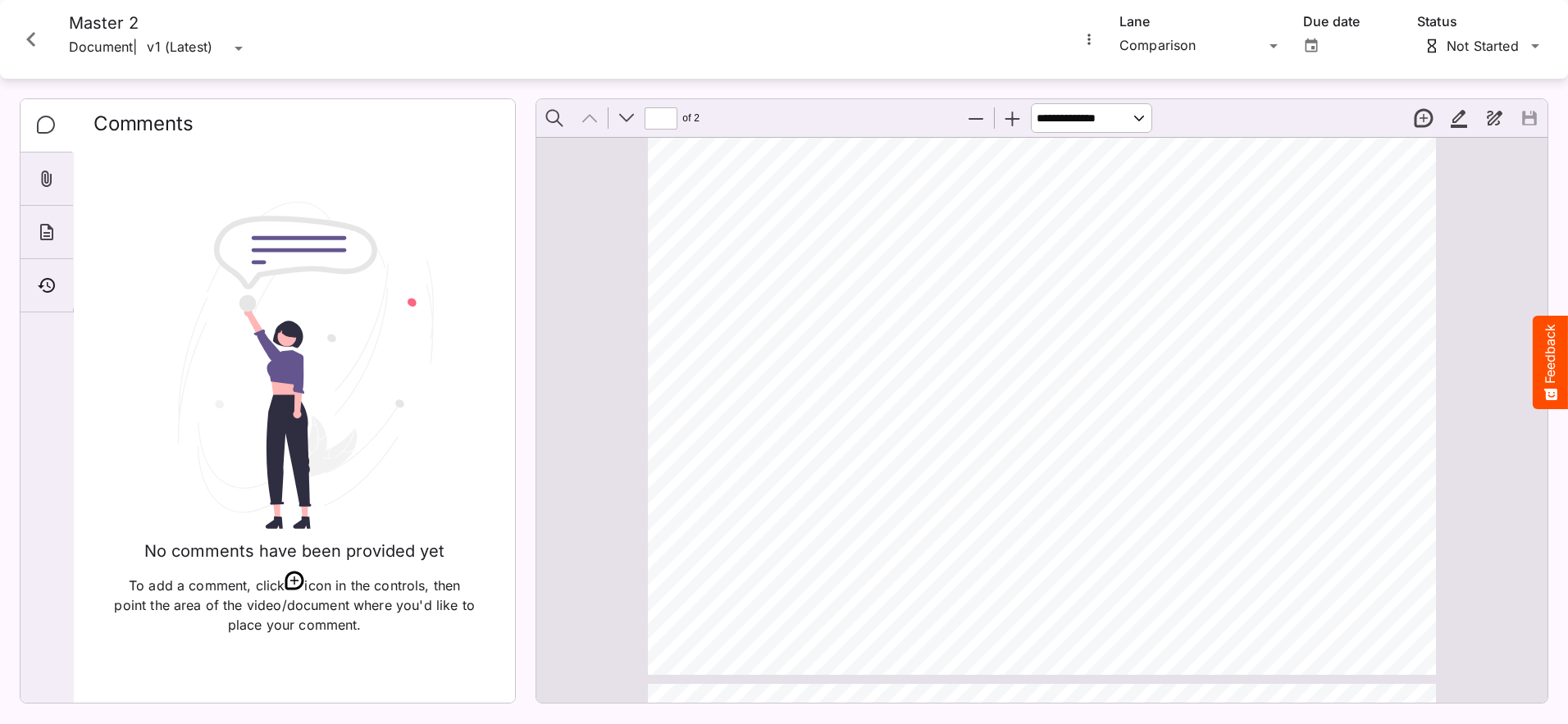
click at [1089, 46] on icon "More options for Master 2" at bounding box center [1089, 39] width 17 height 16
click at [1132, 74] on p "Upload new version" at bounding box center [1161, 79] width 127 height 19
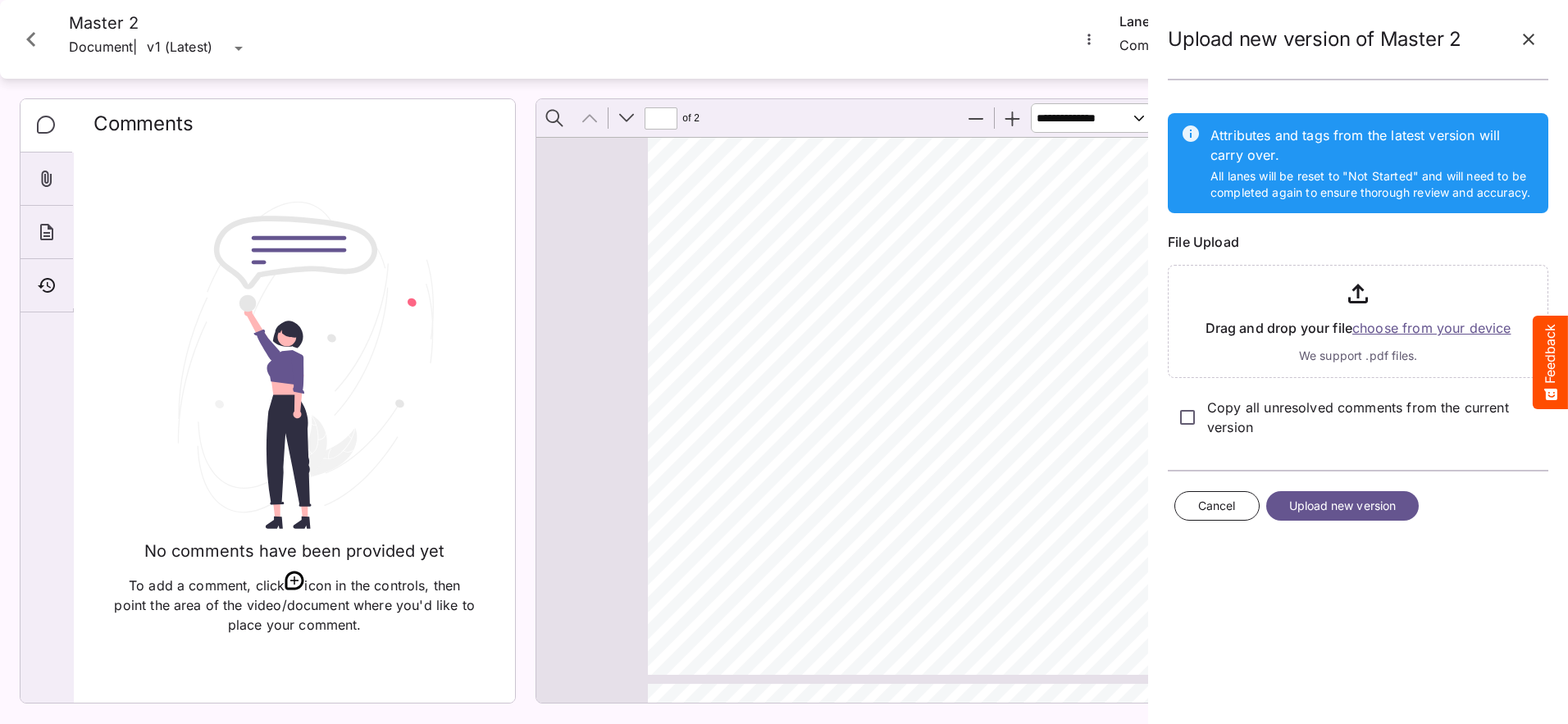
click at [1393, 332] on input "file" at bounding box center [1357, 318] width 381 height 120
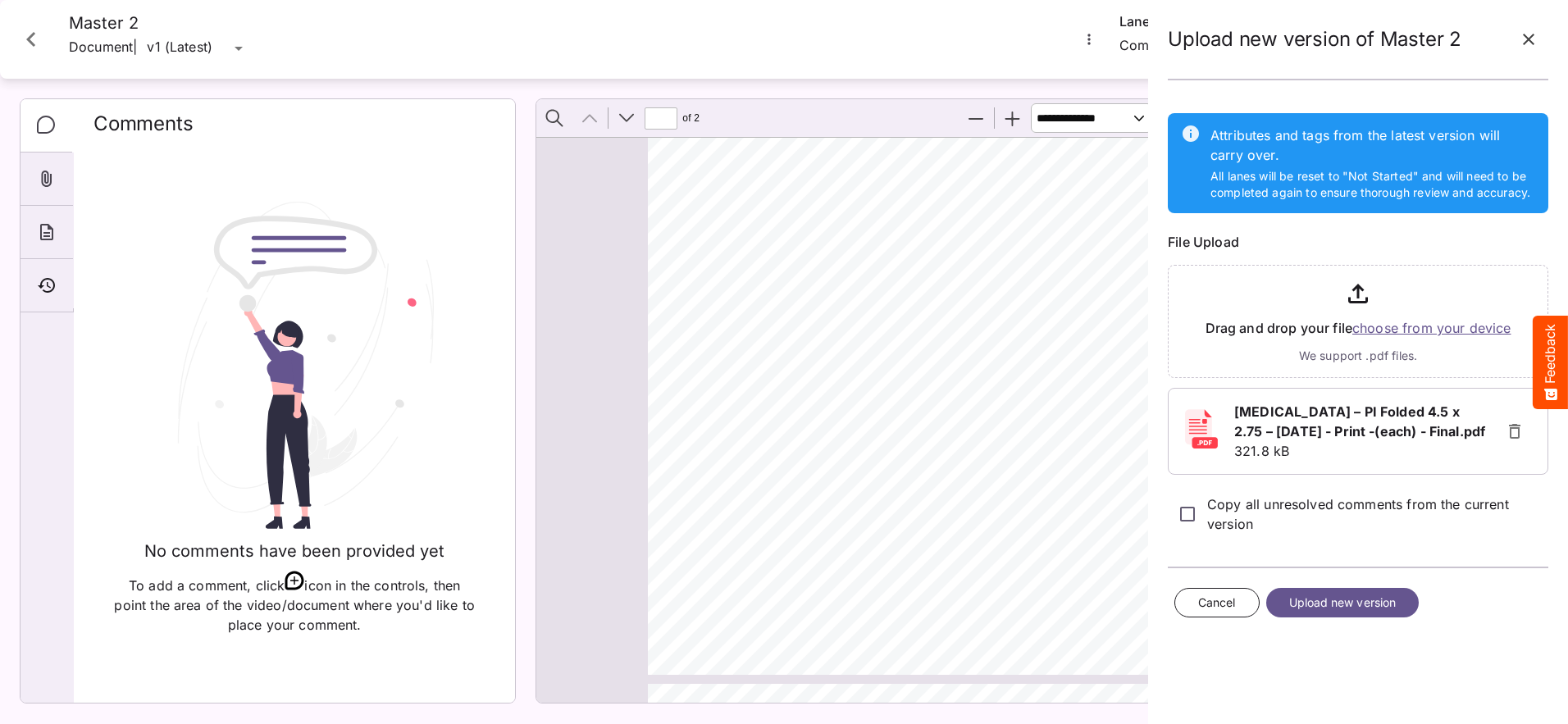
click at [1353, 604] on span "Upload new version" at bounding box center [1342, 603] width 107 height 20
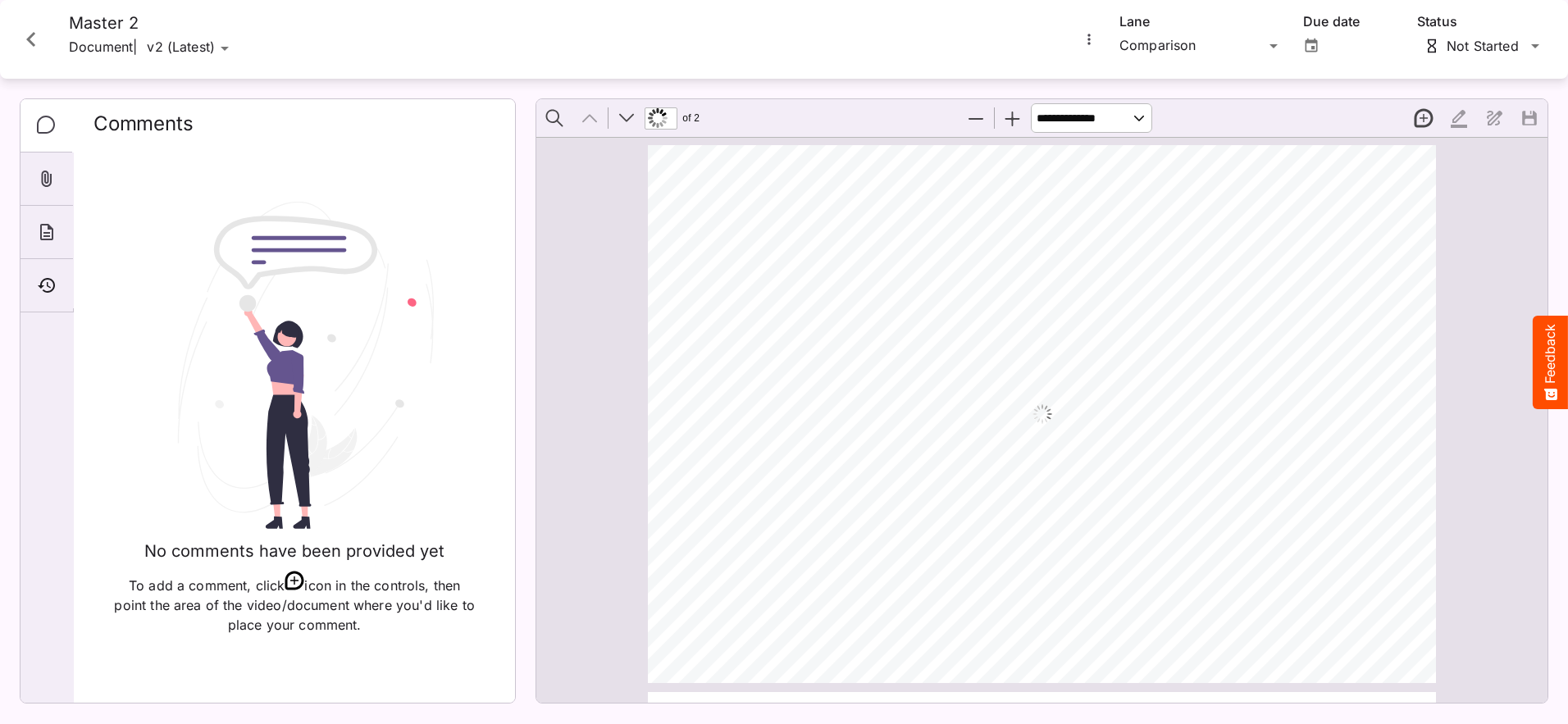
scroll to position [8, 0]
click at [1087, 41] on icon "More options for Master 2" at bounding box center [1089, 39] width 17 height 16
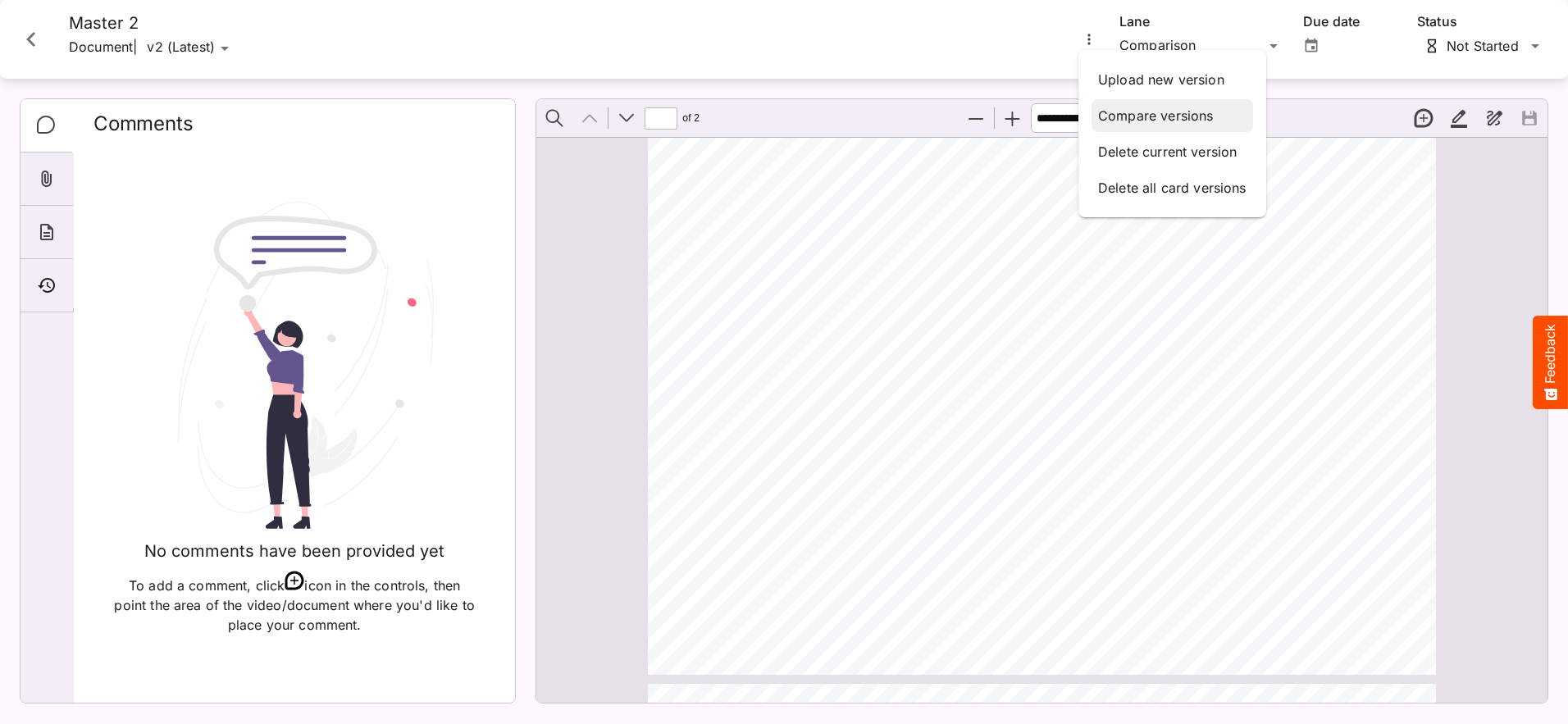
click at [1118, 108] on p "Compare versions" at bounding box center [1172, 115] width 149 height 19
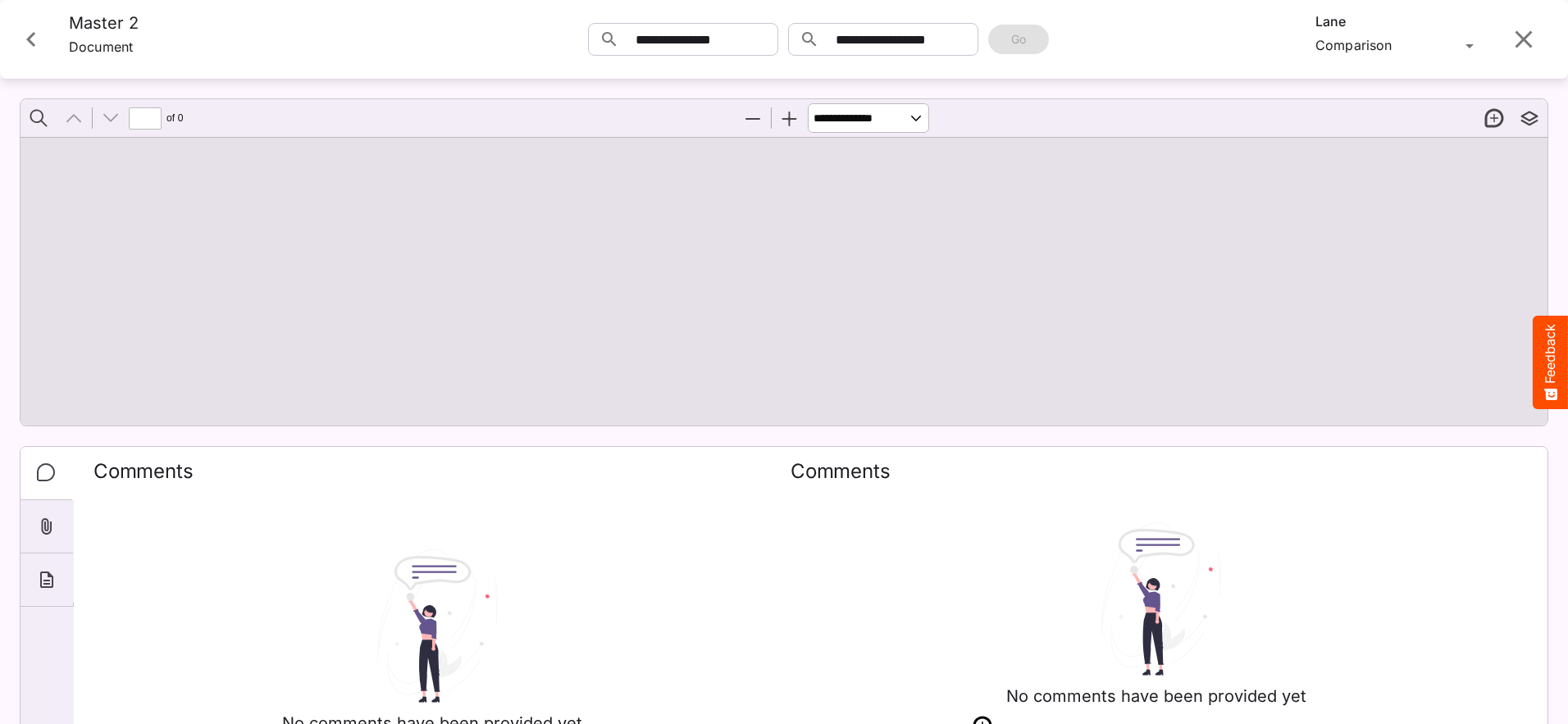
type input "*"
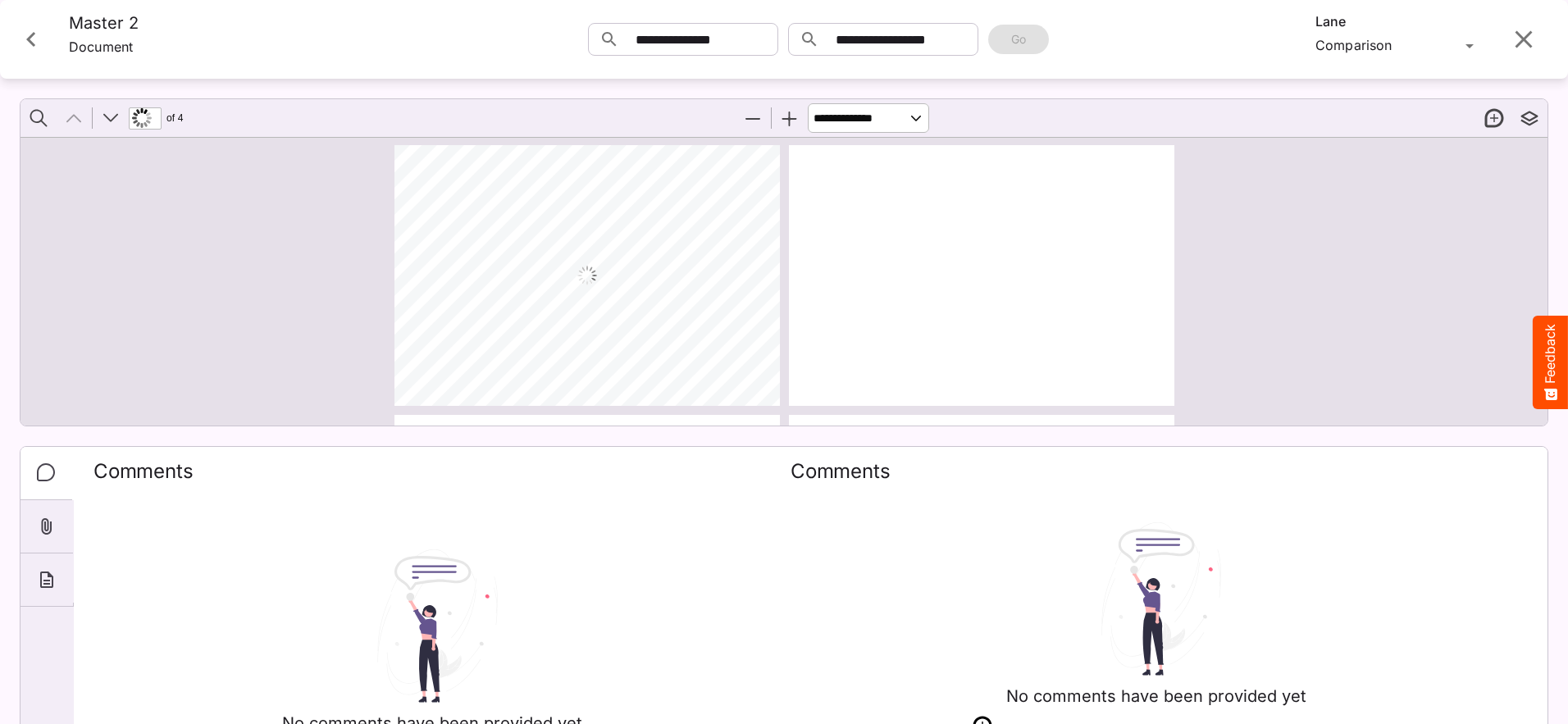
scroll to position [8, 0]
click at [911, 118] on select "**********" at bounding box center [868, 118] width 121 height 29
select select "****"
click at [808, 104] on select "**********" at bounding box center [868, 118] width 121 height 29
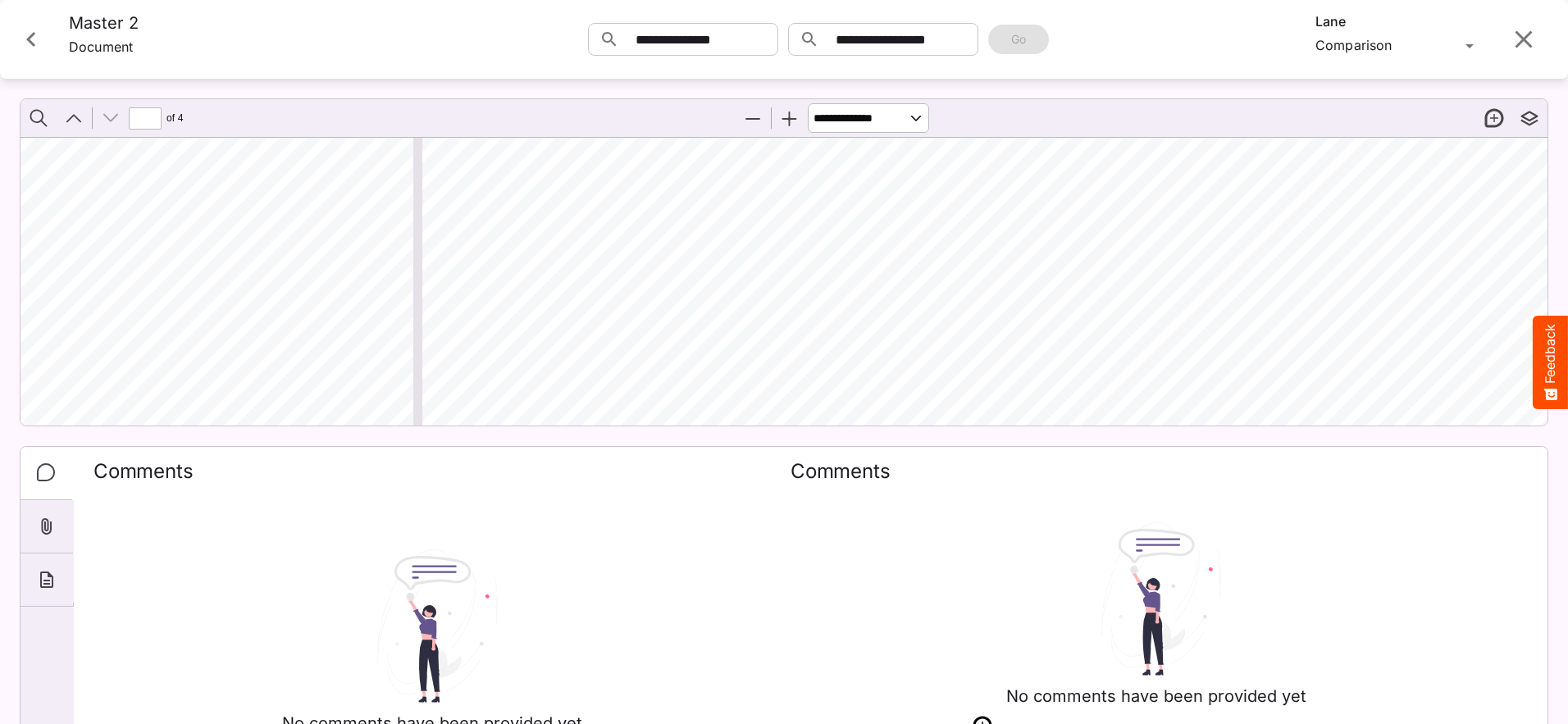
scroll to position [2376, 1776]
type input "*"
click at [31, 35] on icon "Close card" at bounding box center [31, 39] width 9 height 15
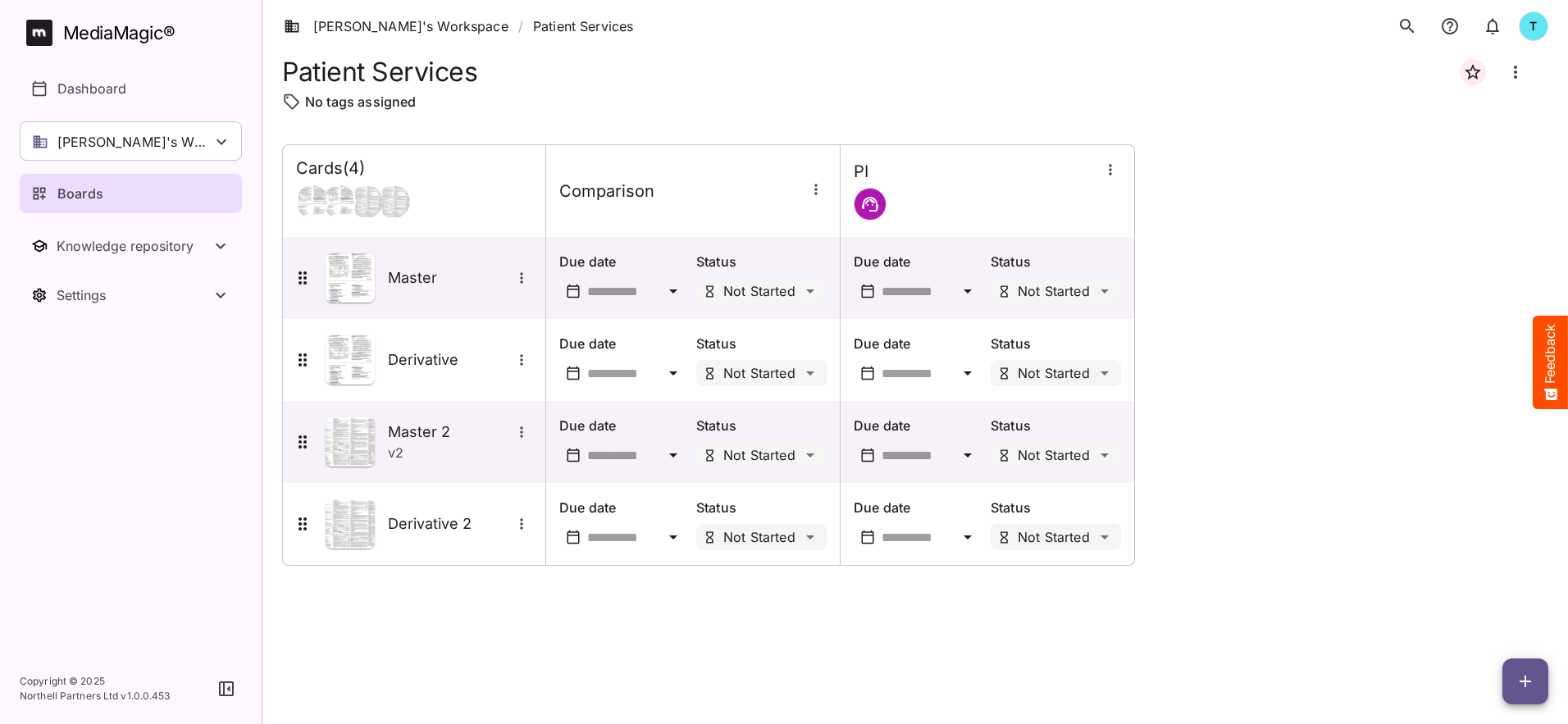
click at [733, 191] on div "Comparison" at bounding box center [693, 192] width 268 height 20
click at [775, 267] on p "Status" at bounding box center [761, 261] width 130 height 19
click at [958, 194] on div at bounding box center [988, 204] width 268 height 33
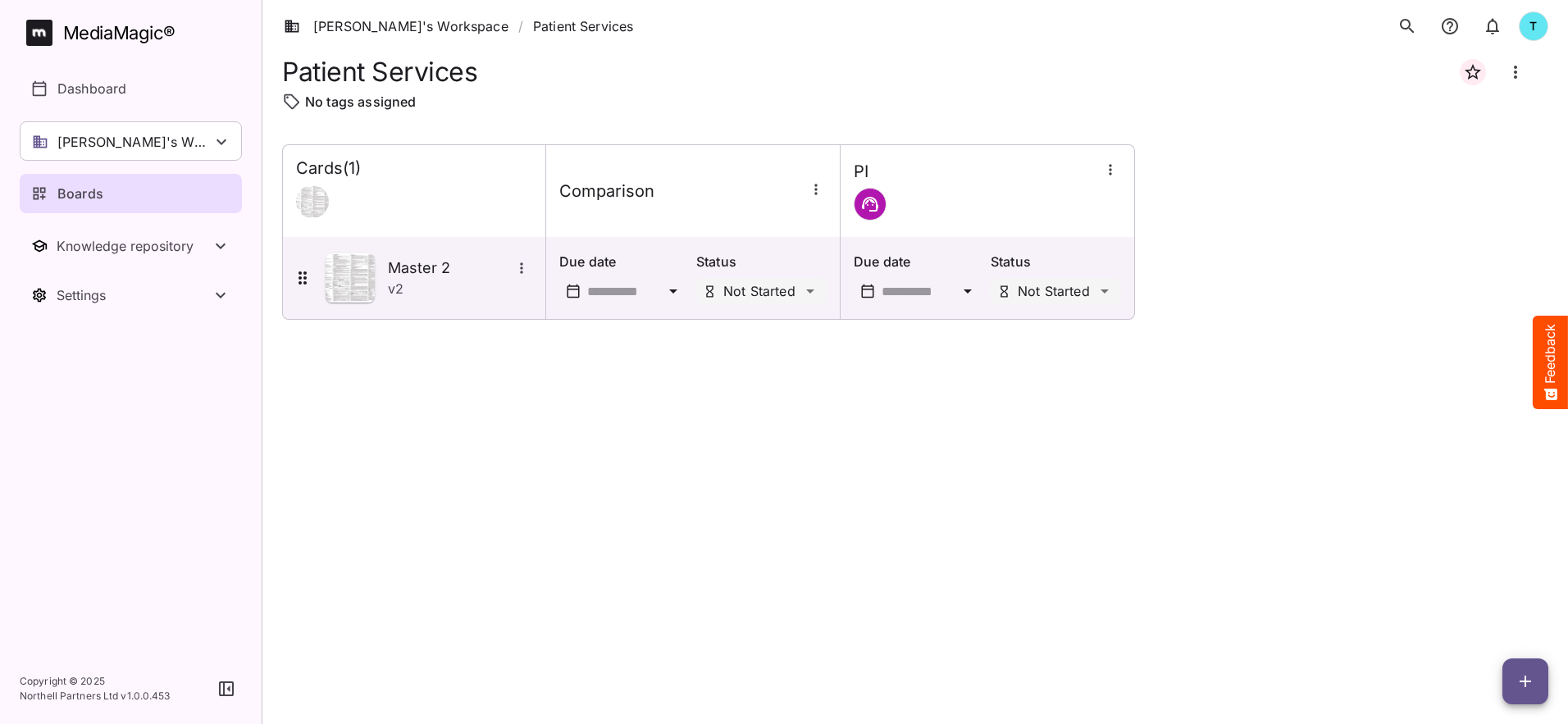
click at [1529, 688] on icon "button" at bounding box center [1525, 680] width 19 height 19
click at [1500, 585] on p "Add new card" at bounding box center [1484, 576] width 89 height 19
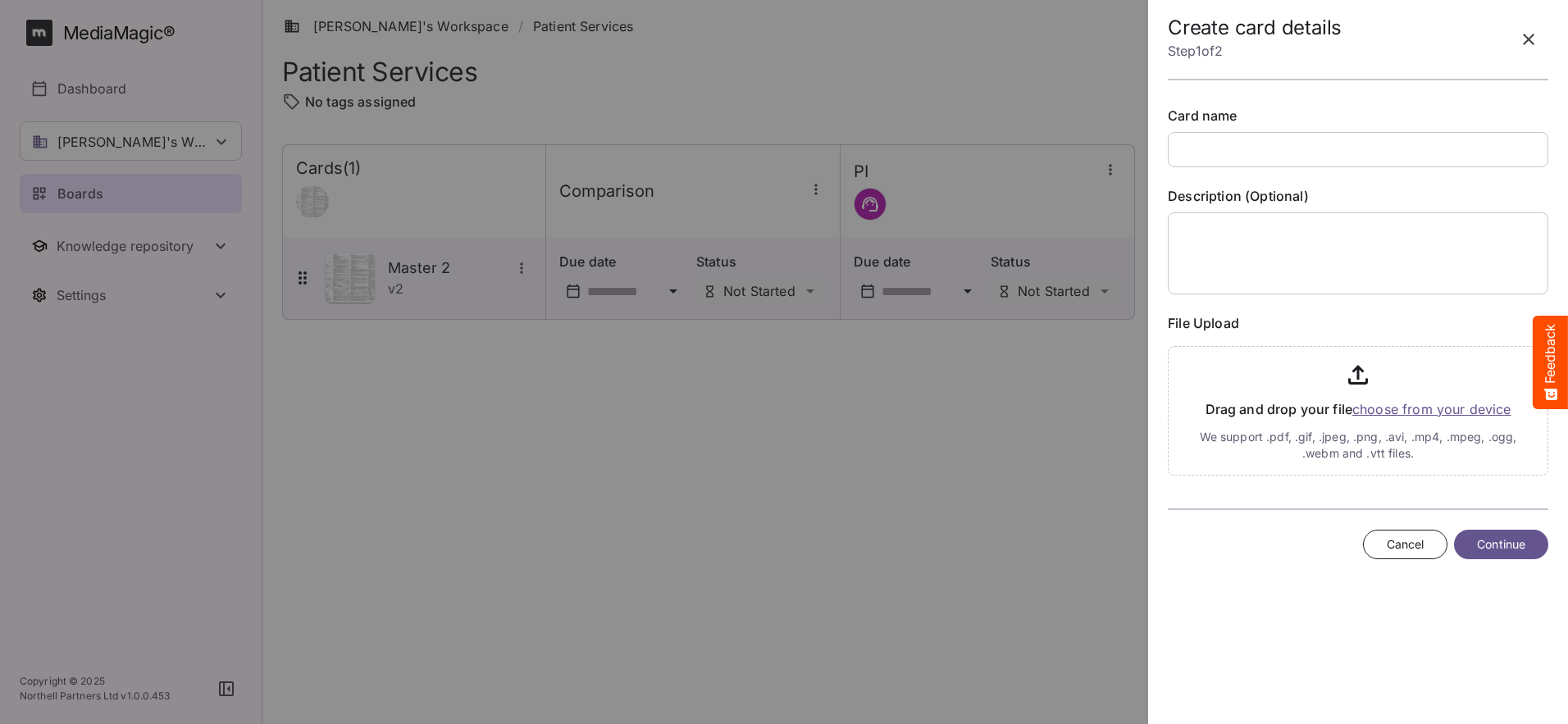
click at [1209, 137] on input "text" at bounding box center [1357, 149] width 381 height 35
type input "******"
click at [1413, 402] on input "file" at bounding box center [1357, 407] width 381 height 136
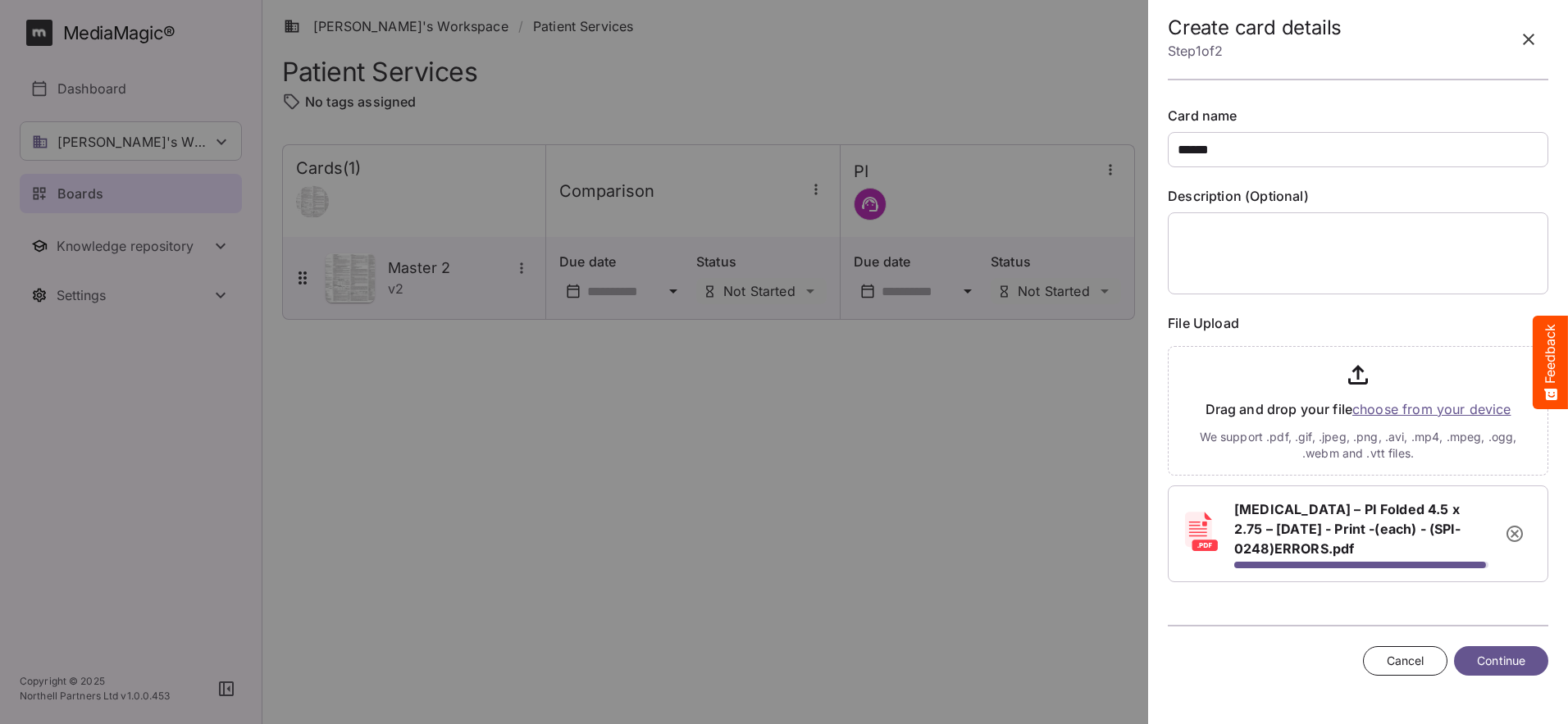
click at [1518, 664] on span "Continue" at bounding box center [1500, 661] width 49 height 20
click at [1505, 678] on span "Continue" at bounding box center [1500, 671] width 49 height 20
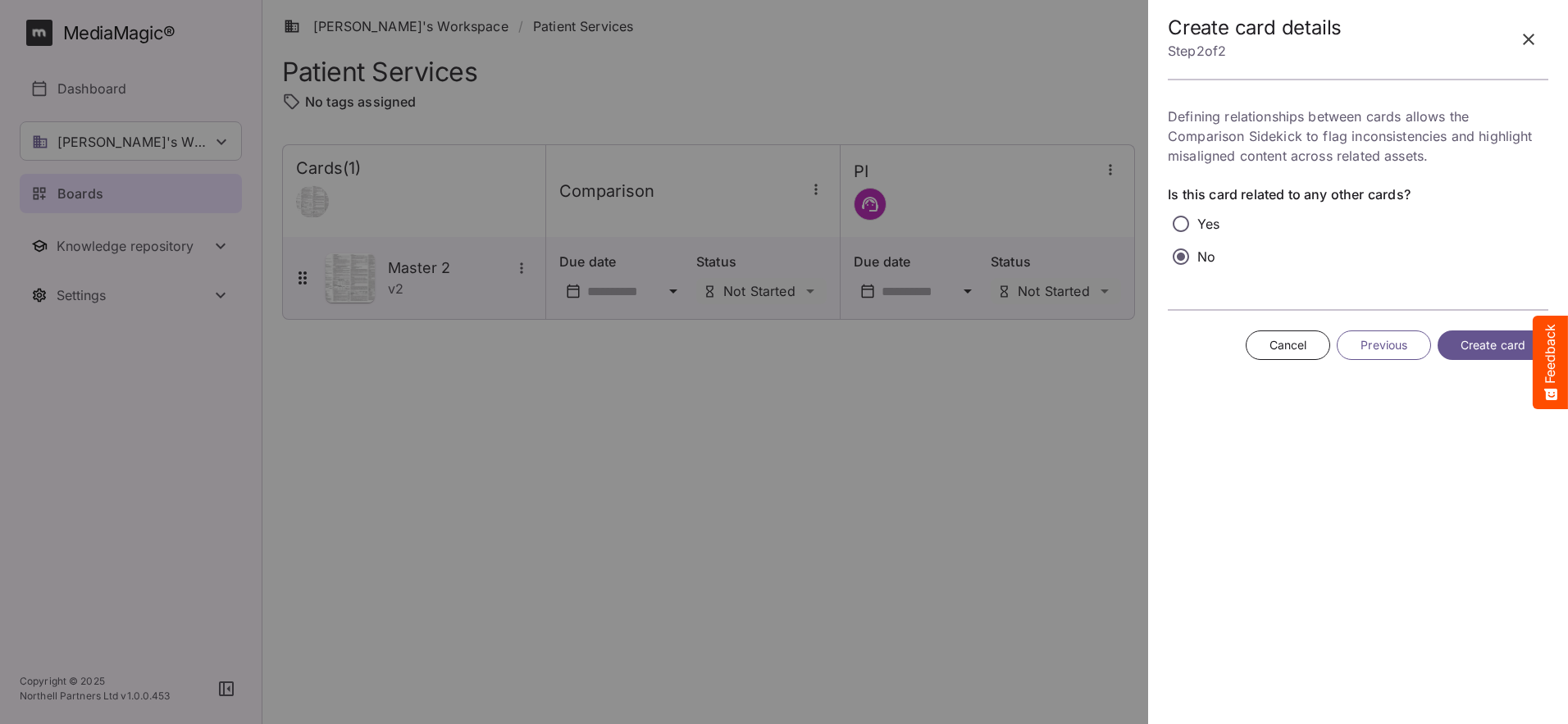
click at [1485, 353] on span "Create card" at bounding box center [1493, 346] width 65 height 20
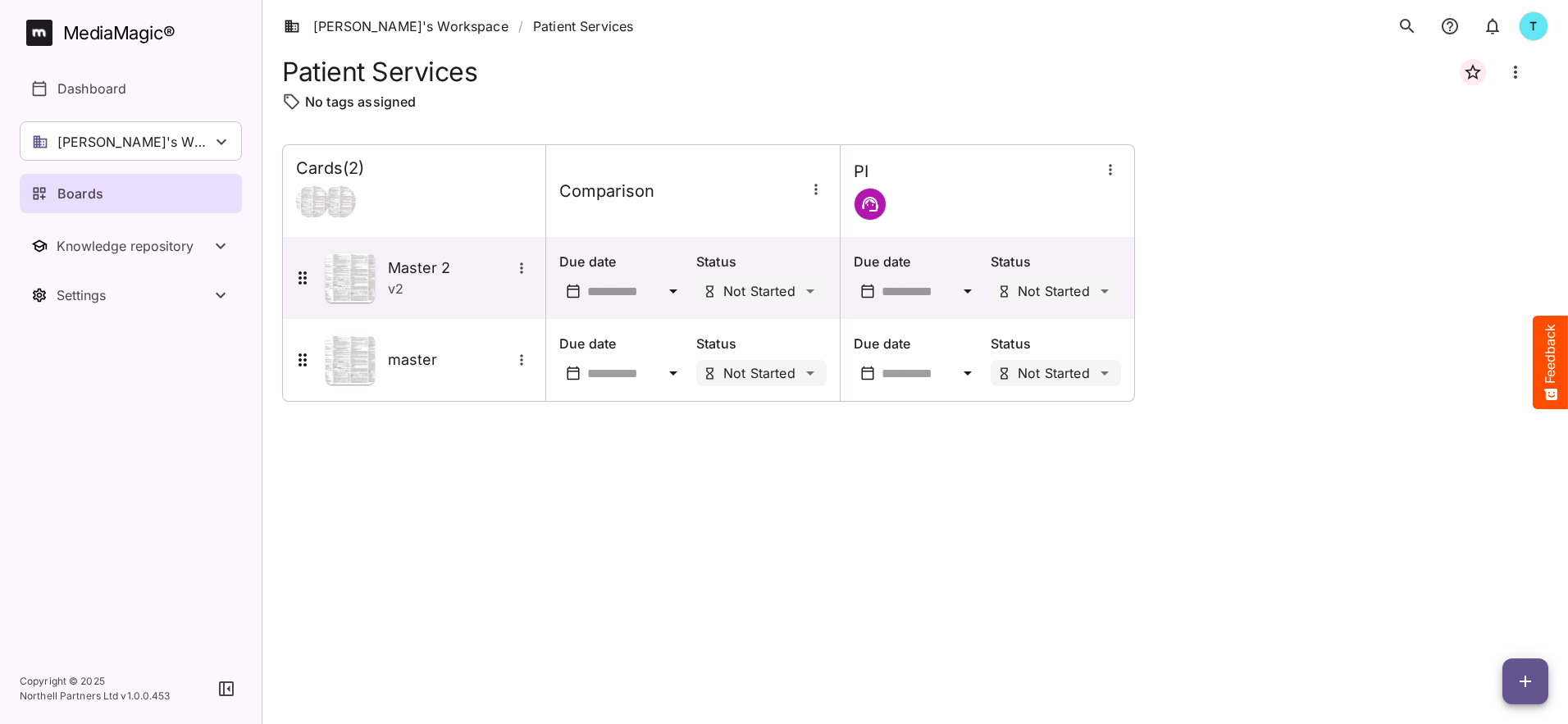
click at [1523, 693] on button "button" at bounding box center [1525, 681] width 46 height 46
click at [1492, 585] on p "Add new card" at bounding box center [1484, 576] width 89 height 19
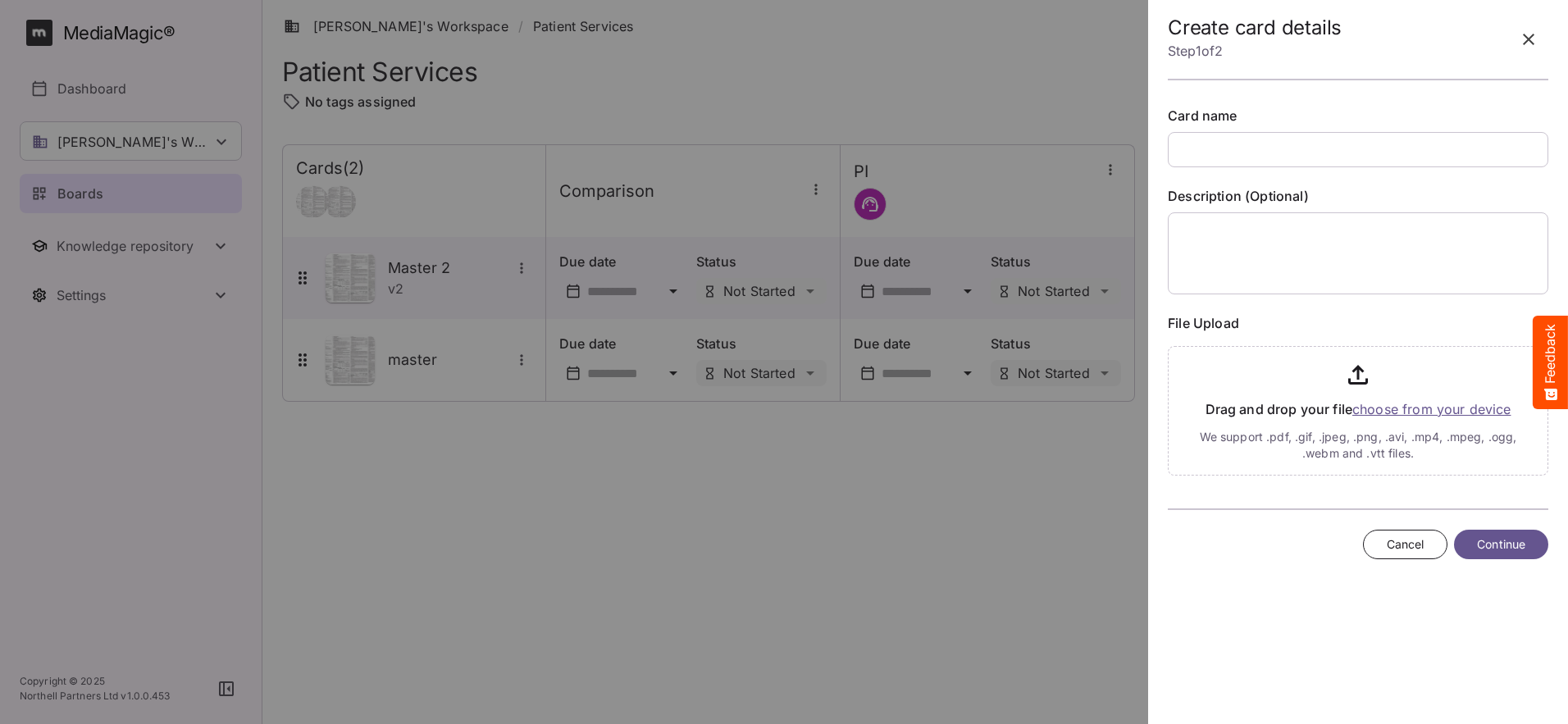
click at [1195, 146] on input "text" at bounding box center [1357, 149] width 381 height 35
type input "****"
click at [1397, 413] on input "file" at bounding box center [1357, 407] width 381 height 136
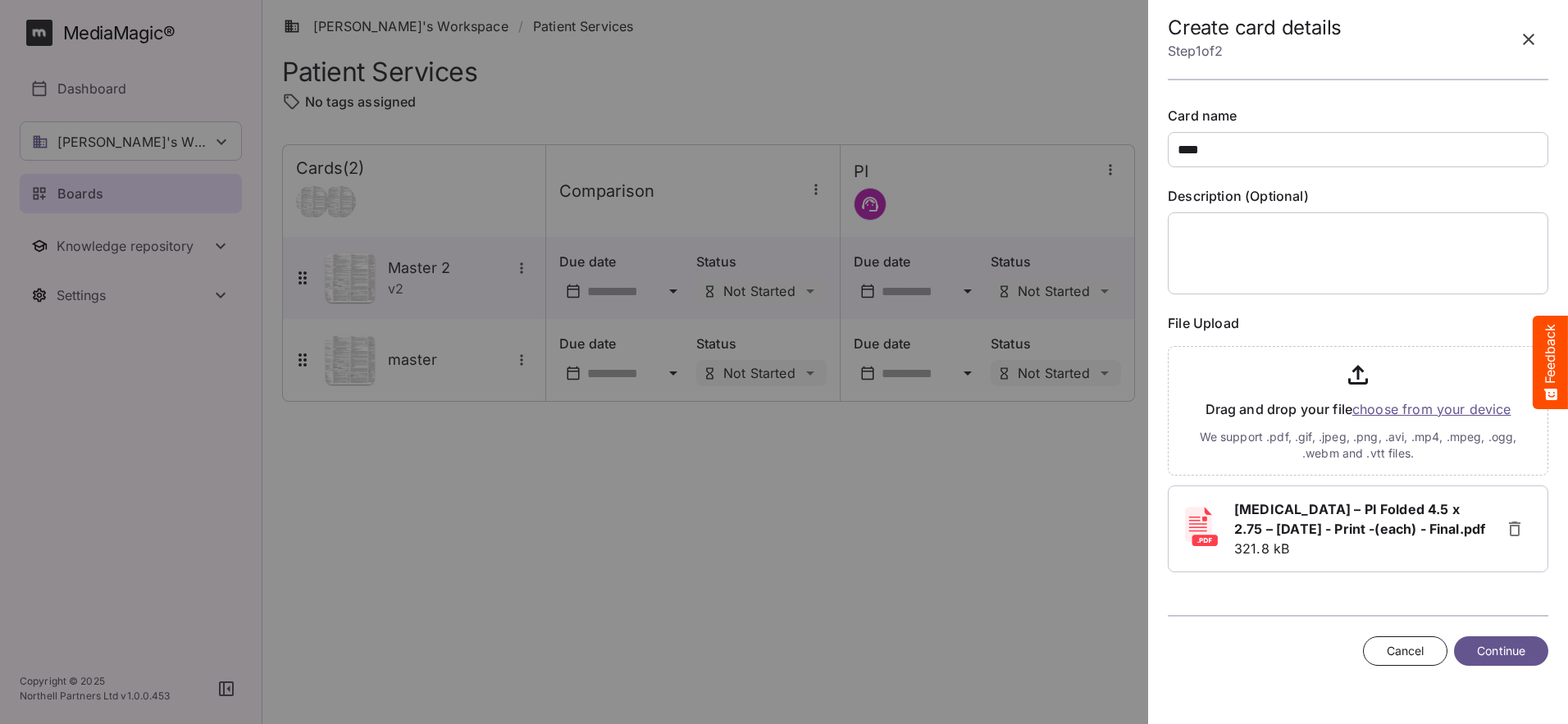
click at [1496, 658] on span "Continue" at bounding box center [1500, 651] width 49 height 20
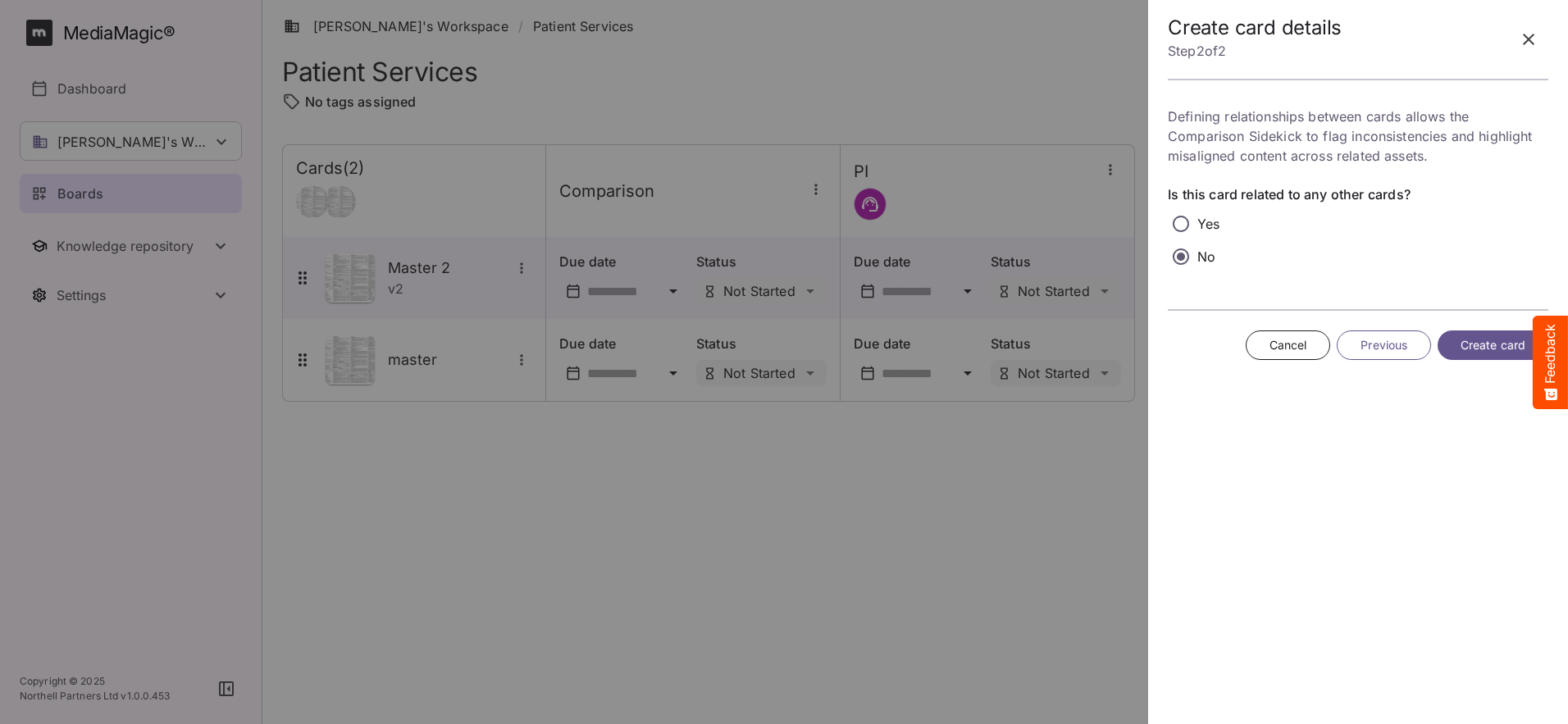
drag, startPoint x: 1478, startPoint y: 345, endPoint x: 1472, endPoint y: 353, distance: 10.0
click at [1478, 345] on span "Create card" at bounding box center [1493, 346] width 65 height 20
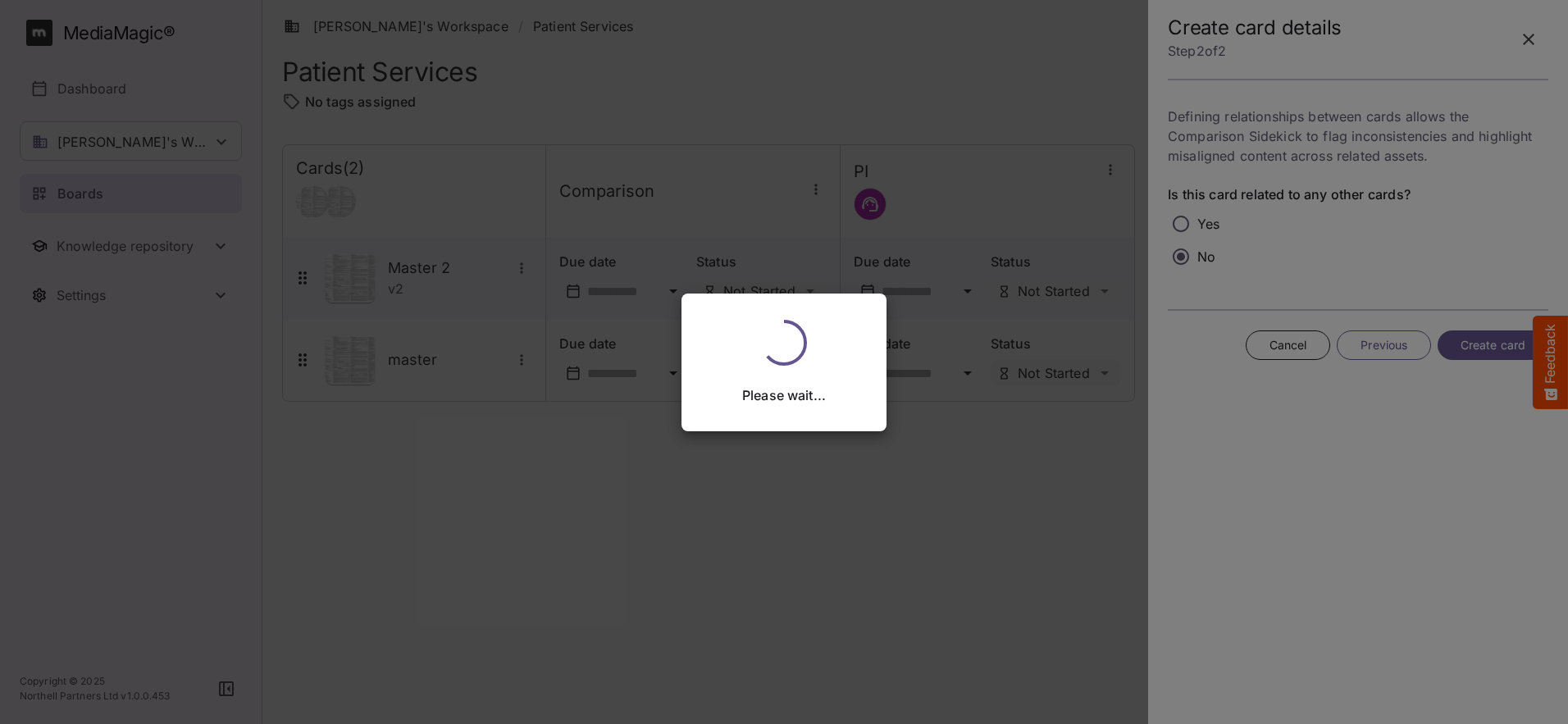
drag, startPoint x: 1268, startPoint y: 347, endPoint x: 1268, endPoint y: 357, distance: 10.0
click at [1268, 348] on div "Please wait..." at bounding box center [784, 362] width 1568 height 724
click at [1275, 357] on div "Please wait..." at bounding box center [784, 362] width 1568 height 724
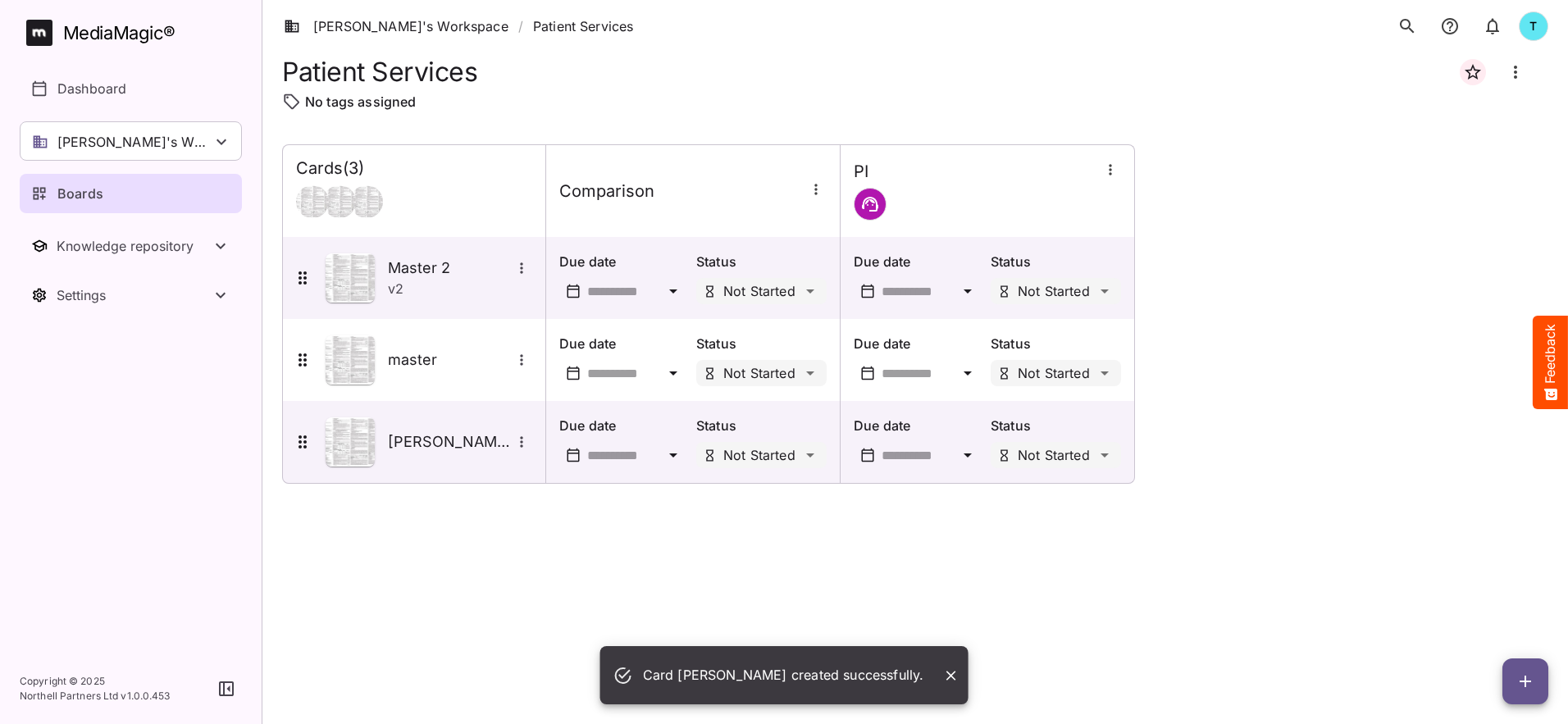
click at [1262, 342] on div "Patient Services No tags assigned Cards ( 3 ) [GEOGRAPHIC_DATA] PI Master 2 v 2…" at bounding box center [915, 375] width 1266 height 645
click at [1261, 344] on div "Cards ( 3 ) [GEOGRAPHIC_DATA] PI Master 2 v 2 Due date Status Not Started Due d…" at bounding box center [915, 313] width 1266 height 339
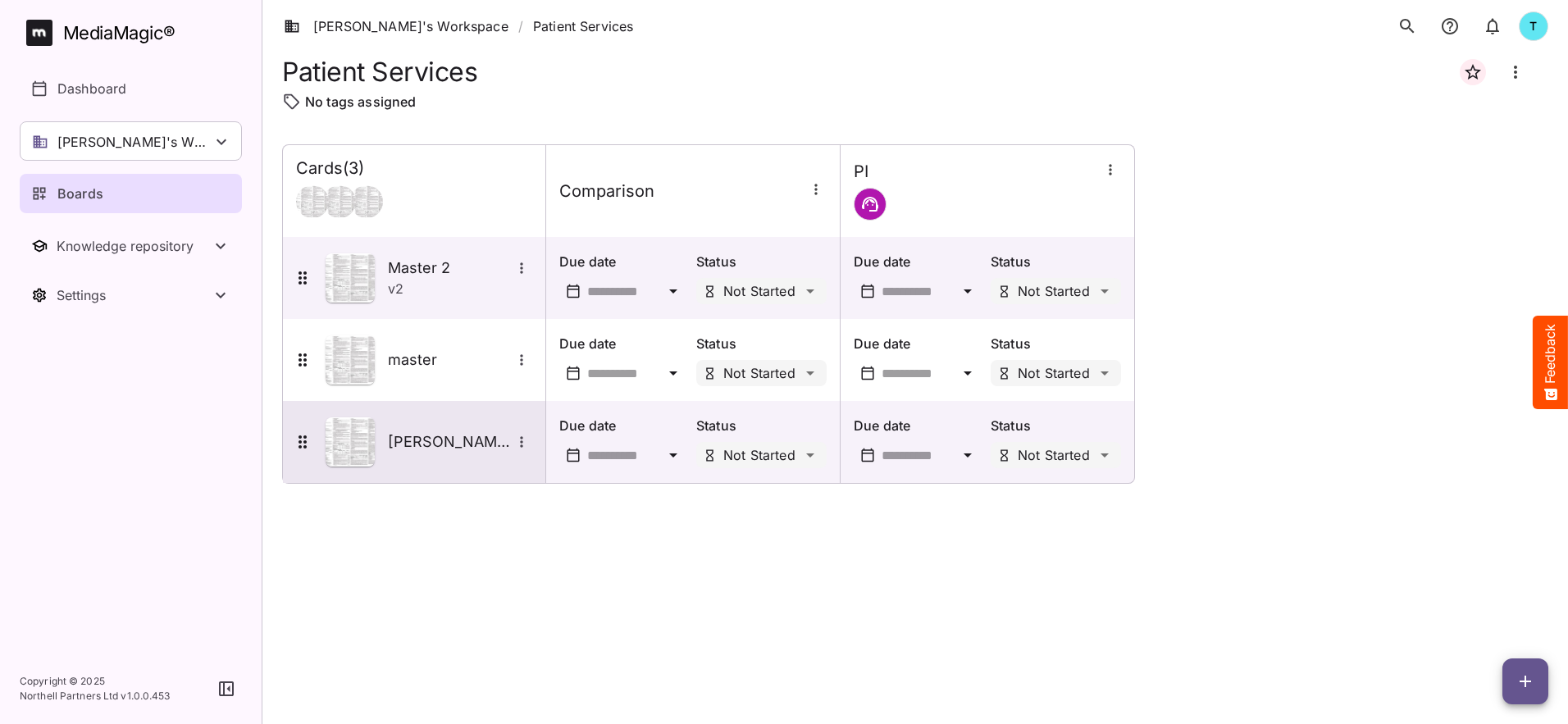
click at [523, 444] on icon "More options for derr" at bounding box center [522, 442] width 17 height 16
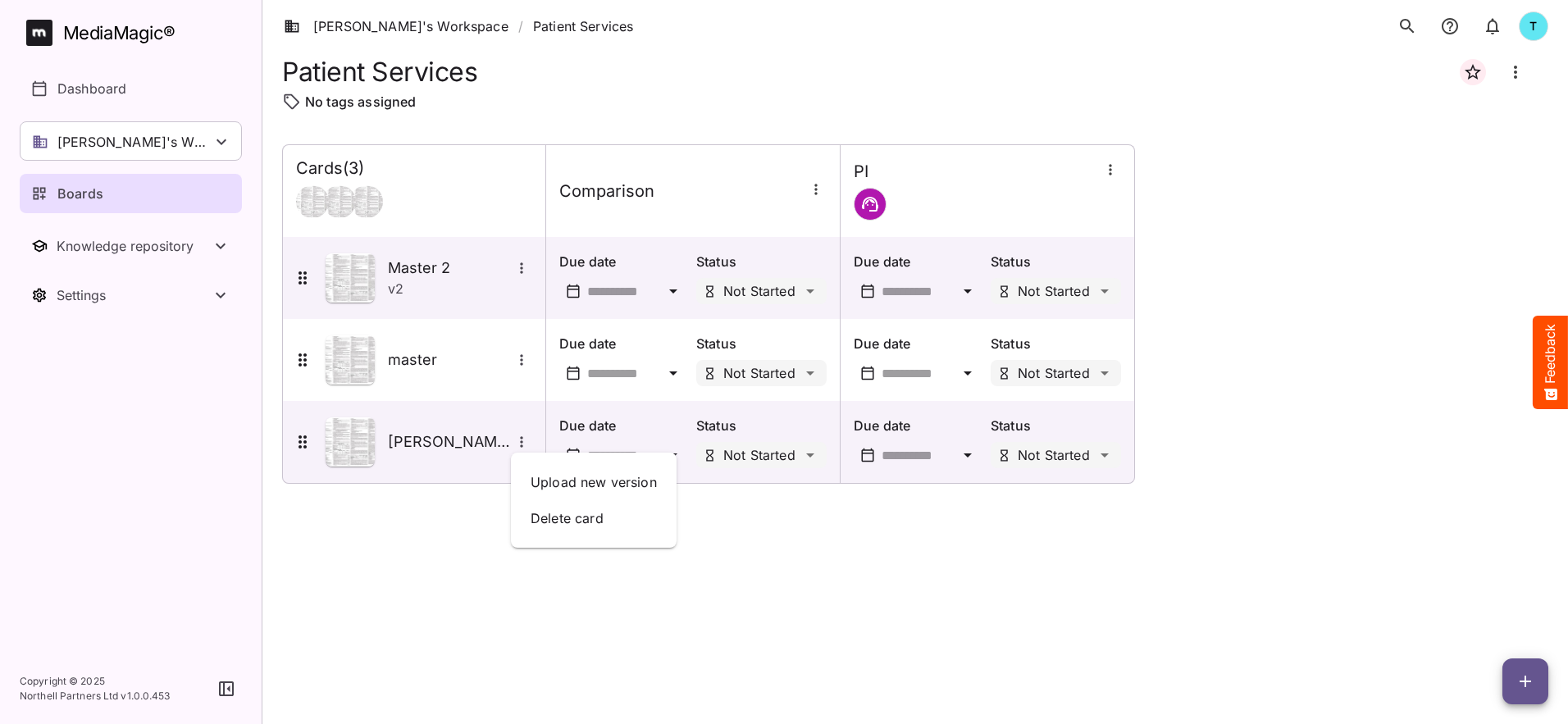
click at [577, 600] on div at bounding box center [784, 362] width 1568 height 724
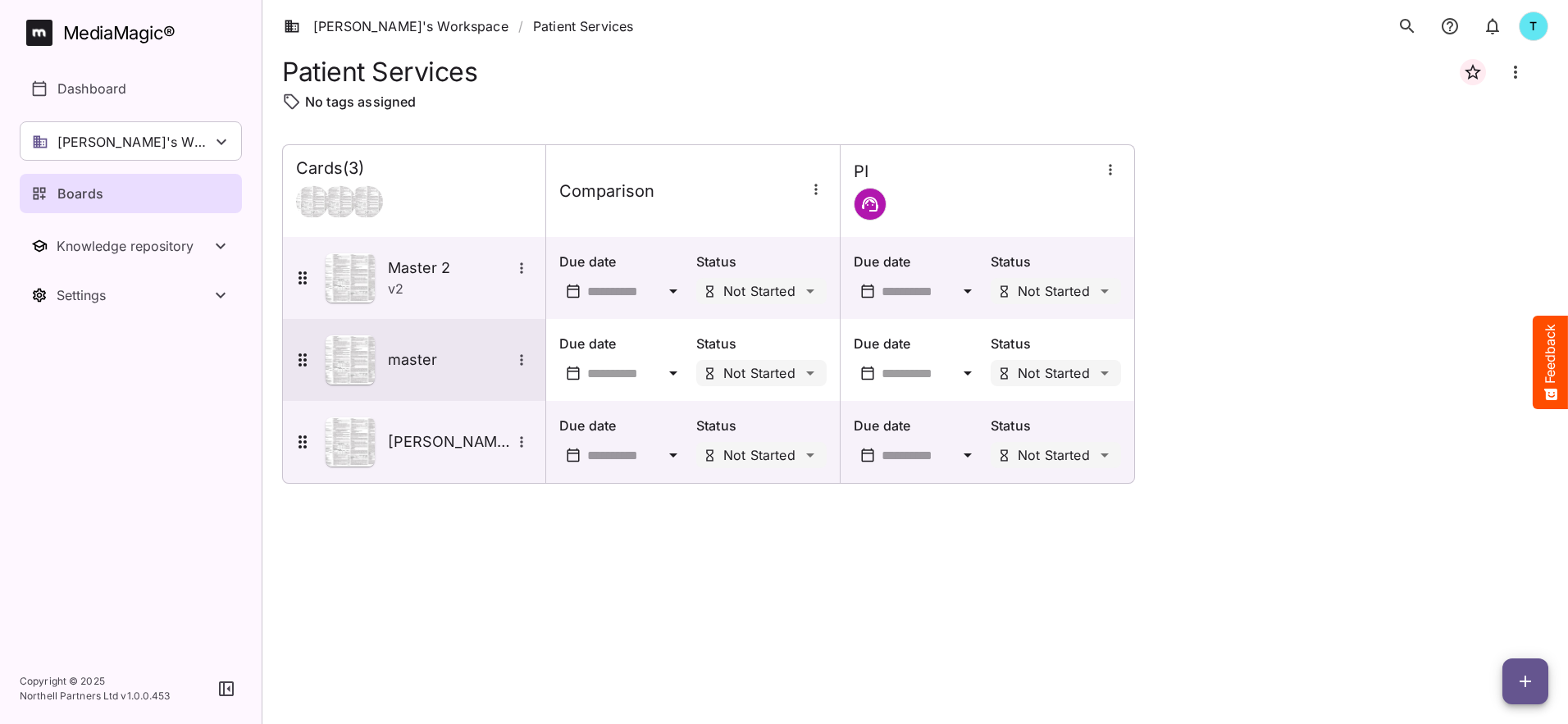
click at [489, 369] on div "master" at bounding box center [459, 359] width 144 height 21
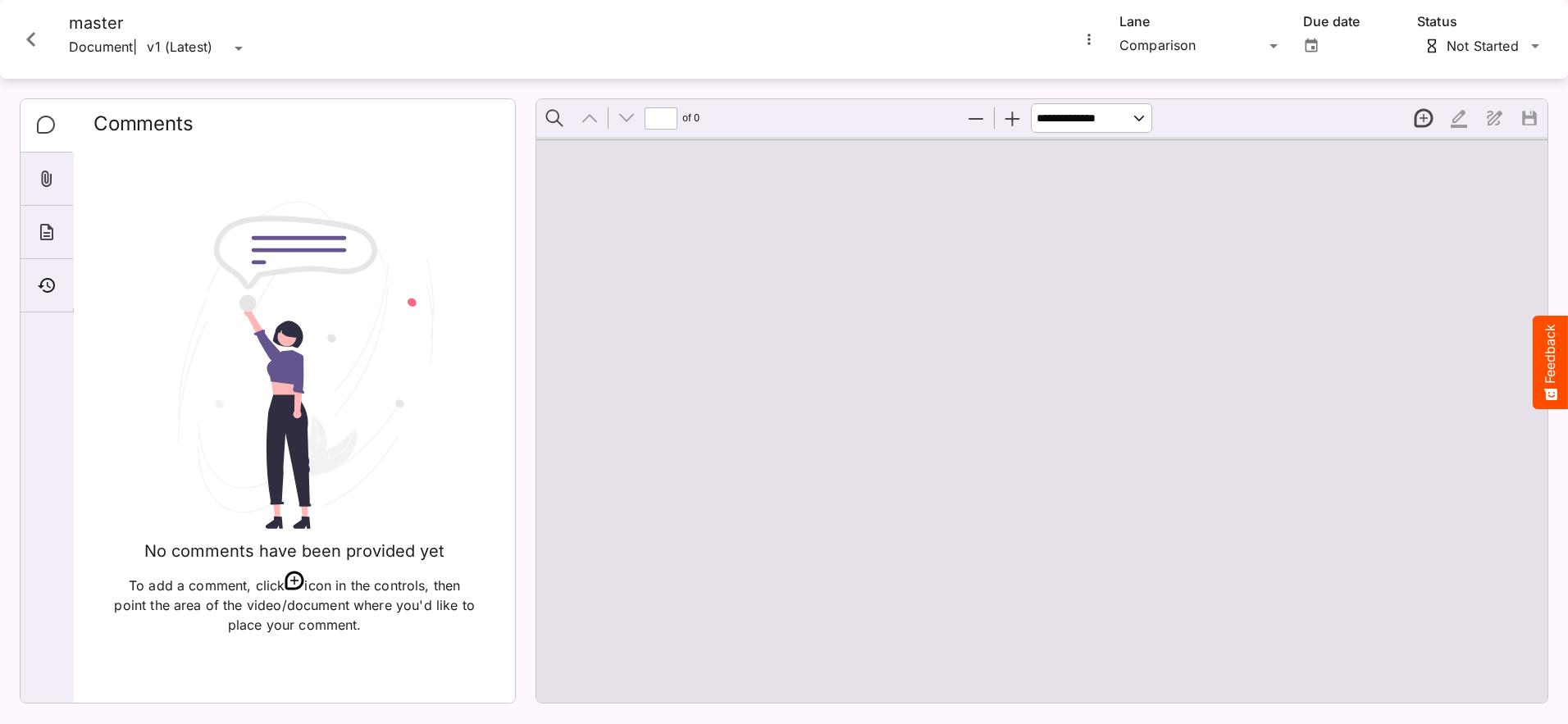
type input "*"
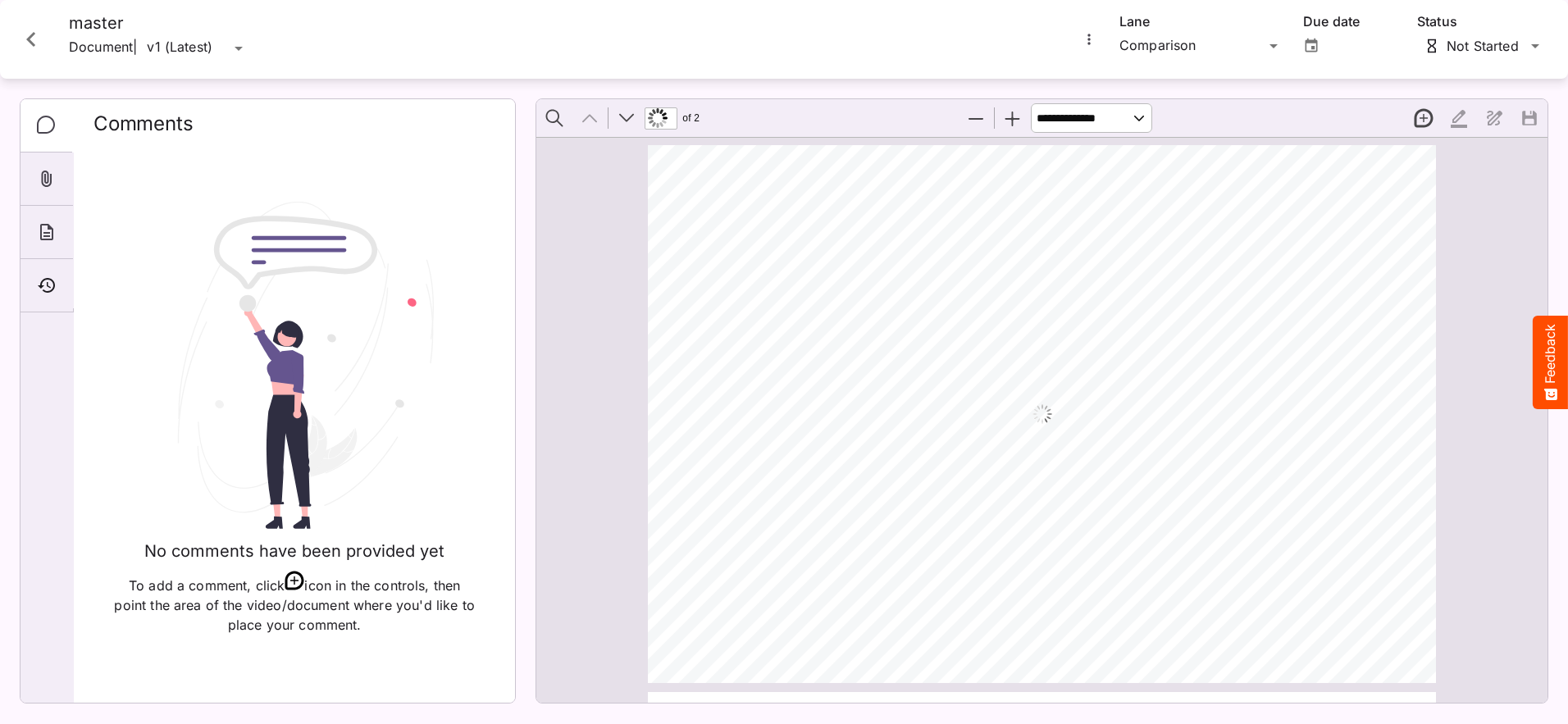
scroll to position [8, 0]
click at [33, 46] on icon "Close card" at bounding box center [31, 39] width 29 height 29
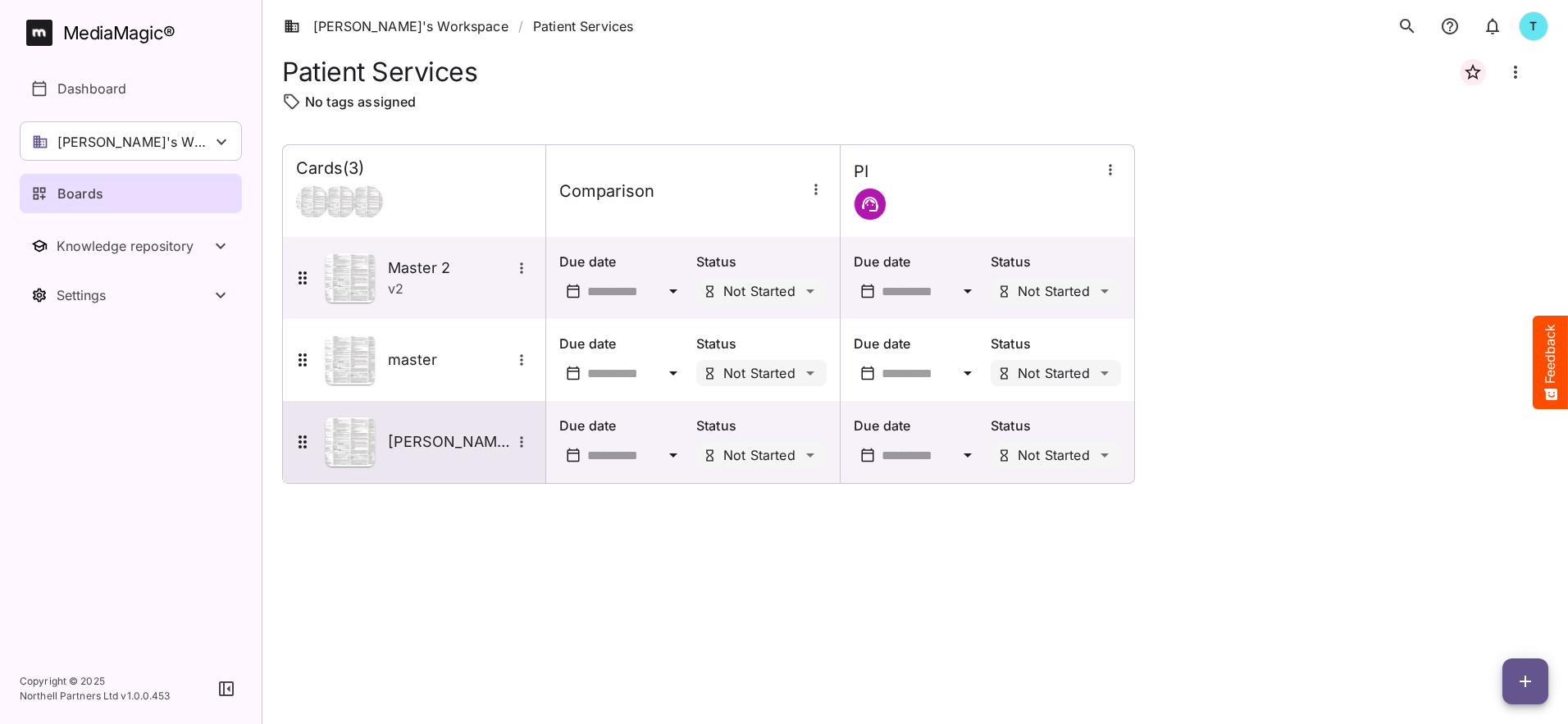
click at [521, 438] on icon "More options for derr" at bounding box center [521, 442] width 3 height 11
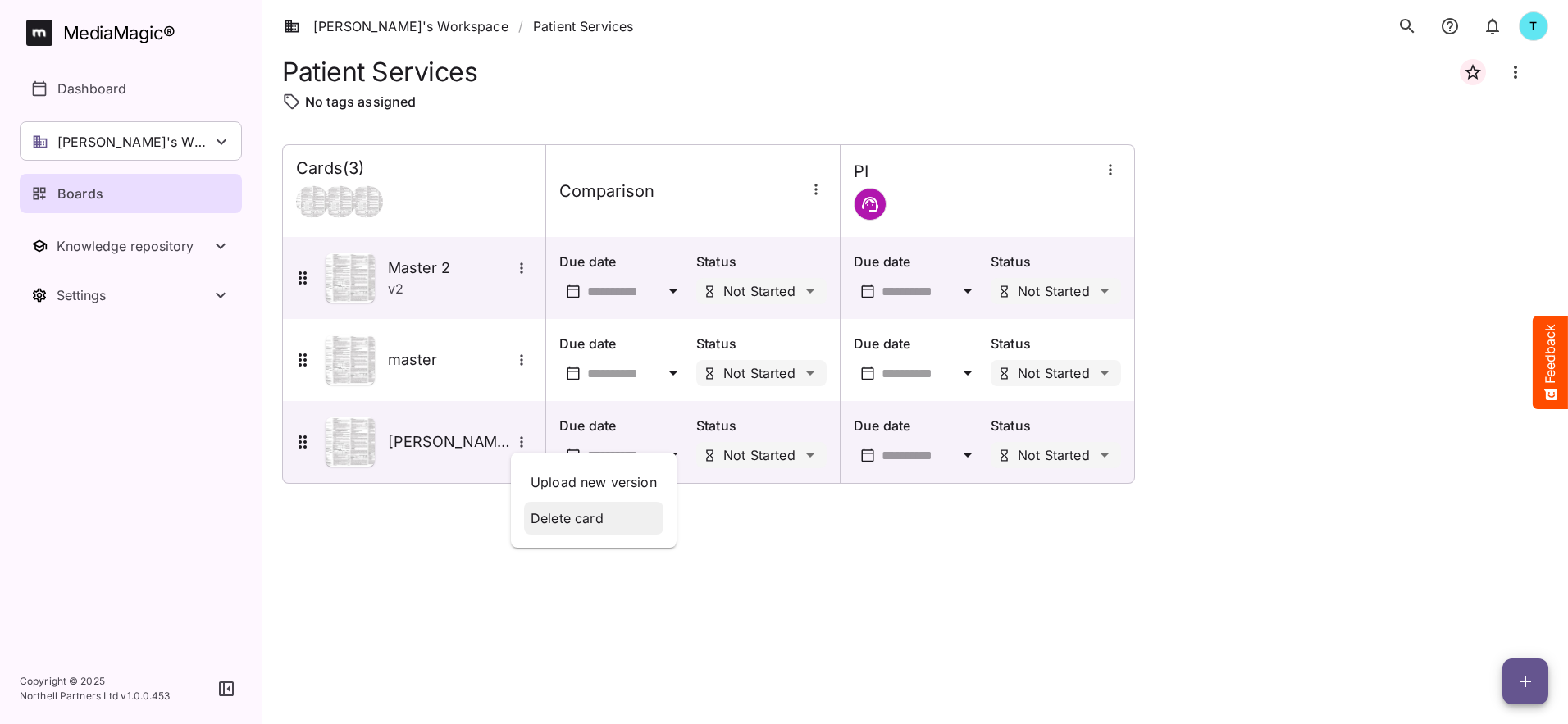
click at [554, 510] on p "Delete card" at bounding box center [594, 517] width 127 height 19
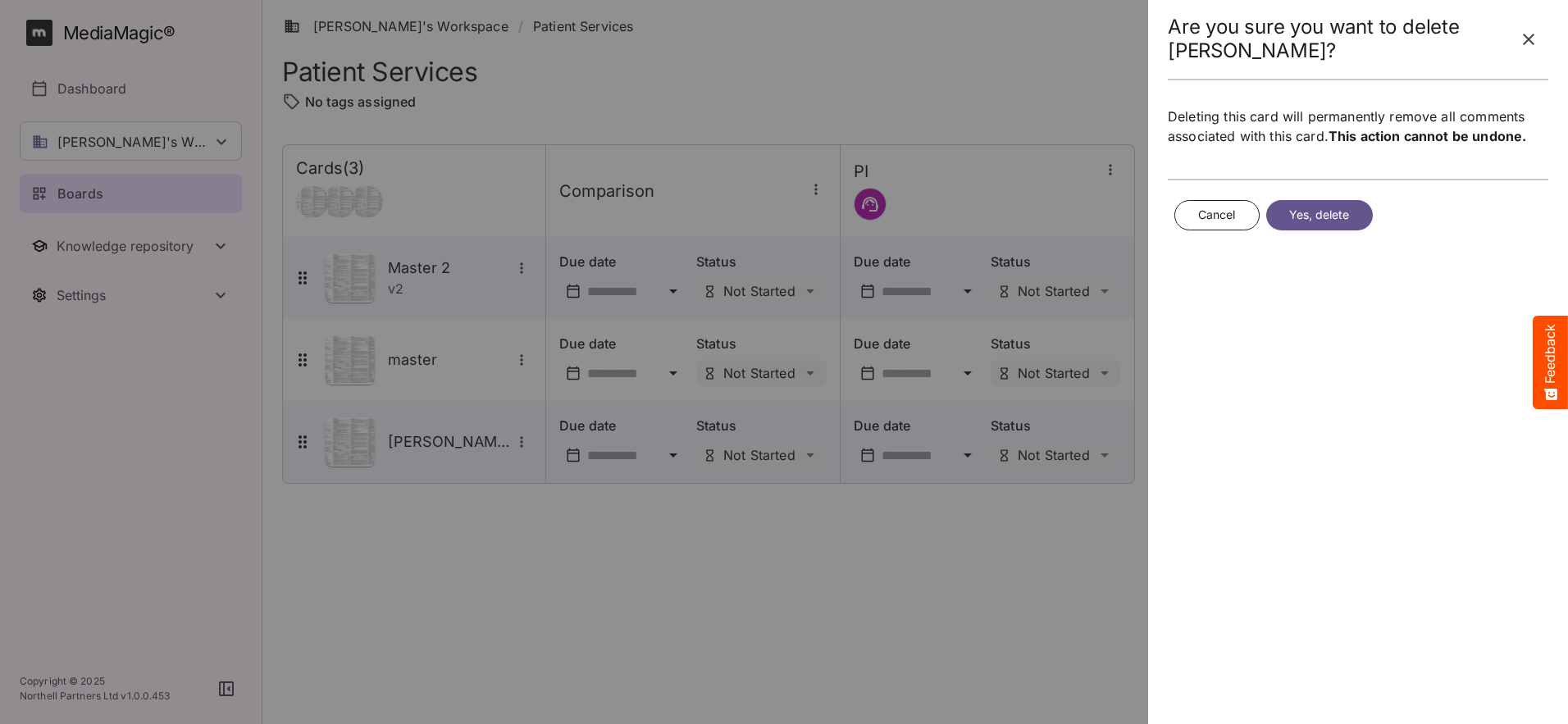
click at [1333, 217] on span "Yes, delete" at bounding box center [1320, 215] width 61 height 20
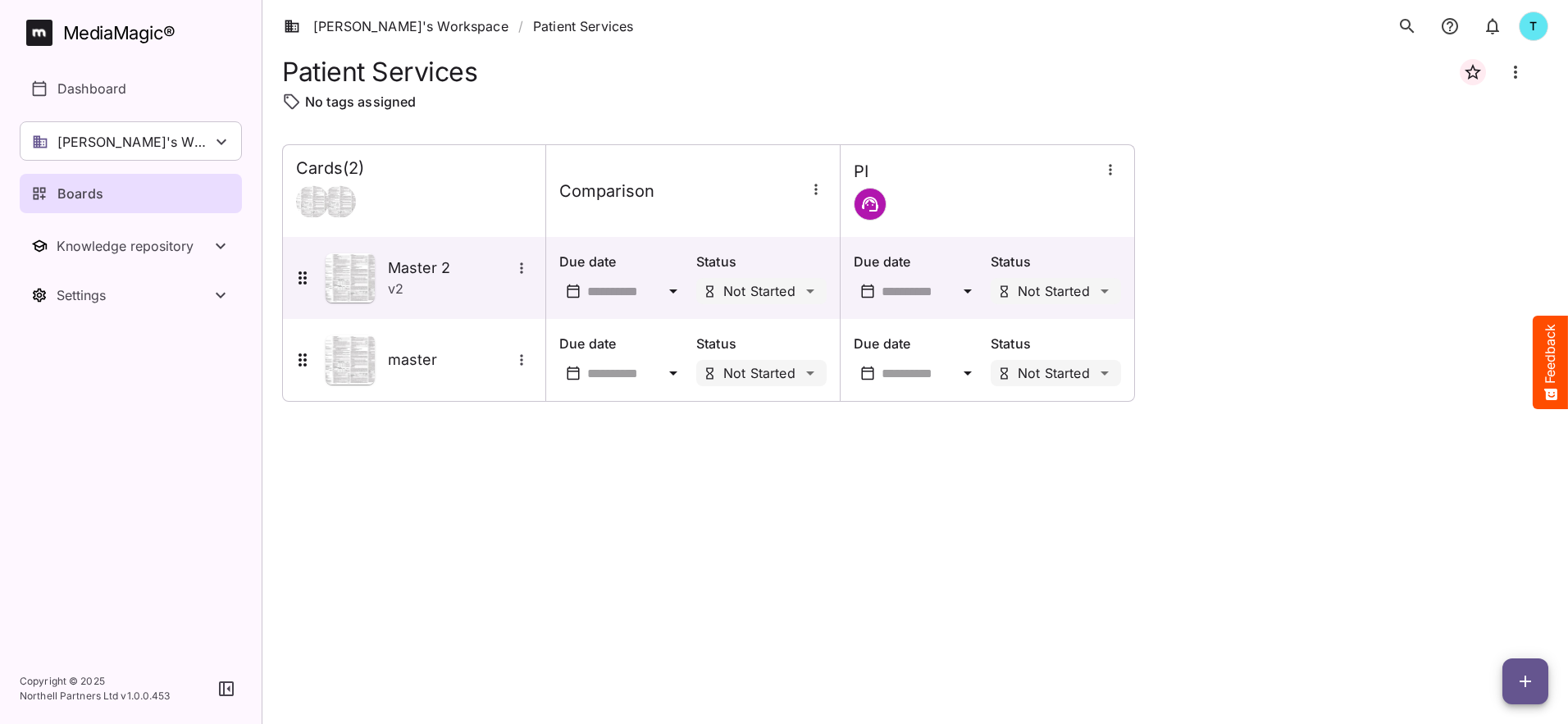
click at [1528, 672] on icon "button" at bounding box center [1525, 680] width 19 height 19
click at [1515, 573] on p "Add new card" at bounding box center [1484, 576] width 89 height 19
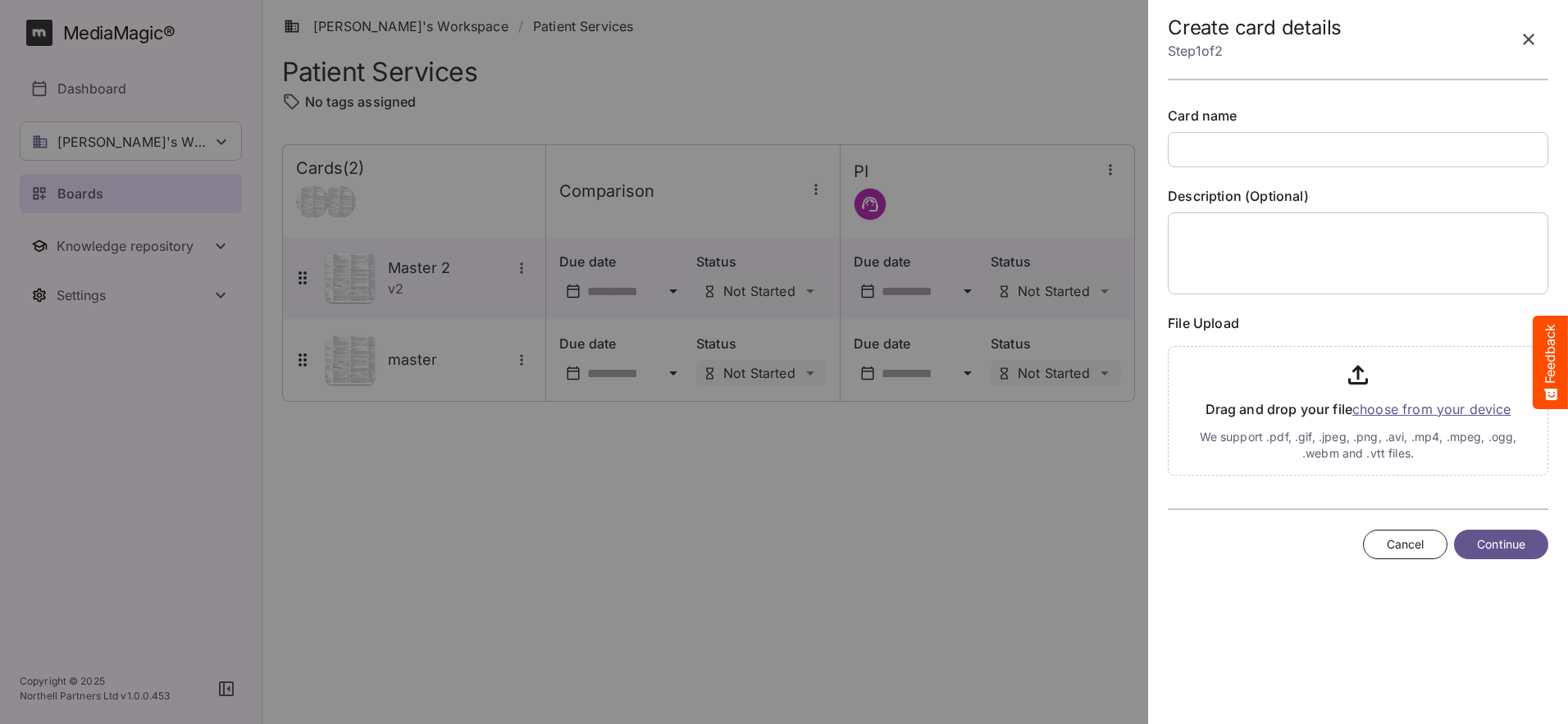
click at [1224, 148] on input "text" at bounding box center [1357, 149] width 381 height 35
type input "***"
click at [1395, 412] on input "file" at bounding box center [1357, 407] width 381 height 136
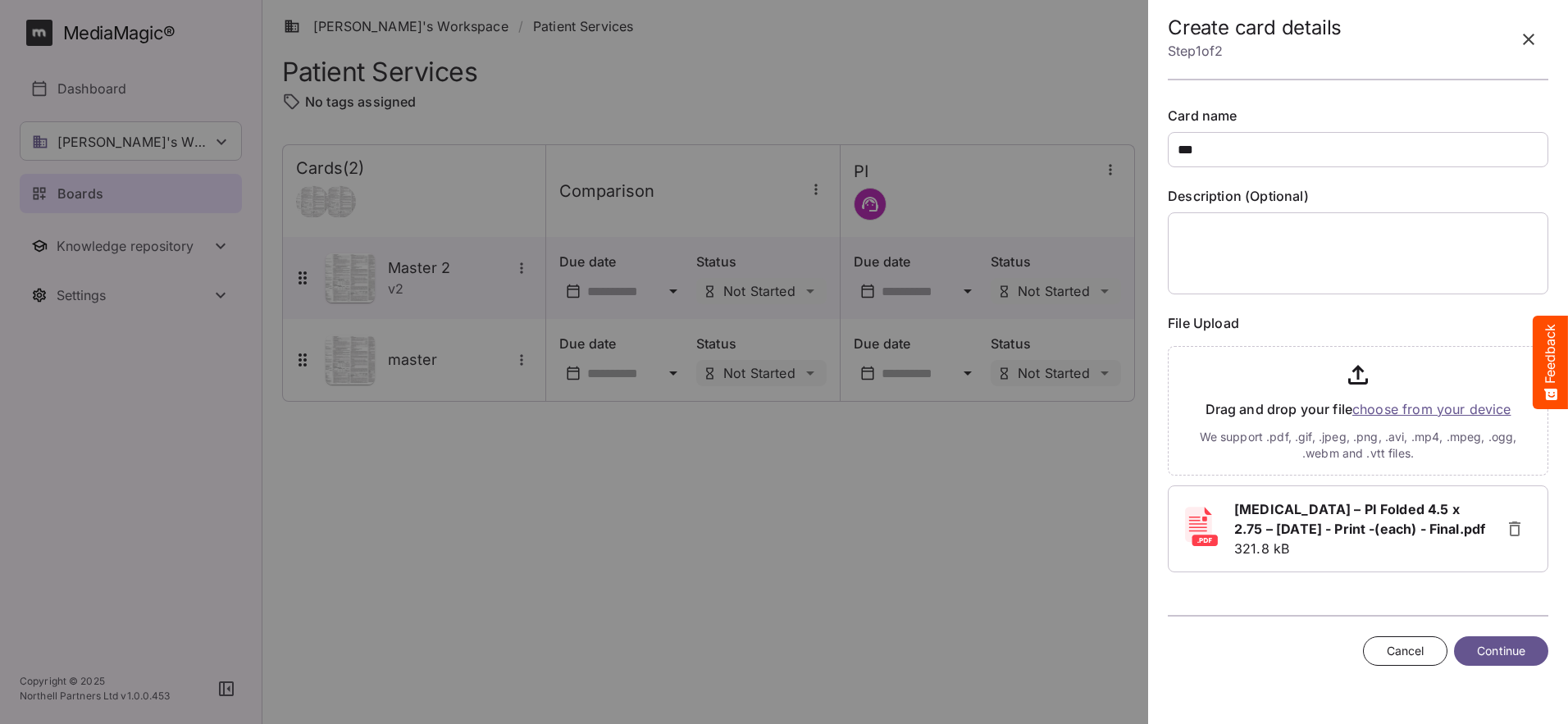
click at [1467, 651] on button "Continue" at bounding box center [1500, 651] width 94 height 30
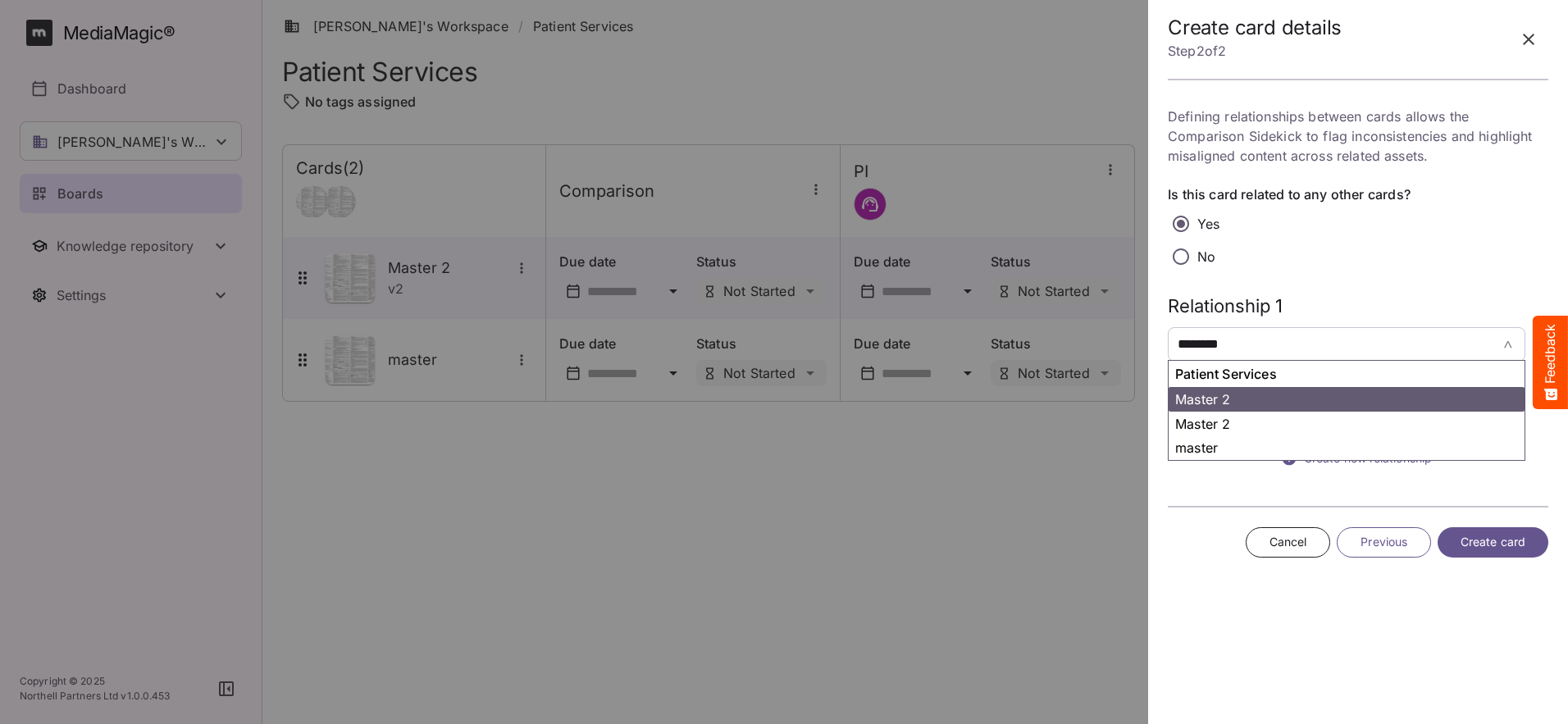
click at [1500, 349] on tags "******** ​" at bounding box center [1346, 345] width 358 height 35
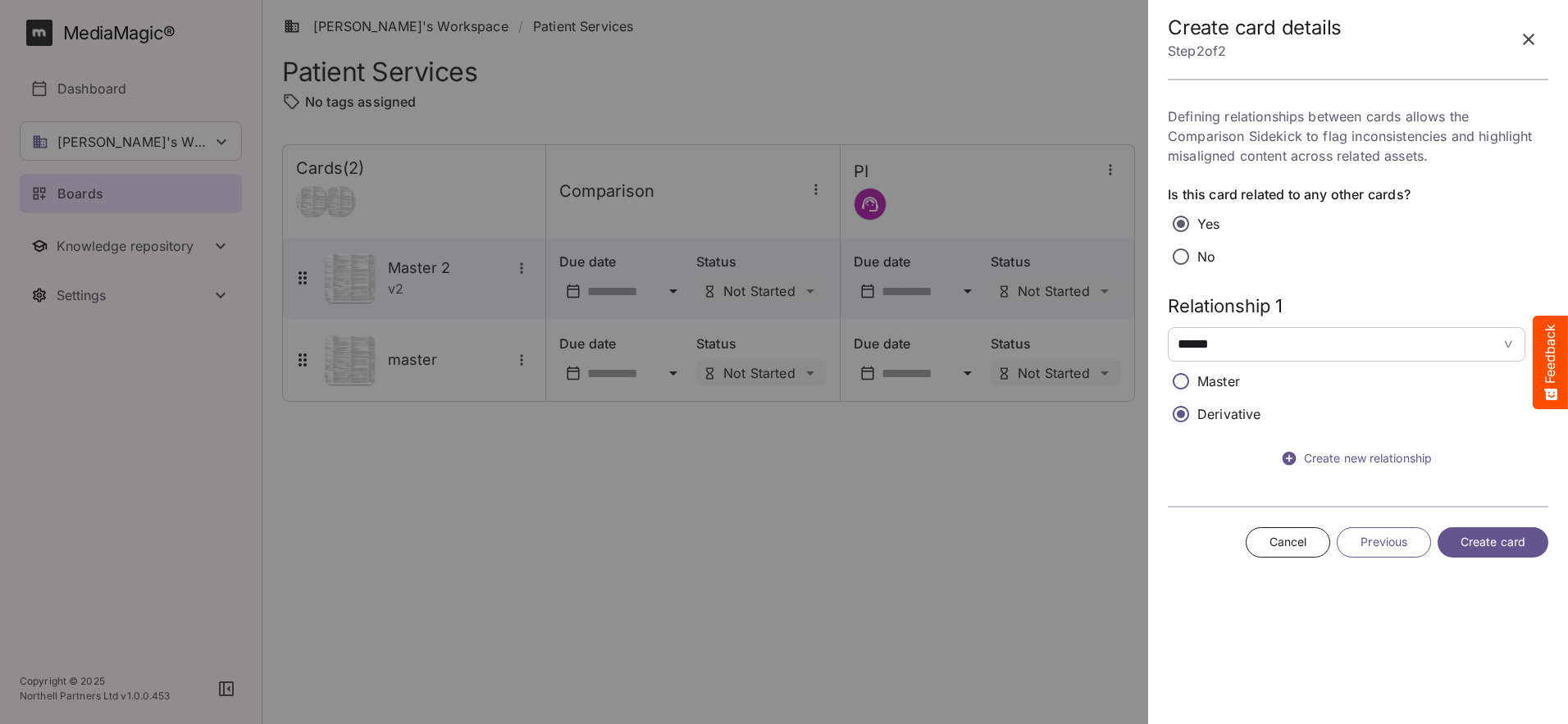
click at [1459, 538] on button "Create card" at bounding box center [1493, 542] width 111 height 30
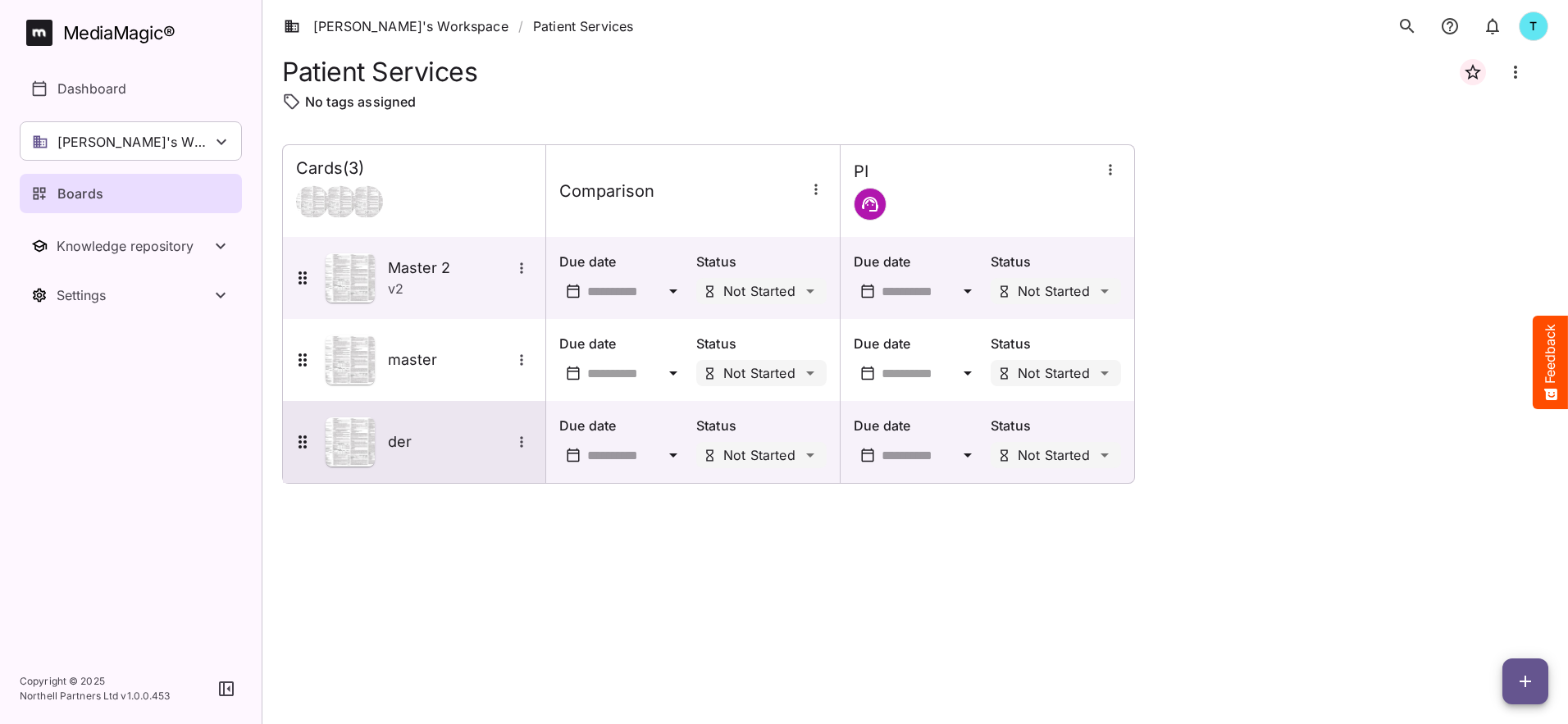
click at [450, 464] on div "der" at bounding box center [412, 442] width 239 height 49
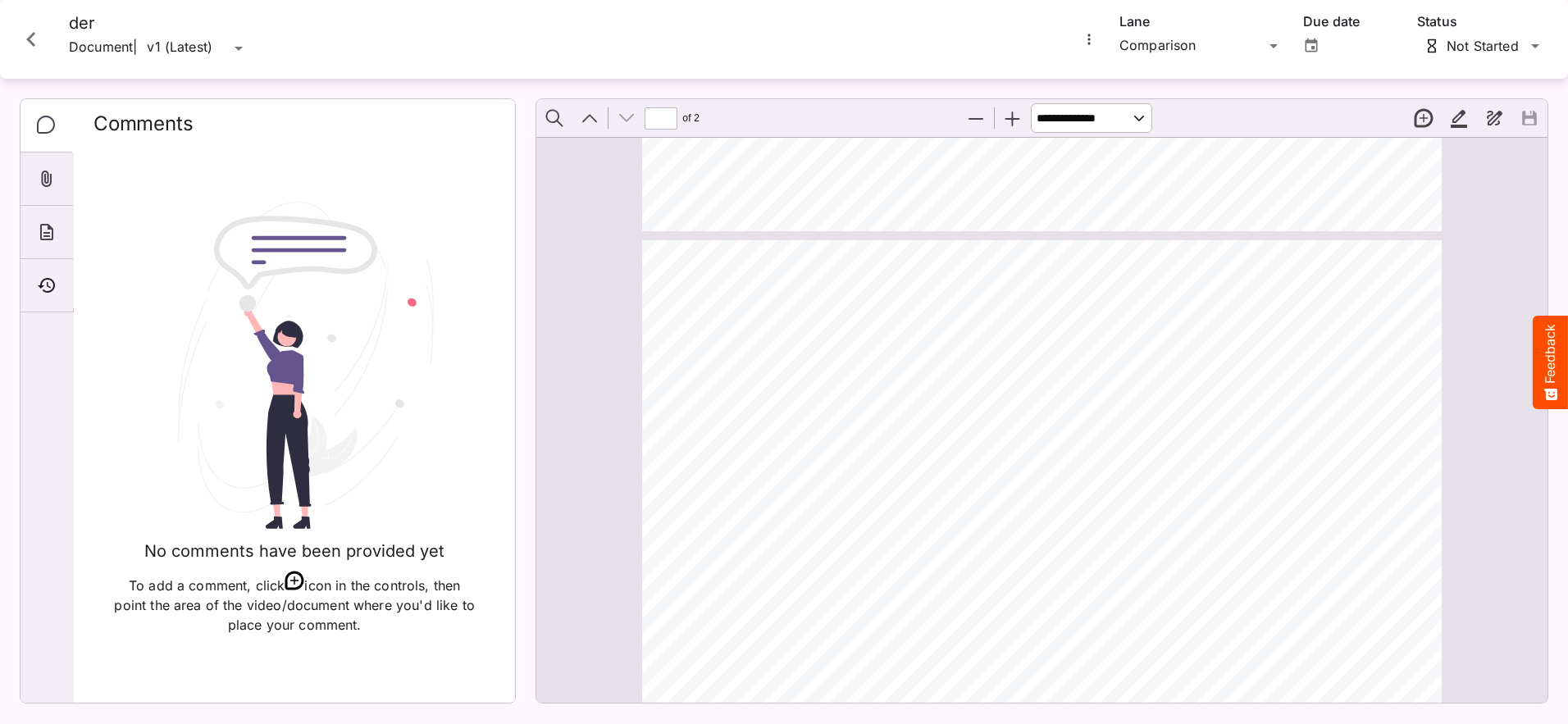
scroll to position [560, 0]
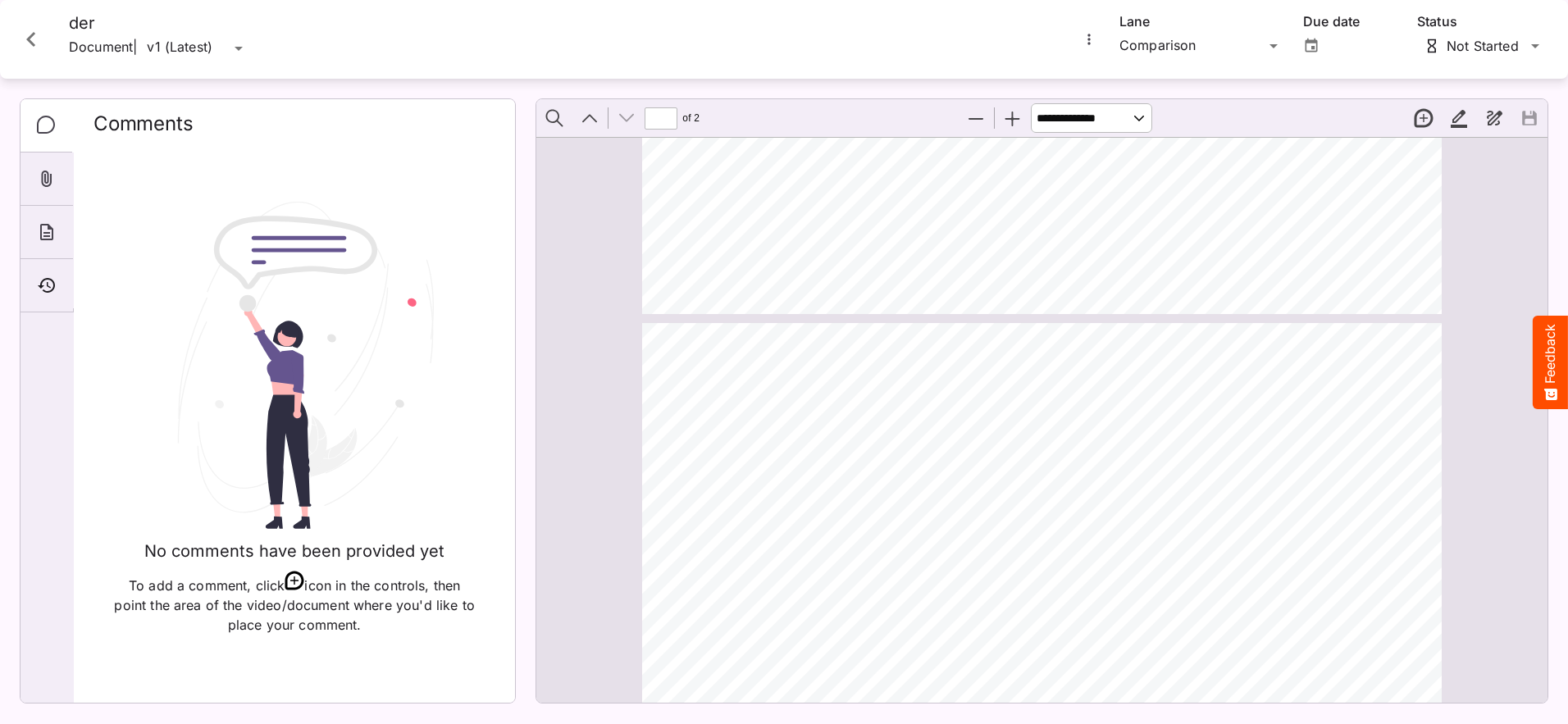
type input "*"
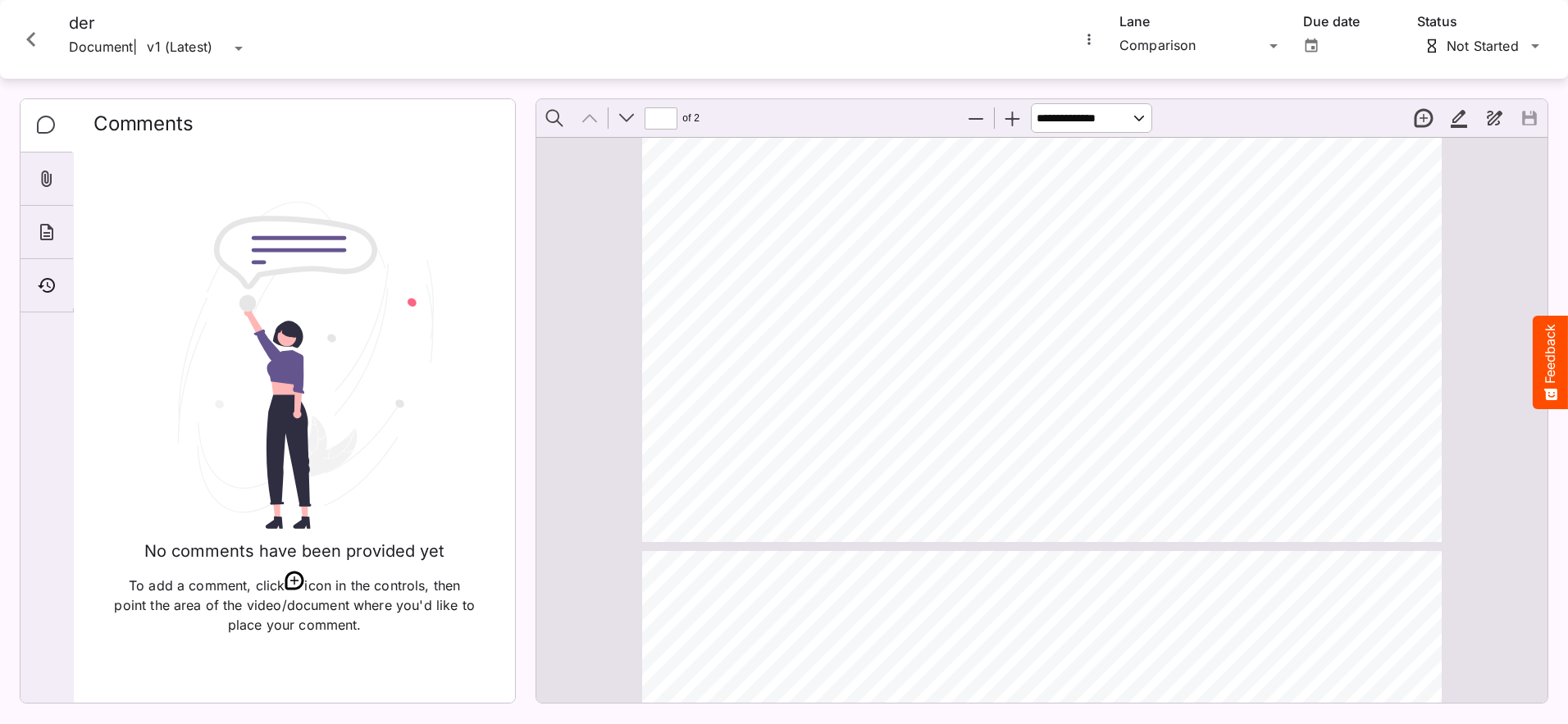
scroll to position [0, 0]
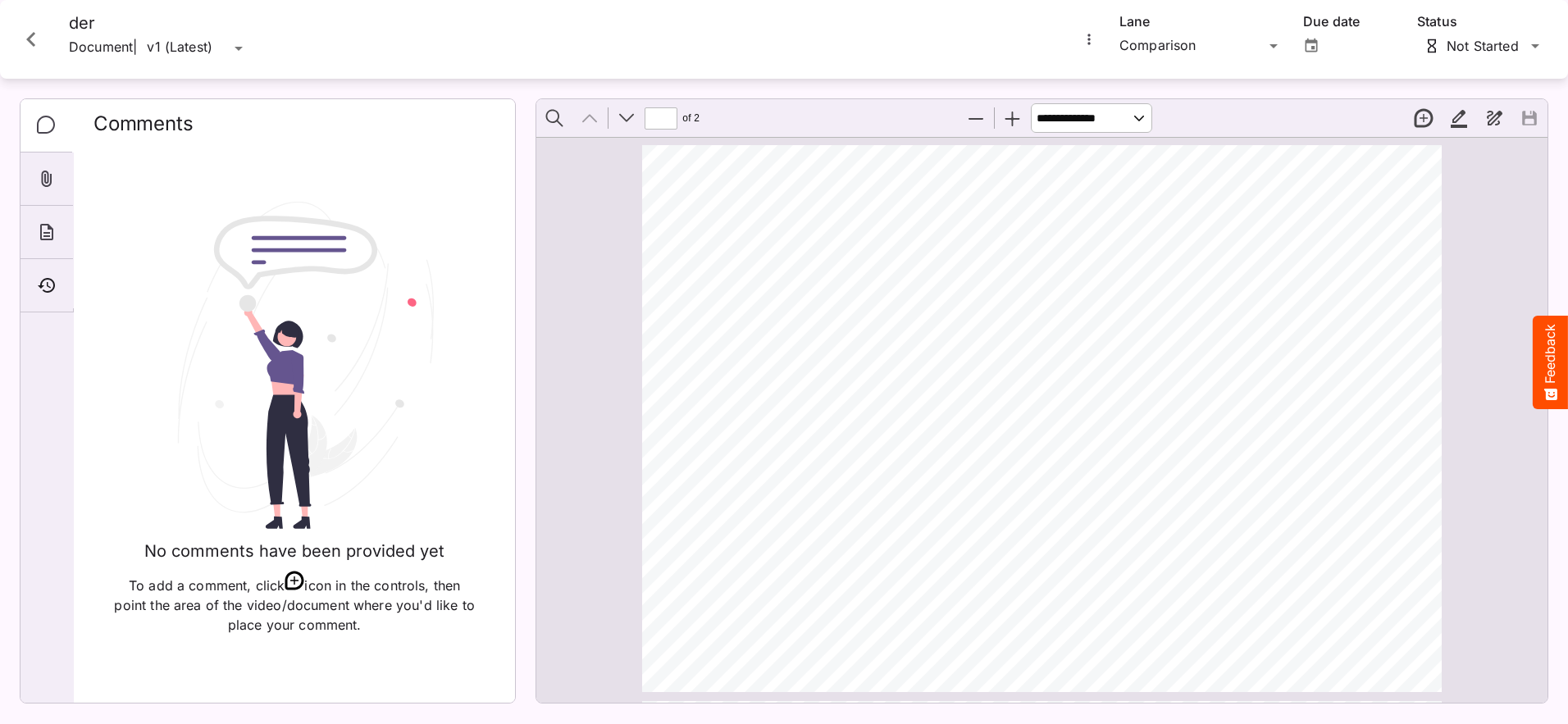
click at [31, 35] on icon "Close card" at bounding box center [31, 39] width 9 height 15
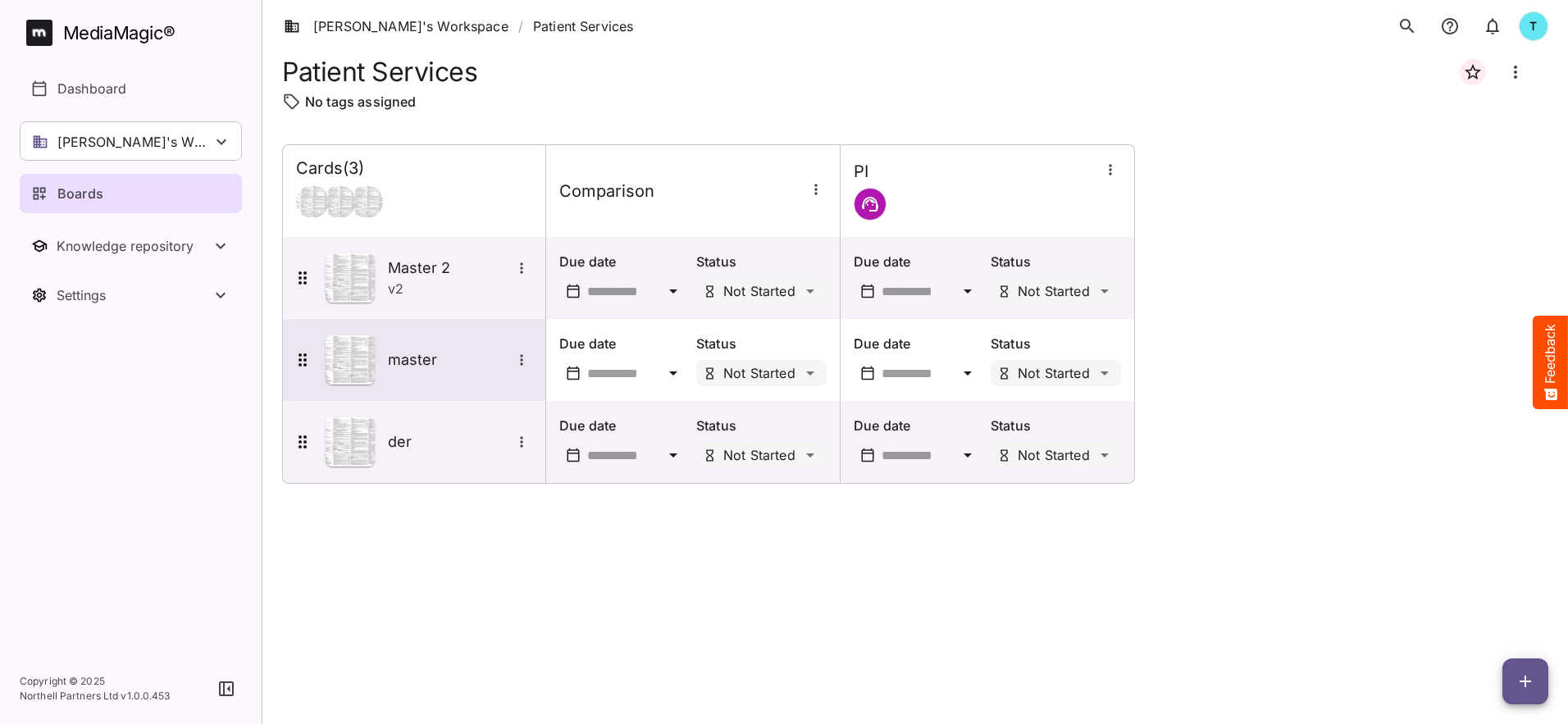
click at [455, 360] on h5 "master" at bounding box center [449, 359] width 123 height 19
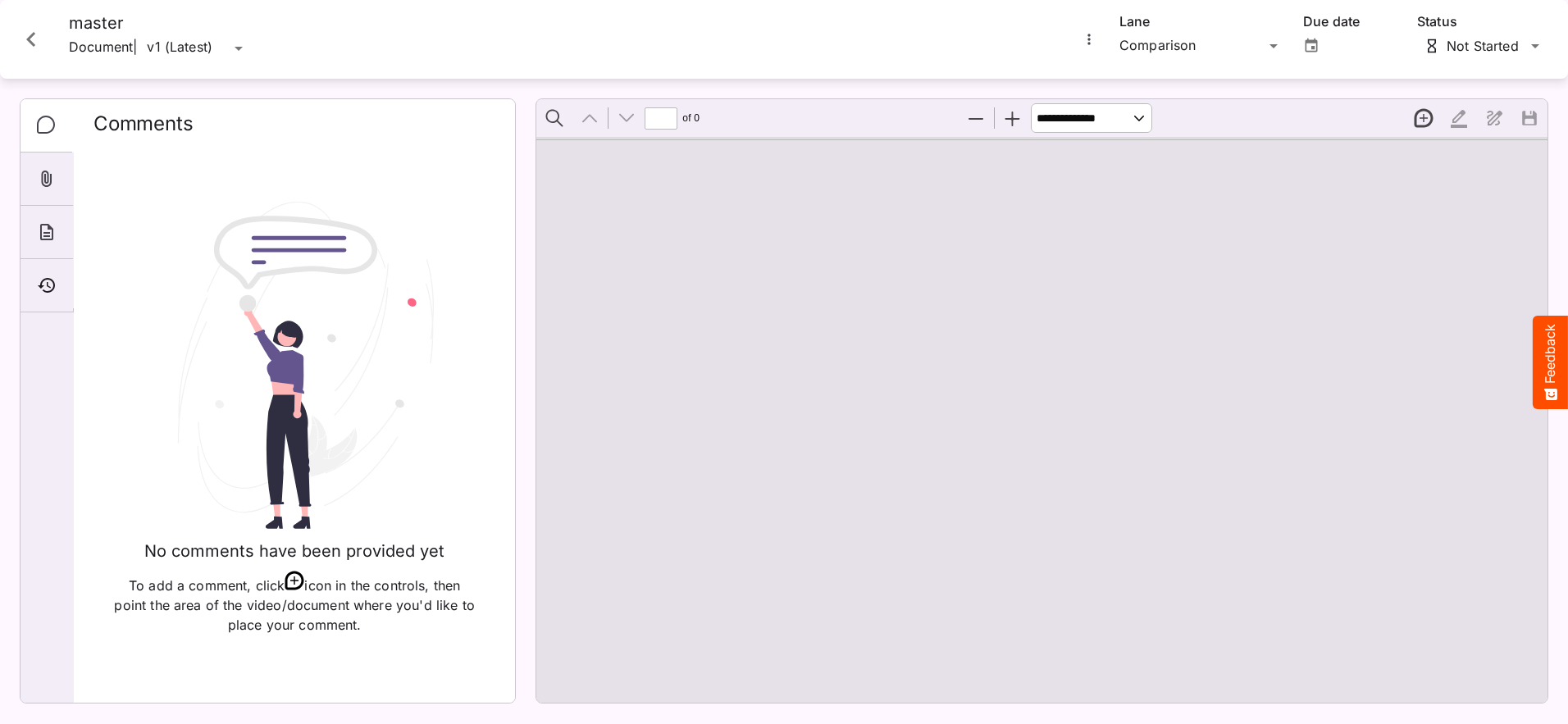
type input "*"
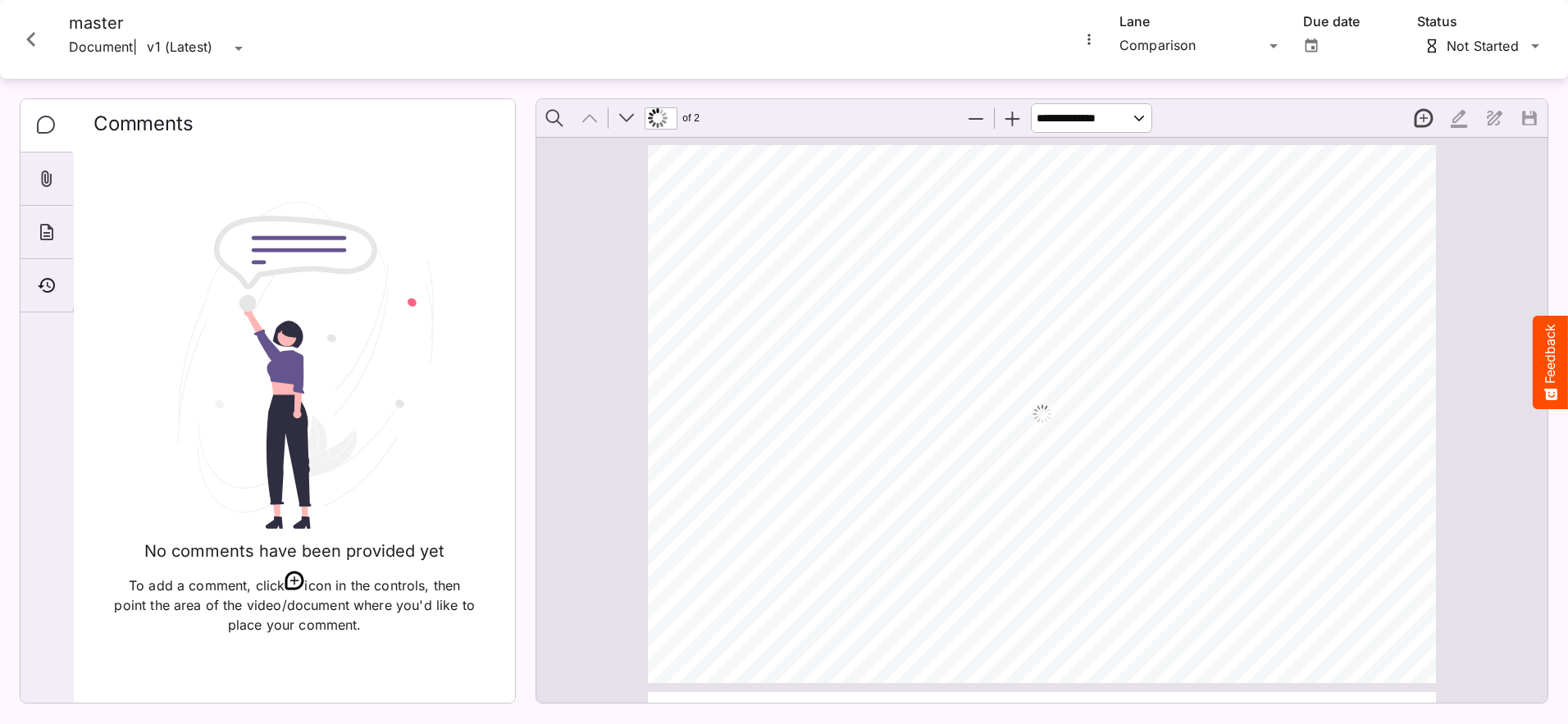
scroll to position [8, 0]
click at [1086, 44] on icon "More options for master" at bounding box center [1089, 39] width 17 height 16
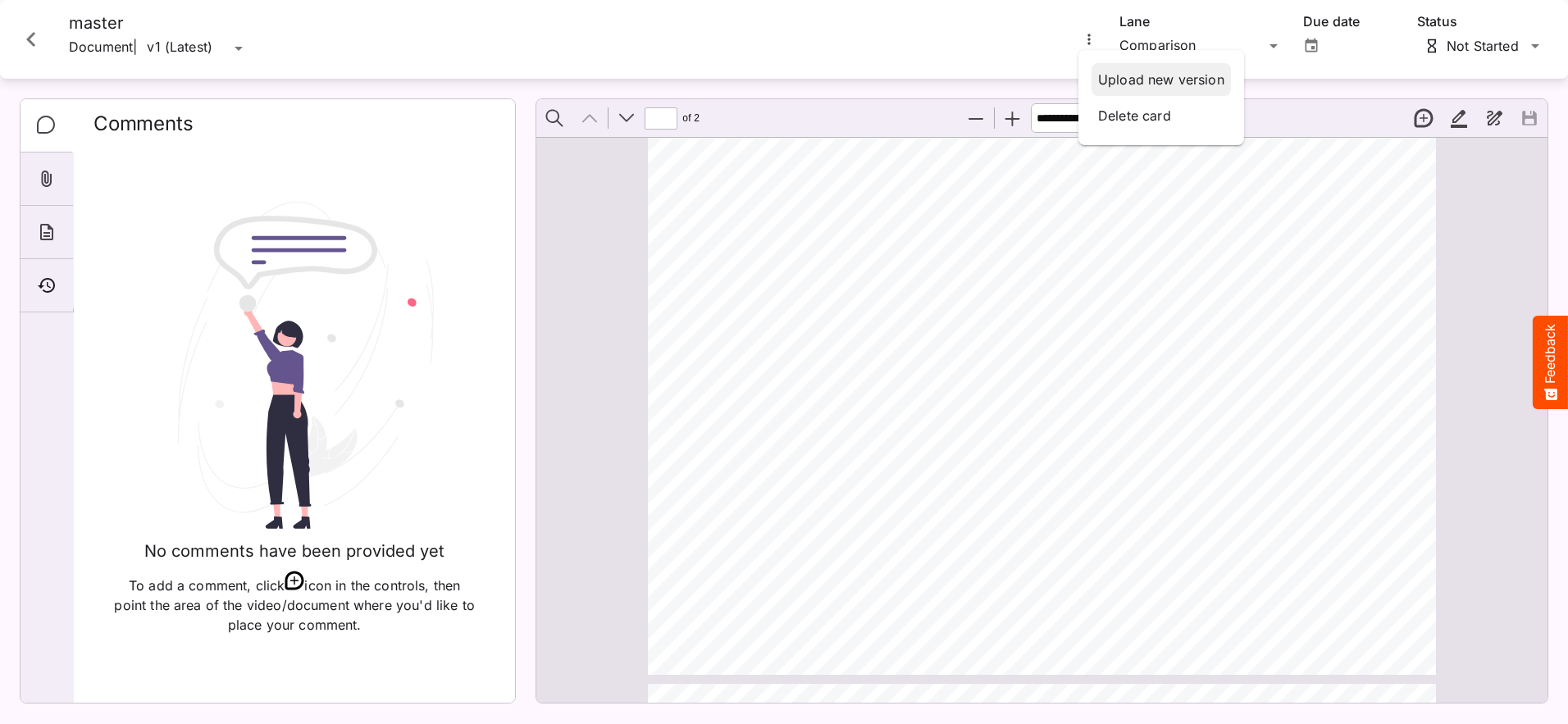
click at [1113, 74] on p "Upload new version" at bounding box center [1161, 79] width 127 height 19
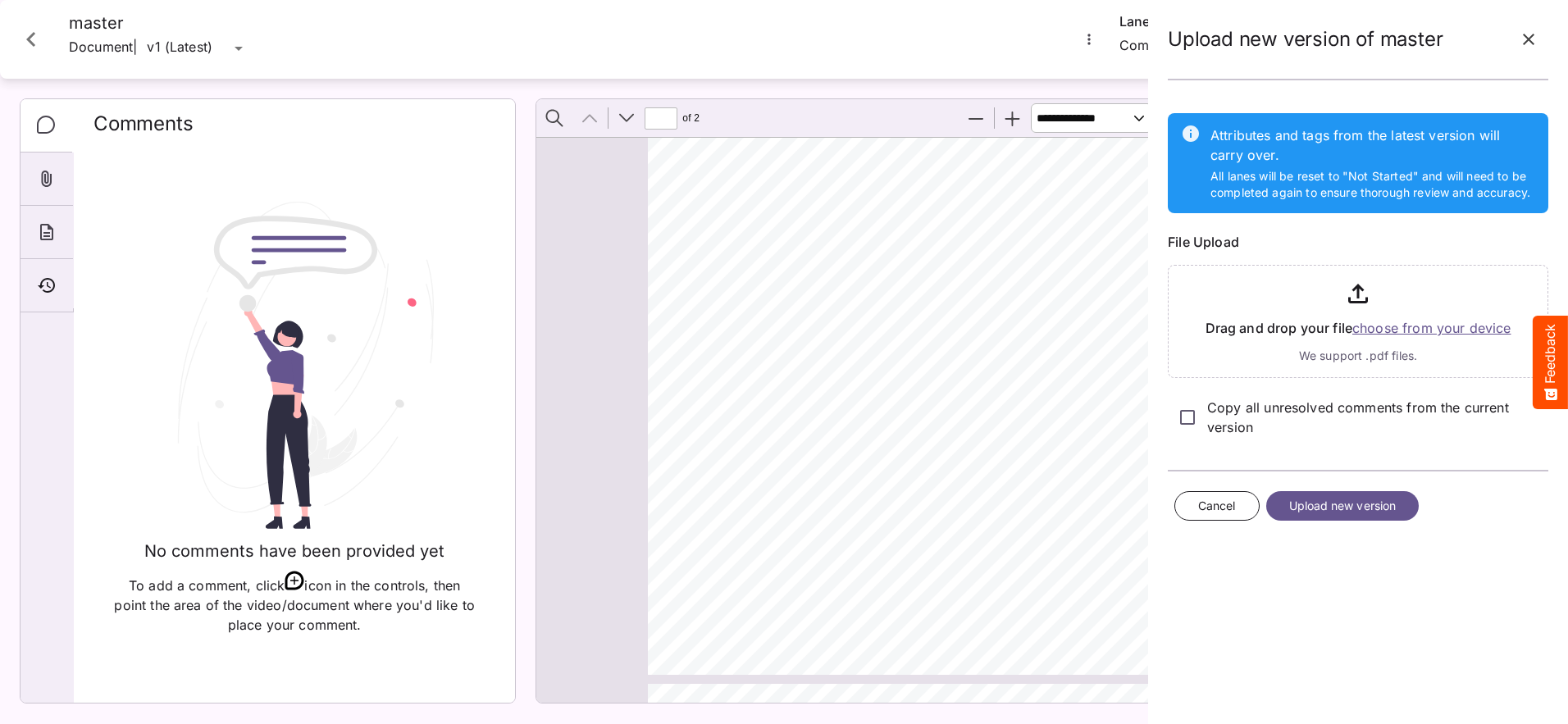
click at [1374, 330] on input "file" at bounding box center [1357, 318] width 381 height 120
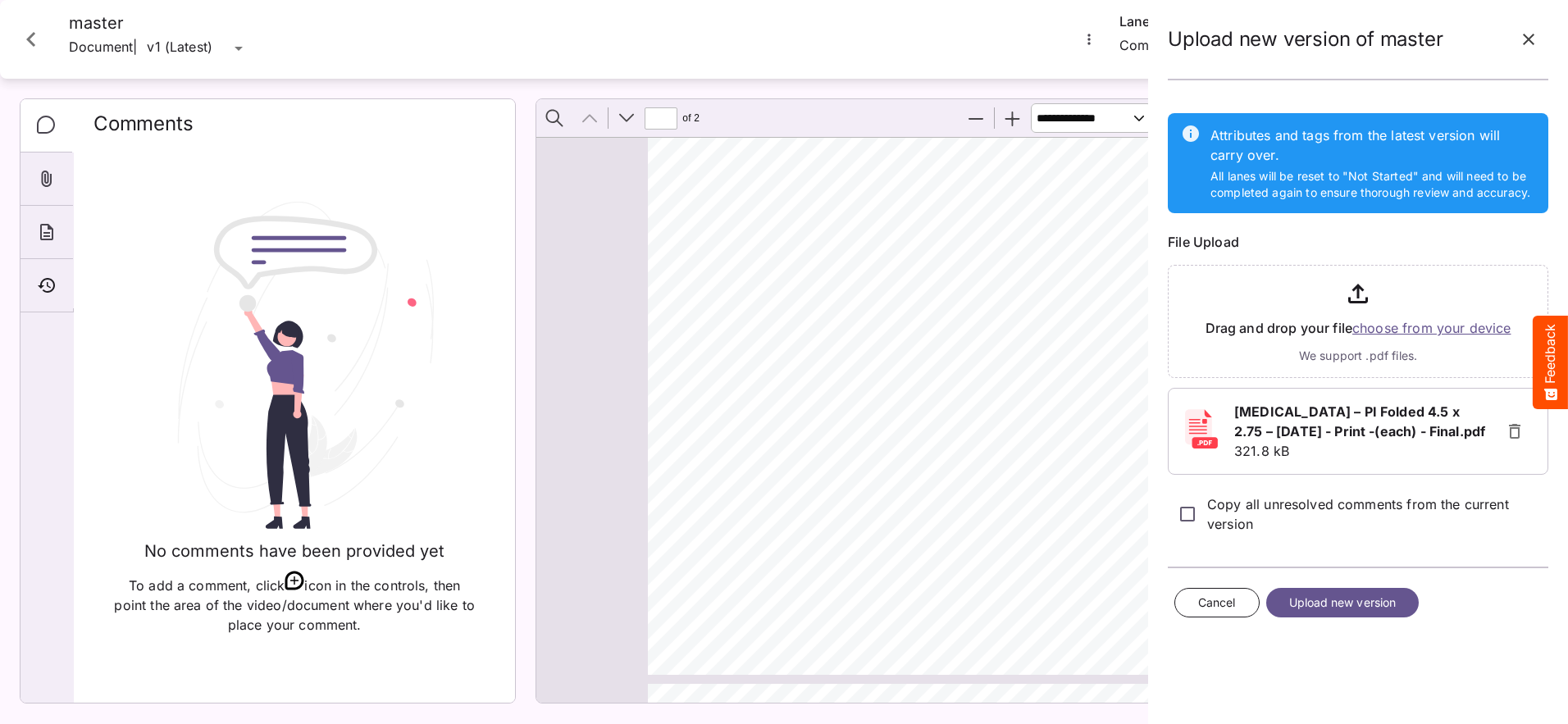
click at [1367, 599] on span "Upload new version" at bounding box center [1342, 603] width 107 height 20
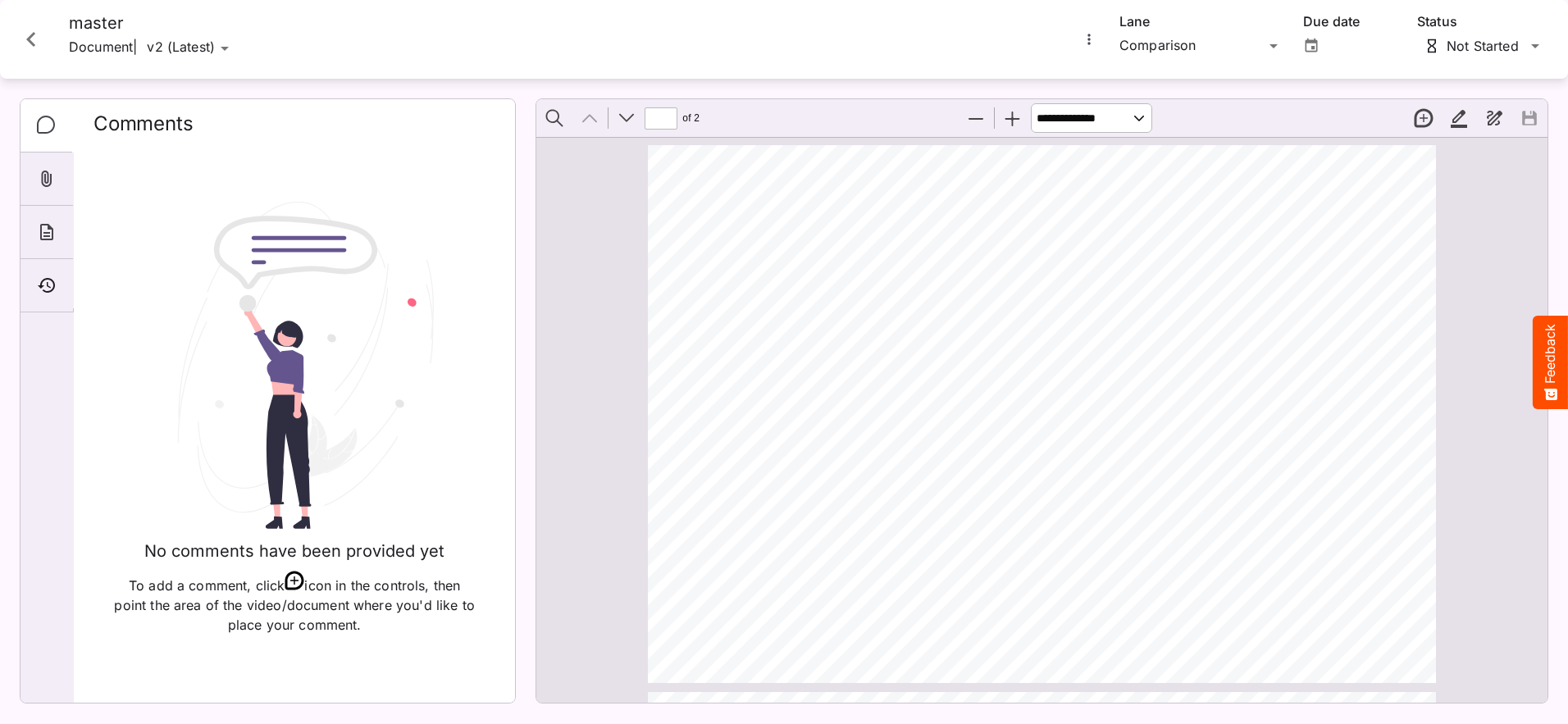
click at [1082, 39] on icon "More options for master" at bounding box center [1089, 39] width 17 height 16
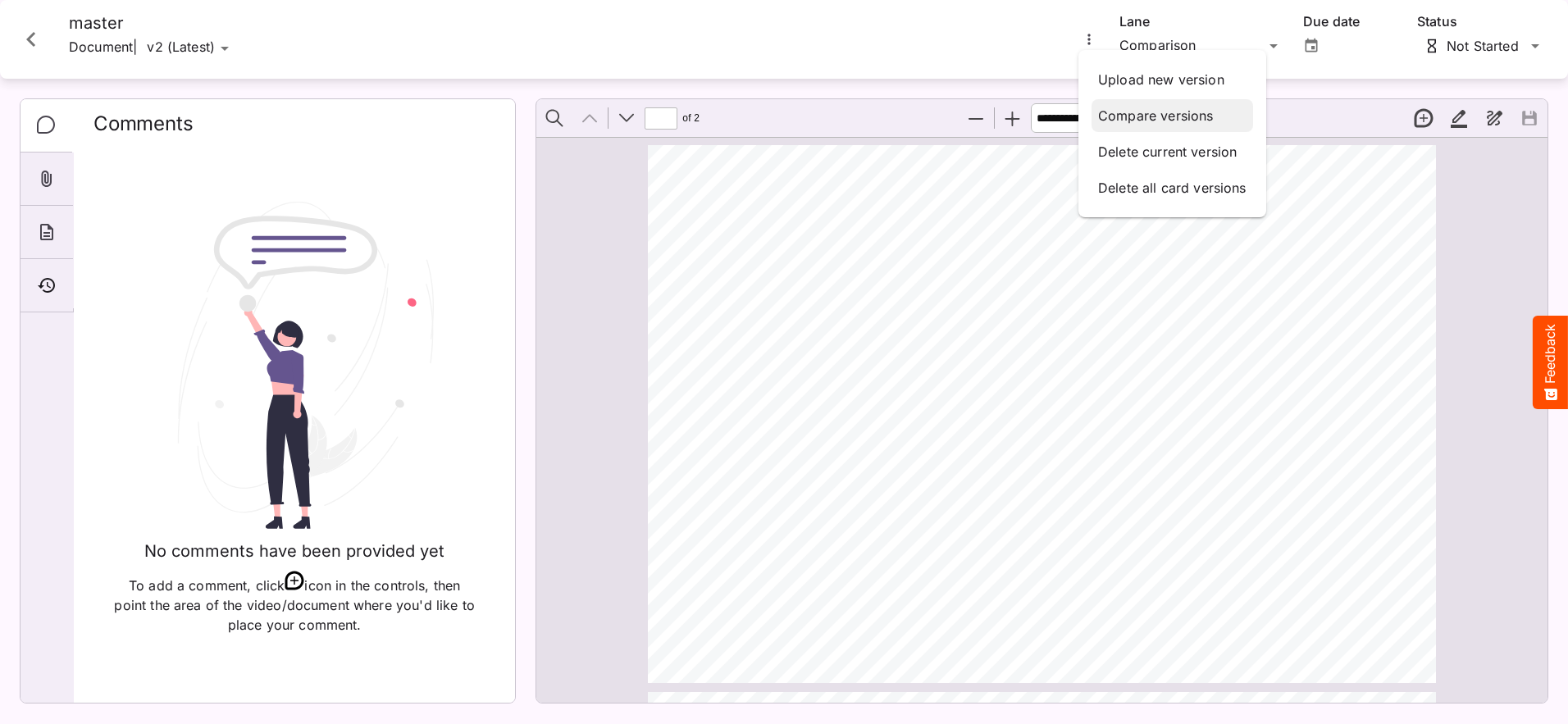
click at [1123, 113] on p "Compare versions" at bounding box center [1172, 115] width 149 height 19
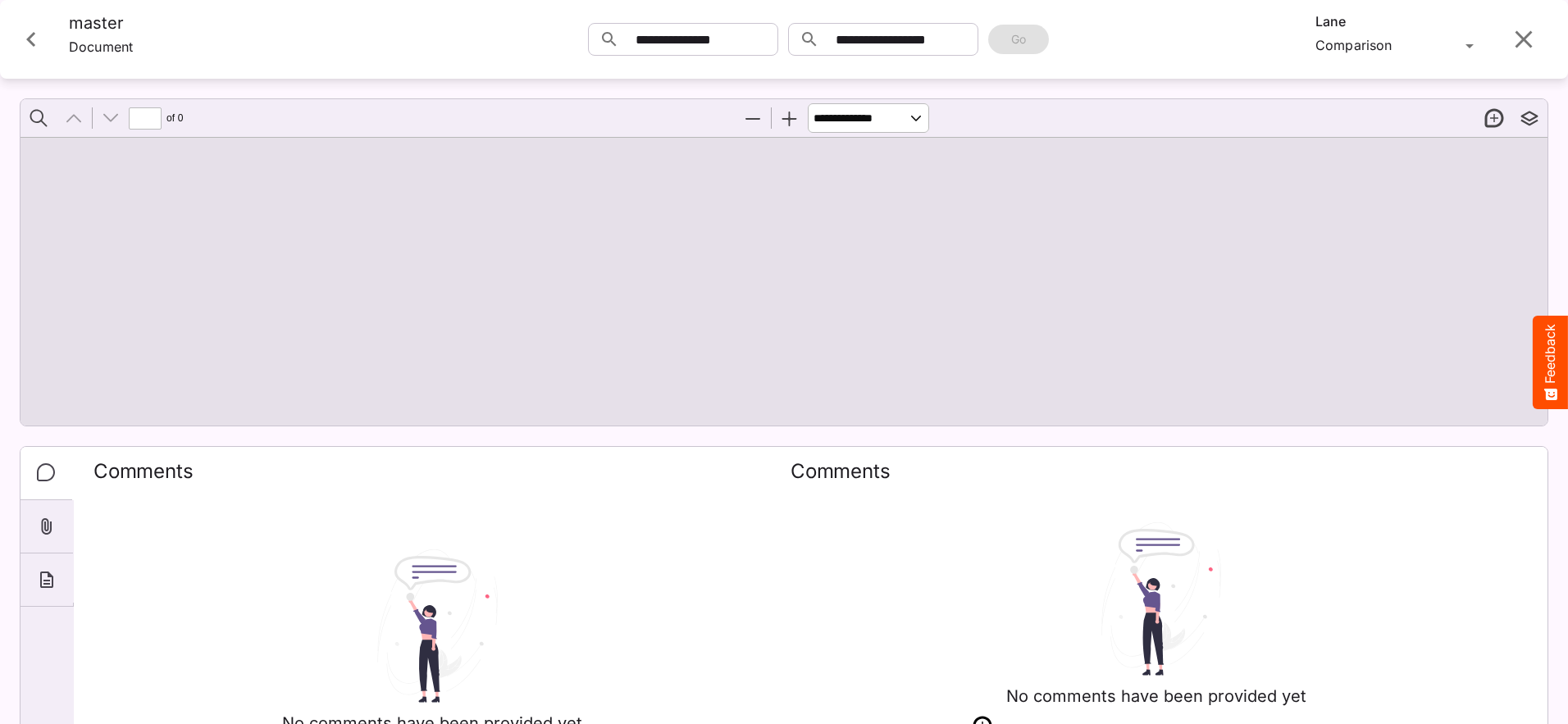
type input "*"
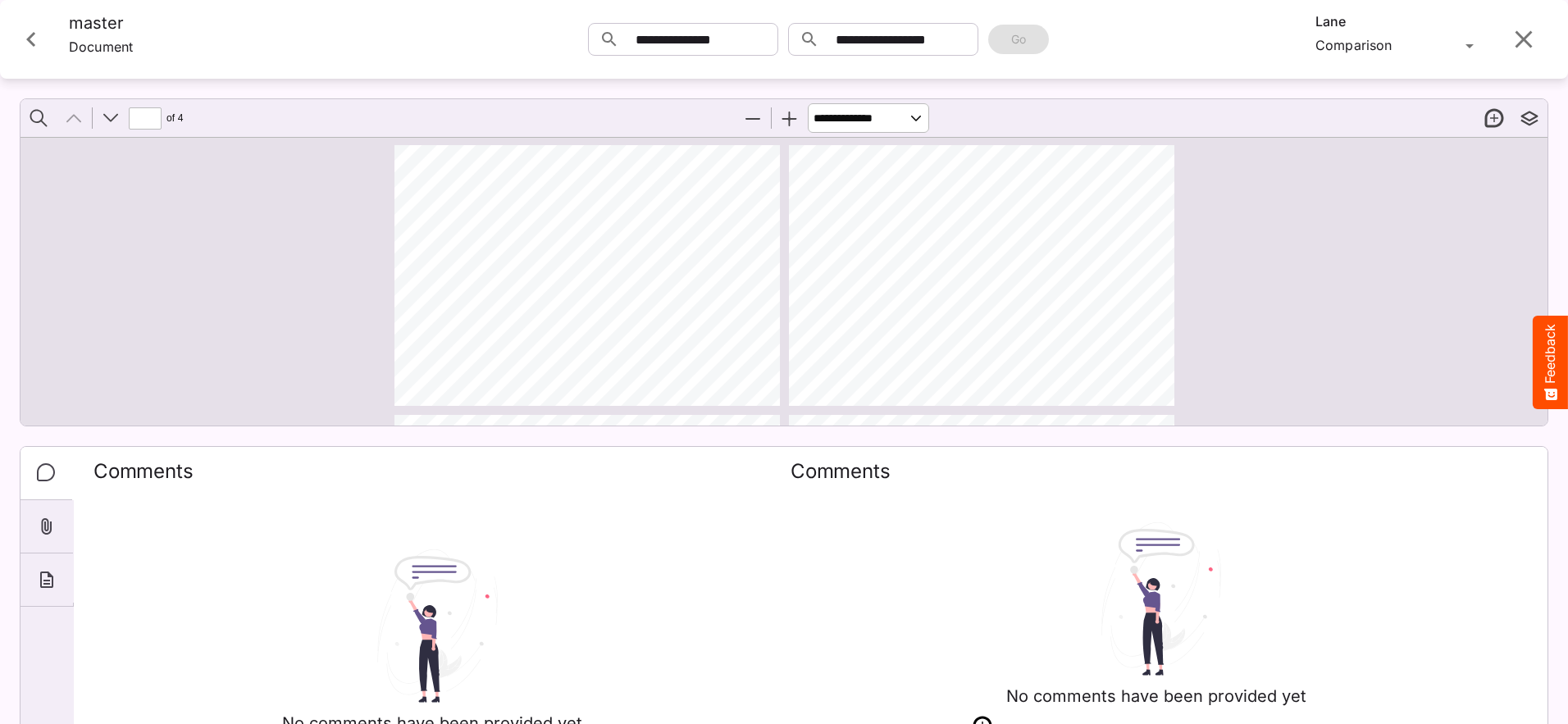
scroll to position [82, 0]
click at [911, 120] on select "**********" at bounding box center [868, 118] width 121 height 29
select select "****"
click at [808, 104] on select "**********" at bounding box center [868, 118] width 121 height 29
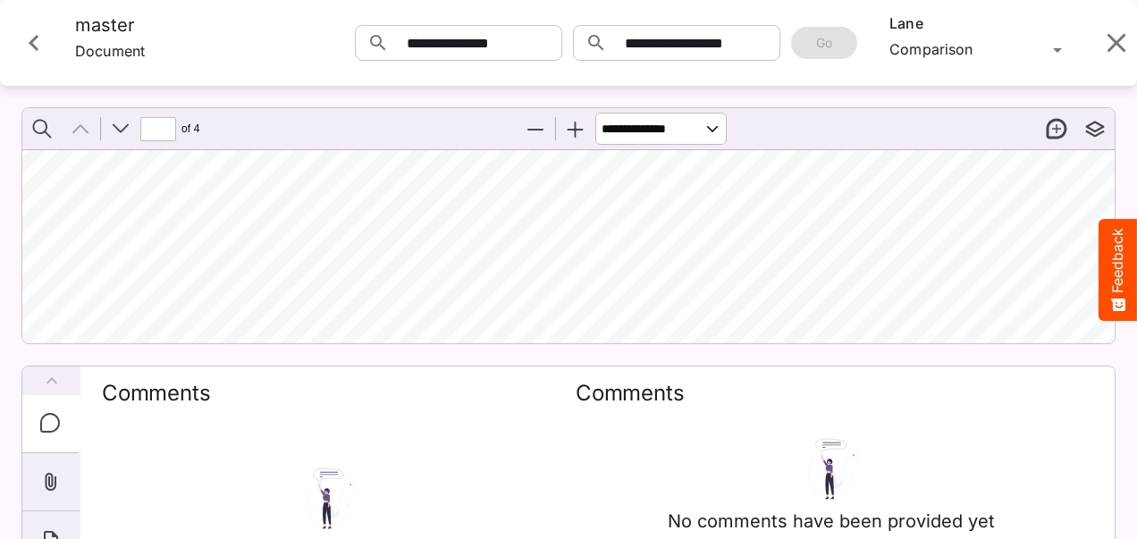
scroll to position [89, 63]
click at [701, 132] on select "**********" at bounding box center [661, 129] width 131 height 32
click at [813, 96] on div "**********" at bounding box center [558, 215] width 1116 height 258
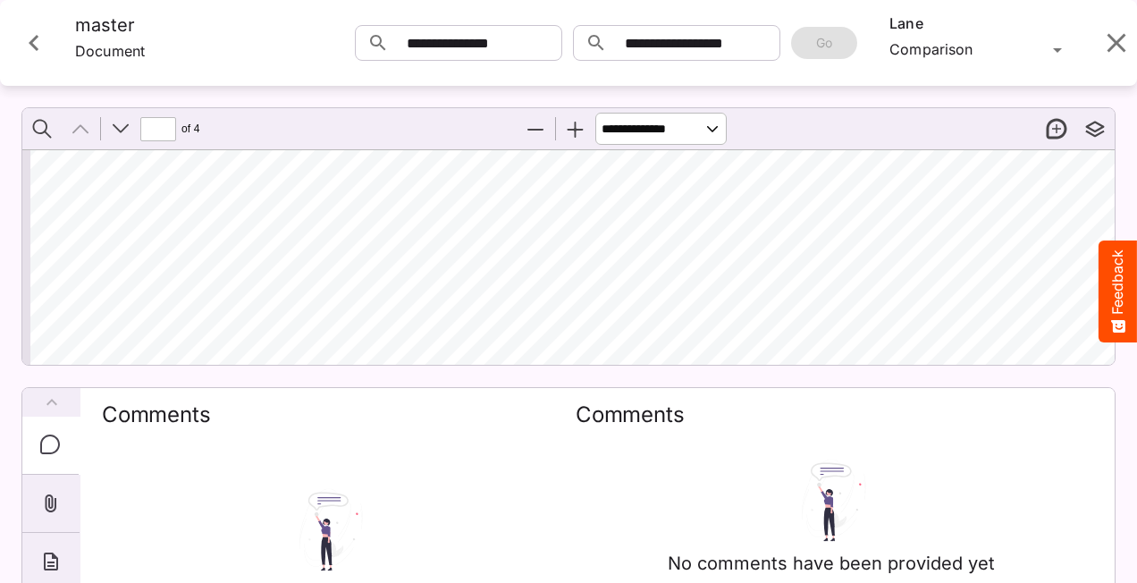
scroll to position [0, 0]
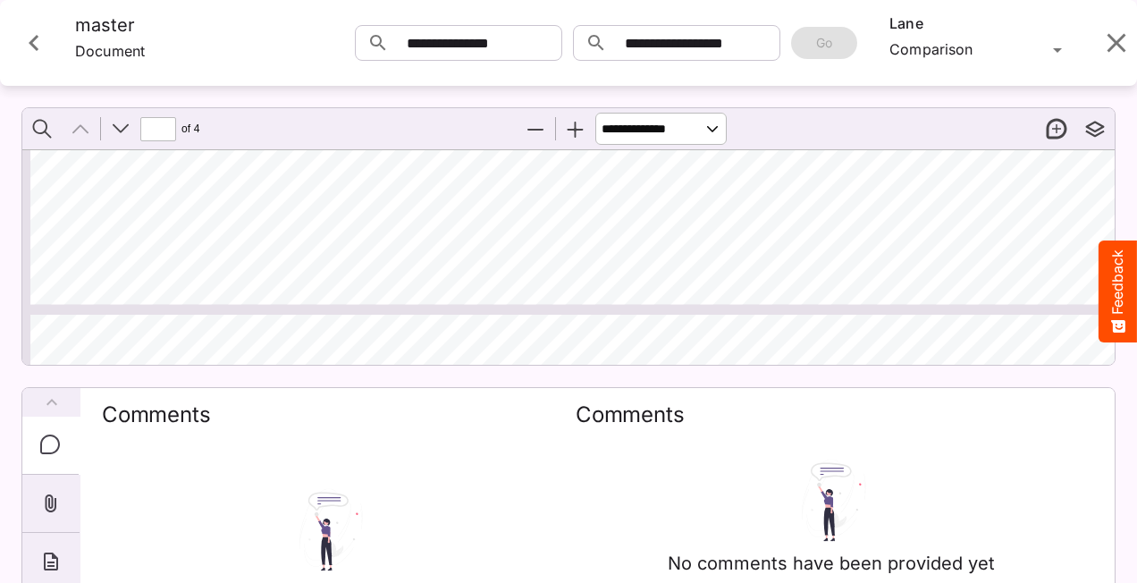
type input "*"
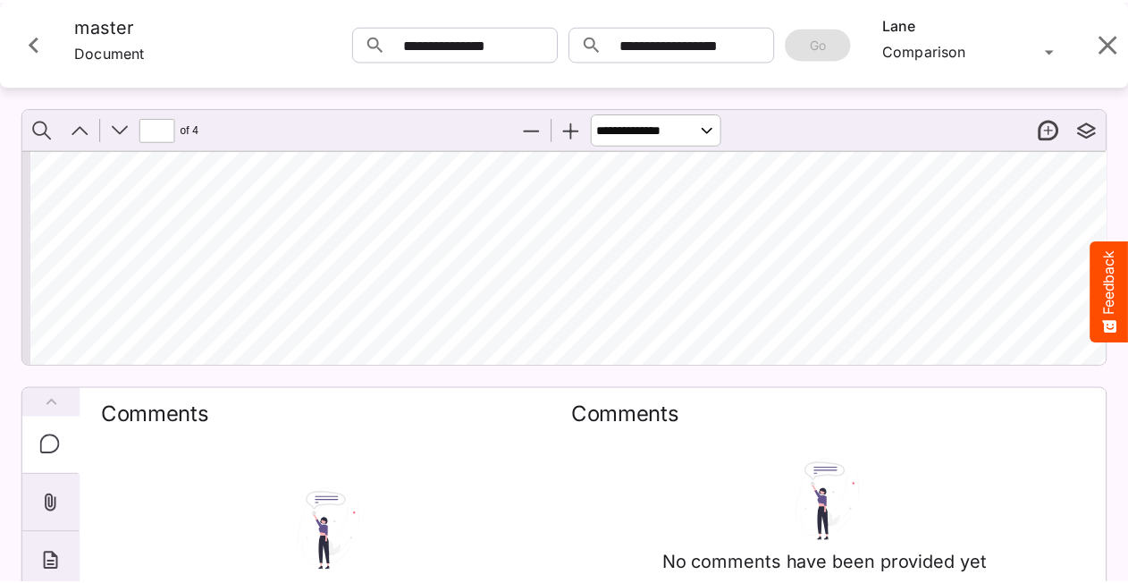
scroll to position [3064, 0]
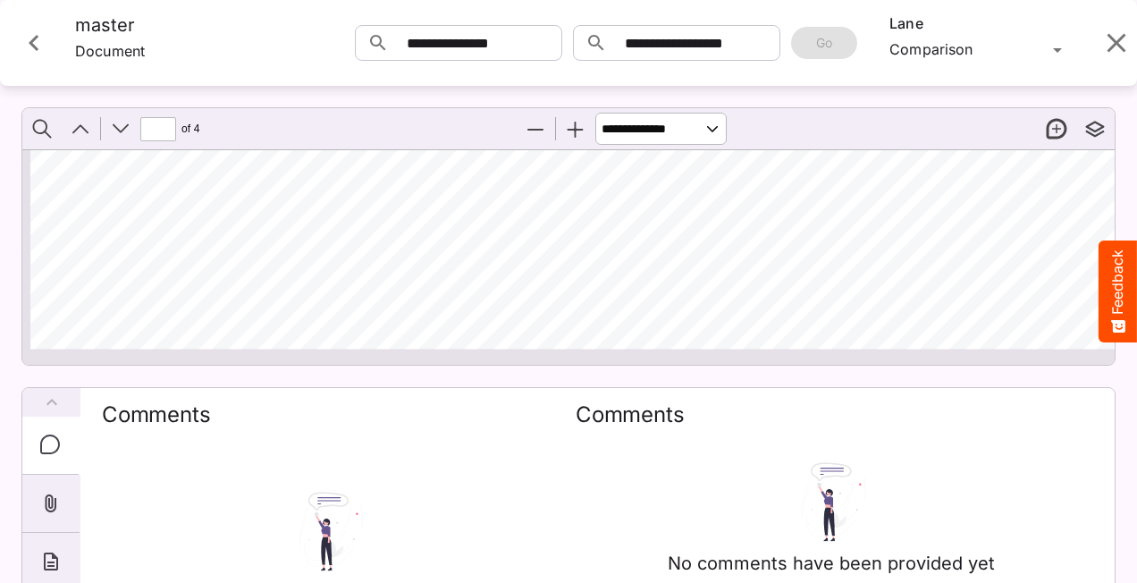
click at [22, 36] on icon "Close card" at bounding box center [34, 43] width 32 height 32
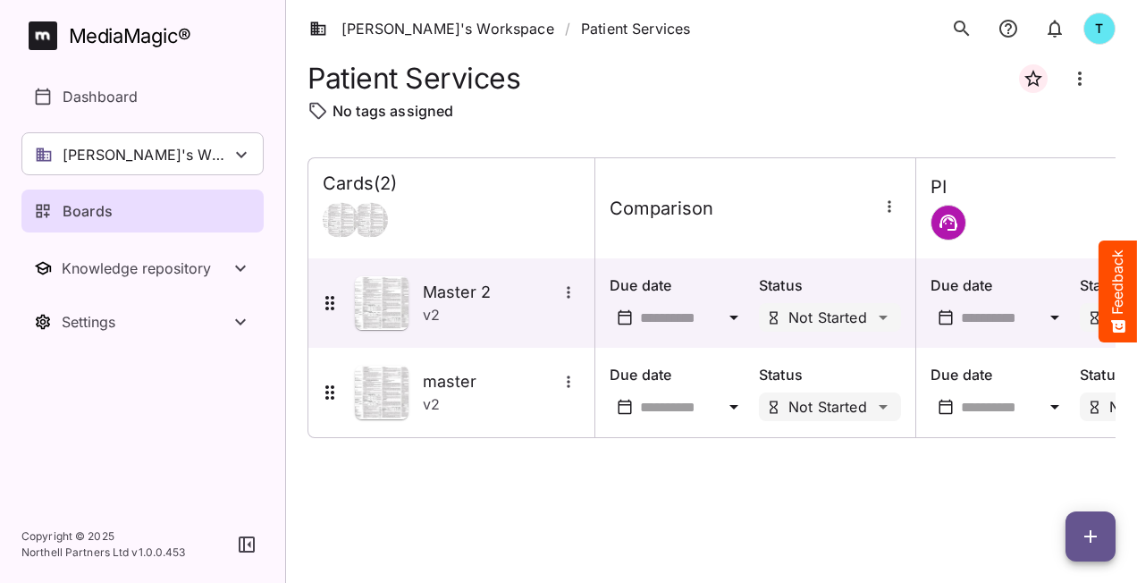
click at [218, 212] on div "Boards" at bounding box center [143, 210] width 219 height 21
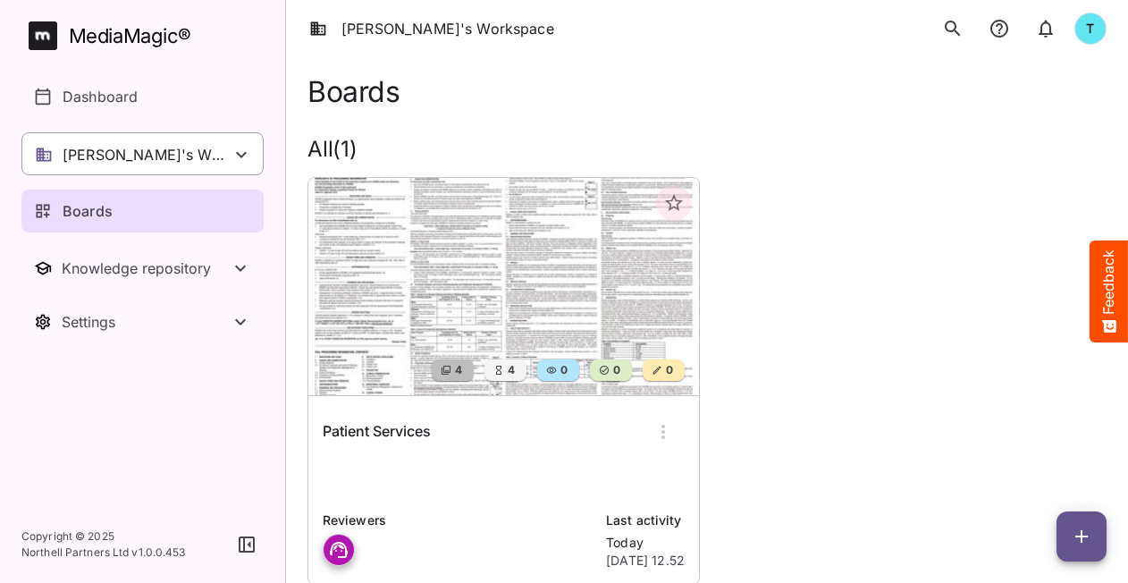
click at [238, 150] on icon at bounding box center [241, 154] width 21 height 21
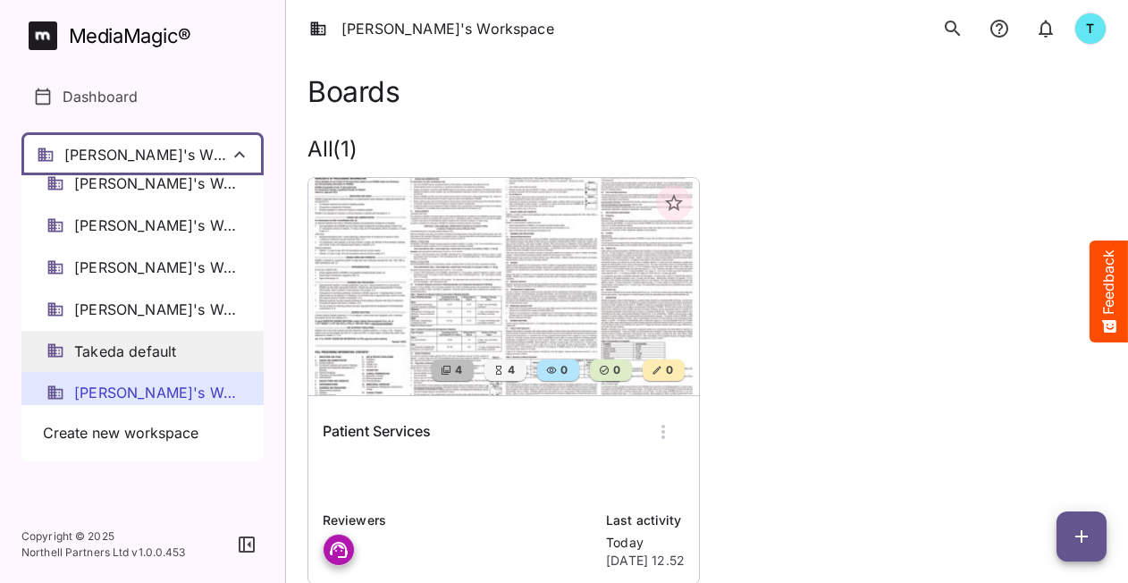
scroll to position [23, 0]
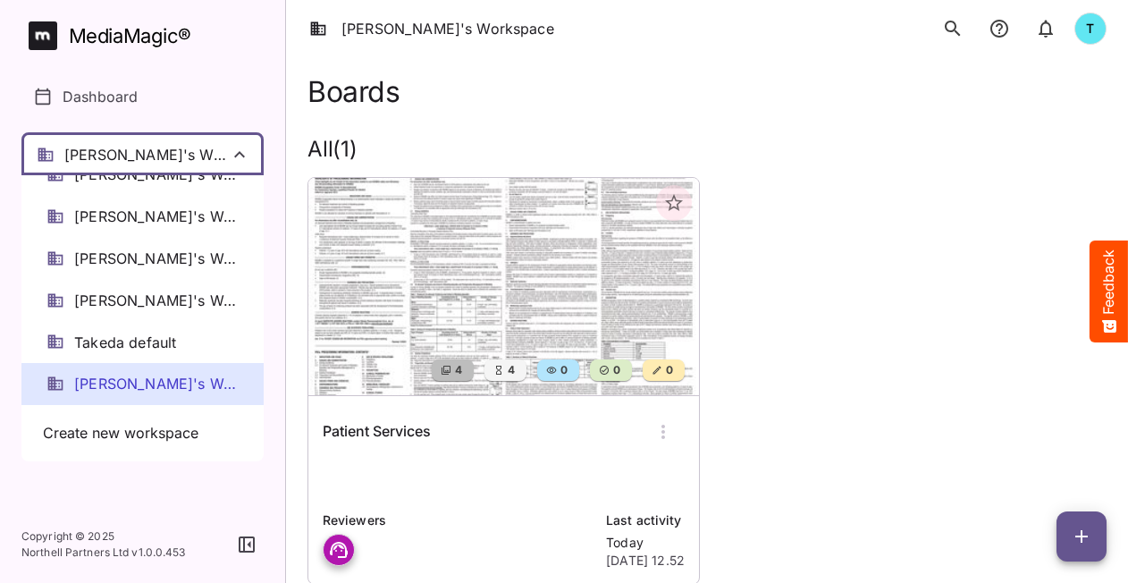
click at [141, 380] on span "[PERSON_NAME]'s Workspace" at bounding box center [156, 384] width 165 height 21
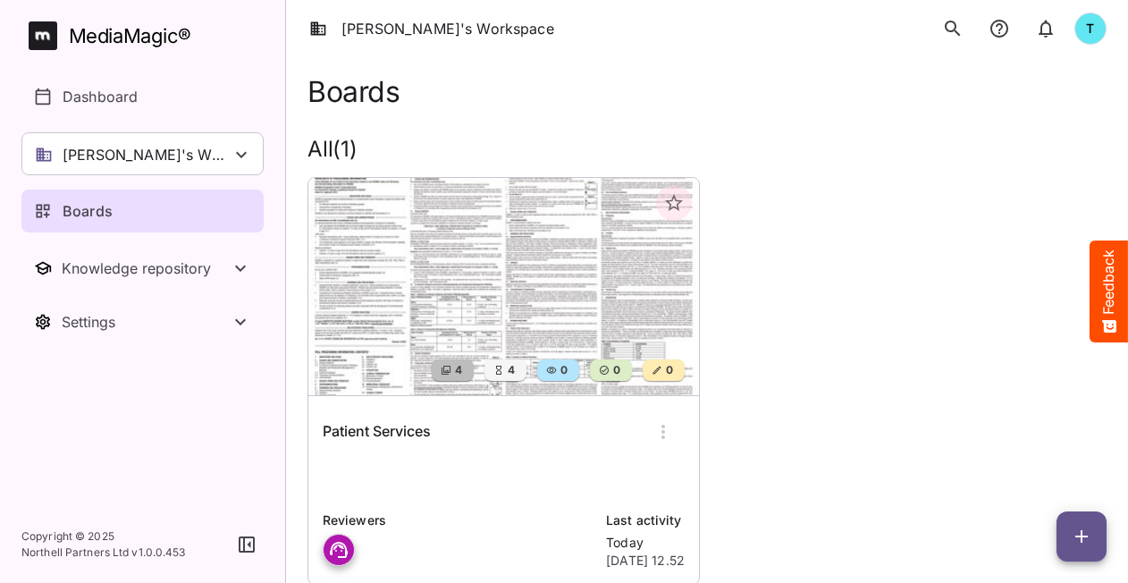
scroll to position [50, 0]
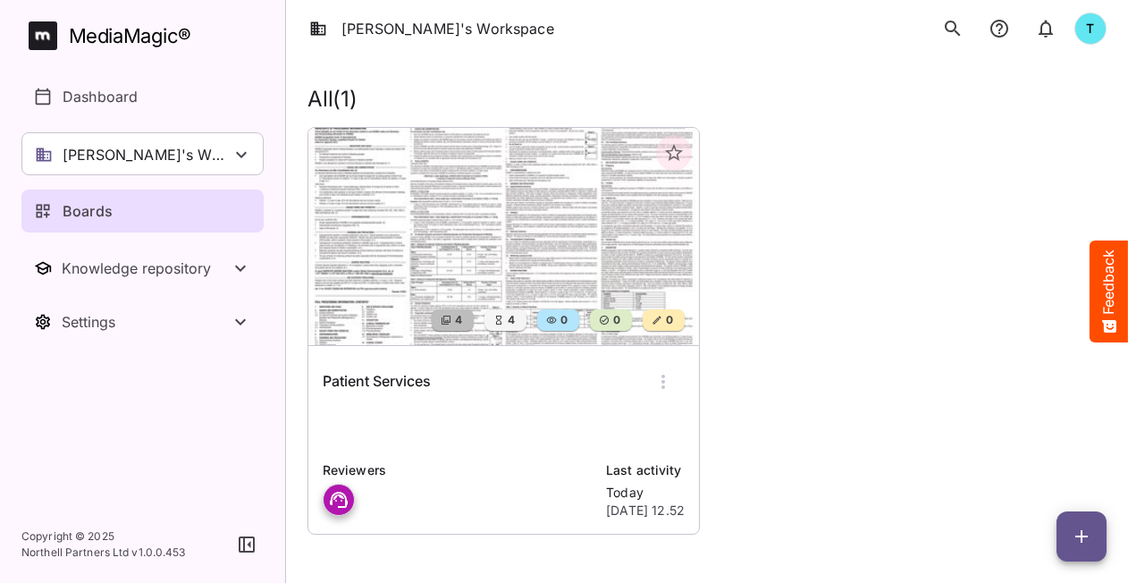
click at [442, 422] on p at bounding box center [504, 428] width 362 height 36
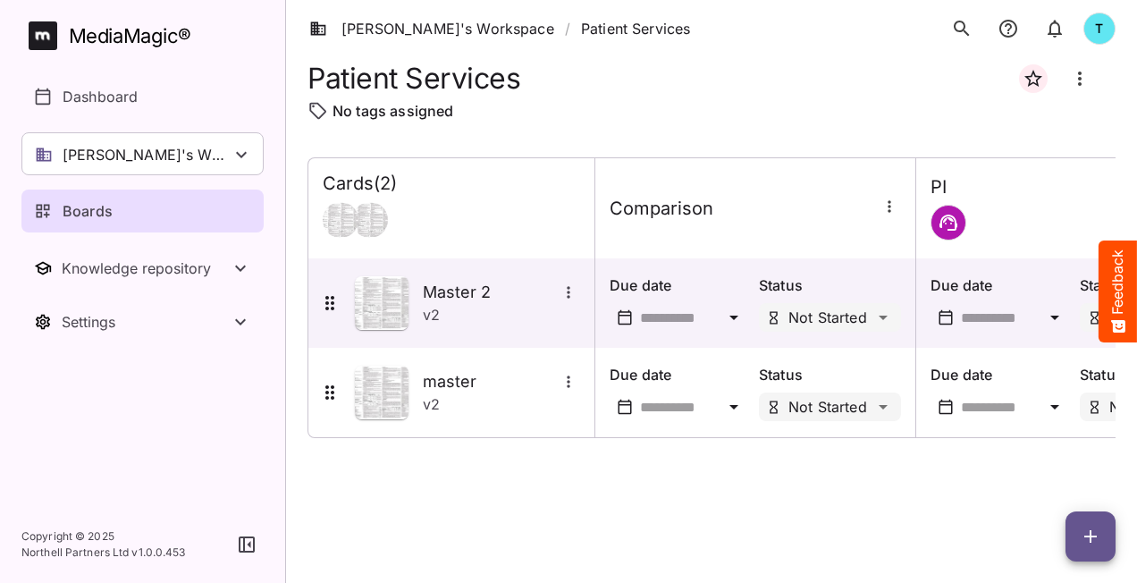
click at [473, 219] on div at bounding box center [452, 220] width 258 height 36
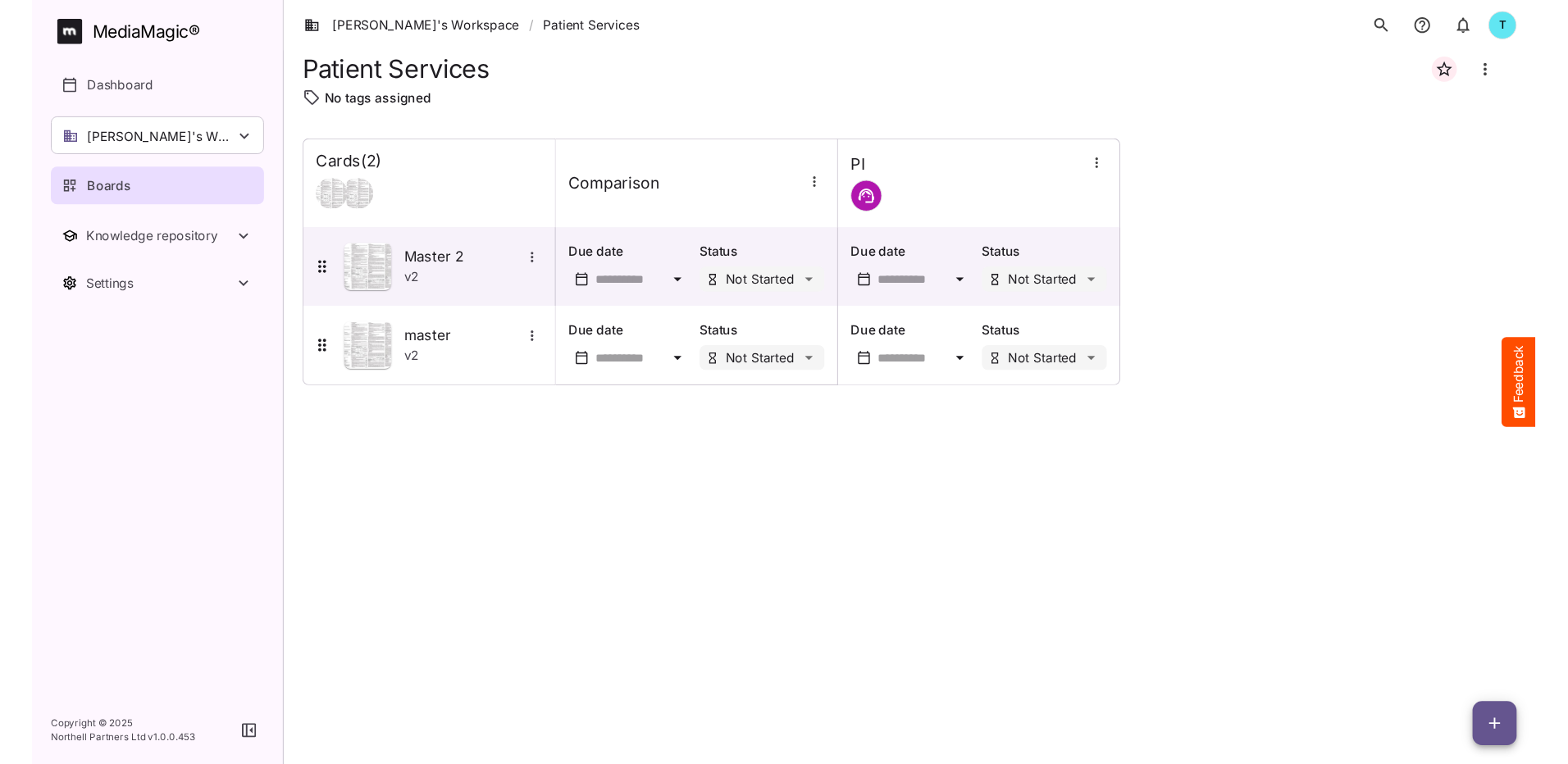
scroll to position [22, 0]
